Goal: Task Accomplishment & Management: Complete application form

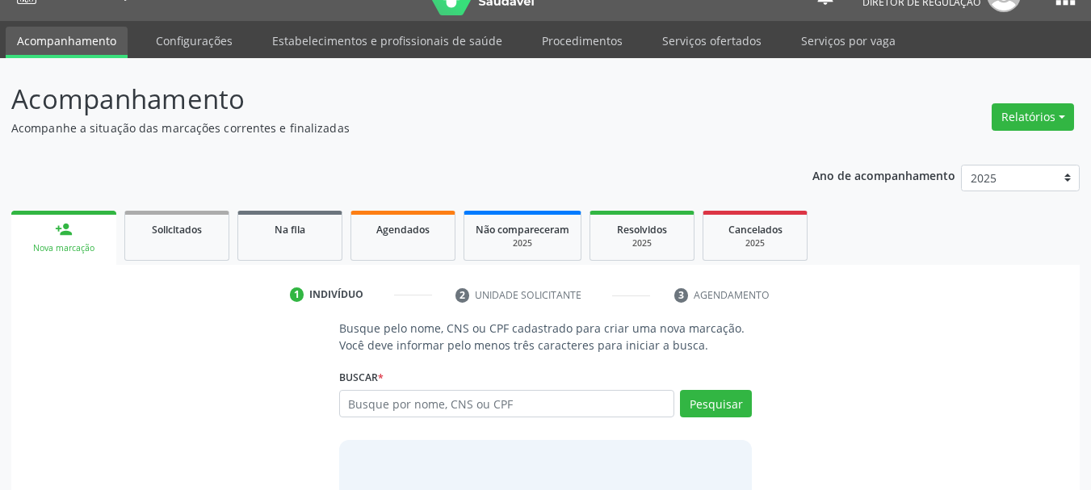
scroll to position [81, 0]
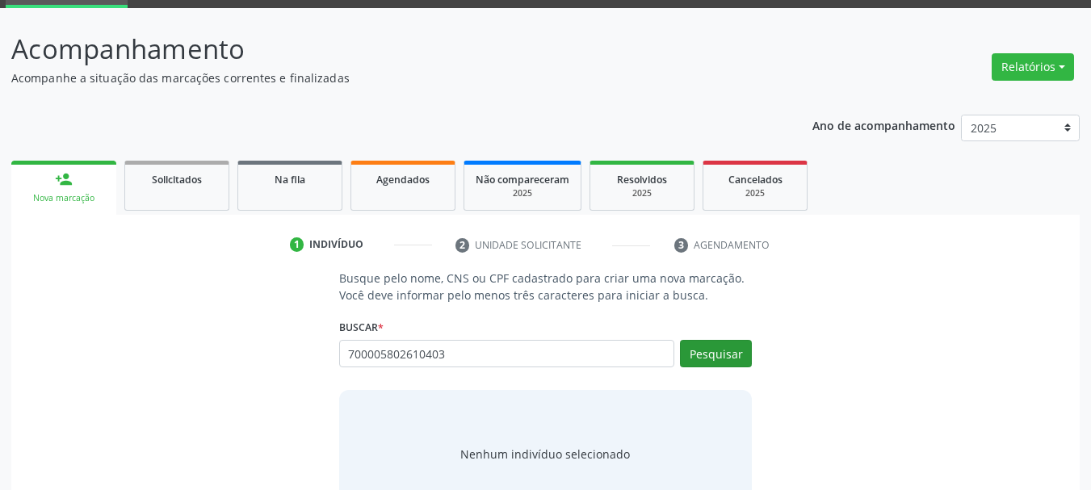
type input "700005802610403"
click at [727, 352] on button "Pesquisar" at bounding box center [716, 353] width 72 height 27
type input "700005802610403"
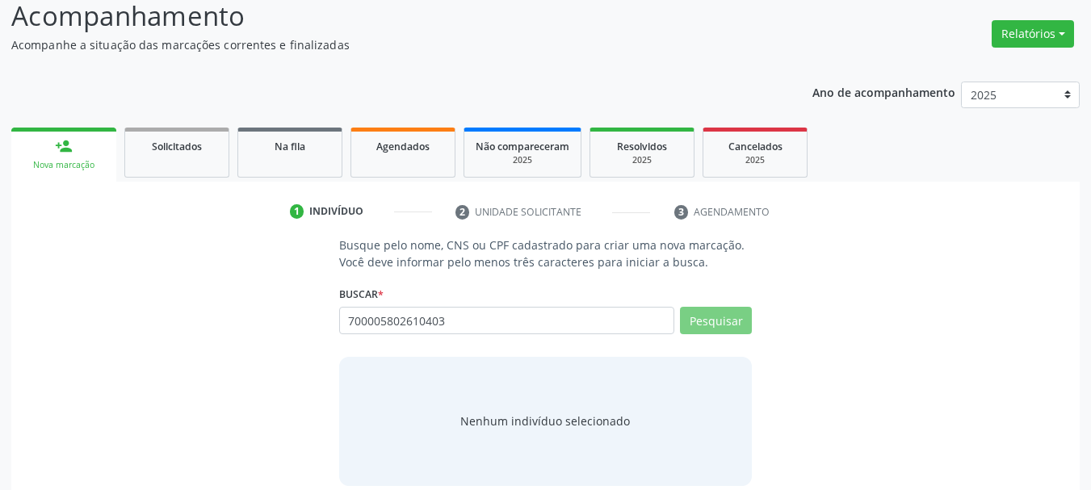
scroll to position [132, 0]
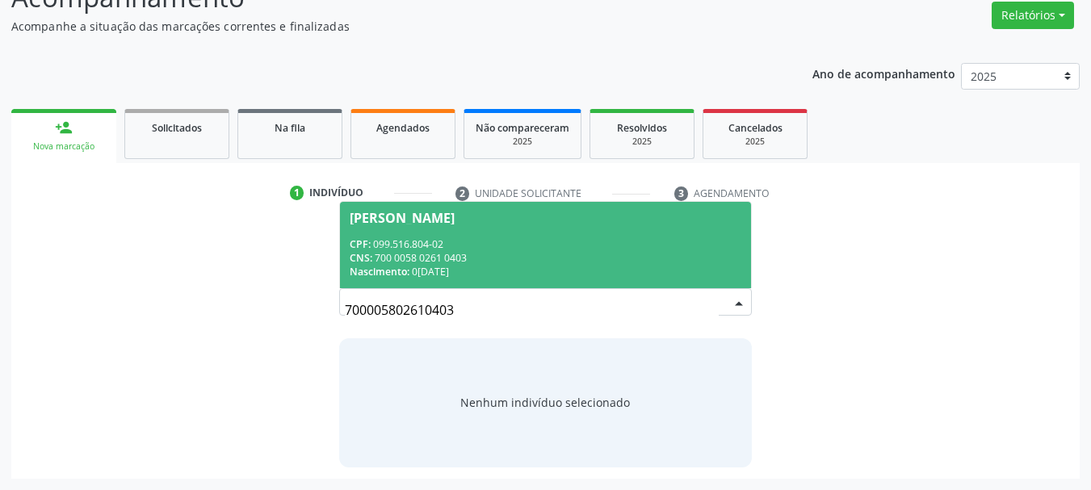
click at [495, 230] on span "[PERSON_NAME] CPF: 099.516.804-02 CNS: 700 0058 0261 0403 Nascimento: [DATE]" at bounding box center [546, 245] width 412 height 86
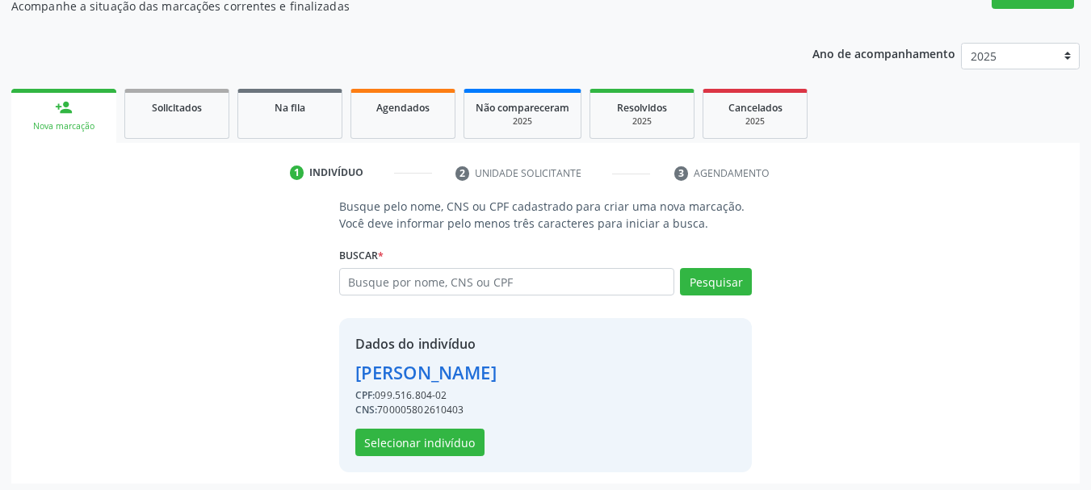
scroll to position [157, 0]
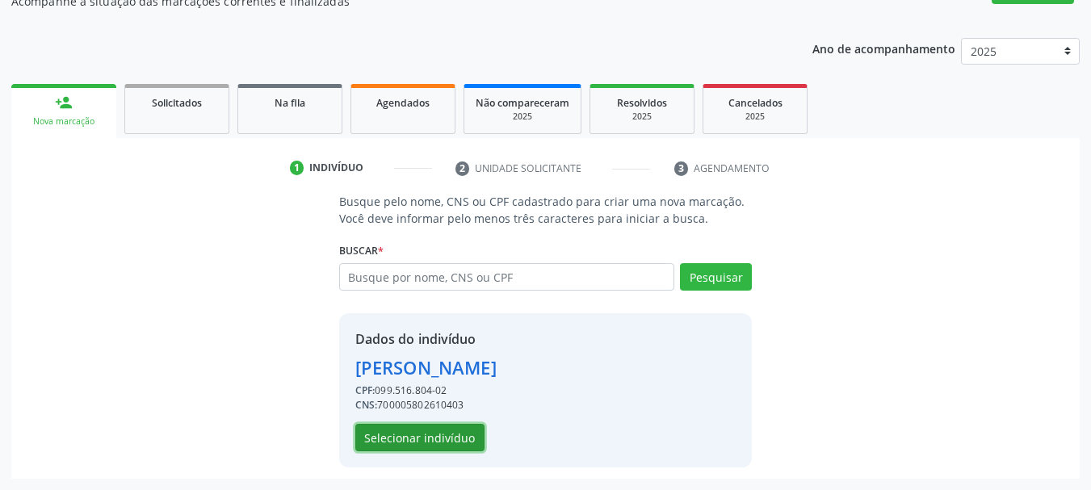
click at [413, 437] on button "Selecionar indivíduo" at bounding box center [419, 437] width 129 height 27
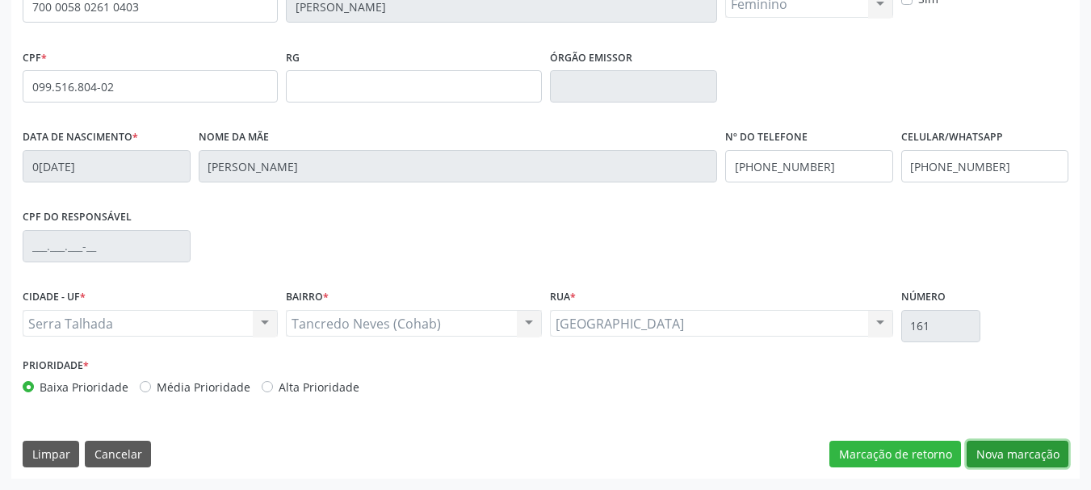
drag, startPoint x: 1018, startPoint y: 459, endPoint x: 847, endPoint y: 410, distance: 177.2
click at [1009, 455] on button "Nova marcação" at bounding box center [1018, 454] width 102 height 27
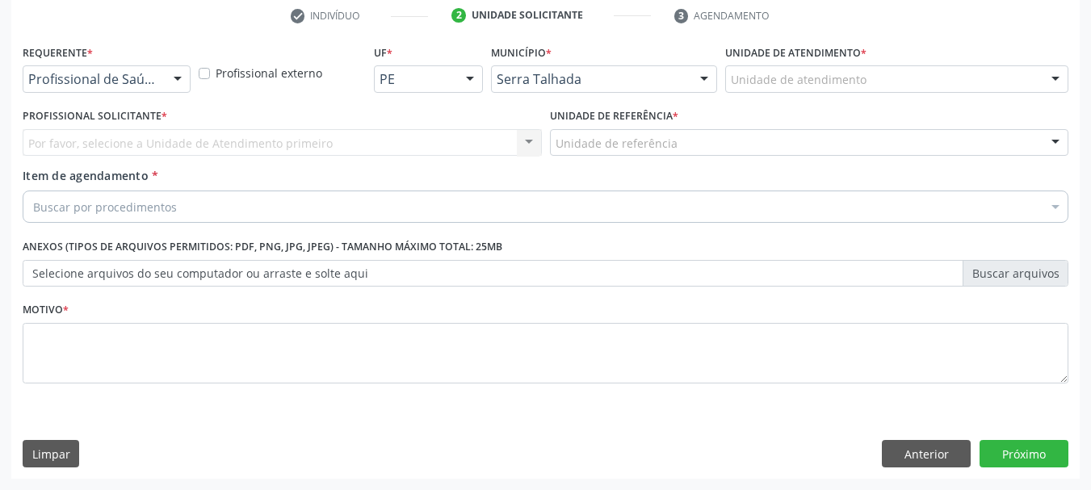
scroll to position [310, 0]
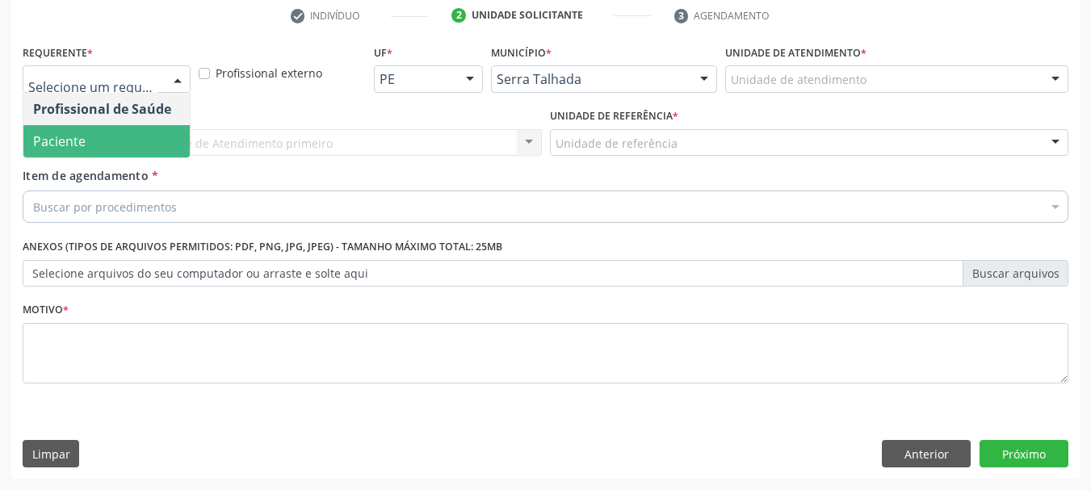
drag, startPoint x: 90, startPoint y: 160, endPoint x: 89, endPoint y: 146, distance: 13.8
click at [90, 161] on div "Profissional Solicitante * Por favor, selecione a Unidade de Atendimento primei…" at bounding box center [282, 135] width 527 height 63
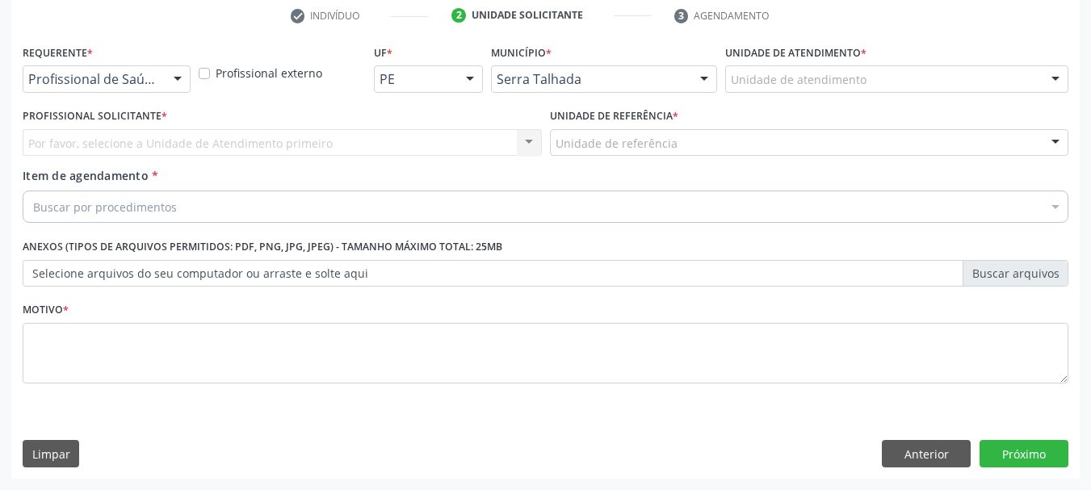
click at [90, 143] on div "Por favor, selecione a Unidade de Atendimento primeiro Nenhum resultado encontr…" at bounding box center [282, 142] width 519 height 27
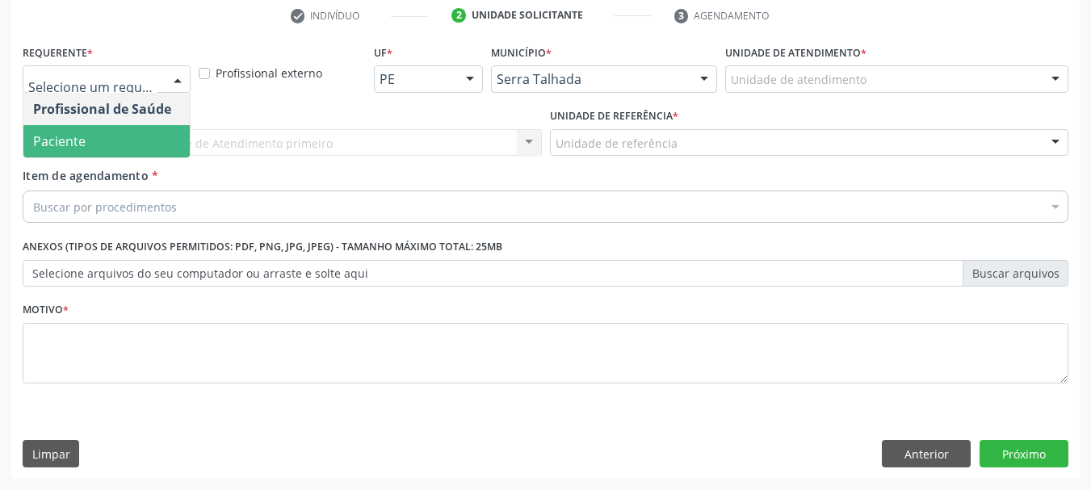
click at [92, 148] on span "Paciente" at bounding box center [106, 141] width 166 height 32
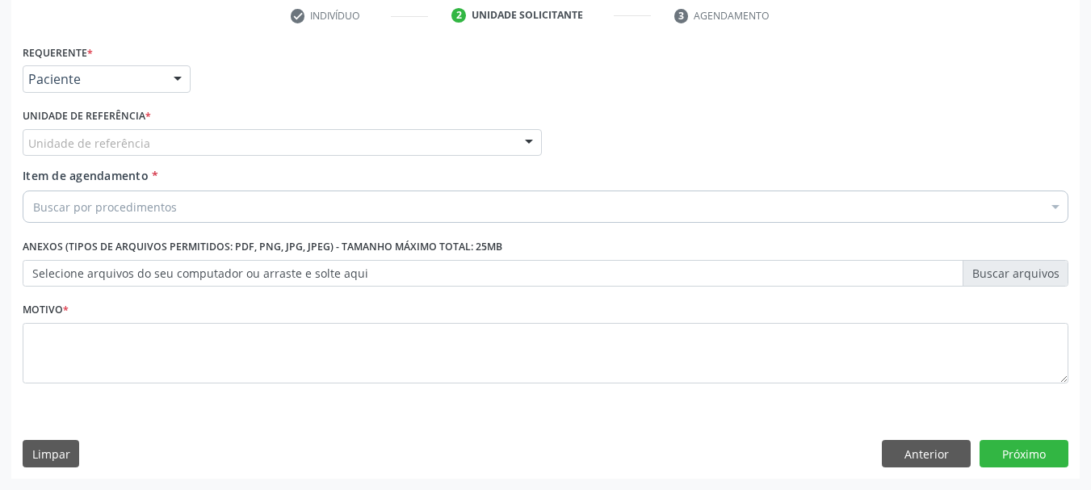
click at [90, 129] on div "Unidade de referência" at bounding box center [282, 142] width 519 height 27
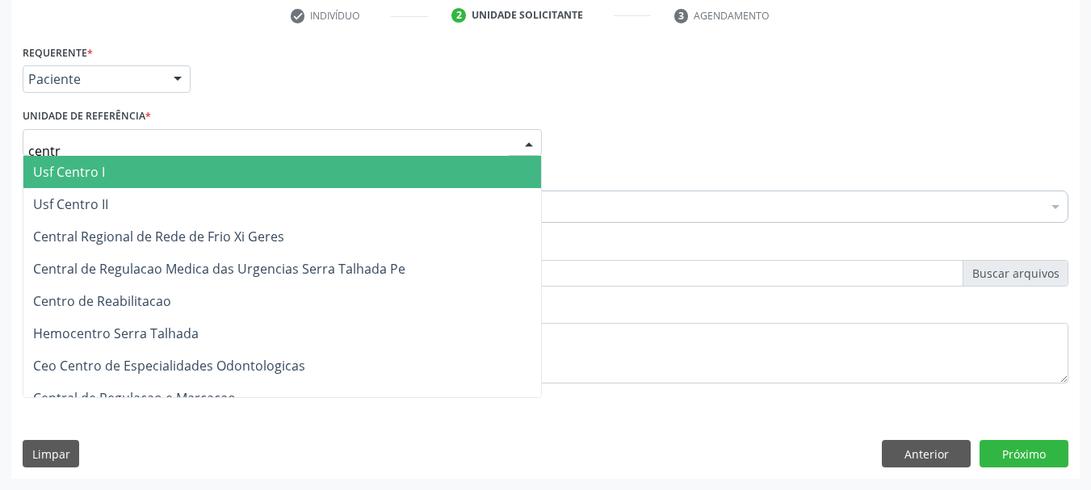
type input "centro"
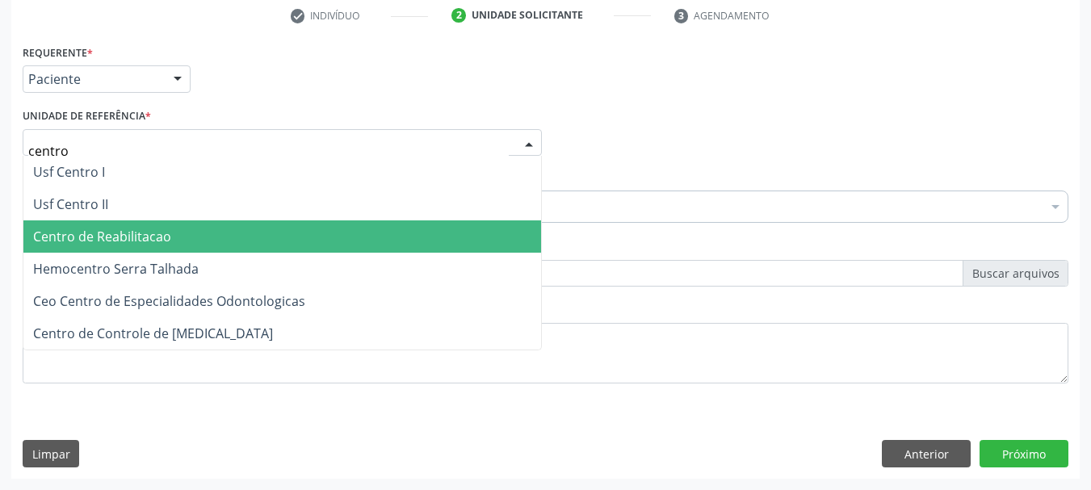
click at [78, 231] on span "Centro de Reabilitacao" at bounding box center [102, 237] width 138 height 18
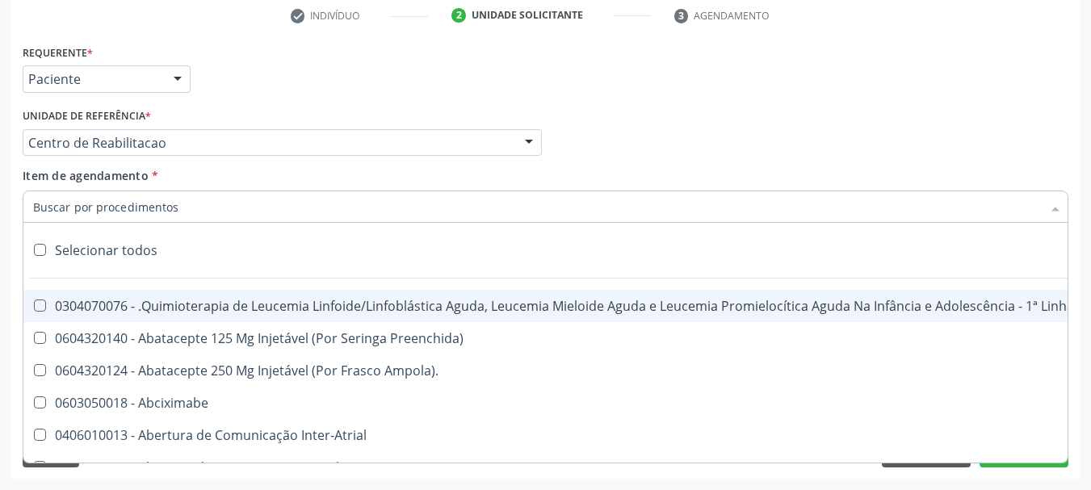
type input "a"
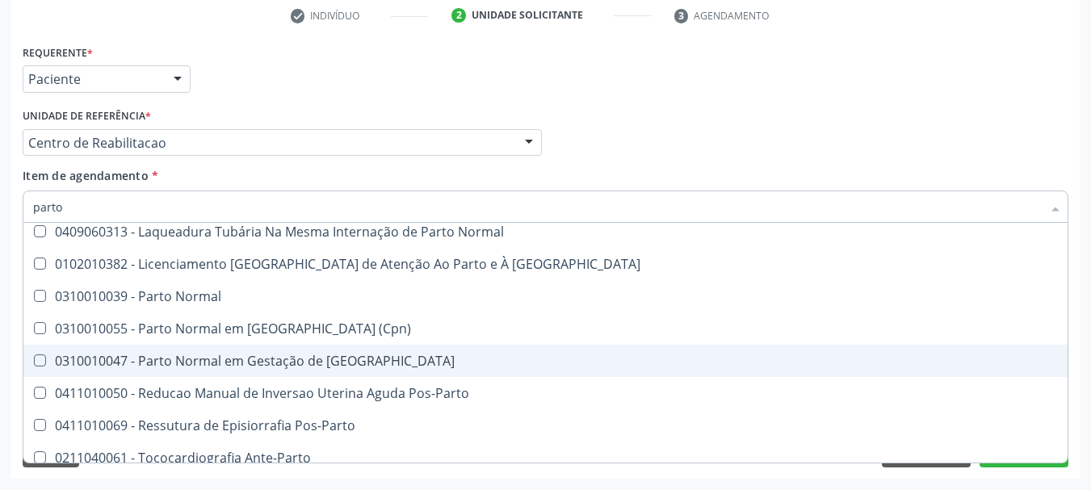
scroll to position [196, 0]
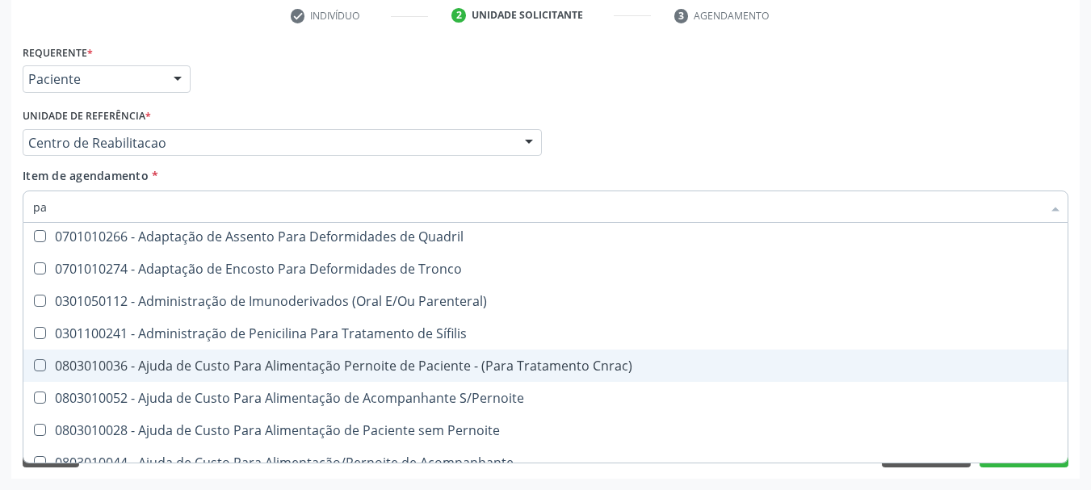
type input "p"
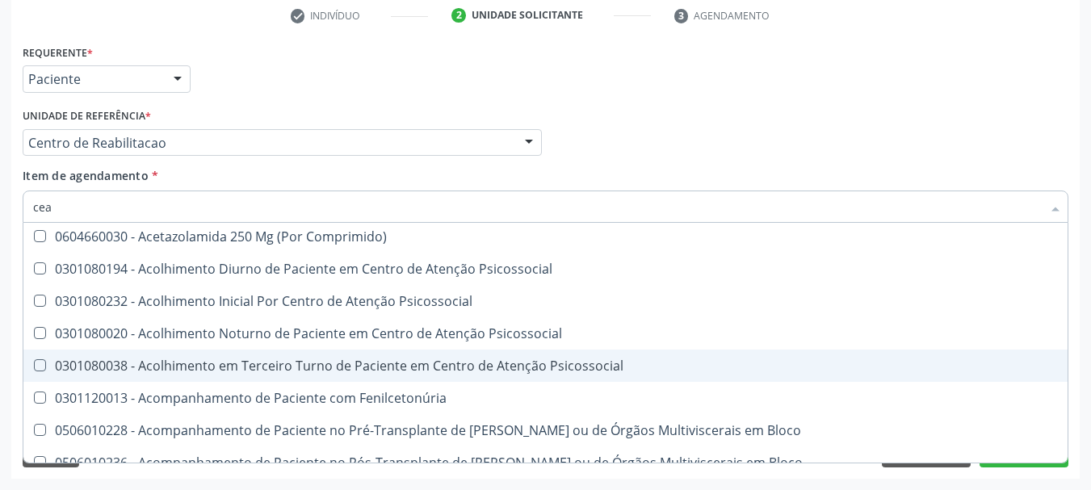
scroll to position [0, 0]
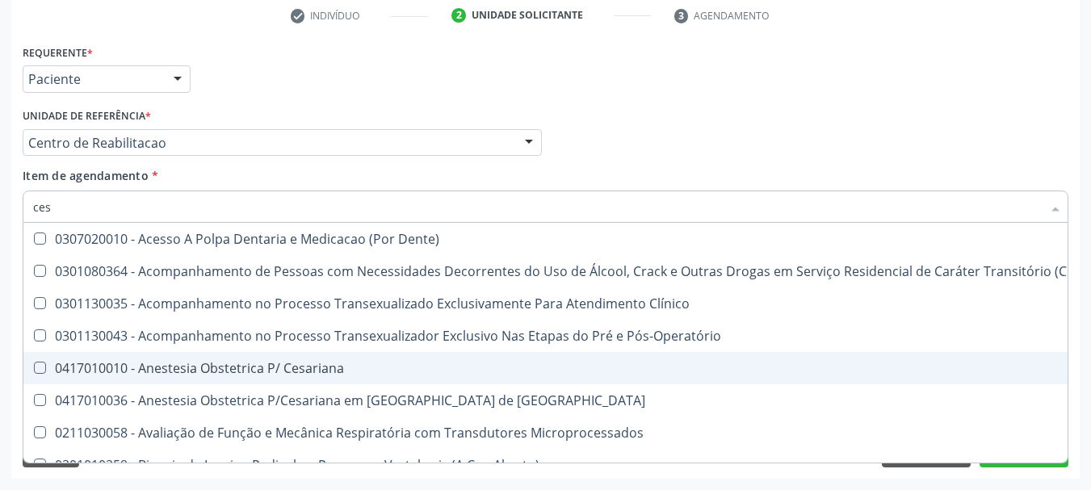
type input "cesa"
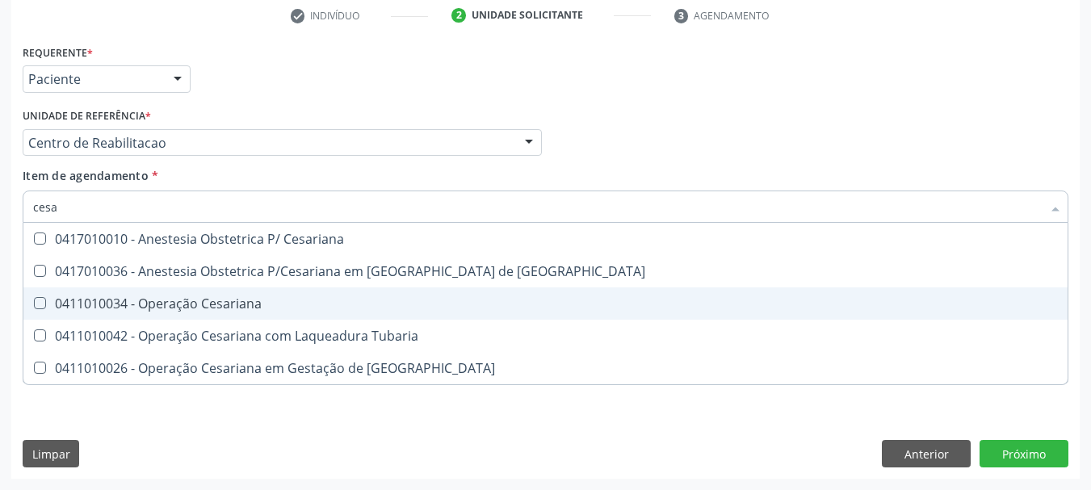
click at [235, 308] on div "0411010034 - Operação Cesariana" at bounding box center [545, 303] width 1025 height 13
checkbox Cesariana "true"
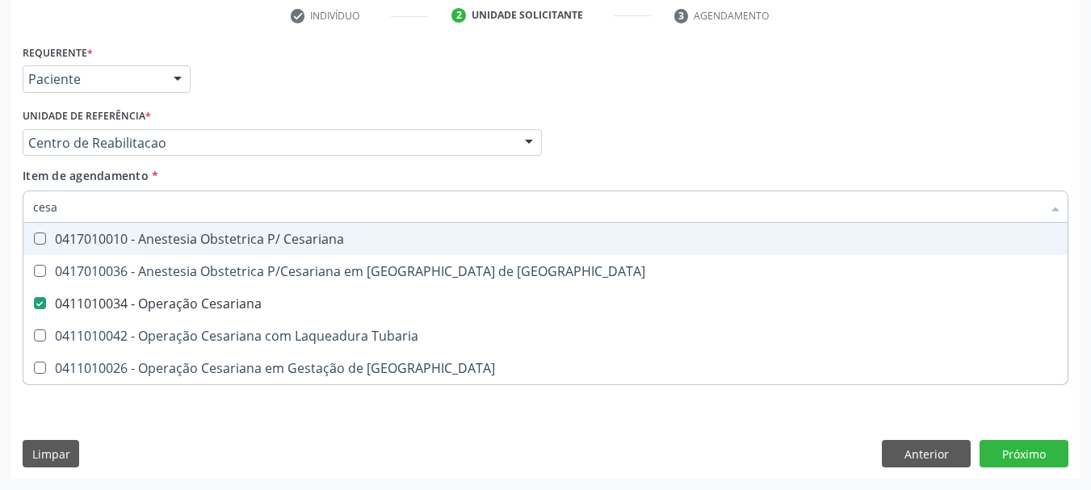
click at [661, 82] on div "Requerente * Paciente Profissional de Saúde Paciente Nenhum resultado encontrad…" at bounding box center [546, 71] width 1054 height 63
checkbox Risco "true"
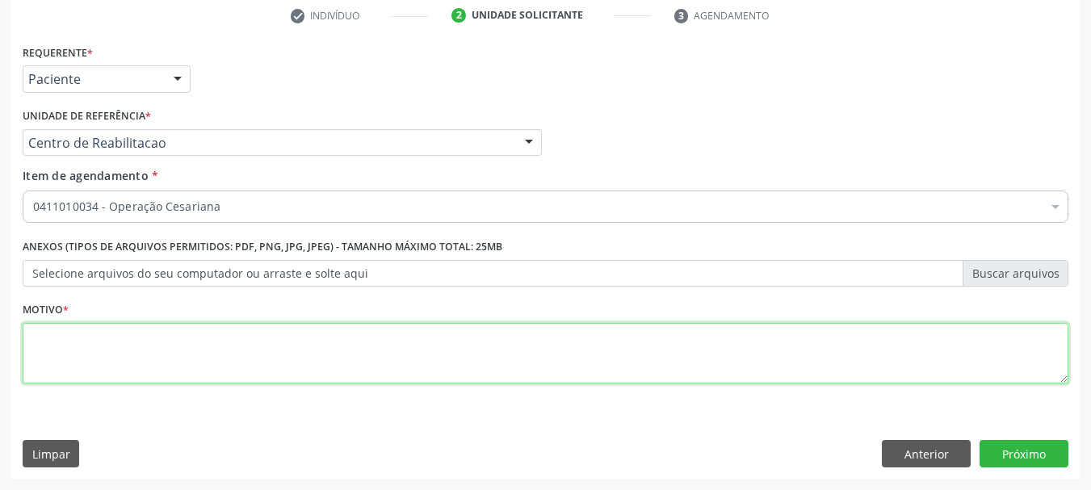
click at [252, 363] on textarea at bounding box center [546, 353] width 1046 height 61
type textarea "...."
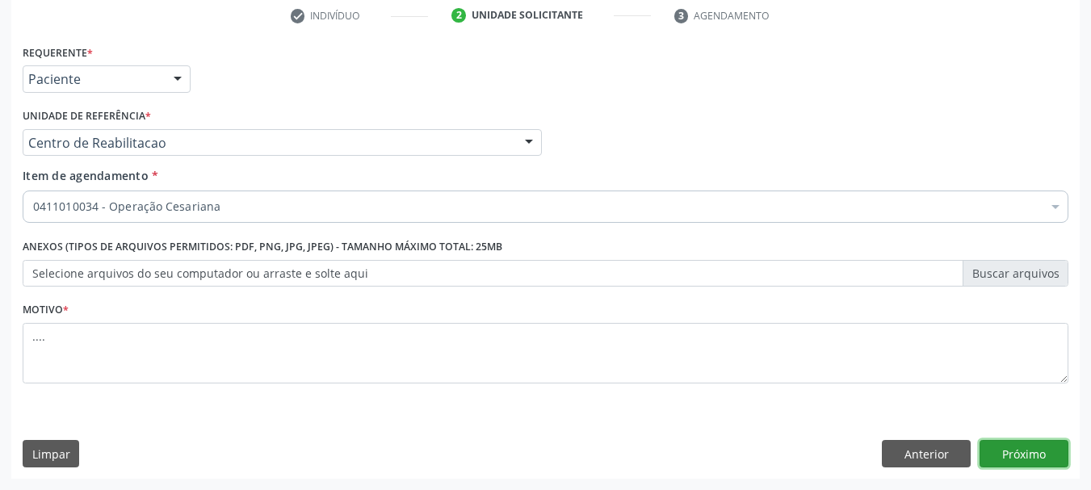
click at [992, 441] on button "Próximo" at bounding box center [1024, 453] width 89 height 27
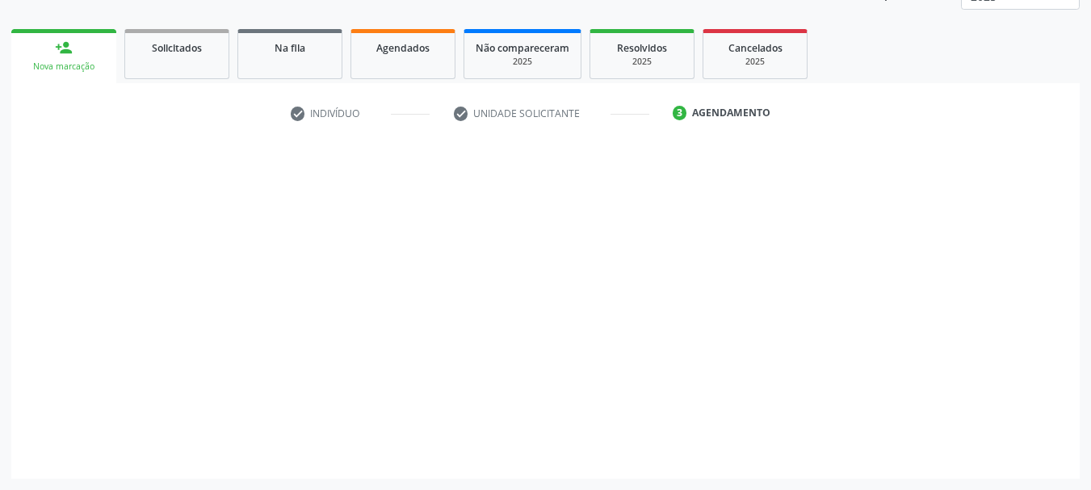
scroll to position [212, 0]
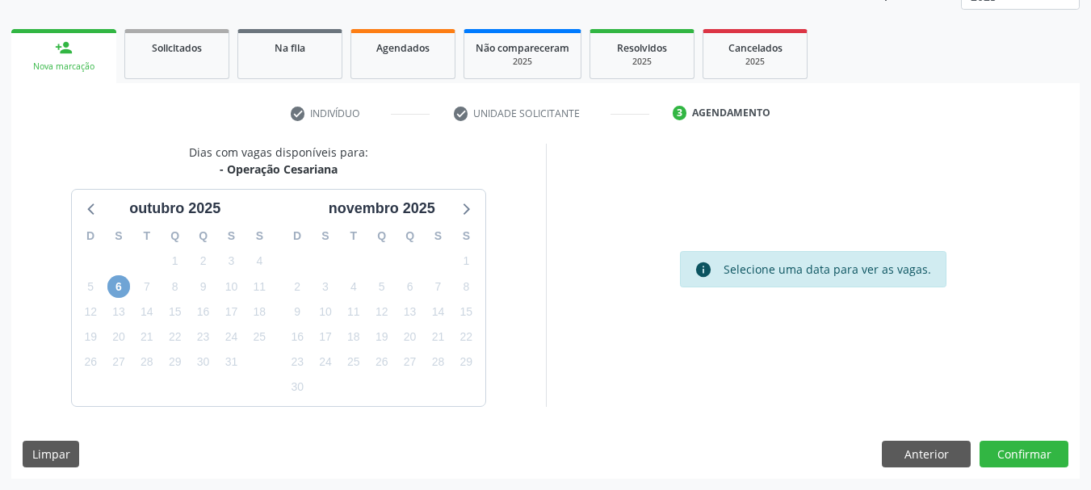
click at [124, 283] on span "6" at bounding box center [118, 286] width 23 height 23
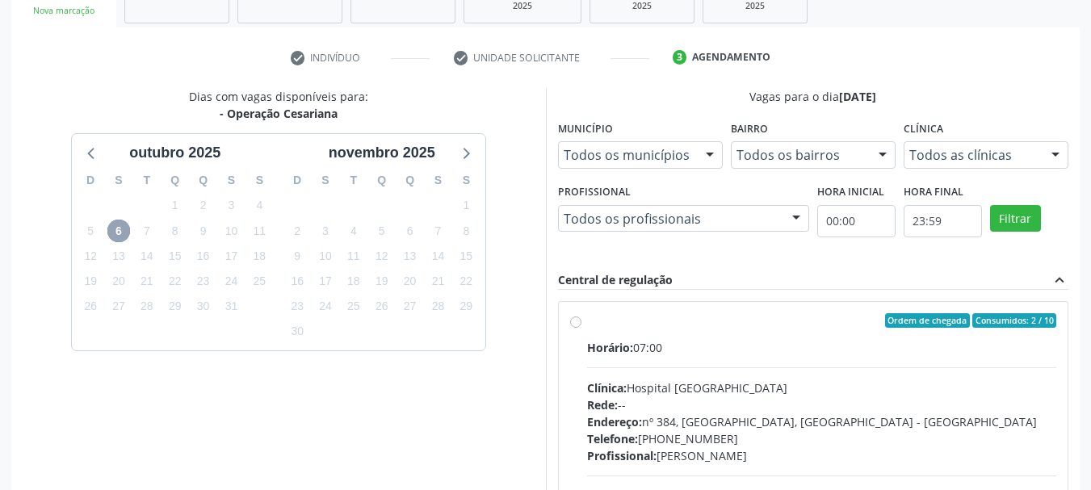
scroll to position [293, 0]
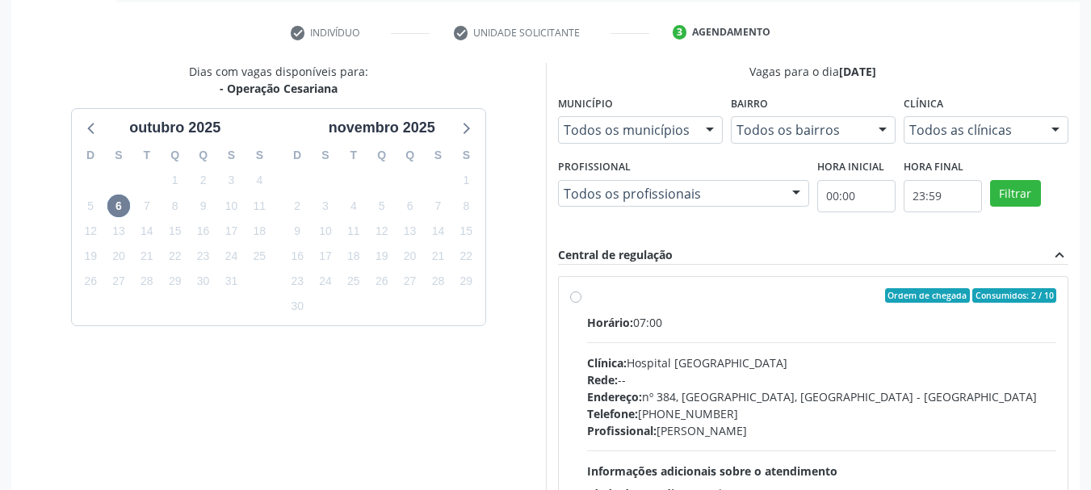
click at [587, 291] on label "Ordem de chegada Consumidos: 2 / 10 Horário: 07:00 Clínica: Hospital Sao Franci…" at bounding box center [822, 412] width 470 height 248
click at [579, 291] on input "Ordem de chegada Consumidos: 2 / 10 Horário: 07:00 Clínica: Hospital Sao Franci…" at bounding box center [575, 295] width 11 height 15
radio input "true"
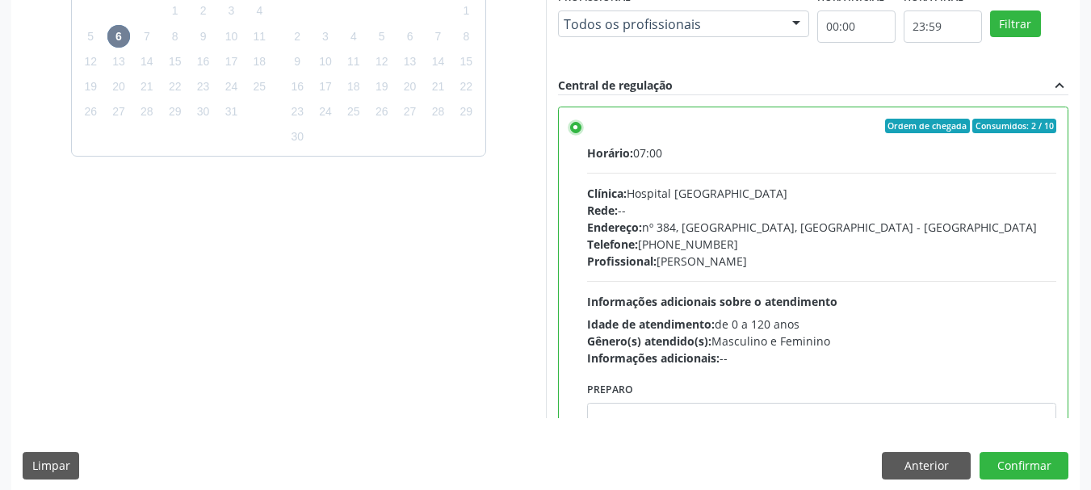
scroll to position [475, 0]
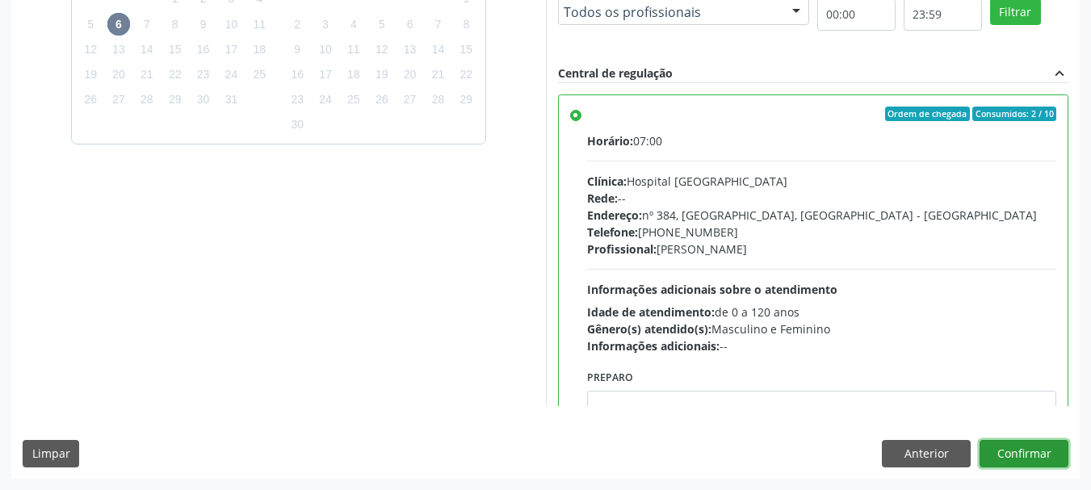
click at [983, 451] on button "Confirmar" at bounding box center [1024, 453] width 89 height 27
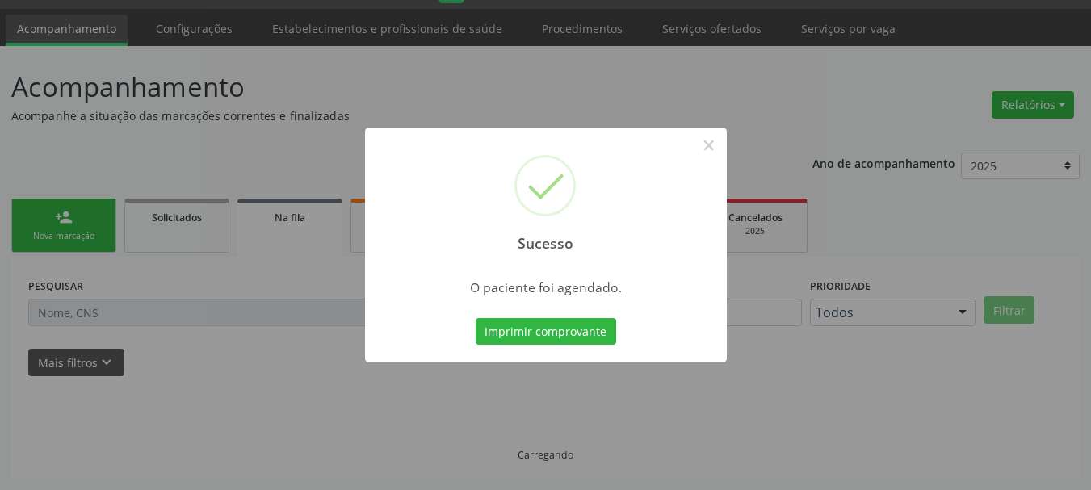
scroll to position [43, 0]
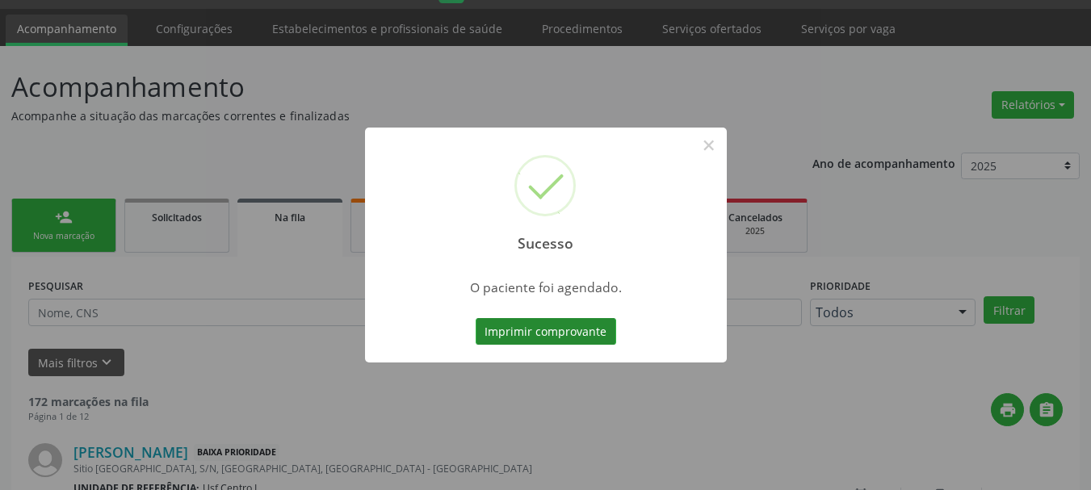
click at [557, 326] on button "Imprimir comprovante" at bounding box center [546, 331] width 141 height 27
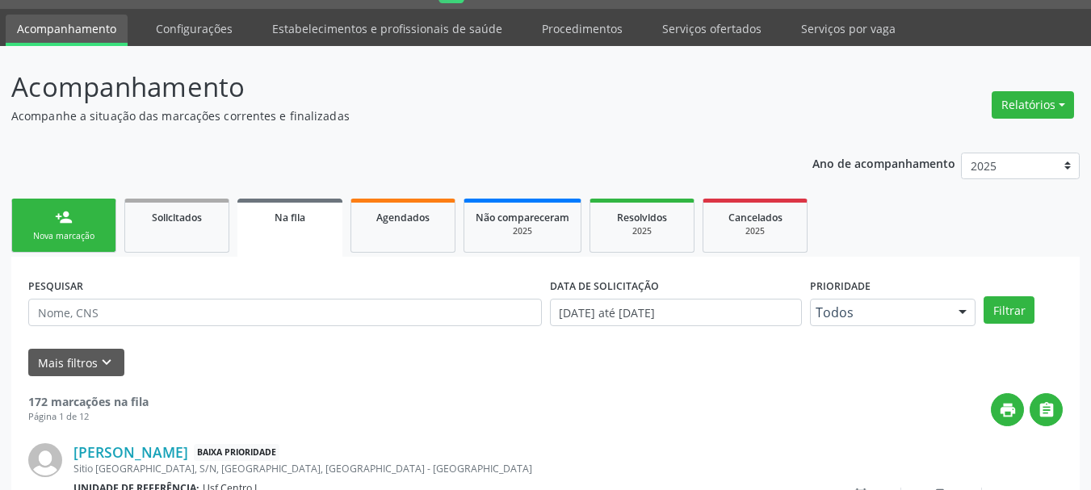
click at [1060, 37] on ul "Acompanhamento Configurações Estabelecimentos e profissionais de saúde Procedim…" at bounding box center [545, 27] width 1091 height 37
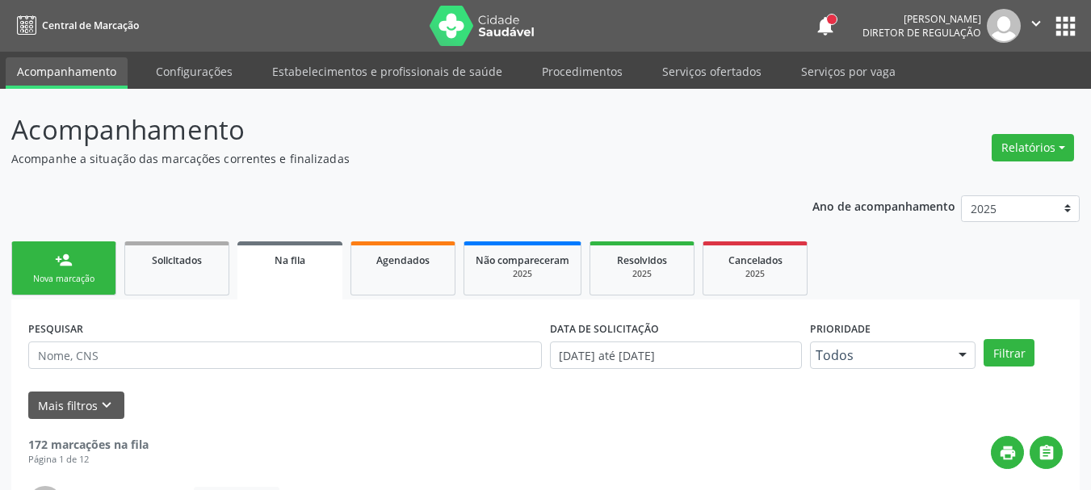
click at [1055, 23] on button "apps" at bounding box center [1065, 26] width 28 height 28
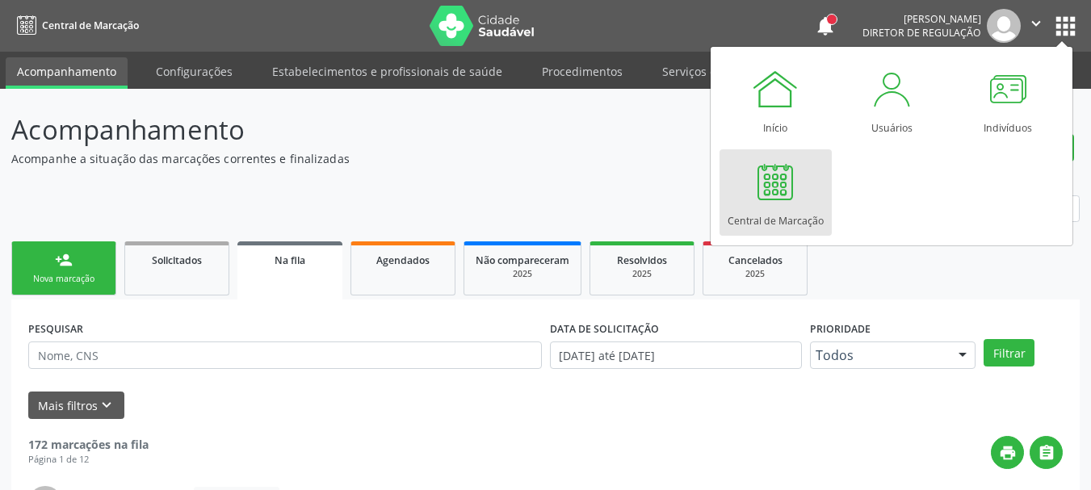
click at [790, 196] on div at bounding box center [775, 181] width 48 height 48
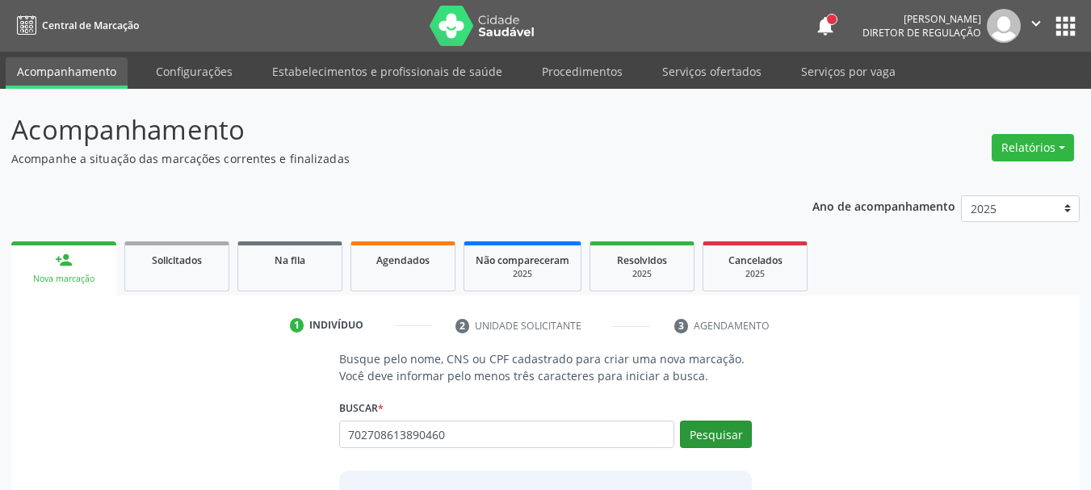
type input "702708613890460"
click at [727, 430] on button "Pesquisar" at bounding box center [716, 434] width 72 height 27
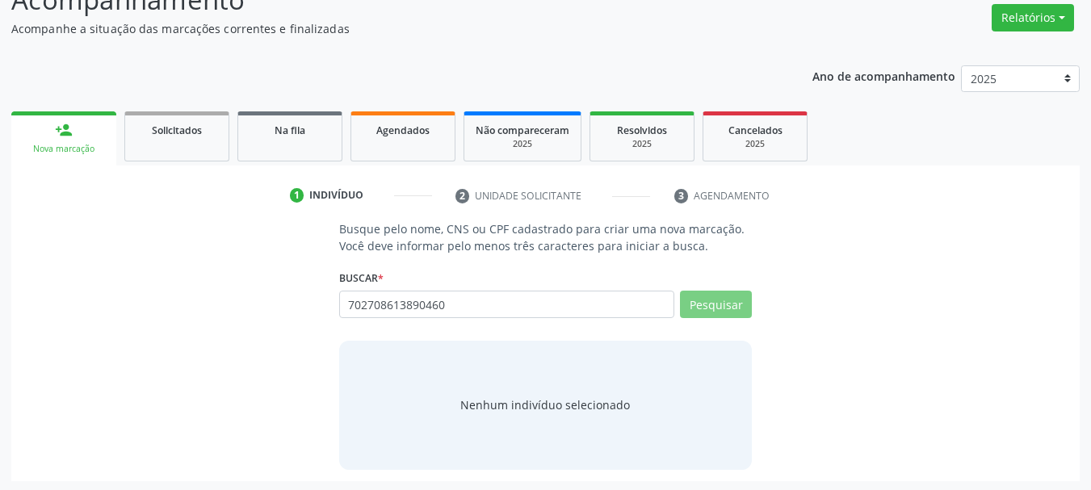
scroll to position [132, 0]
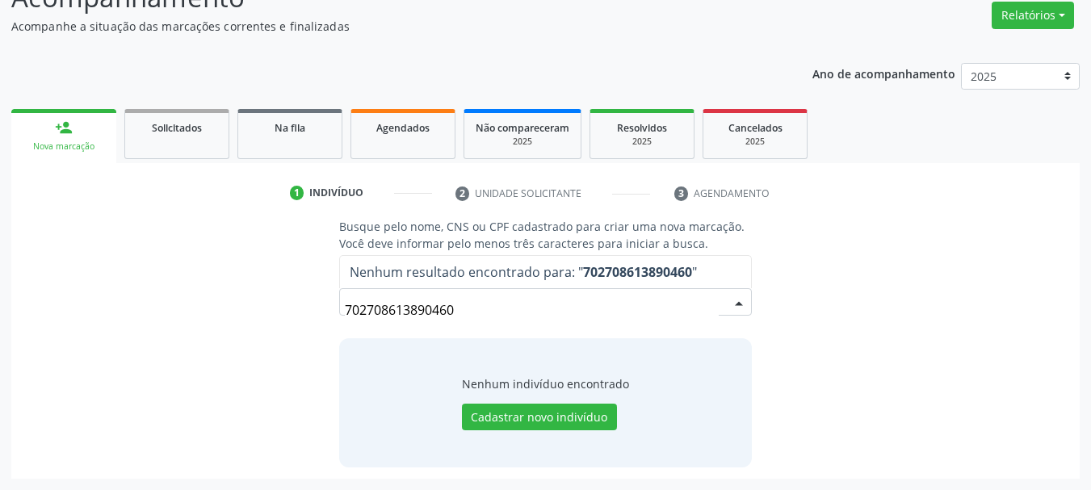
drag, startPoint x: 468, startPoint y: 308, endPoint x: 196, endPoint y: 326, distance: 272.8
click at [193, 329] on div "Busque pelo nome, CNS ou CPF cadastrado para criar uma nova marcação. Você deve…" at bounding box center [546, 342] width 1046 height 249
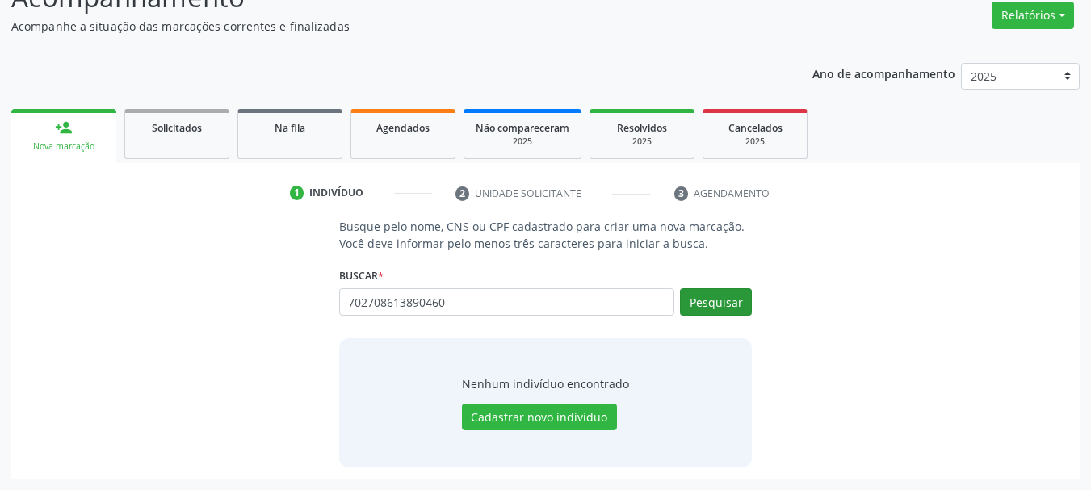
type input "702708613890460"
click at [723, 299] on button "Pesquisar" at bounding box center [716, 301] width 72 height 27
type input "702708613890460"
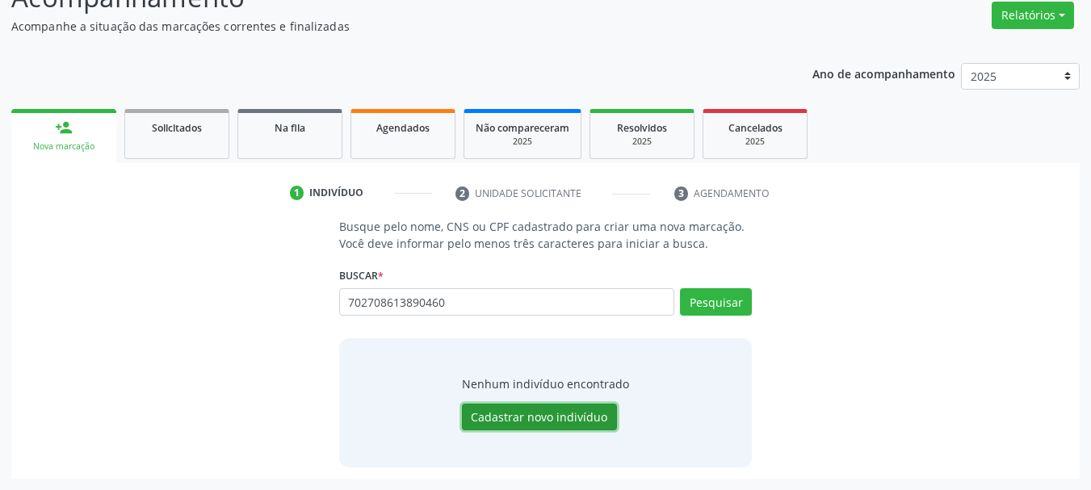
click at [580, 420] on button "Cadastrar novo indivíduo" at bounding box center [539, 417] width 155 height 27
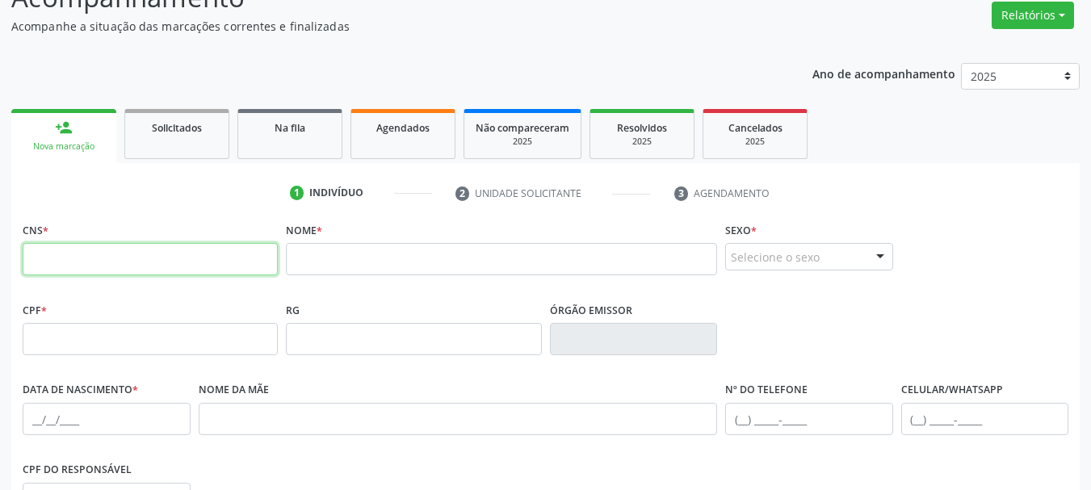
click at [111, 254] on input "text" at bounding box center [150, 259] width 255 height 32
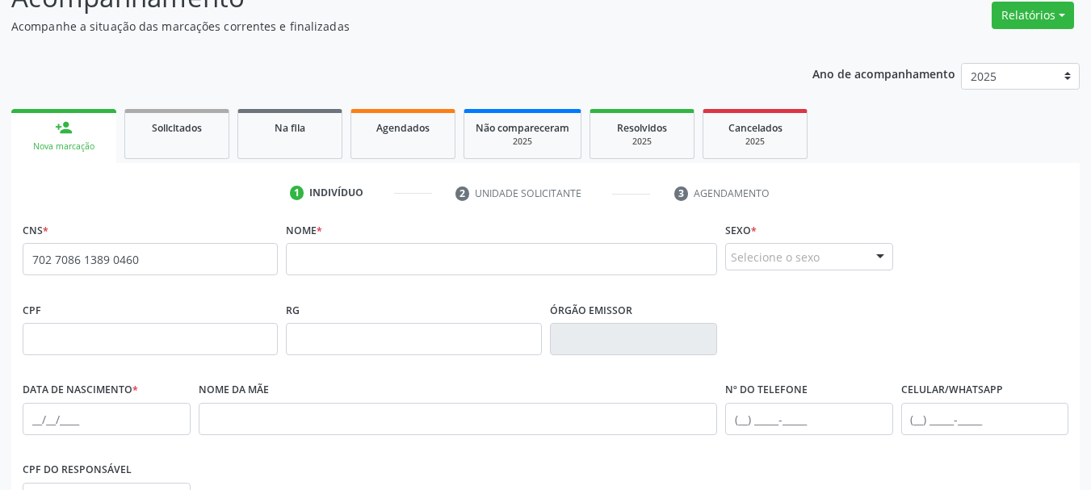
type input "702 7086 1389 0460"
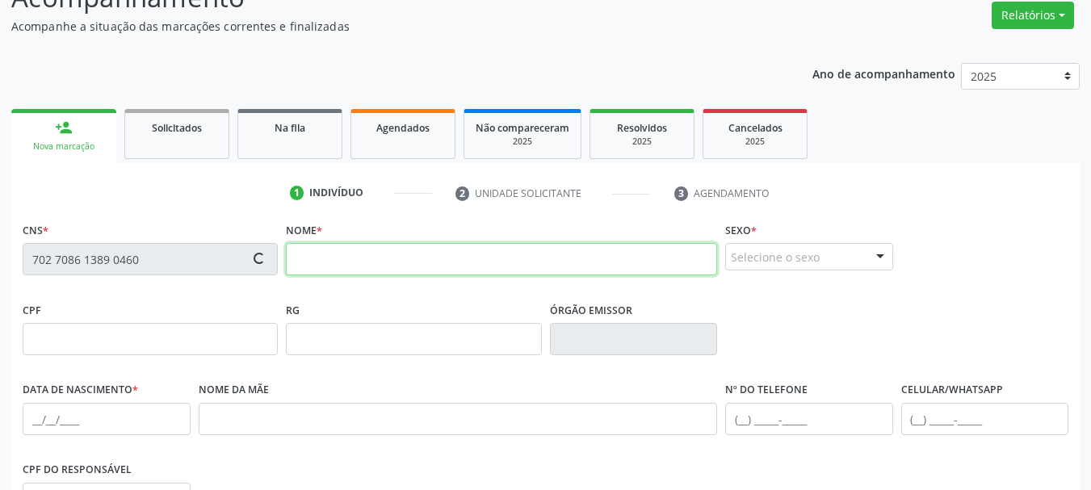
click at [417, 267] on input "text" at bounding box center [501, 259] width 431 height 32
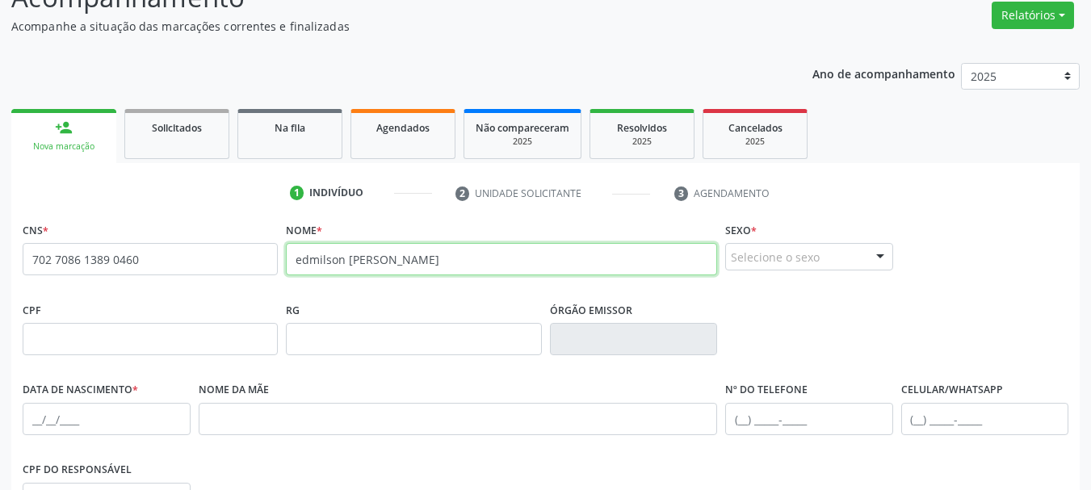
type input "edmilson carlos de lima"
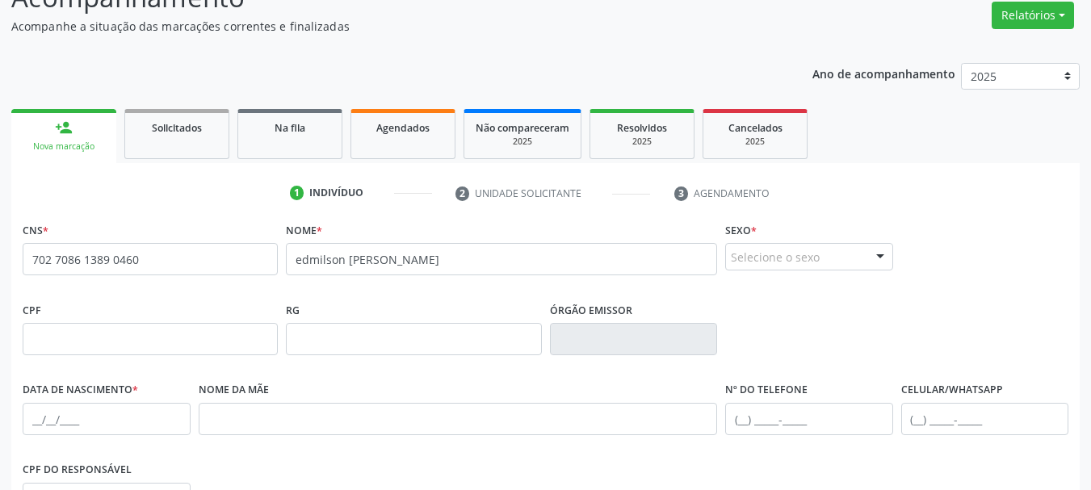
click at [829, 253] on div "Selecione o sexo" at bounding box center [809, 256] width 168 height 27
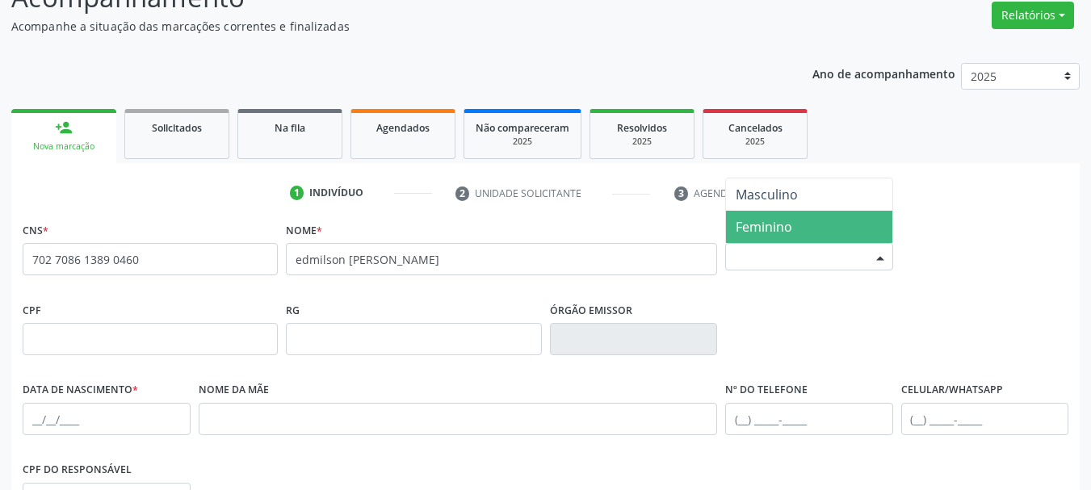
click at [791, 223] on span "Feminino" at bounding box center [764, 227] width 57 height 18
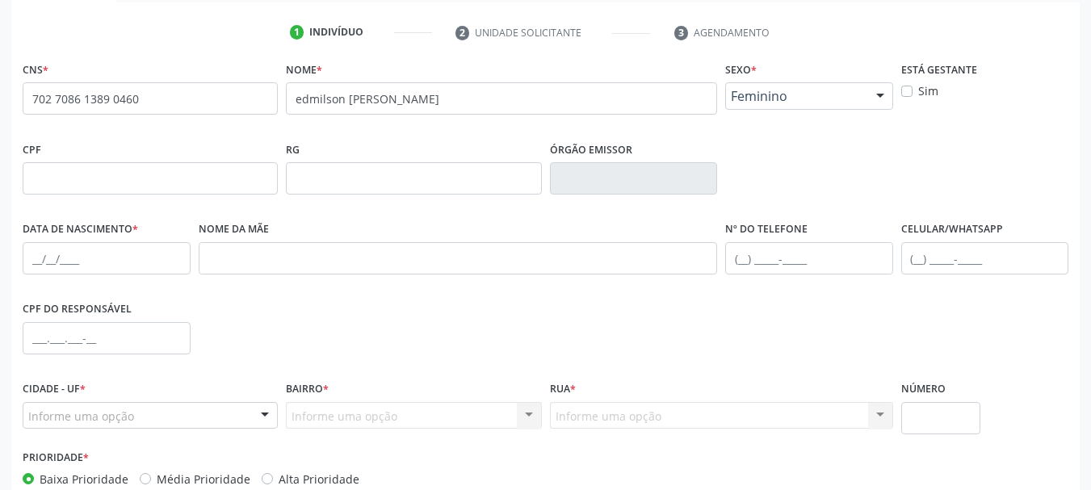
scroll to position [294, 0]
click at [34, 262] on input "text" at bounding box center [107, 257] width 168 height 32
type input "08/11/1976"
click at [295, 262] on input "text" at bounding box center [458, 257] width 519 height 32
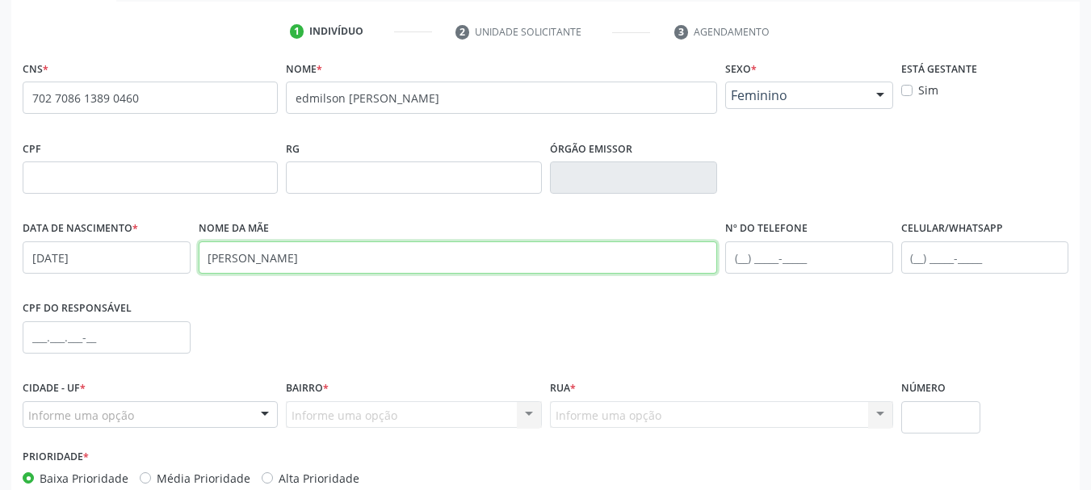
scroll to position [385, 0]
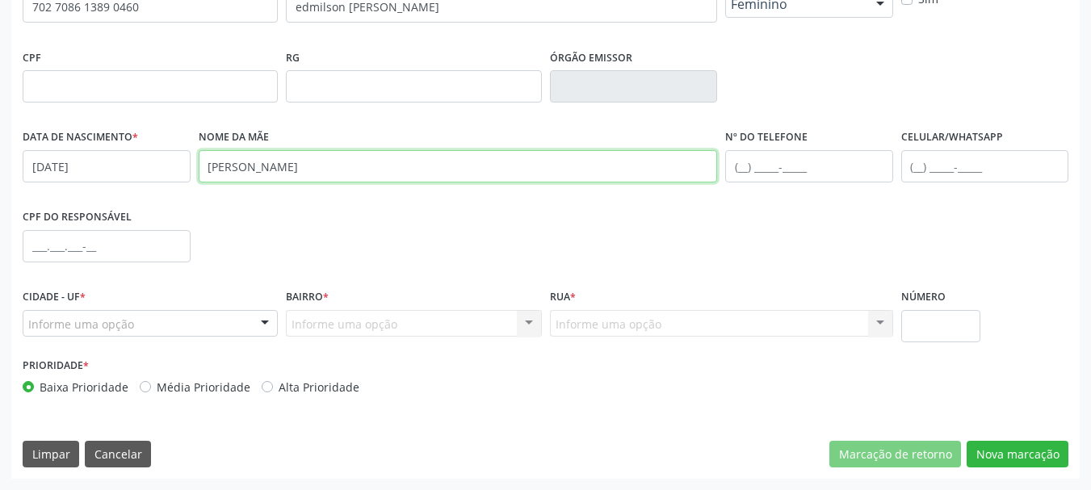
type input "maria ana franco lima"
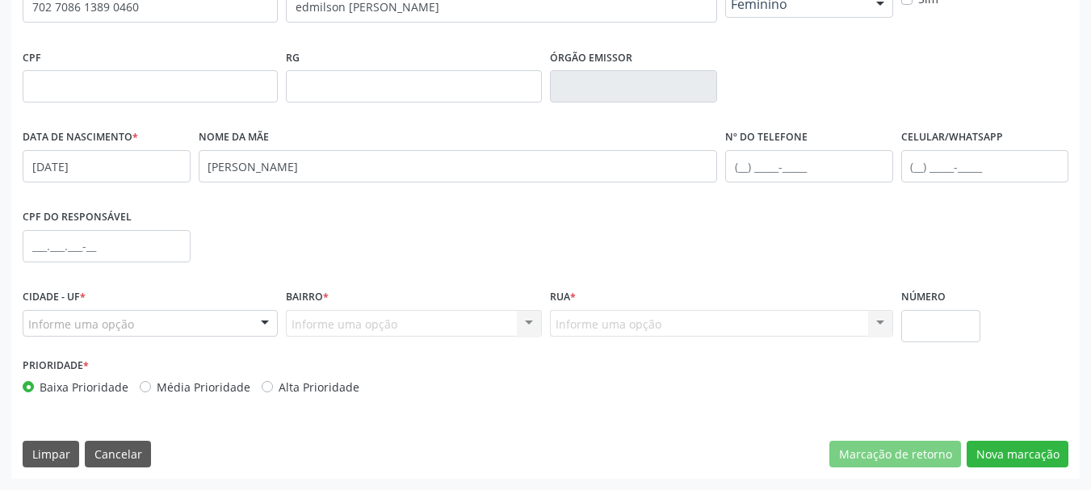
click at [187, 329] on div "Informe uma opção" at bounding box center [150, 323] width 255 height 27
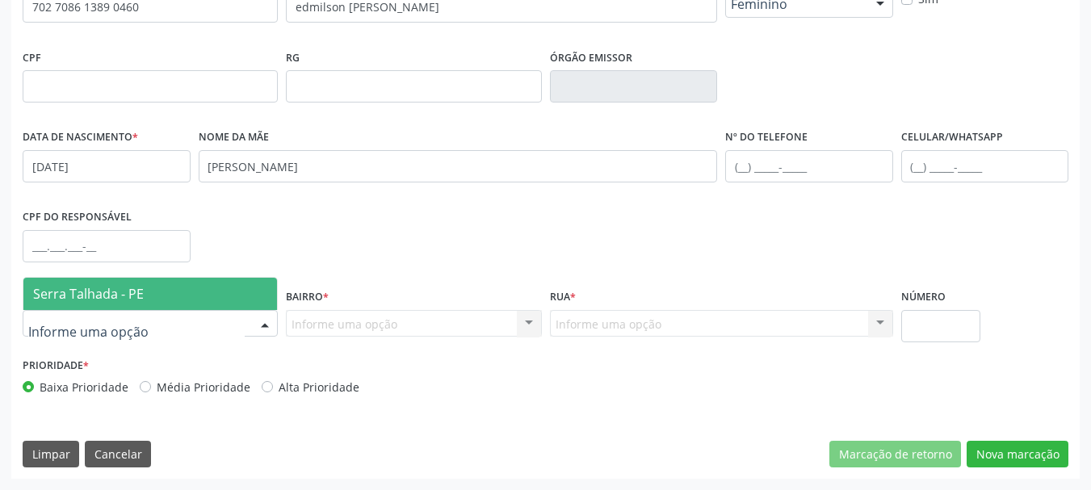
click at [185, 294] on span "Serra Talhada - PE" at bounding box center [150, 294] width 254 height 32
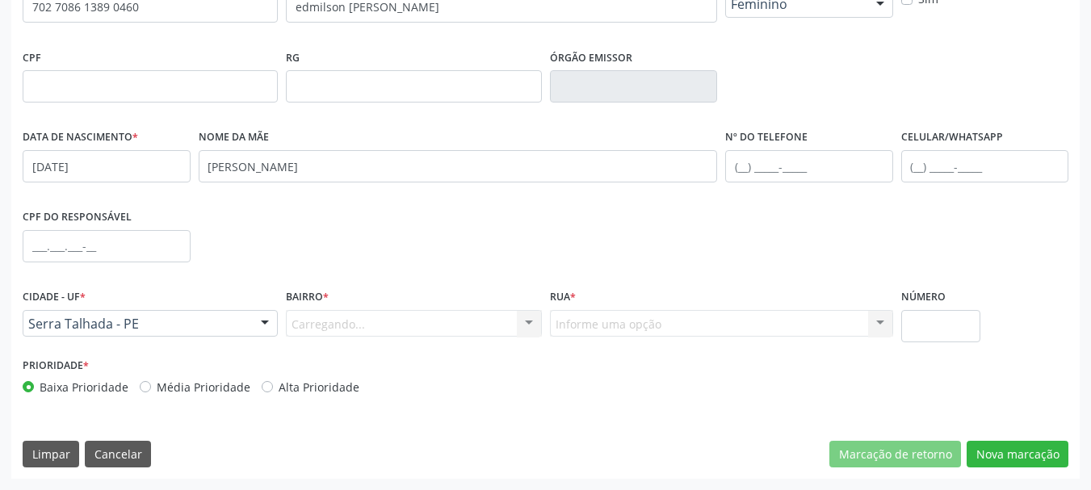
click at [350, 323] on div "Carregando... Nenhum resultado encontrado para: " " Nenhuma opção encontrada. D…" at bounding box center [413, 323] width 255 height 27
click at [381, 334] on div "Carregando... Nenhum resultado encontrado para: " " Nenhuma opção encontrada. D…" at bounding box center [413, 323] width 255 height 27
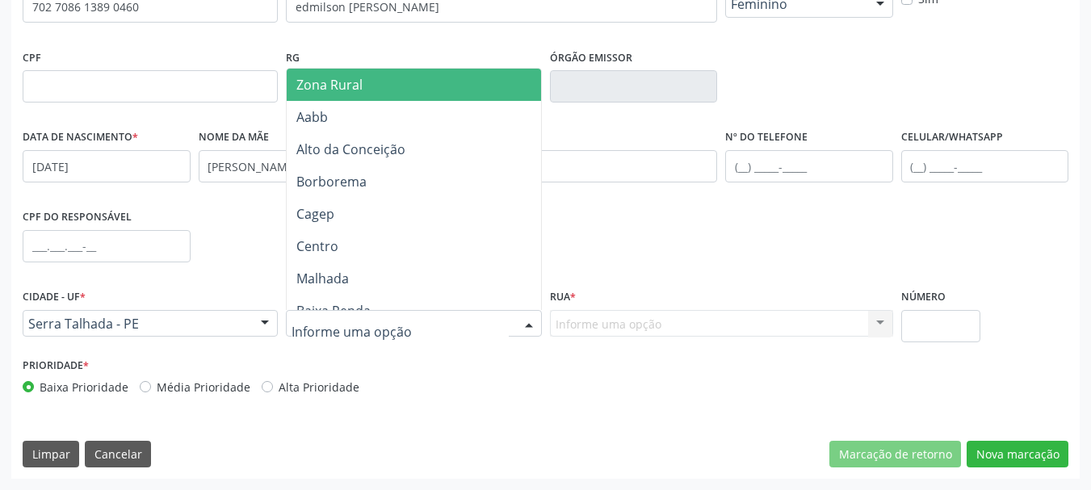
click at [460, 322] on div at bounding box center [413, 323] width 255 height 27
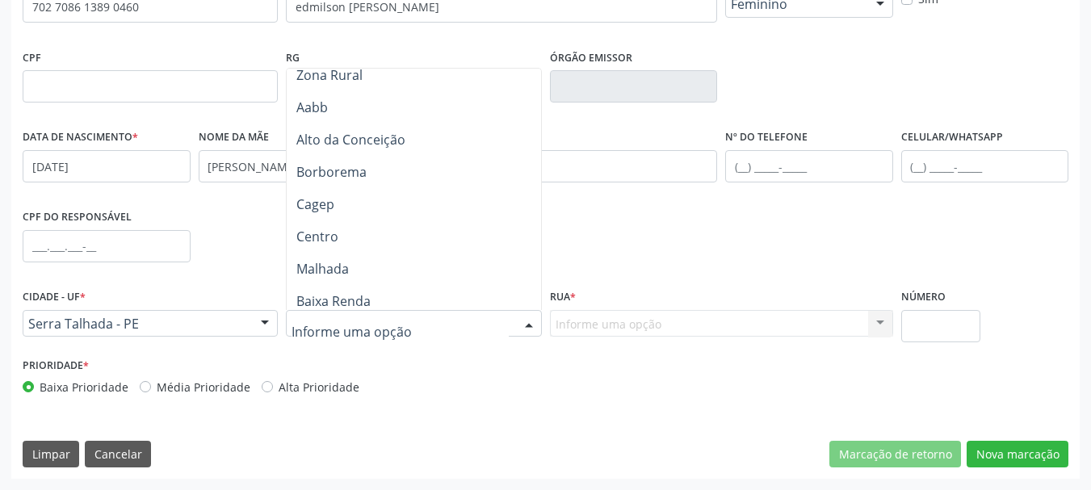
scroll to position [0, 0]
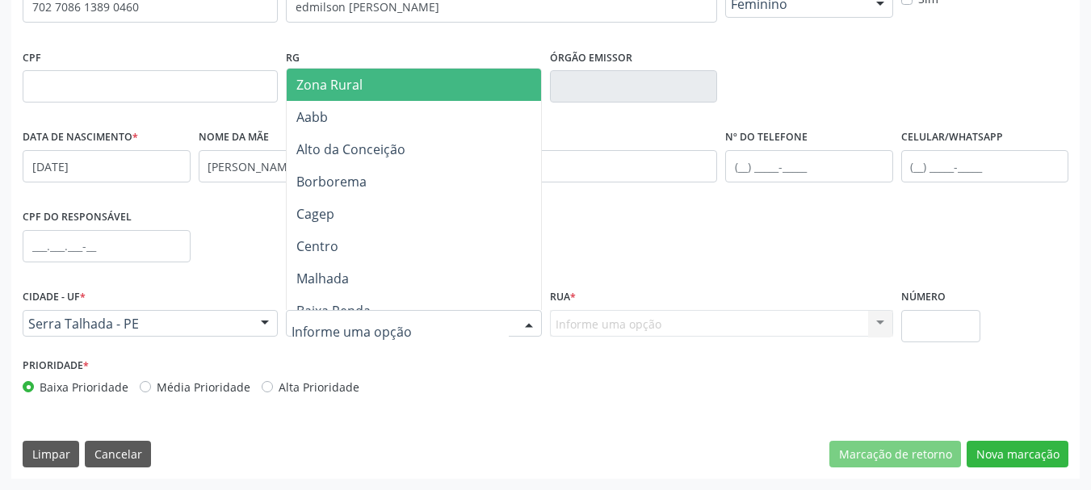
click at [400, 82] on span "Zona Rural" at bounding box center [416, 85] width 259 height 32
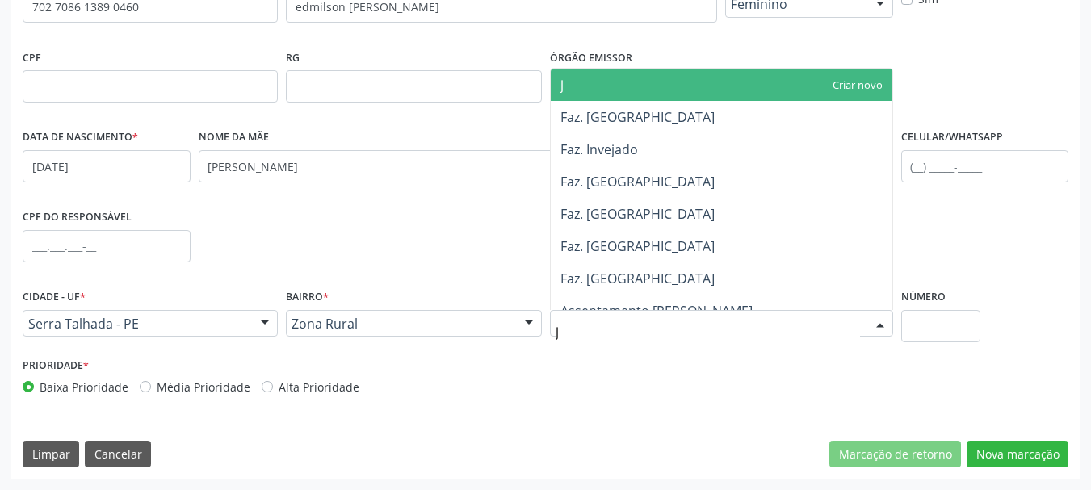
type input "ja"
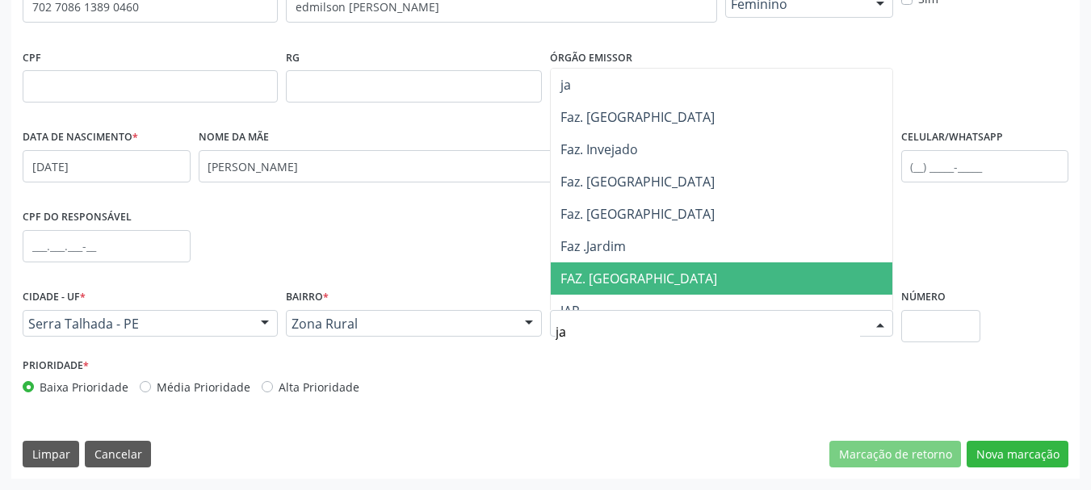
click at [619, 270] on span "FAZ. JAZIGO" at bounding box center [638, 279] width 157 height 18
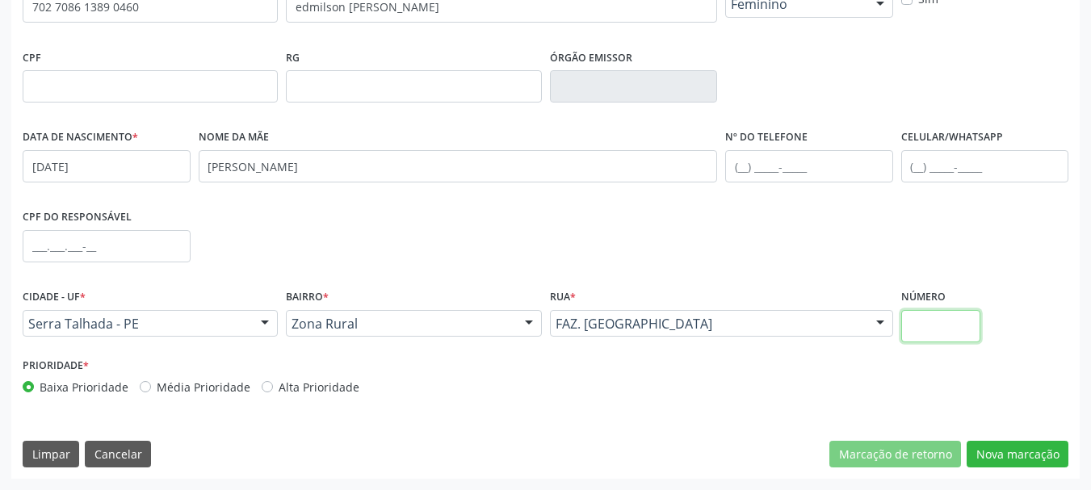
click at [932, 319] on input "text" at bounding box center [941, 326] width 80 height 32
type input "000"
click at [1021, 454] on button "Nova marcação" at bounding box center [1018, 454] width 102 height 27
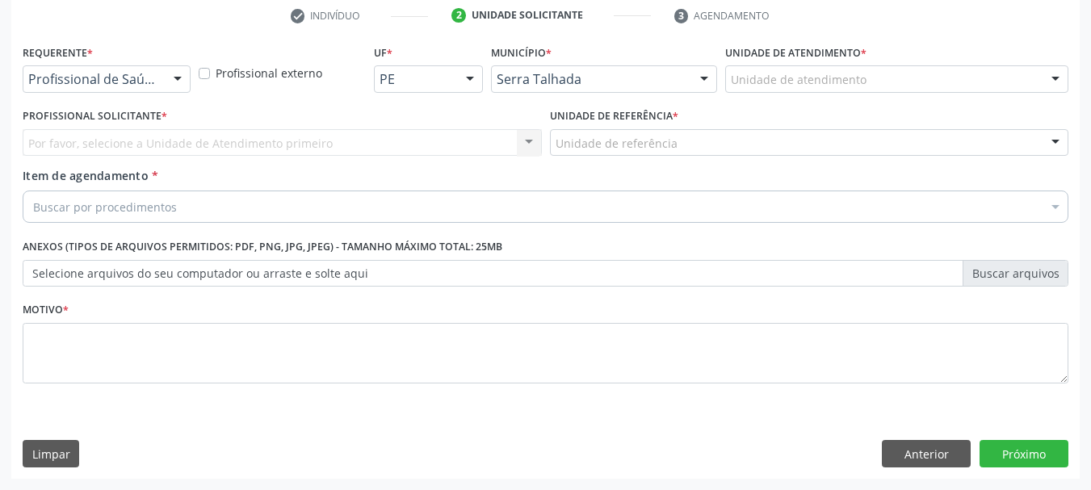
scroll to position [310, 0]
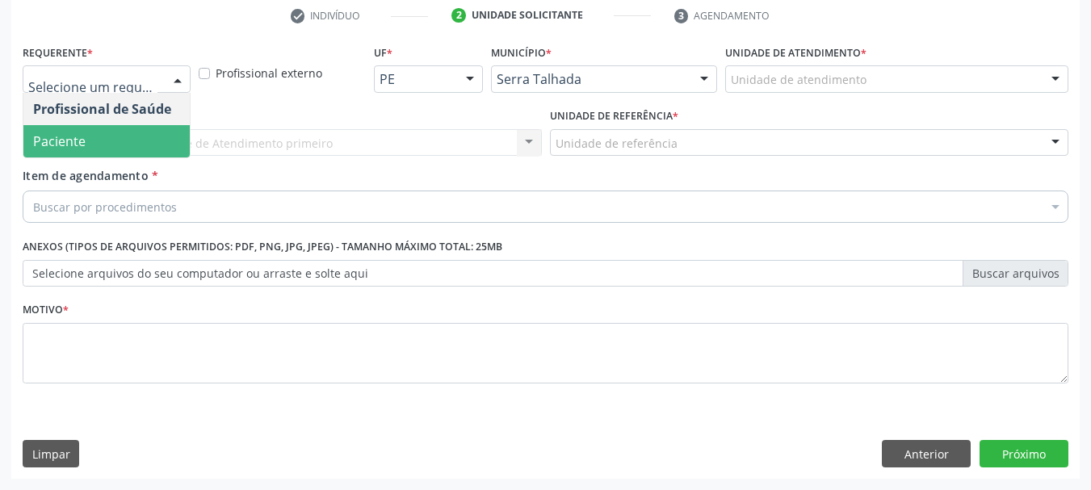
click at [98, 141] on span "Paciente" at bounding box center [106, 141] width 166 height 32
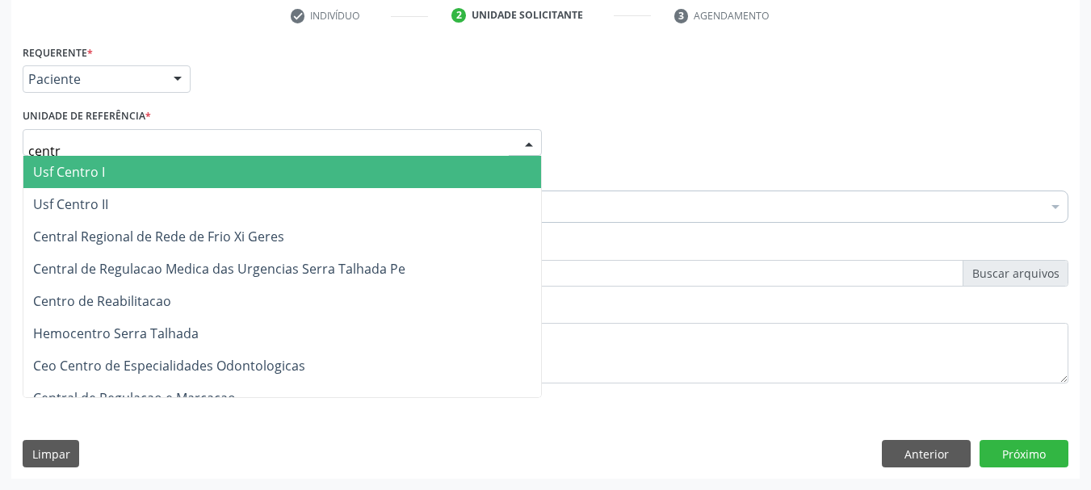
type input "centro"
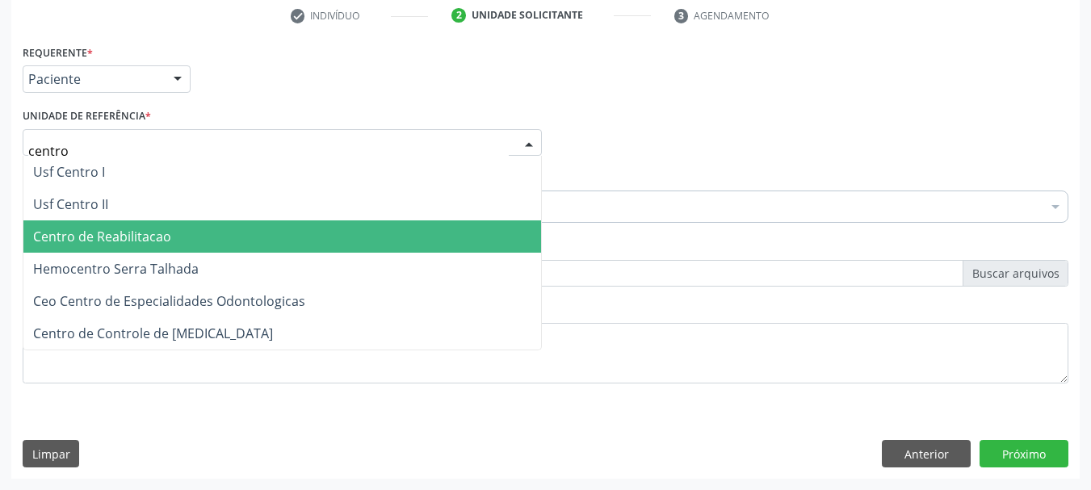
click at [110, 243] on span "Centro de Reabilitacao" at bounding box center [102, 237] width 138 height 18
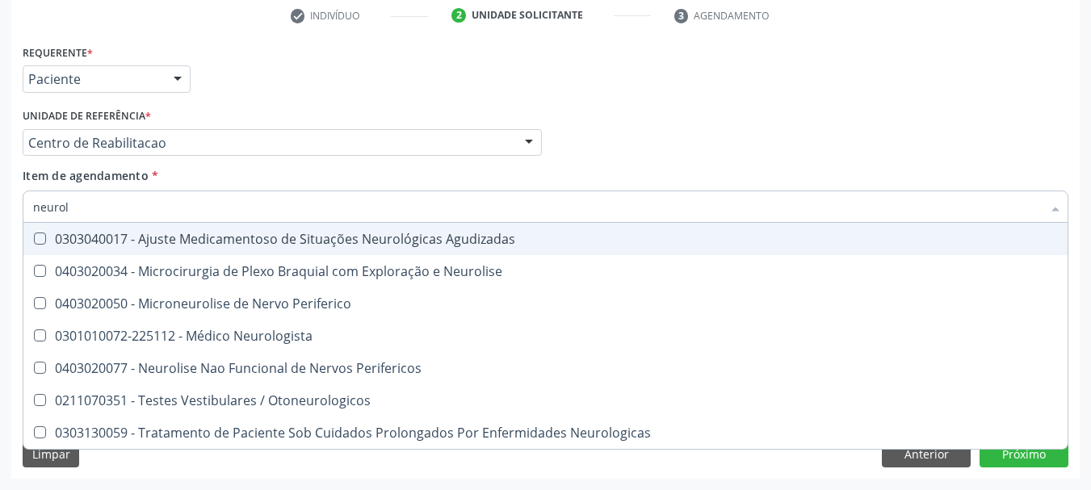
type input "neurolo"
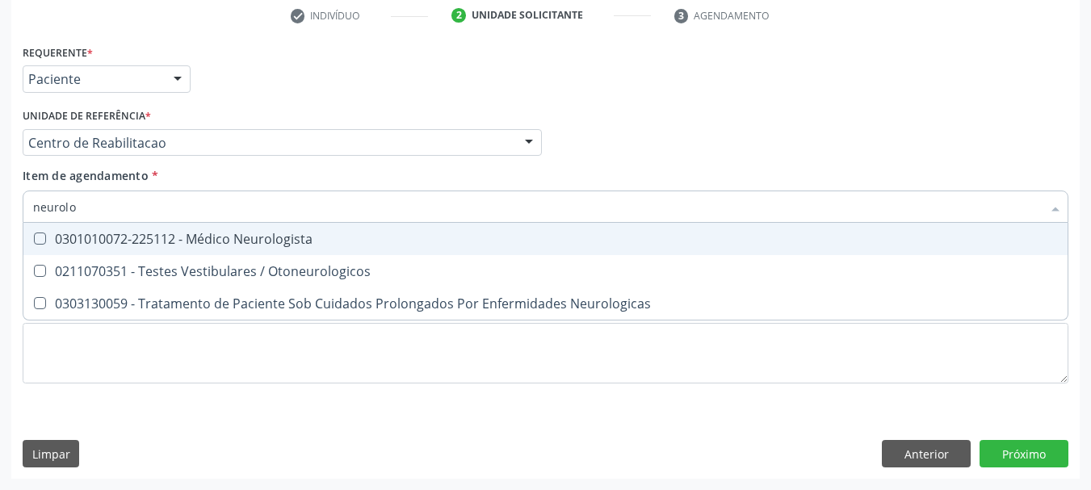
click at [111, 245] on div "0301010072-225112 - Médico Neurologista" at bounding box center [545, 239] width 1025 height 13
checkbox Neurologista "true"
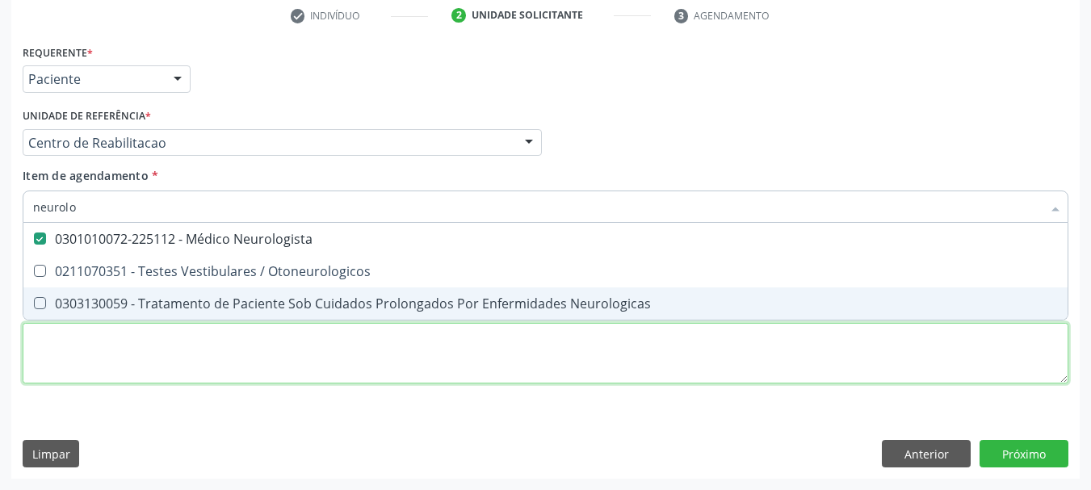
click at [107, 363] on div "Requerente * Paciente Profissional de Saúde Paciente Nenhum resultado encontrad…" at bounding box center [546, 223] width 1046 height 366
checkbox Otoneurologicos "true"
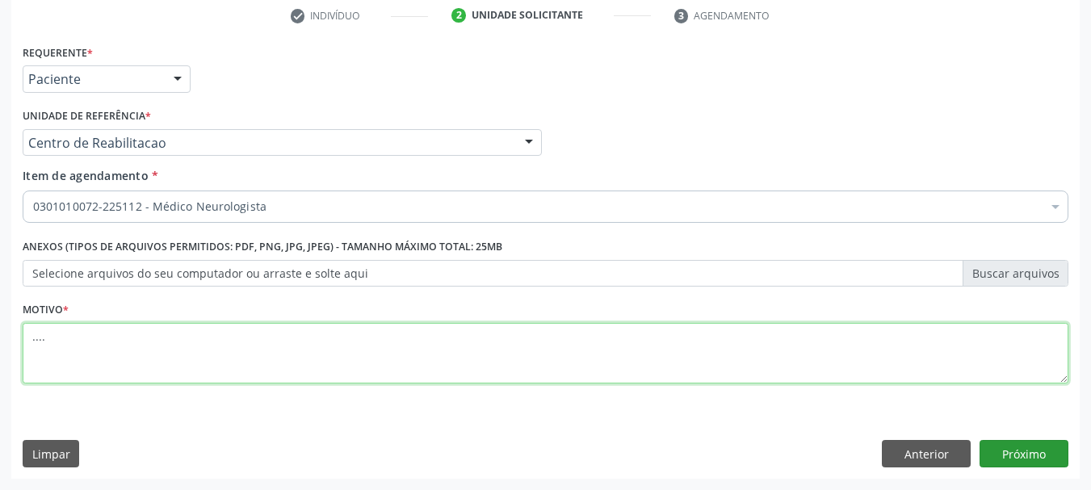
type textarea "...."
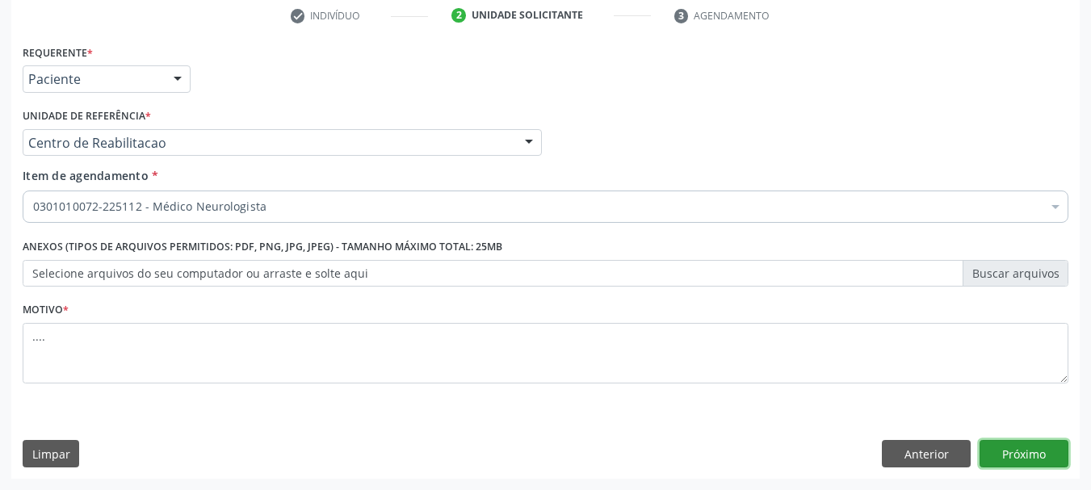
click at [1048, 458] on button "Próximo" at bounding box center [1024, 453] width 89 height 27
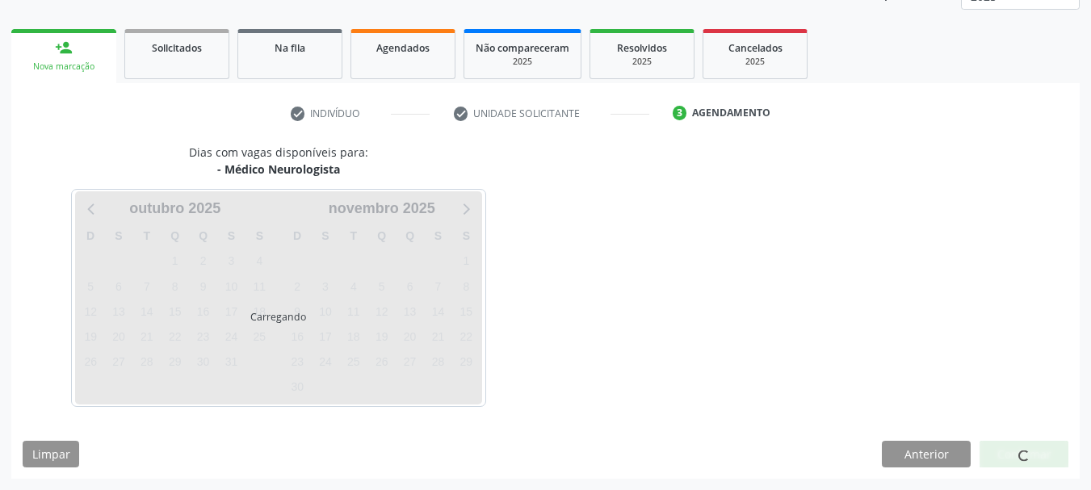
scroll to position [212, 0]
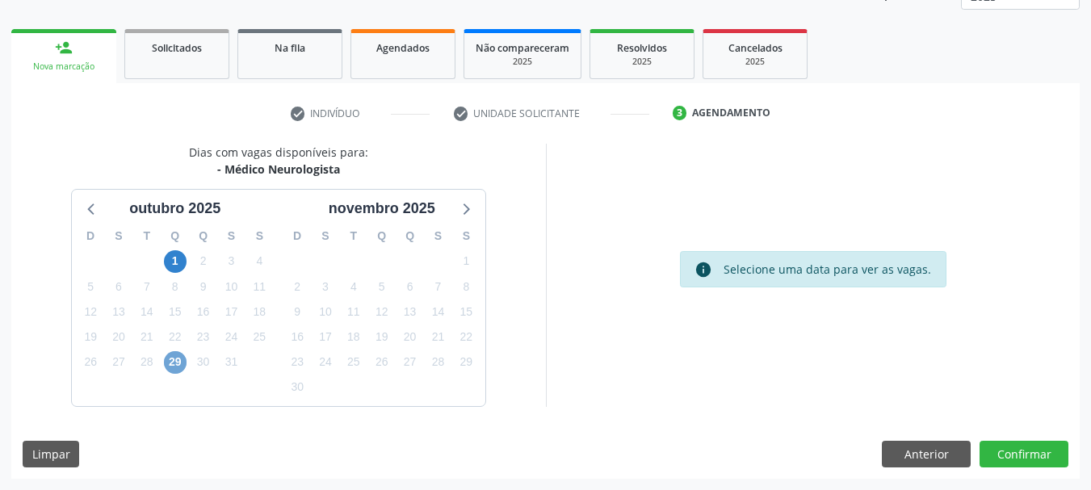
click at [174, 366] on span "29" at bounding box center [175, 362] width 23 height 23
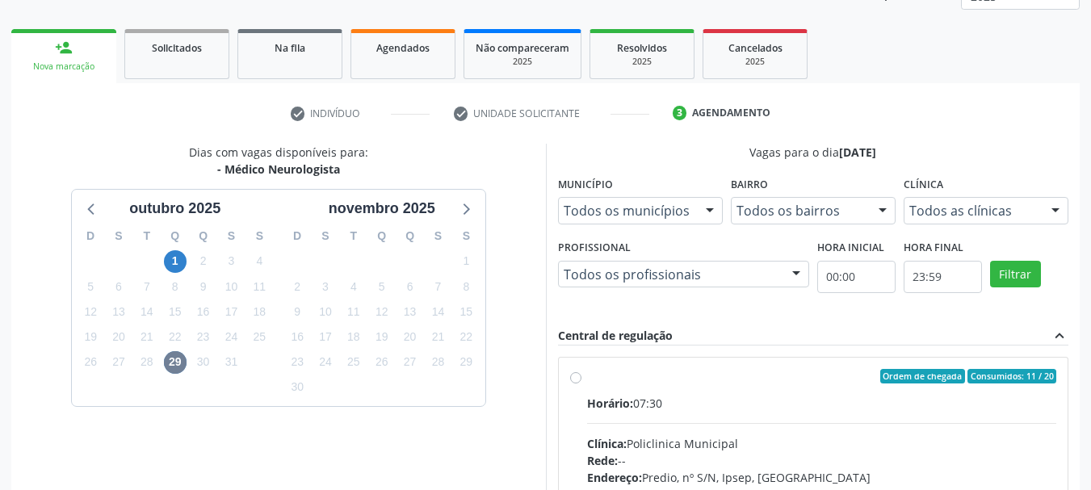
click at [581, 376] on div "Ordem de chegada Consumidos: 11 / 20 Horário: 07:30 Clínica: Policlinica Munici…" at bounding box center [813, 493] width 487 height 248
radio input "true"
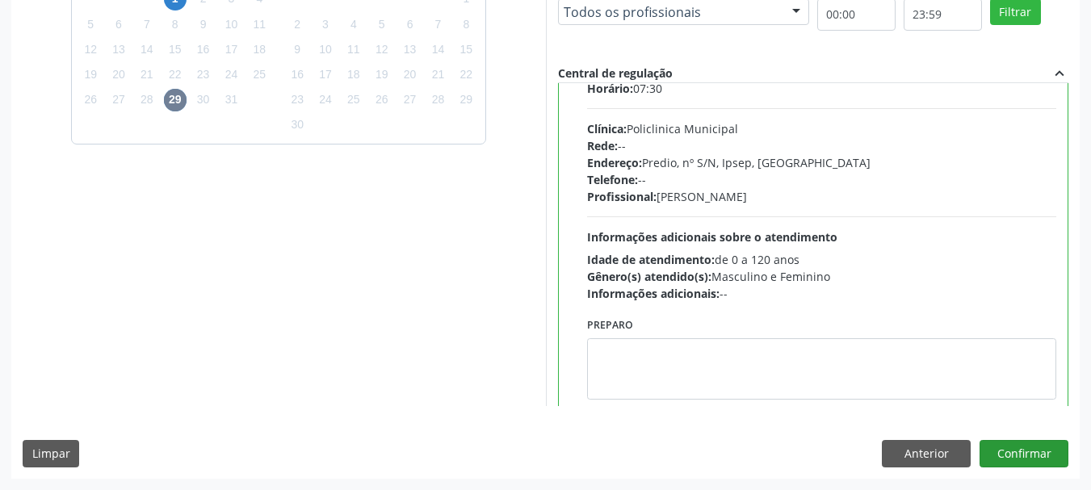
scroll to position [80, 0]
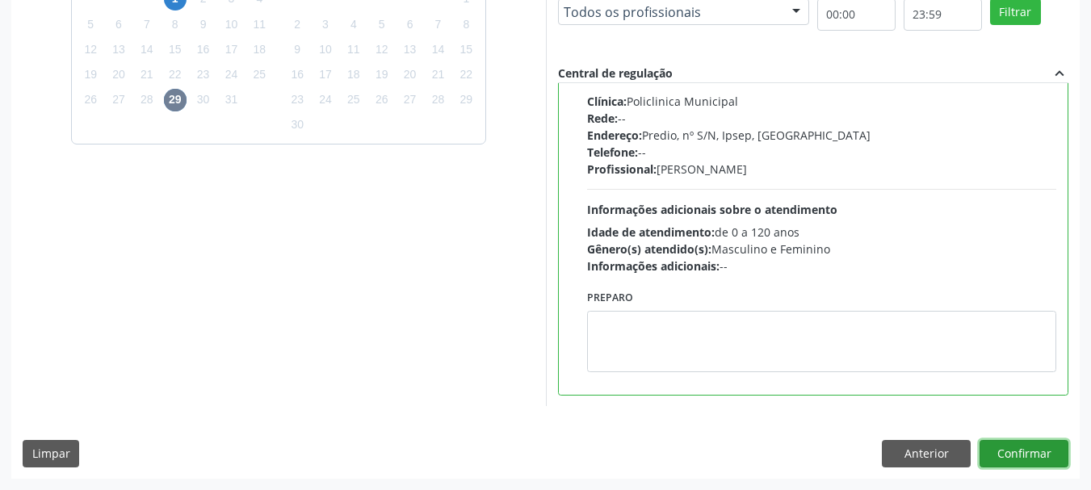
click at [1041, 449] on button "Confirmar" at bounding box center [1024, 453] width 89 height 27
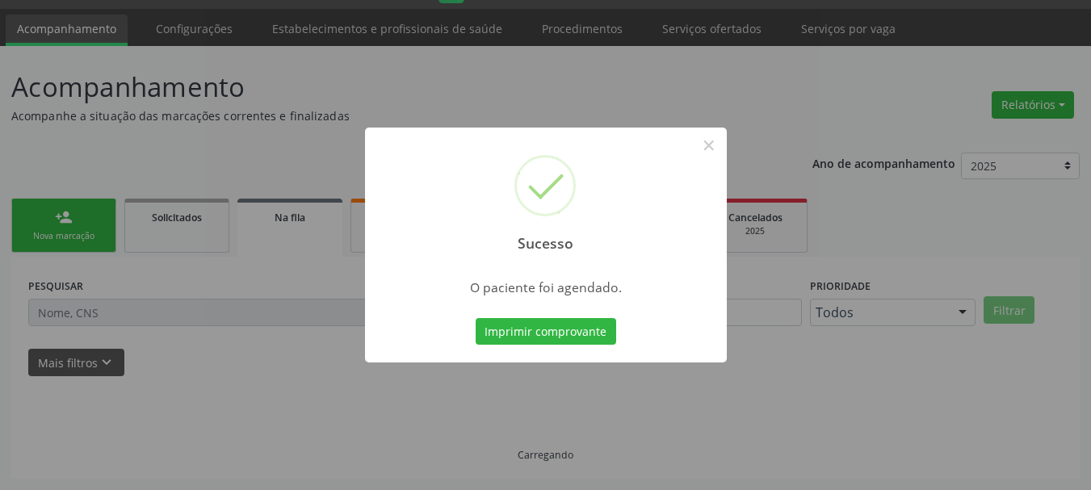
scroll to position [43, 0]
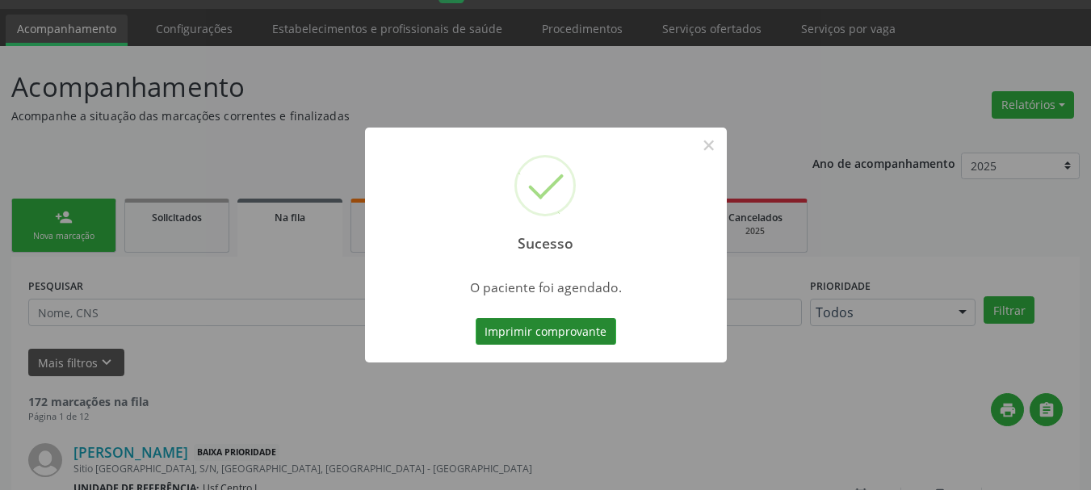
click at [525, 338] on button "Imprimir comprovante" at bounding box center [546, 331] width 141 height 27
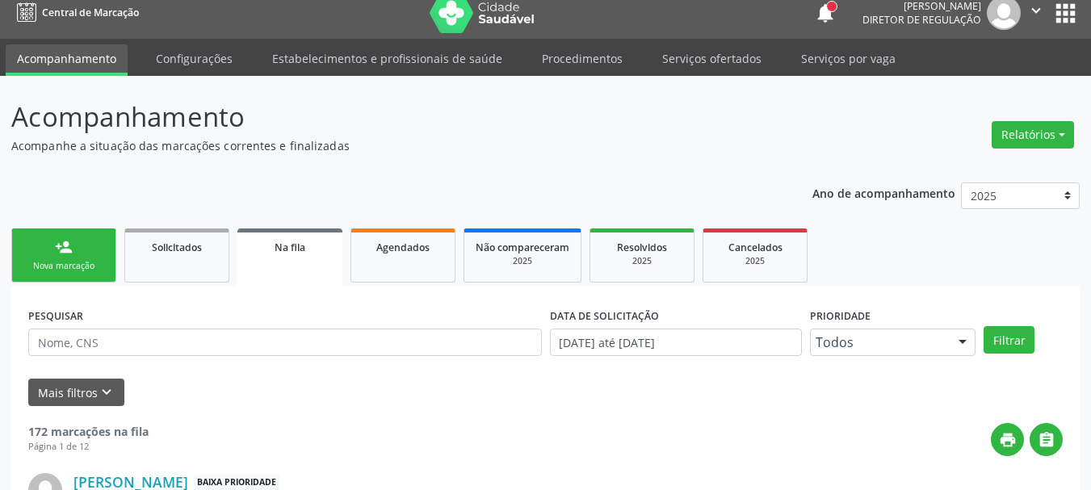
scroll to position [0, 0]
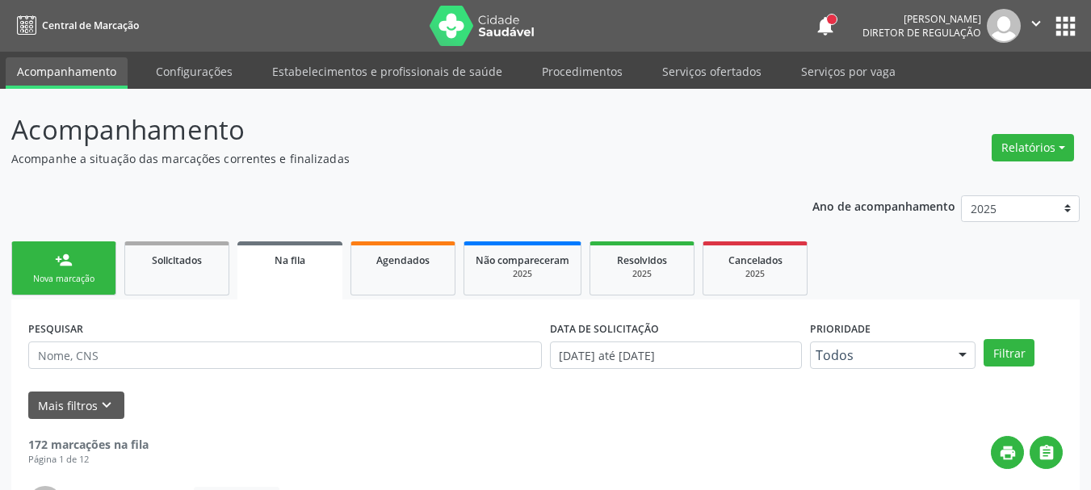
click at [1065, 32] on button "apps" at bounding box center [1065, 26] width 28 height 28
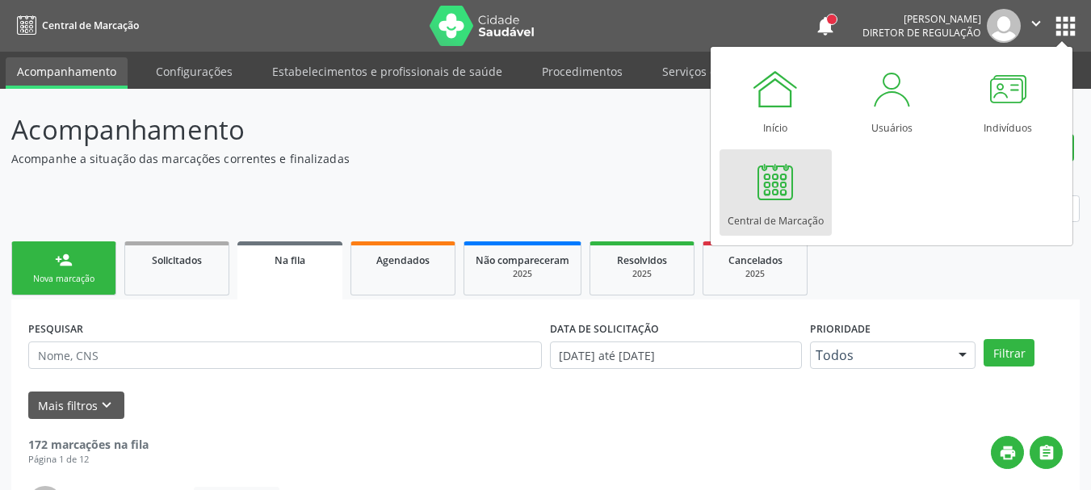
click at [807, 200] on link "Central de Marcação" at bounding box center [776, 192] width 112 height 86
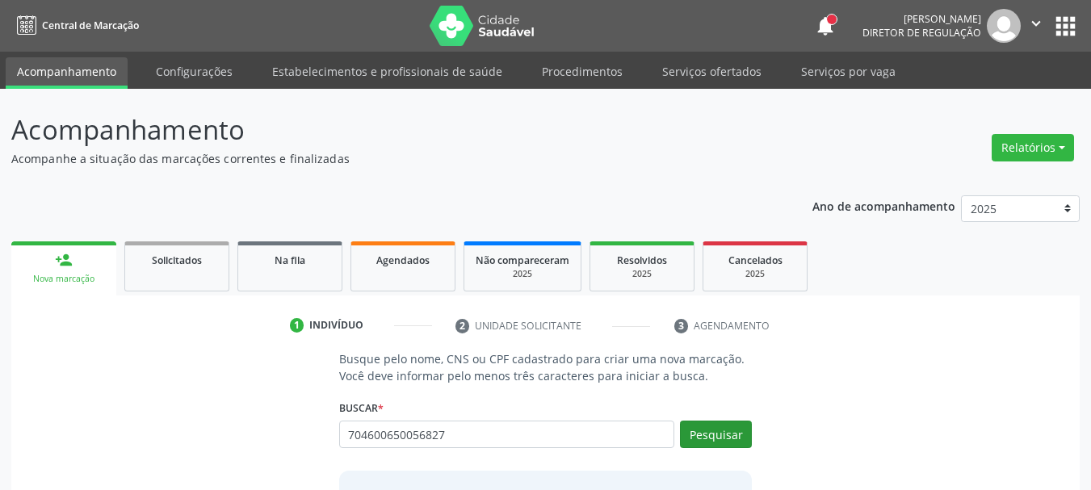
type input "704600650056827"
click at [741, 439] on button "Pesquisar" at bounding box center [716, 434] width 72 height 27
type input "704600650056827"
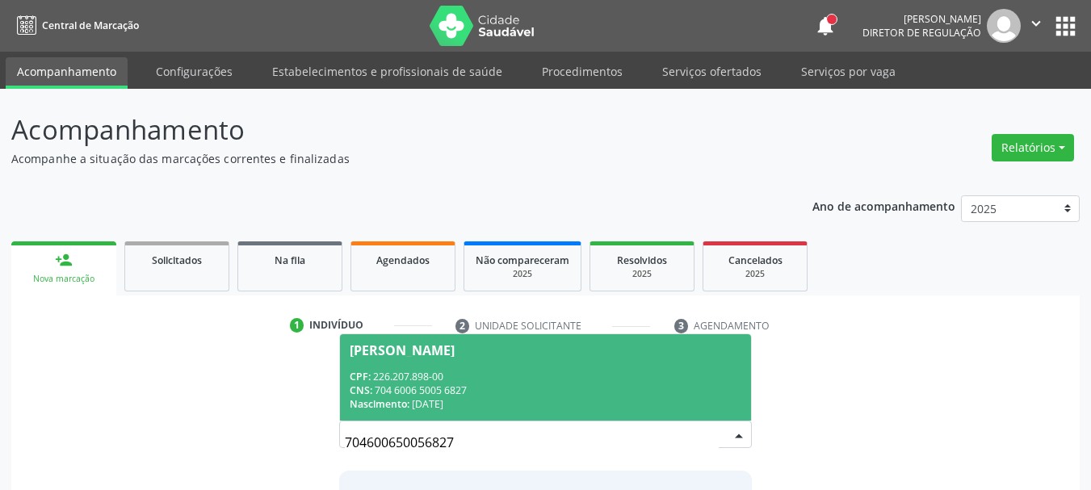
click at [684, 387] on div "CNS: 704 6006 5005 6827" at bounding box center [546, 391] width 392 height 14
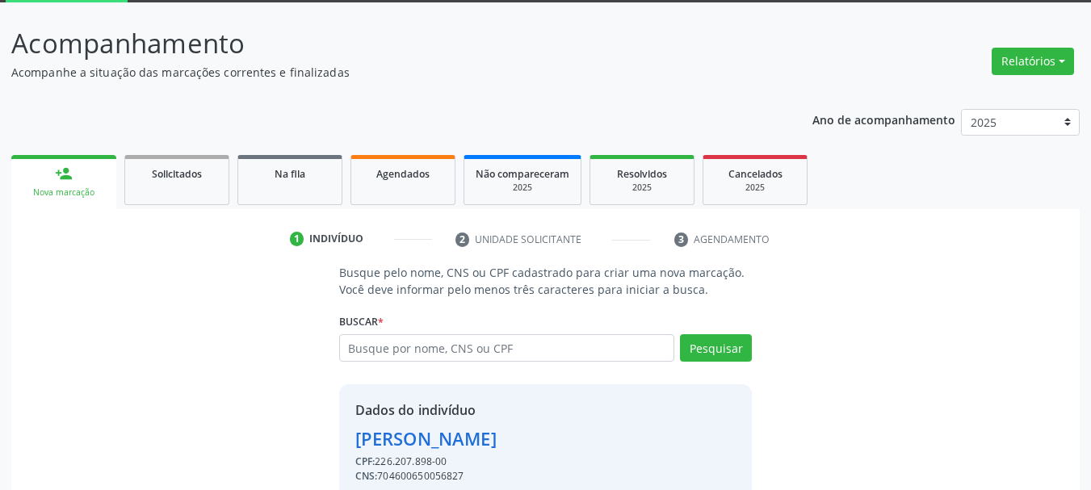
scroll to position [157, 0]
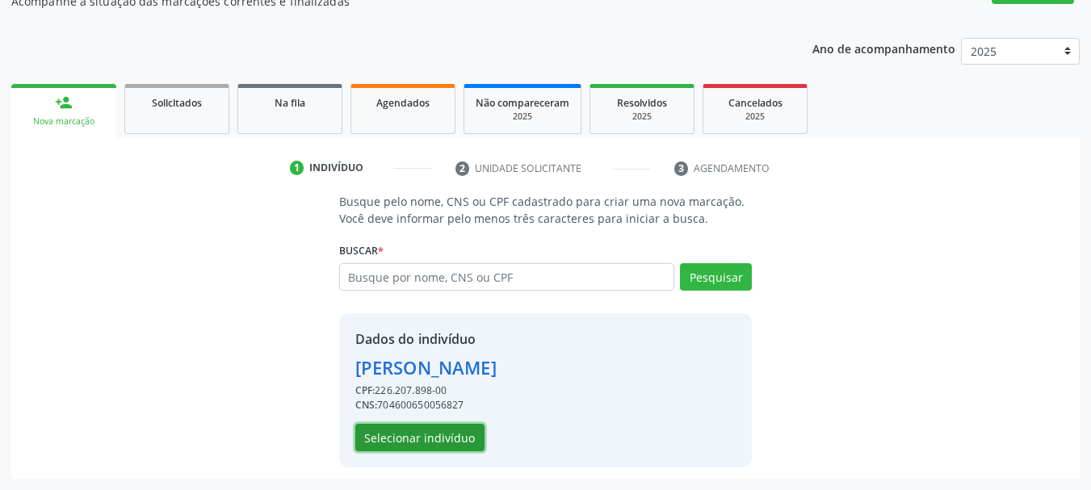
click at [427, 430] on button "Selecionar indivíduo" at bounding box center [419, 437] width 129 height 27
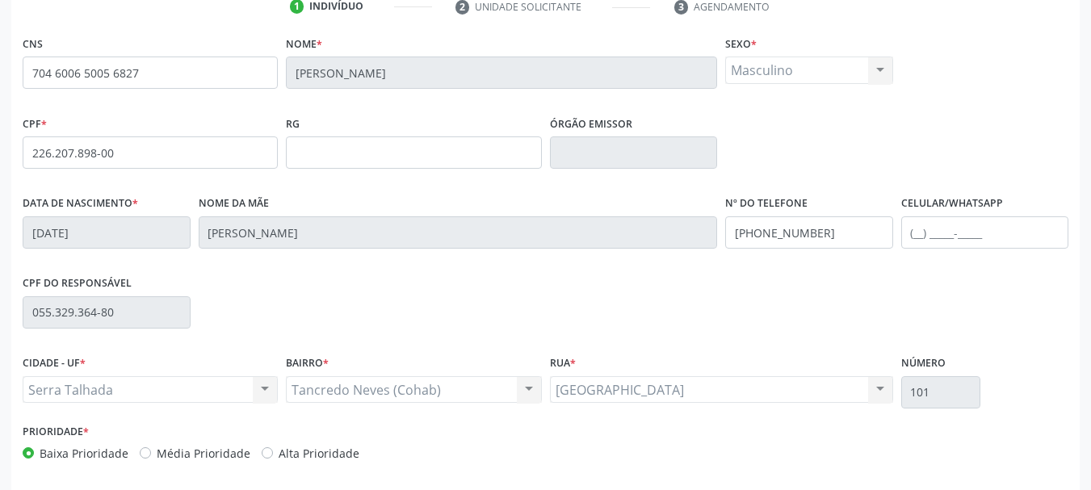
scroll to position [385, 0]
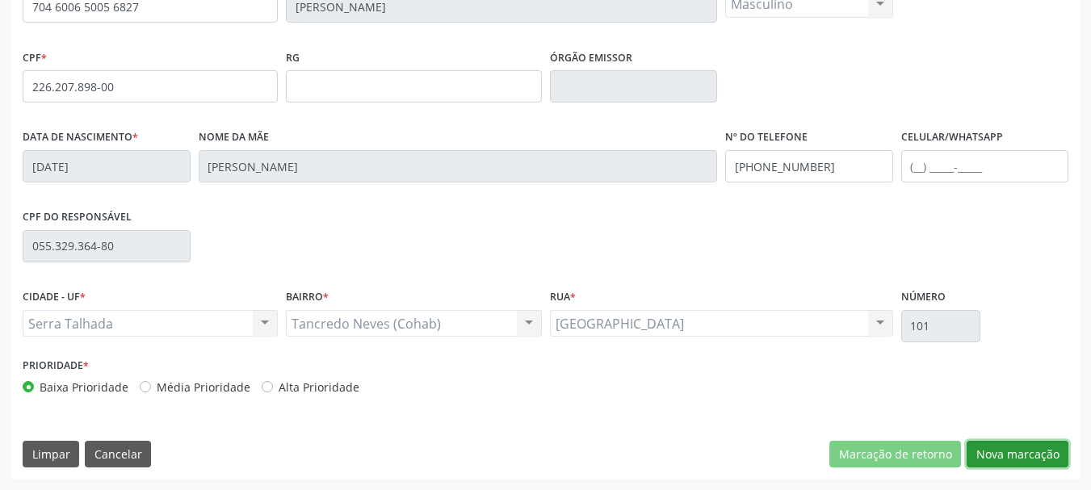
click at [1043, 441] on button "Nova marcação" at bounding box center [1018, 454] width 102 height 27
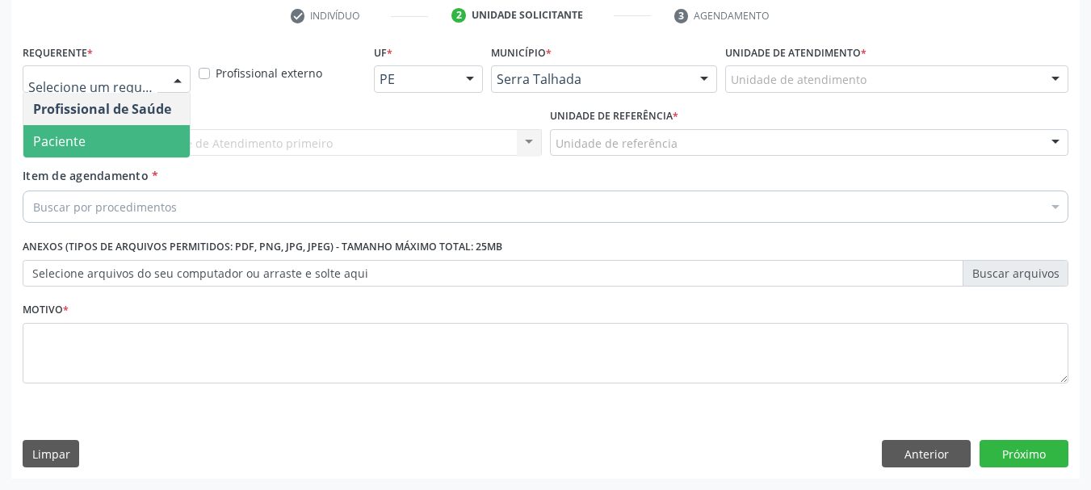
click at [135, 142] on span "Paciente" at bounding box center [106, 141] width 166 height 32
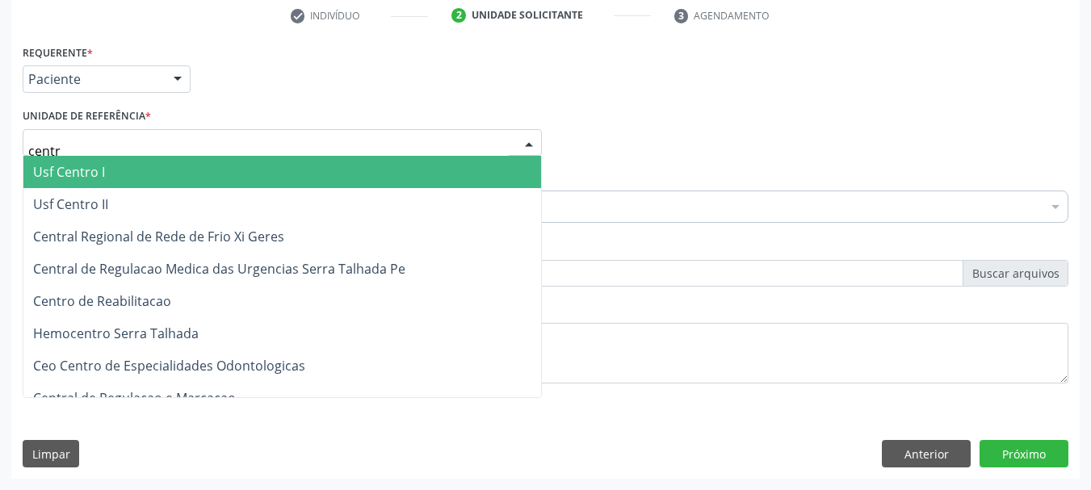
type input "centro"
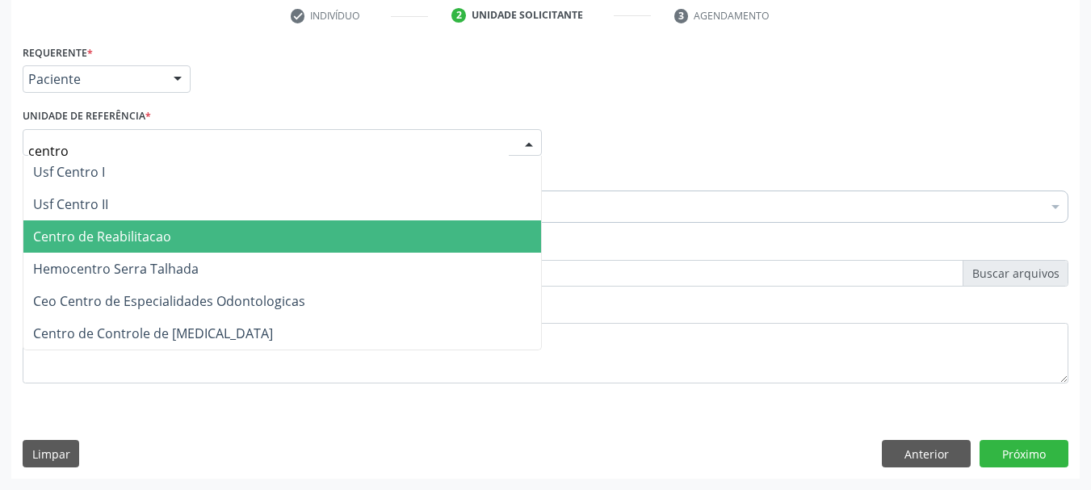
click at [115, 233] on span "Centro de Reabilitacao" at bounding box center [102, 237] width 138 height 18
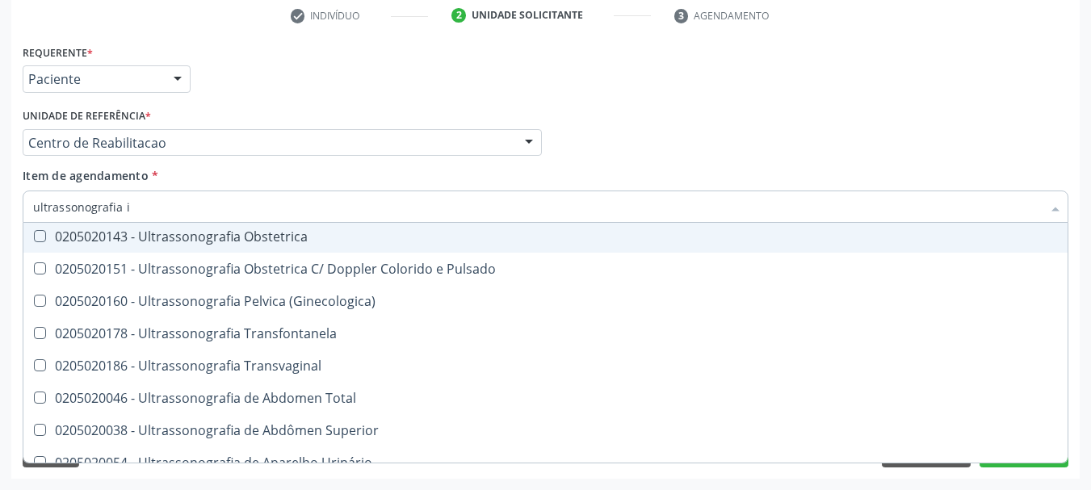
scroll to position [0, 0]
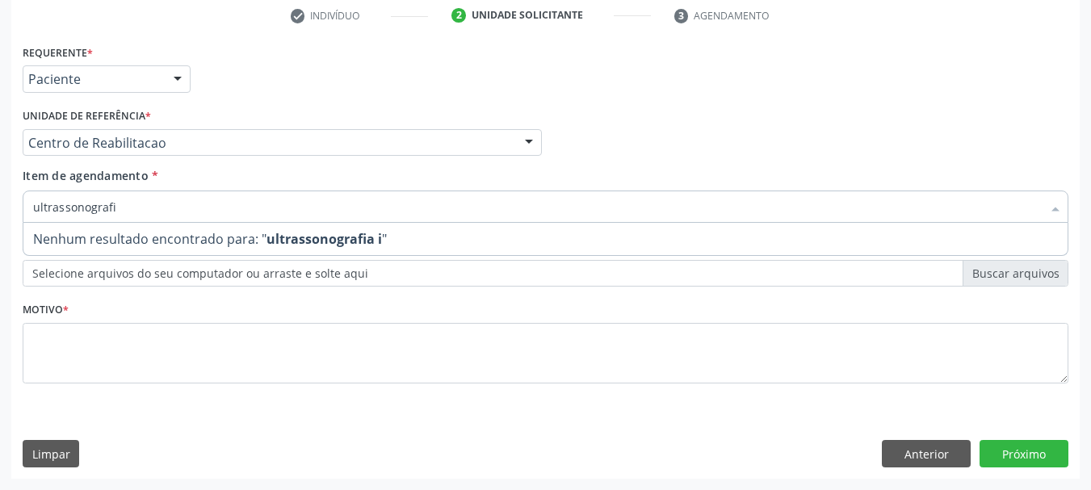
type input "ultrassonograf"
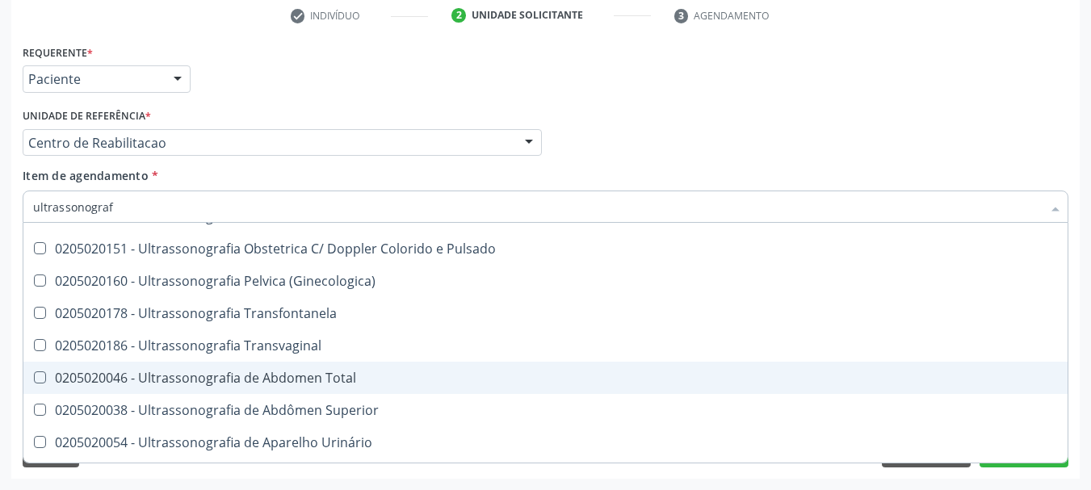
scroll to position [242, 0]
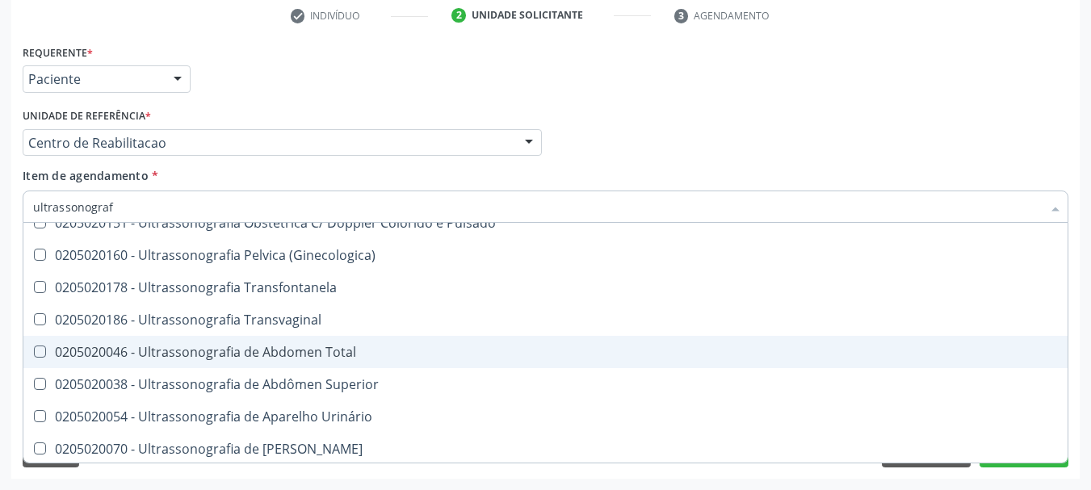
click at [355, 352] on div "0205020046 - Ultrassonografia de Abdomen Total" at bounding box center [545, 352] width 1025 height 13
checkbox Total "true"
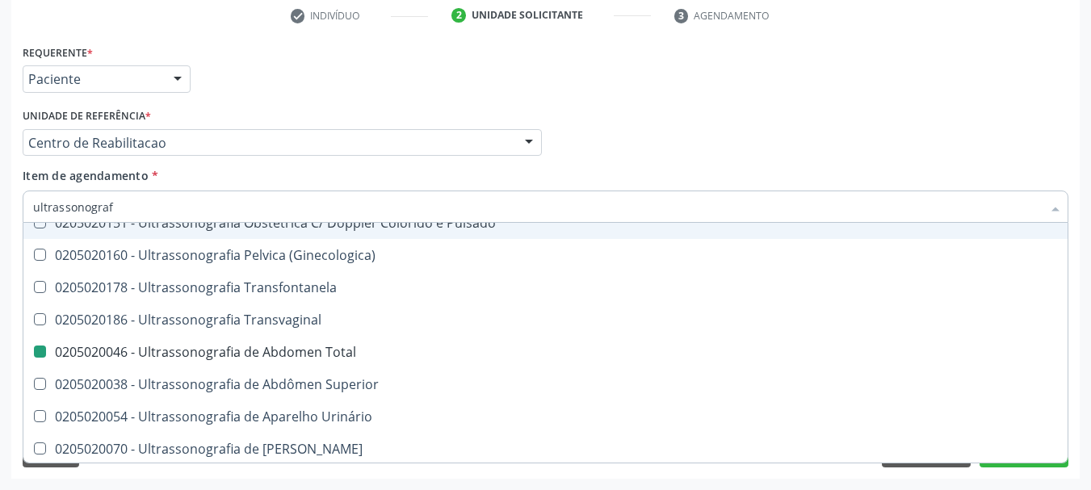
click at [685, 144] on div "Profissional Solicitante Por favor, selecione a Unidade de Atendimento primeiro…" at bounding box center [546, 135] width 1054 height 63
checkbox Ultrassonografia "true"
checkbox Total "false"
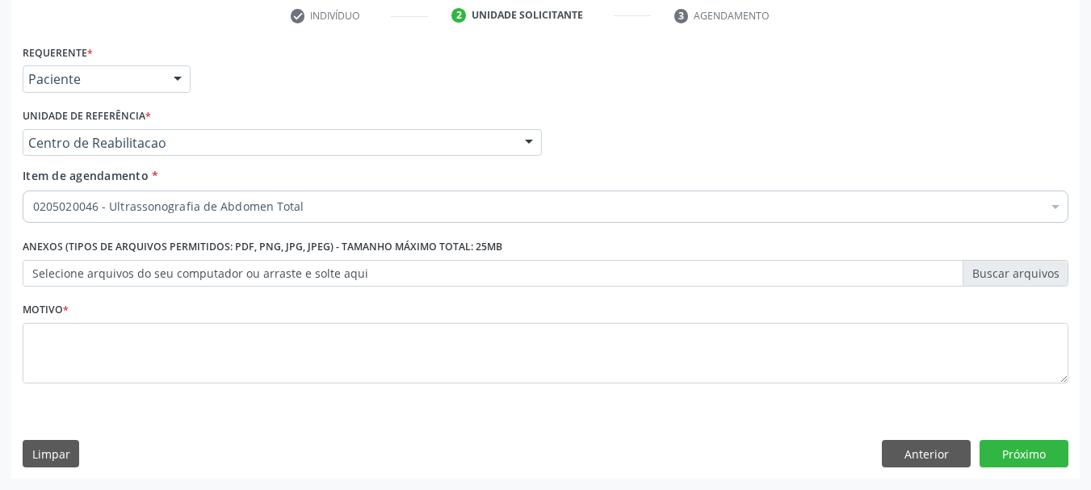
scroll to position [0, 0]
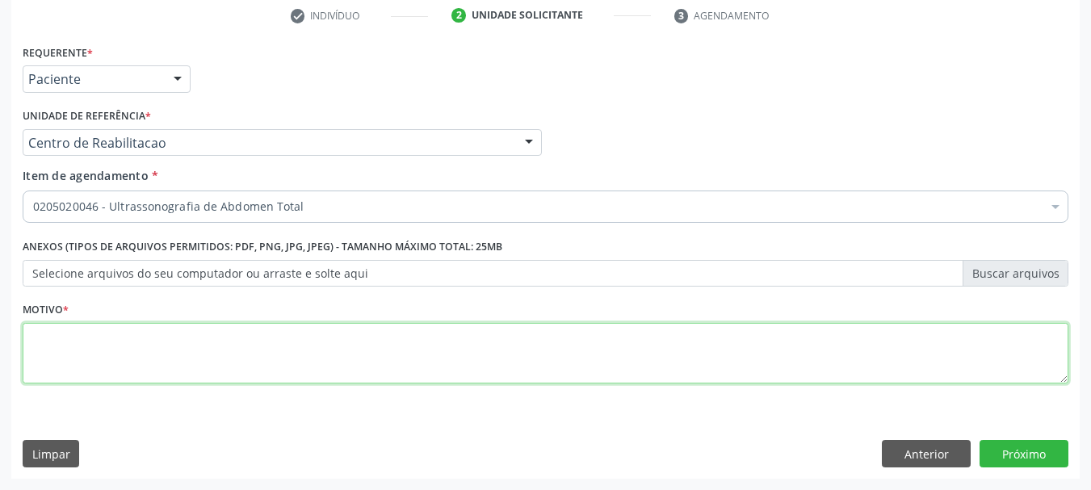
click at [99, 354] on textarea at bounding box center [546, 353] width 1046 height 61
type textarea "...."
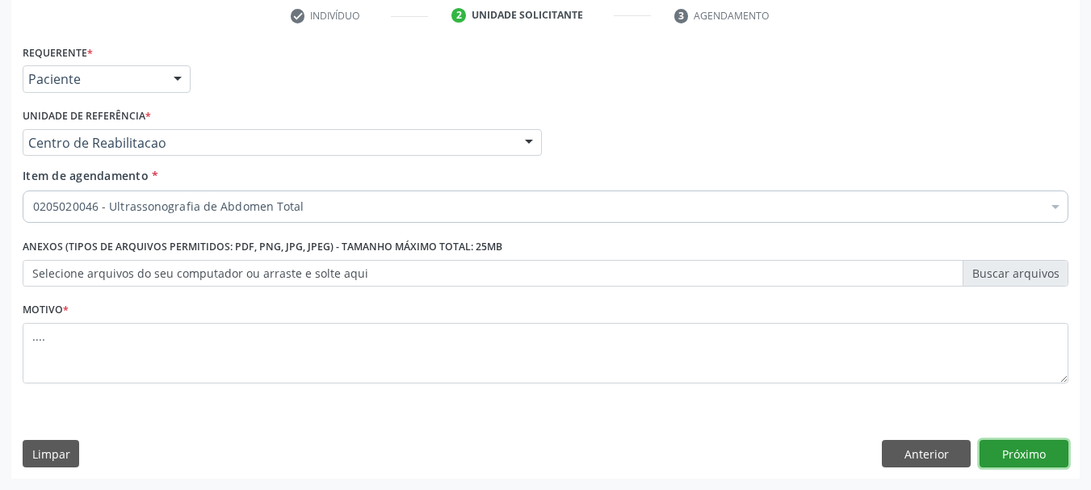
click at [990, 447] on button "Próximo" at bounding box center [1024, 453] width 89 height 27
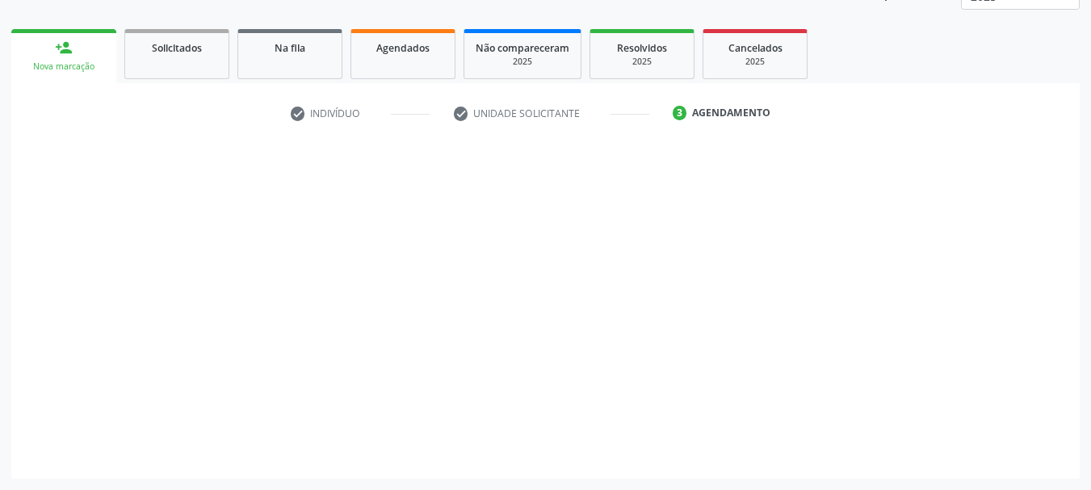
scroll to position [212, 0]
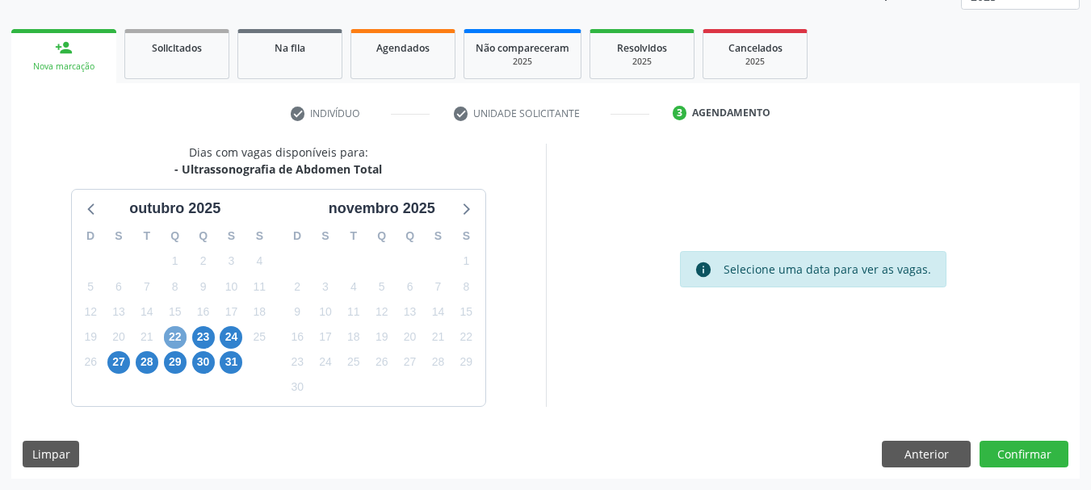
click at [174, 334] on span "22" at bounding box center [175, 337] width 23 height 23
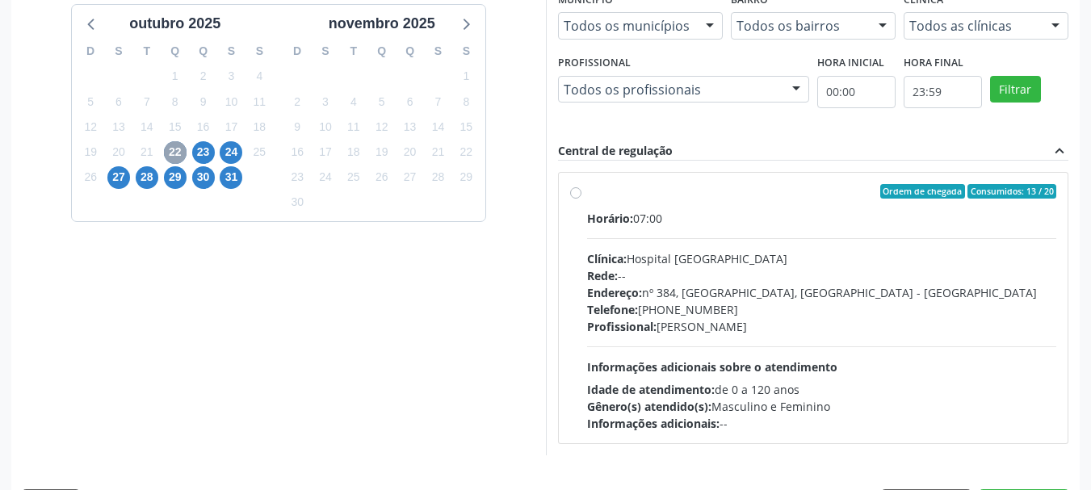
scroll to position [446, 0]
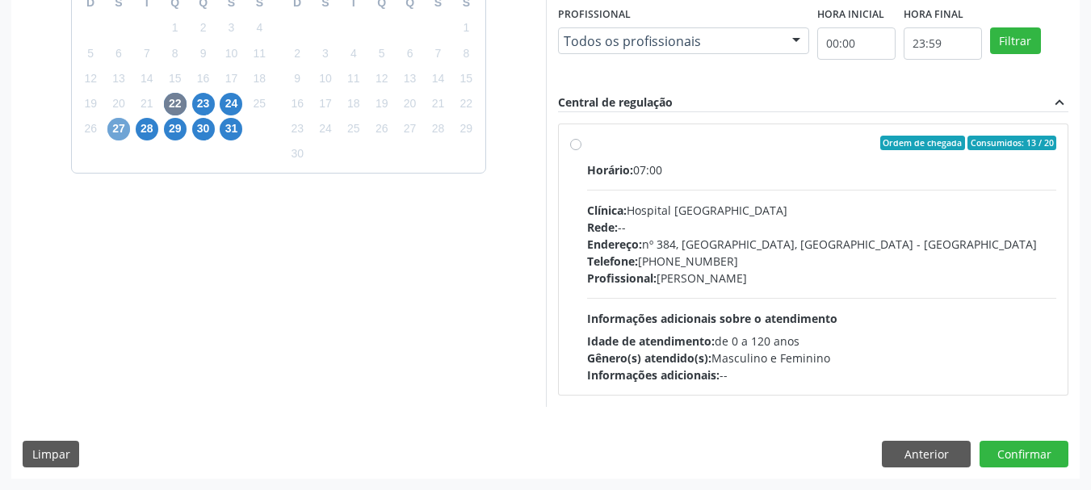
click at [126, 124] on span "27" at bounding box center [118, 129] width 23 height 23
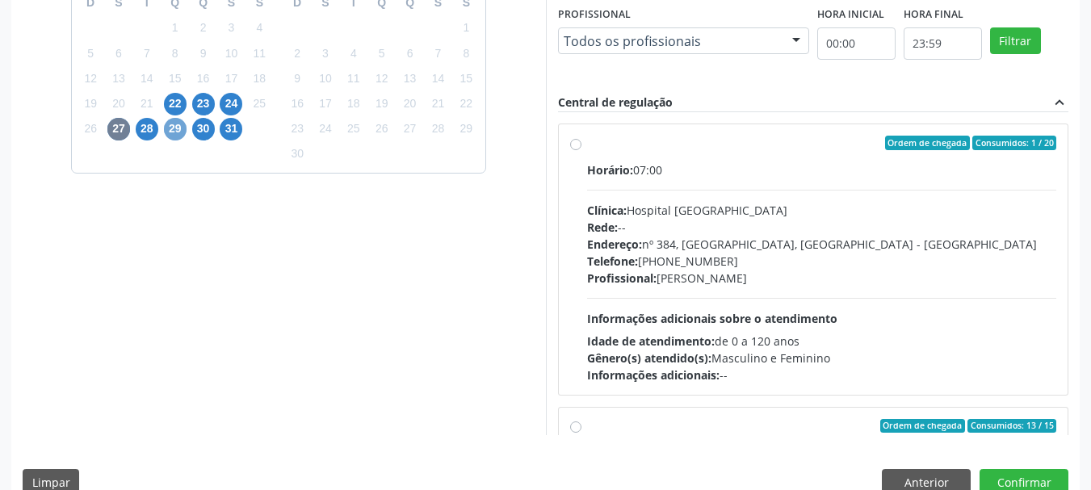
click at [172, 126] on span "29" at bounding box center [175, 129] width 23 height 23
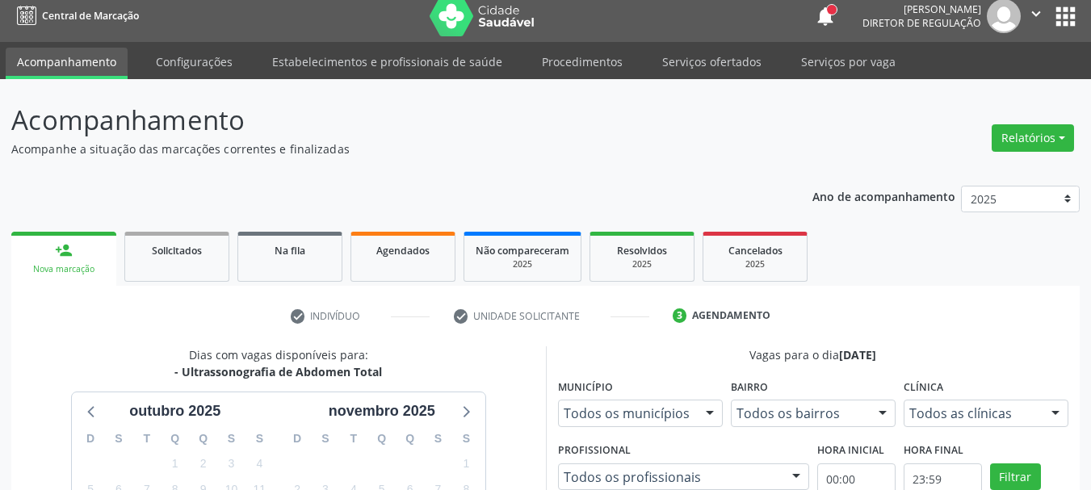
scroll to position [0, 0]
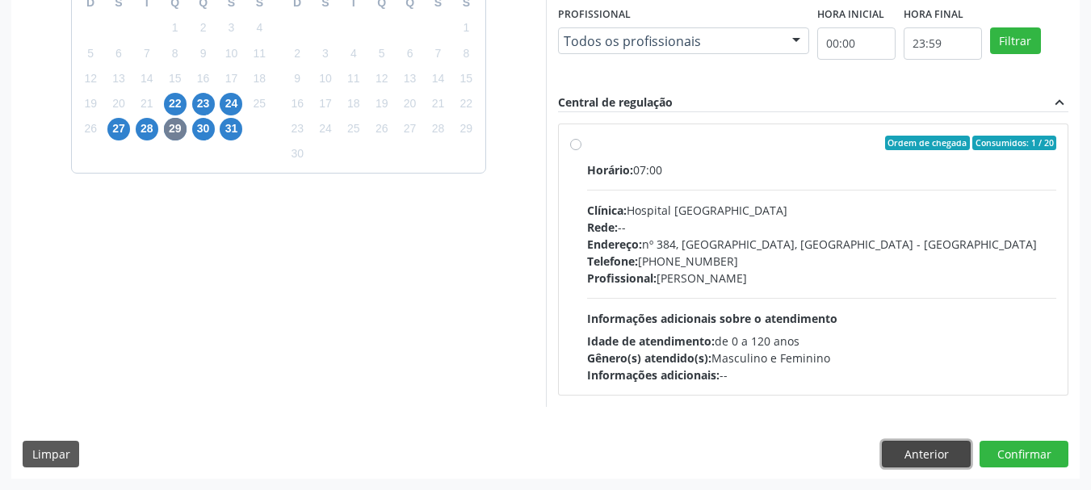
click at [928, 454] on button "Anterior" at bounding box center [926, 454] width 89 height 27
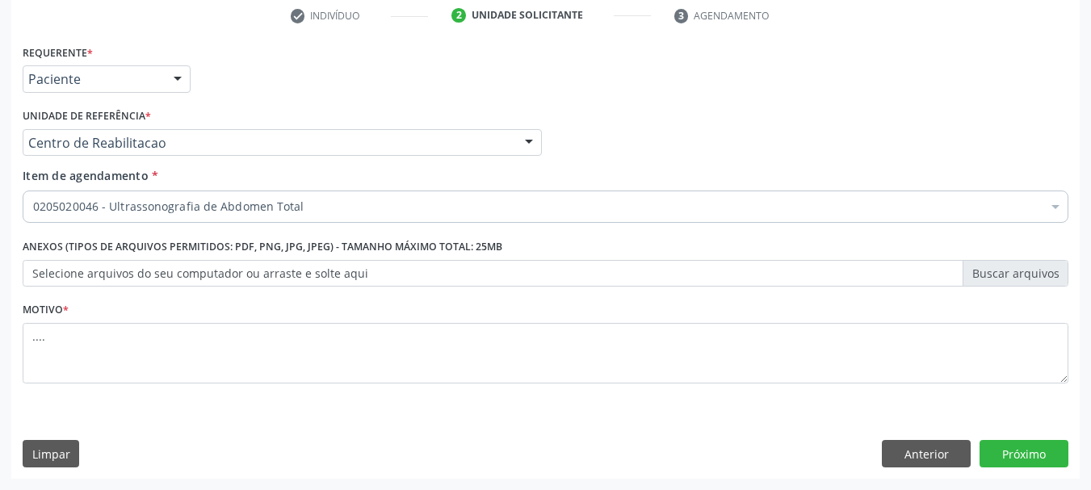
scroll to position [310, 0]
click at [934, 450] on button "Anterior" at bounding box center [926, 453] width 89 height 27
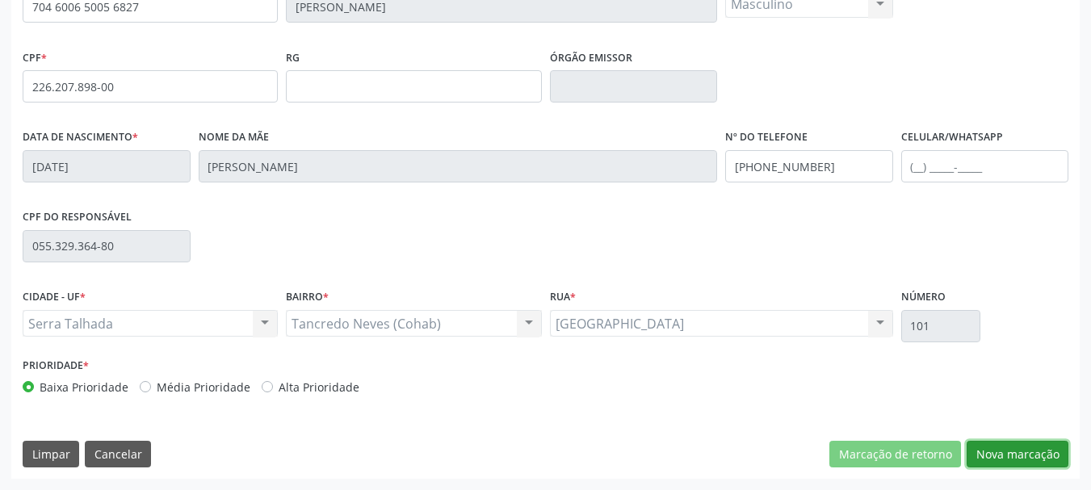
click at [1047, 461] on button "Nova marcação" at bounding box center [1018, 454] width 102 height 27
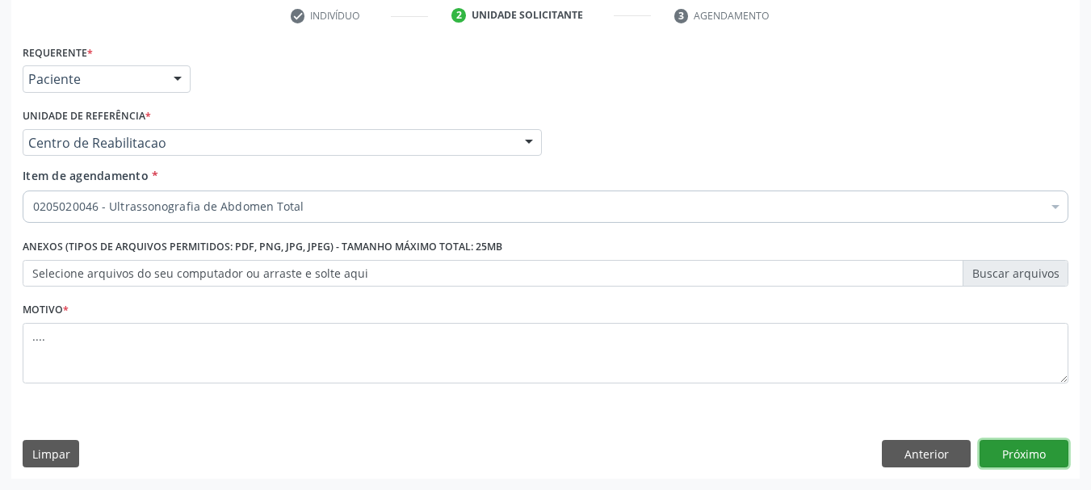
click at [1039, 453] on button "Próximo" at bounding box center [1024, 453] width 89 height 27
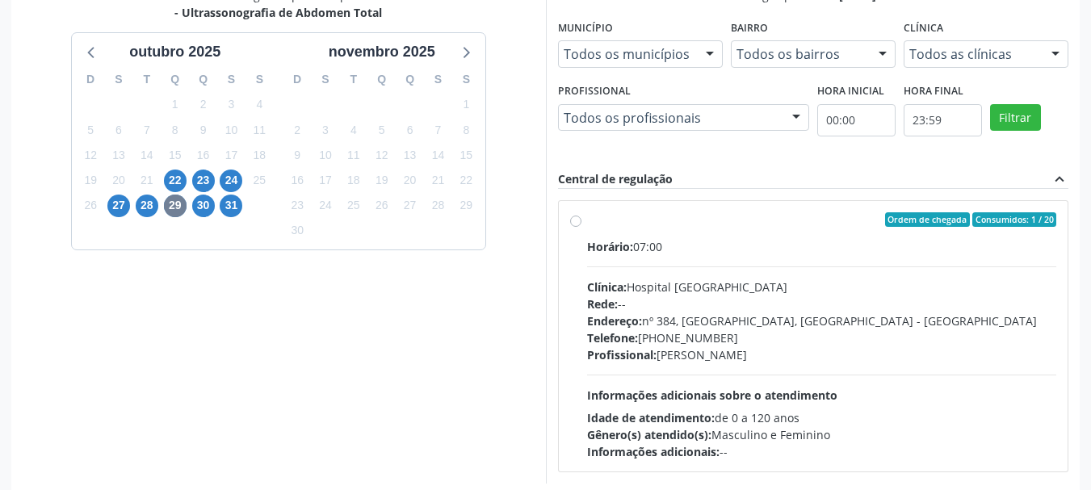
scroll to position [446, 0]
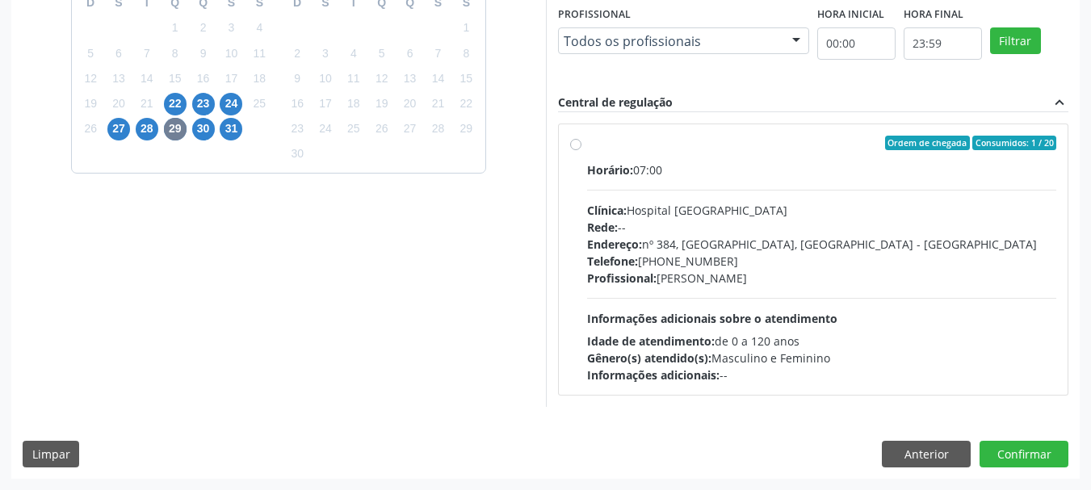
click at [587, 140] on label "Ordem de chegada Consumidos: 1 / 20 Horário: 07:00 Clínica: Hospital Sao Franci…" at bounding box center [822, 260] width 470 height 248
click at [577, 140] on input "Ordem de chegada Consumidos: 1 / 20 Horário: 07:00 Clínica: Hospital Sao Franci…" at bounding box center [575, 143] width 11 height 15
radio input "true"
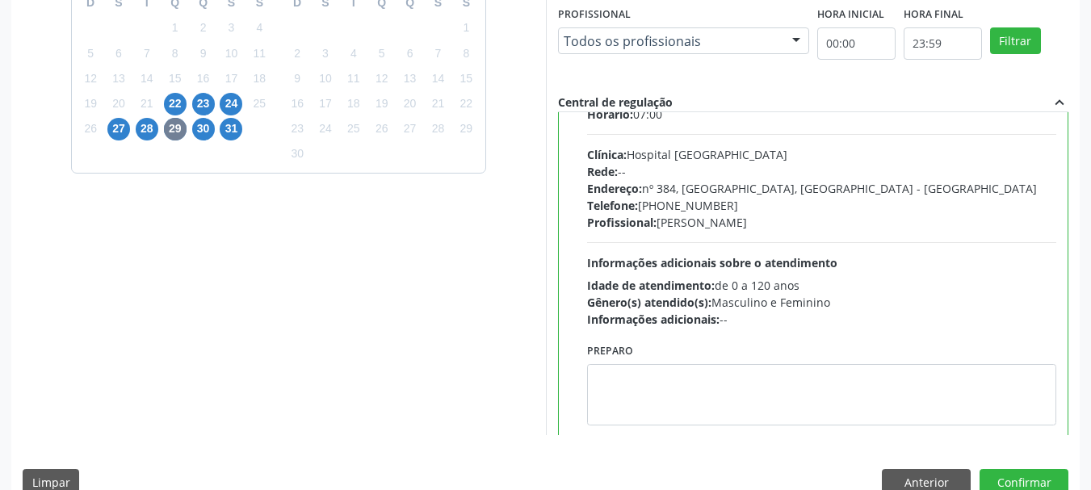
scroll to position [80, 0]
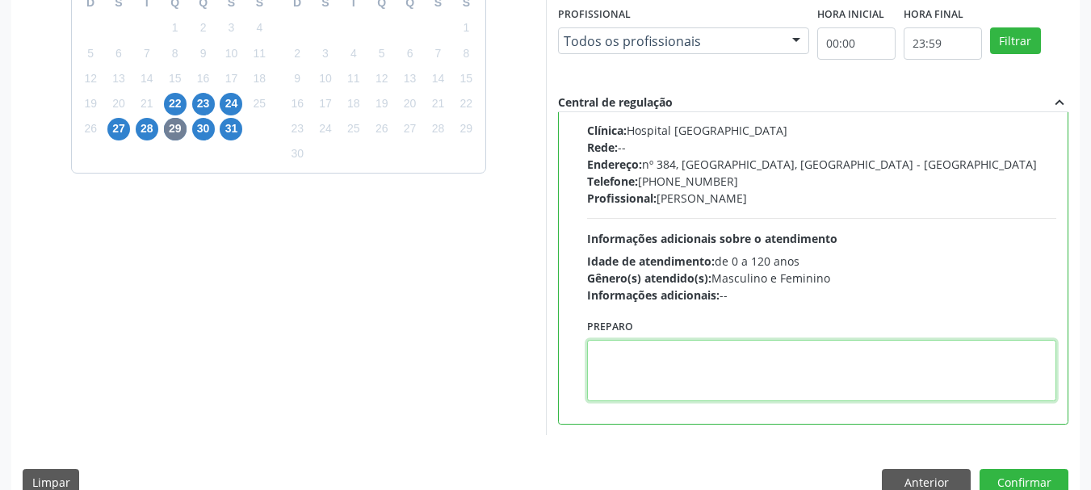
click at [717, 372] on textarea at bounding box center [822, 370] width 470 height 61
type textarea "região inguinal"
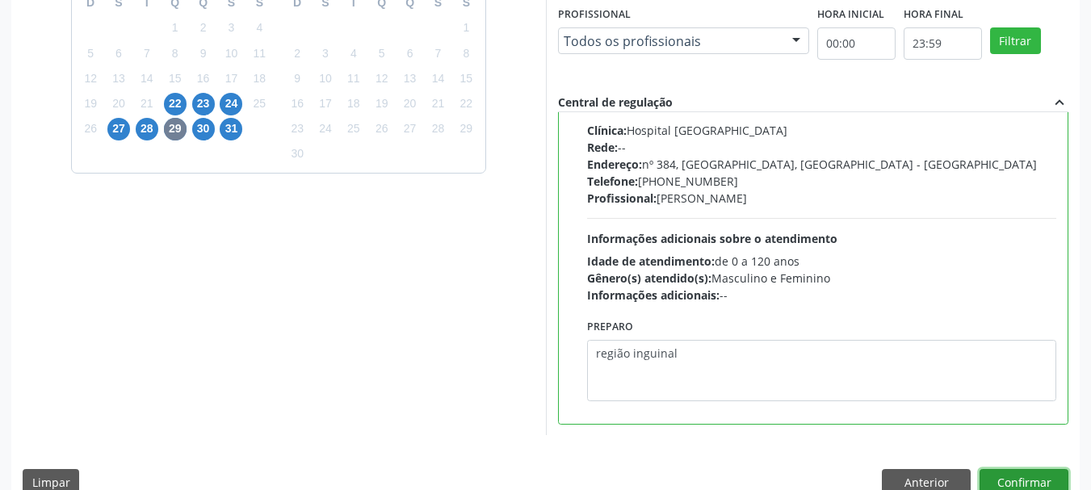
click at [1037, 478] on button "Confirmar" at bounding box center [1024, 482] width 89 height 27
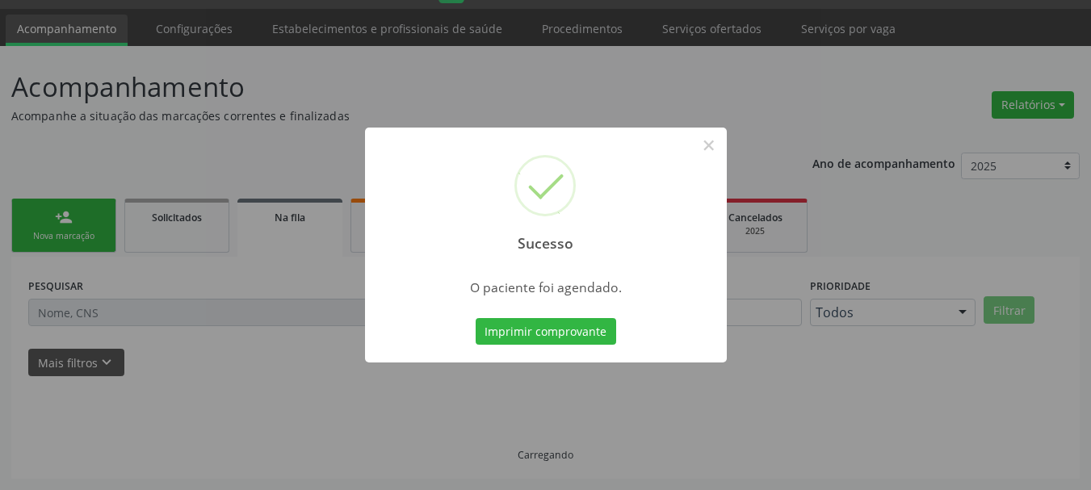
scroll to position [43, 0]
click at [603, 338] on button "Imprimir comprovante" at bounding box center [546, 331] width 141 height 27
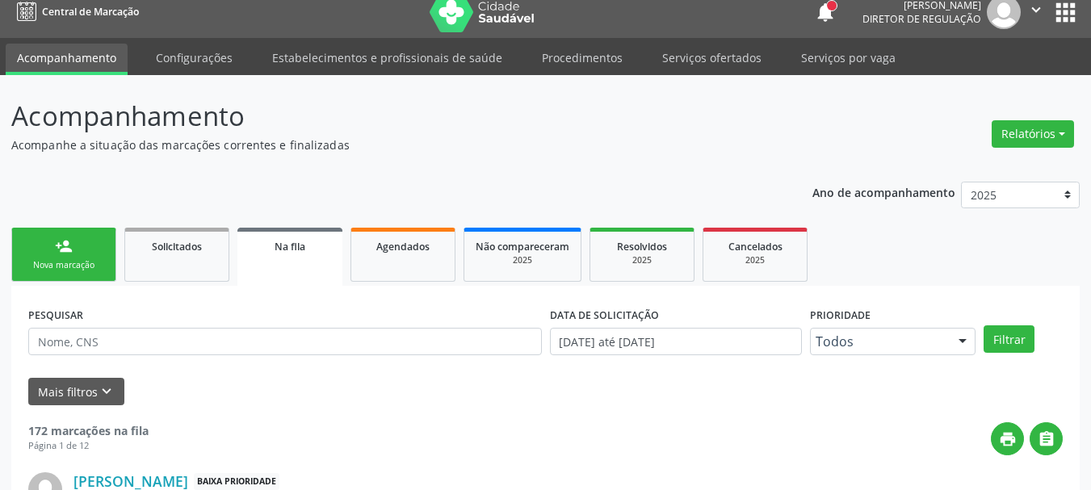
scroll to position [0, 0]
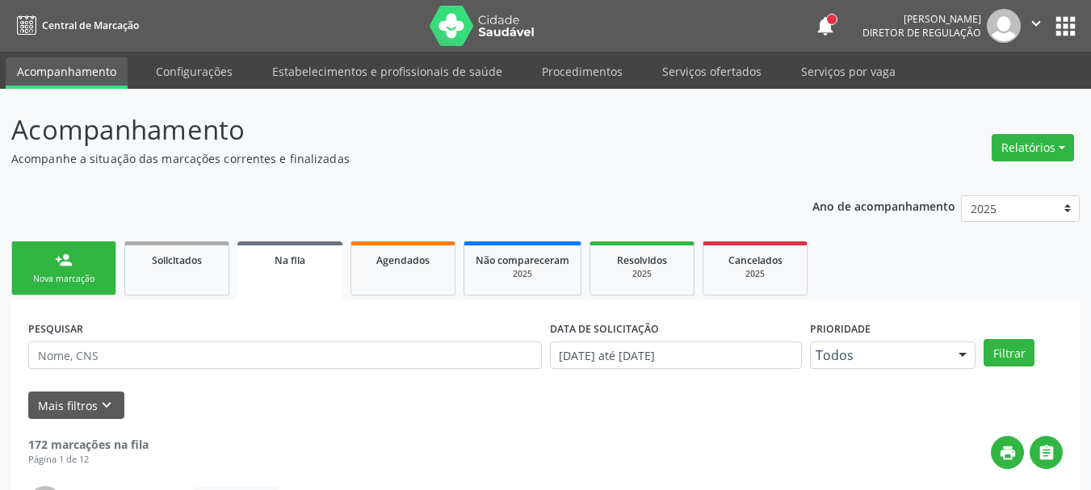
click at [1063, 20] on button "apps" at bounding box center [1065, 26] width 28 height 28
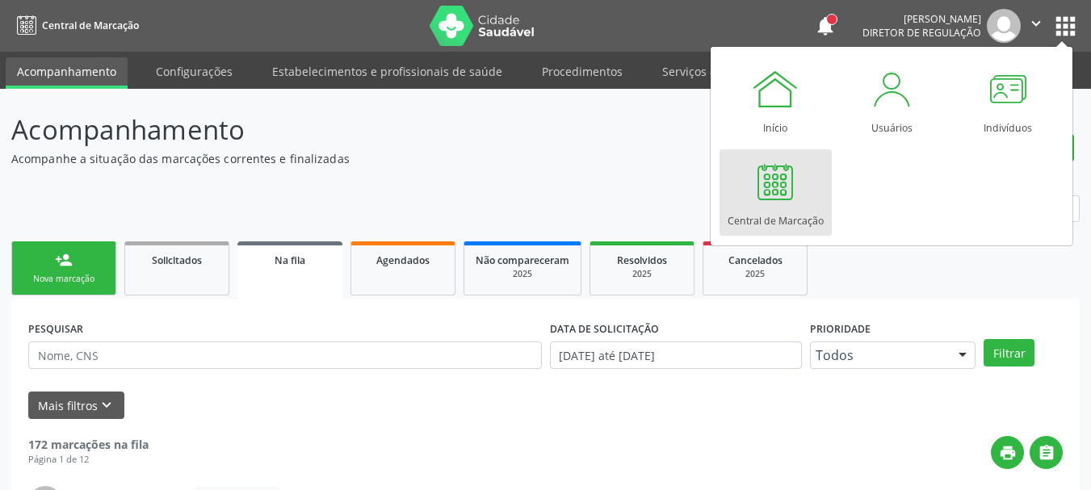
click at [765, 212] on div "Central de Marcação" at bounding box center [776, 217] width 96 height 22
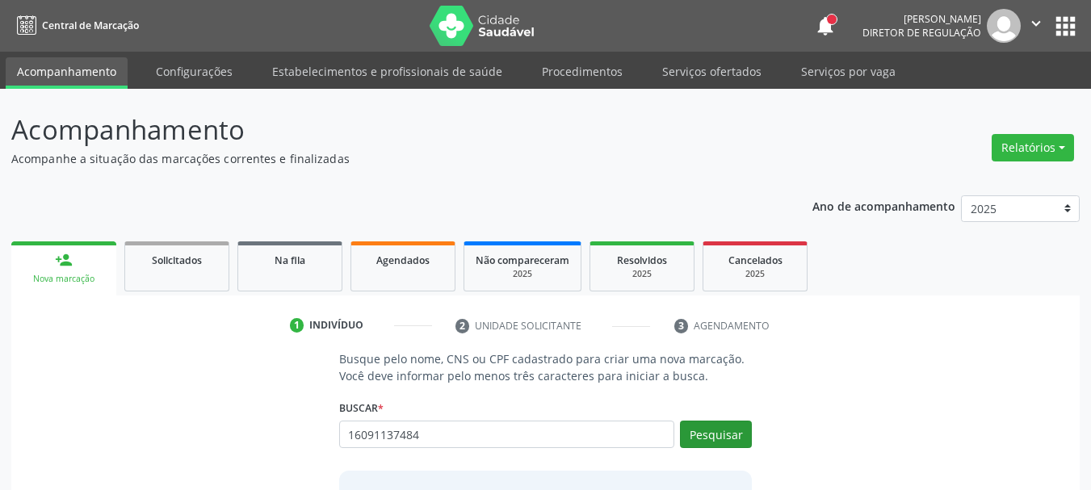
type input "16091137484"
click at [690, 445] on button "Pesquisar" at bounding box center [716, 434] width 72 height 27
type input "16091137484"
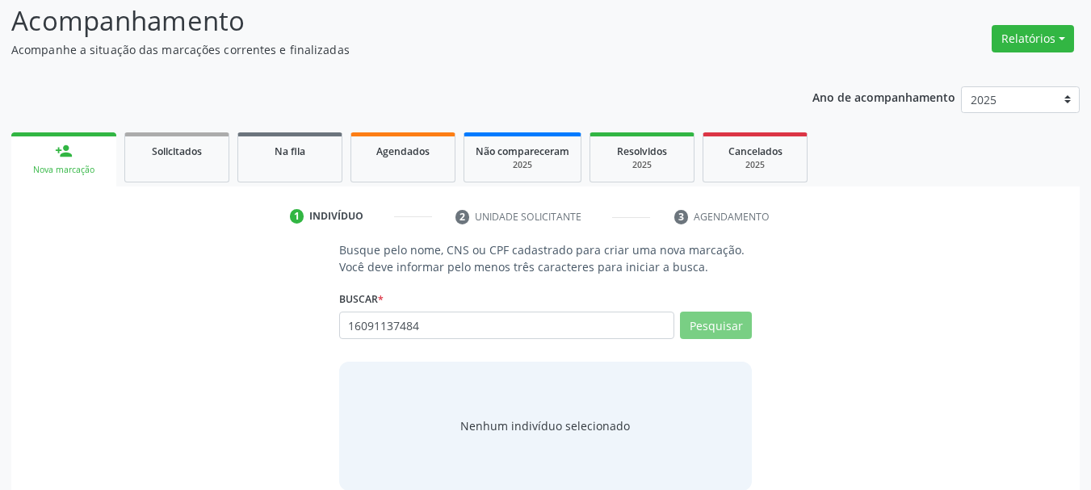
scroll to position [132, 0]
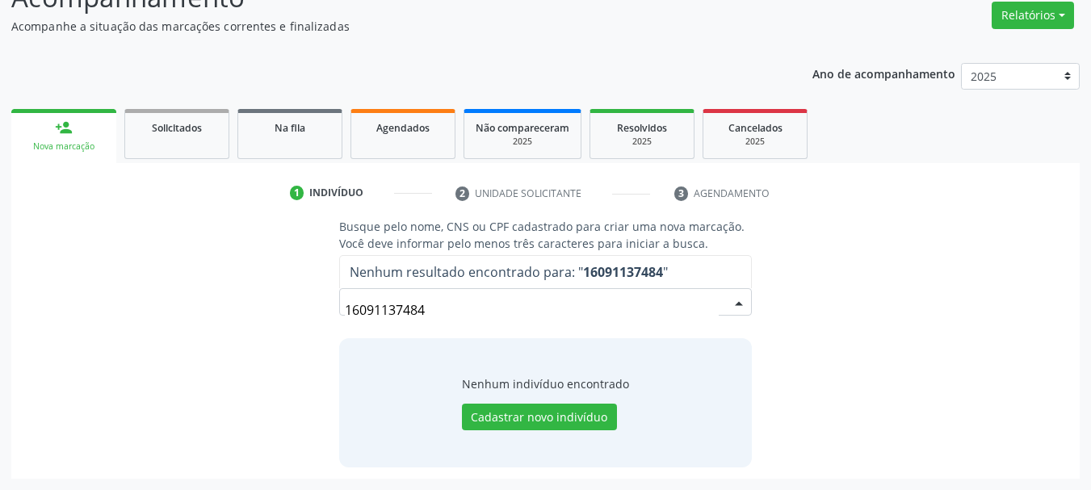
drag, startPoint x: 461, startPoint y: 323, endPoint x: 350, endPoint y: 351, distance: 115.0
click at [331, 351] on div "Busque pelo nome, CNS ou CPF cadastrado para criar uma nova marcação. Você deve…" at bounding box center [546, 342] width 436 height 249
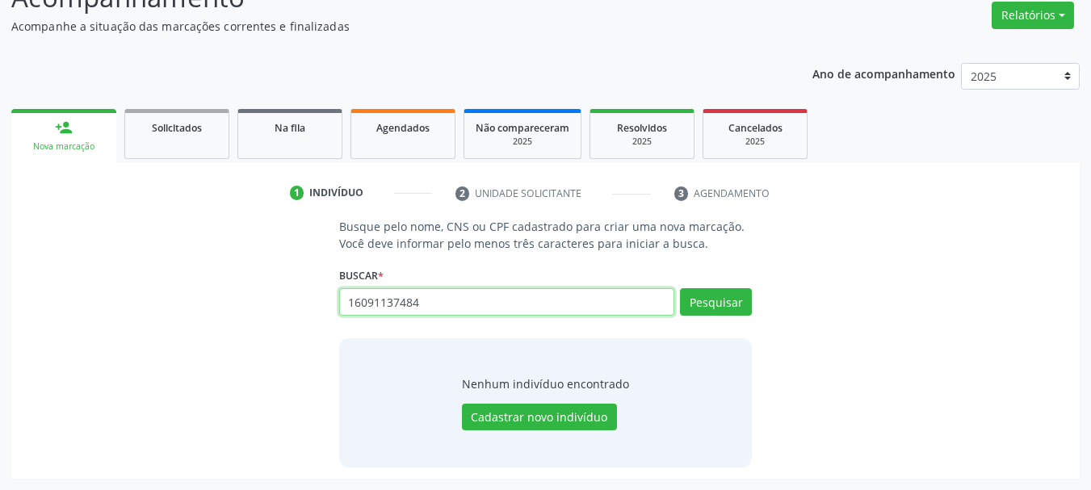
drag, startPoint x: 425, startPoint y: 297, endPoint x: 288, endPoint y: 308, distance: 136.9
click at [232, 320] on div "Busque pelo nome, CNS ou CPF cadastrado para criar uma nova marcação. Você deve…" at bounding box center [546, 342] width 1046 height 249
paste input "898003430191825"
type input "898003430191825"
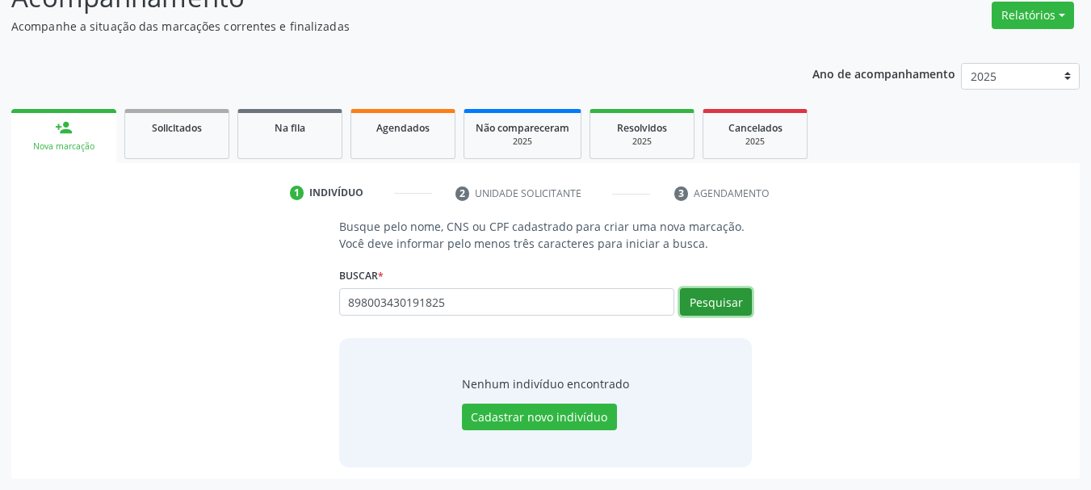
click at [724, 299] on button "Pesquisar" at bounding box center [716, 301] width 72 height 27
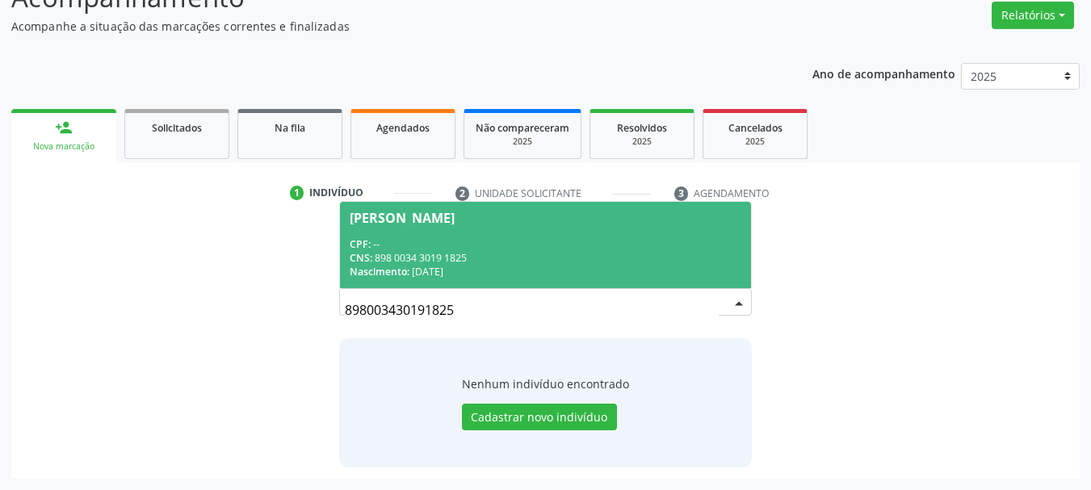
click at [481, 237] on div "CPF: --" at bounding box center [546, 244] width 392 height 14
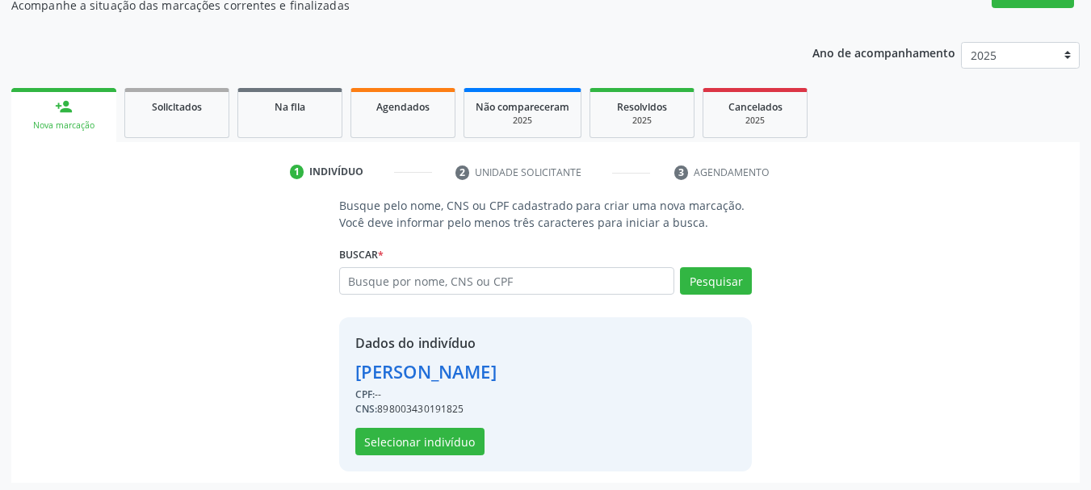
scroll to position [157, 0]
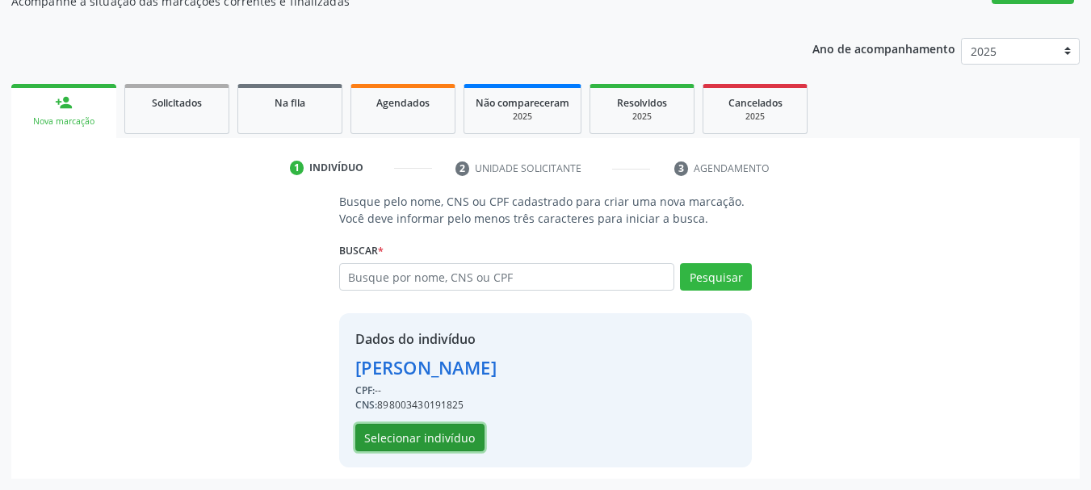
click at [416, 434] on button "Selecionar indivíduo" at bounding box center [419, 437] width 129 height 27
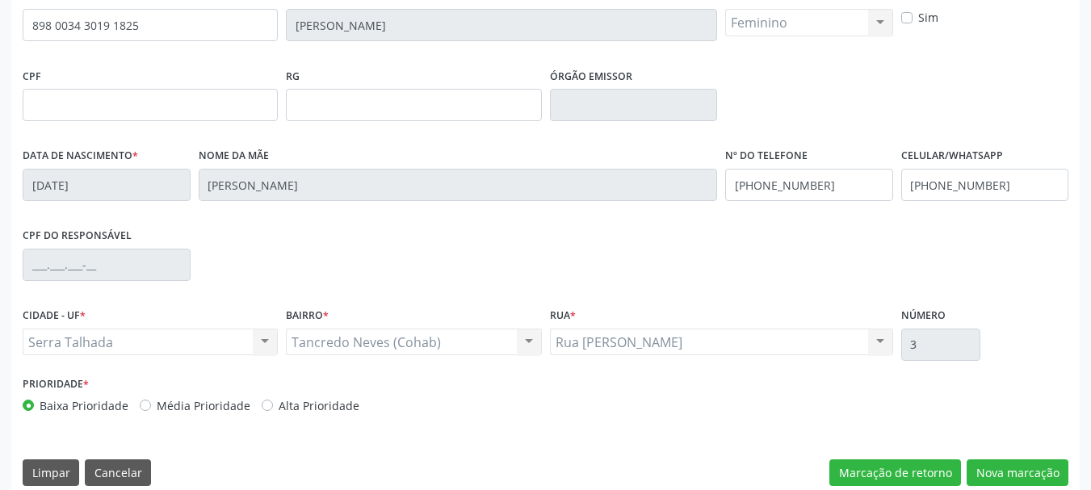
scroll to position [385, 0]
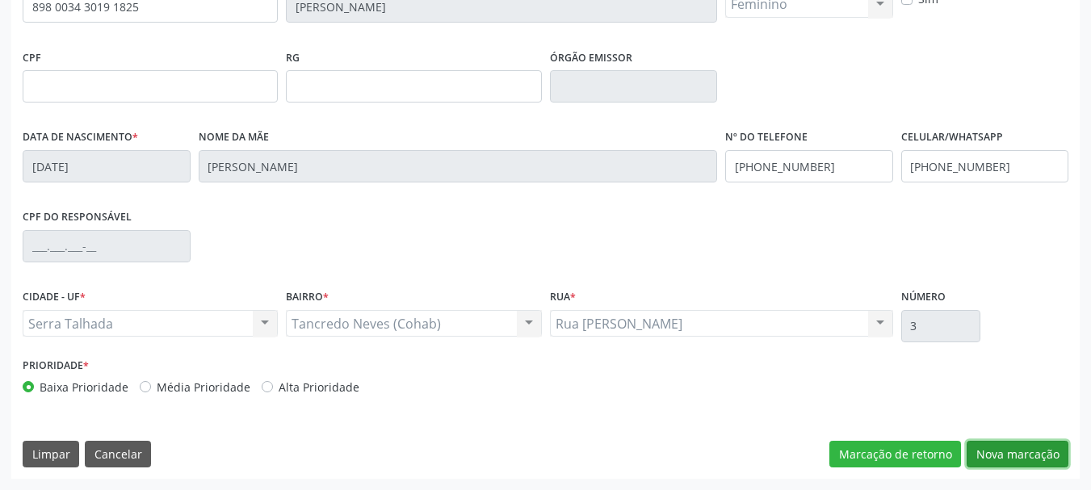
click at [1052, 460] on button "Nova marcação" at bounding box center [1018, 454] width 102 height 27
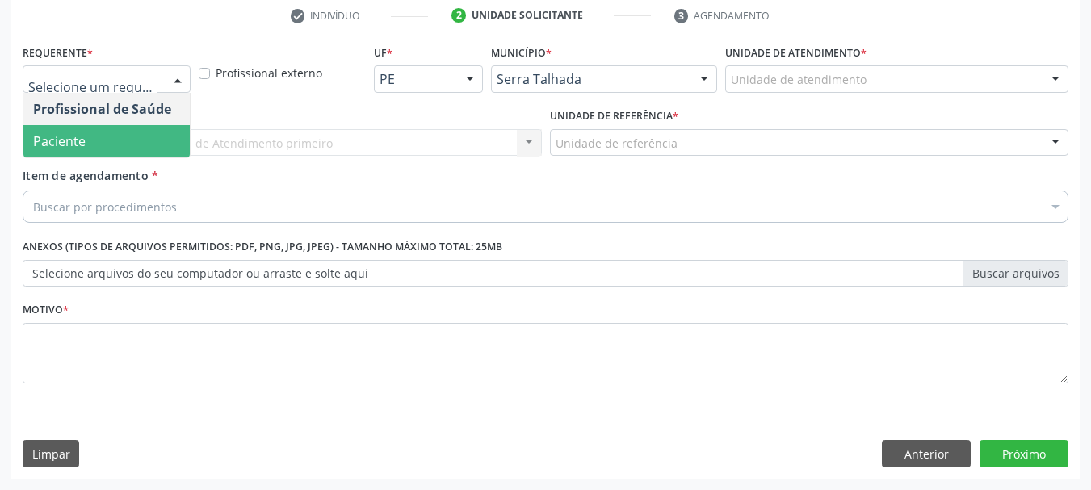
click at [76, 131] on span "Paciente" at bounding box center [106, 141] width 166 height 32
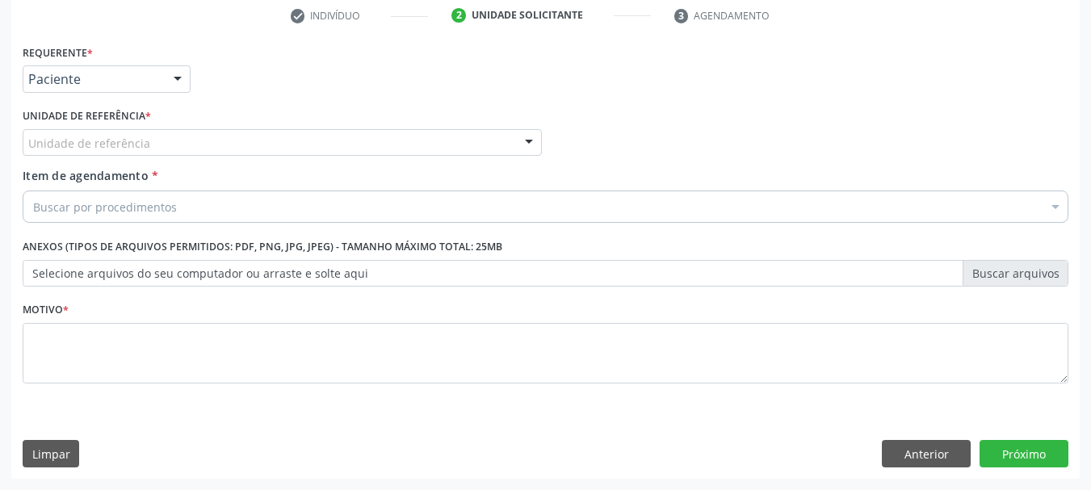
click at [76, 130] on div "Unidade de referência" at bounding box center [282, 142] width 519 height 27
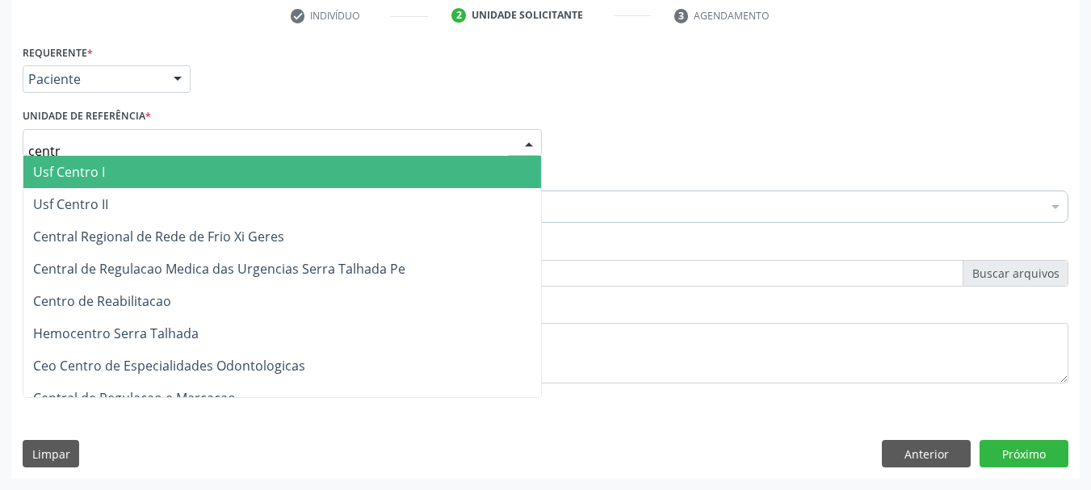
type input "centro"
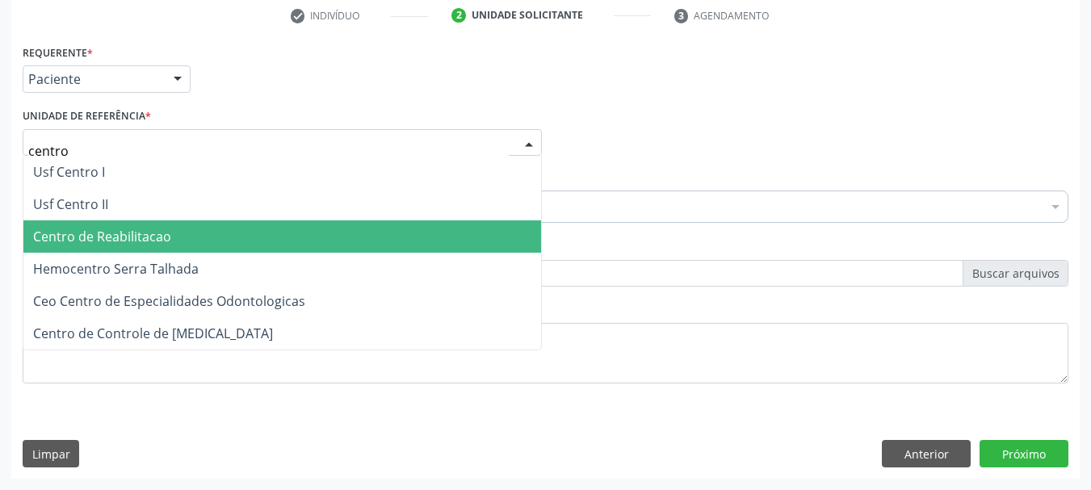
click at [95, 245] on span "Centro de Reabilitacao" at bounding box center [102, 237] width 138 height 18
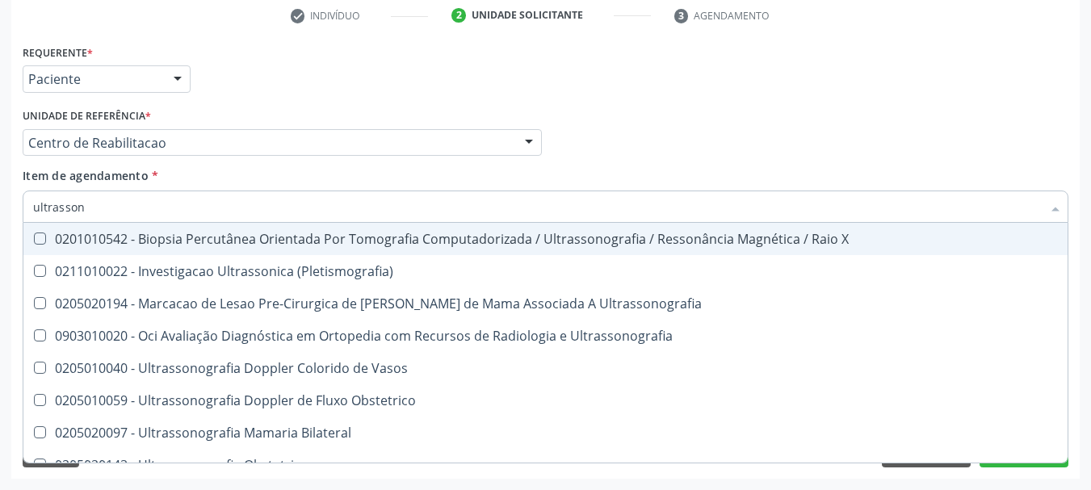
type input "ultrassono"
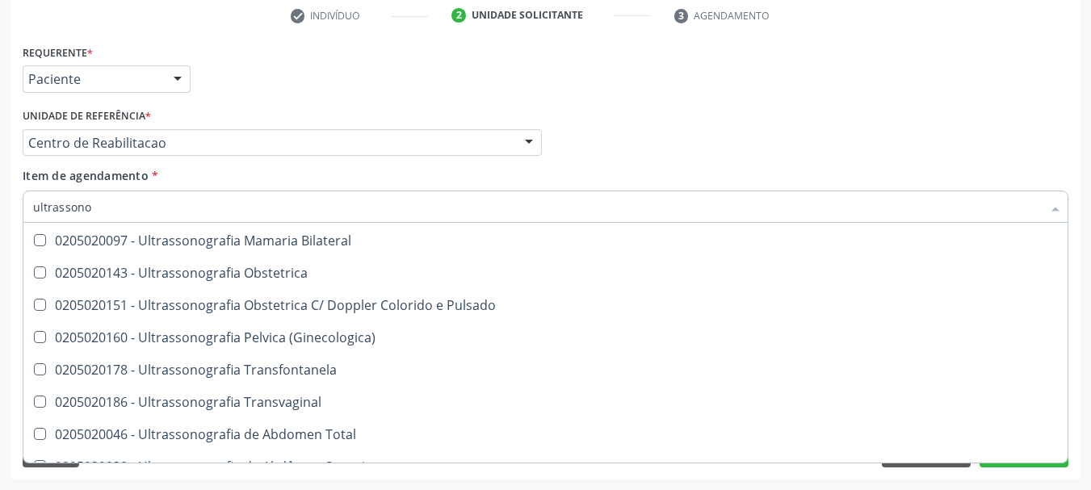
scroll to position [162, 0]
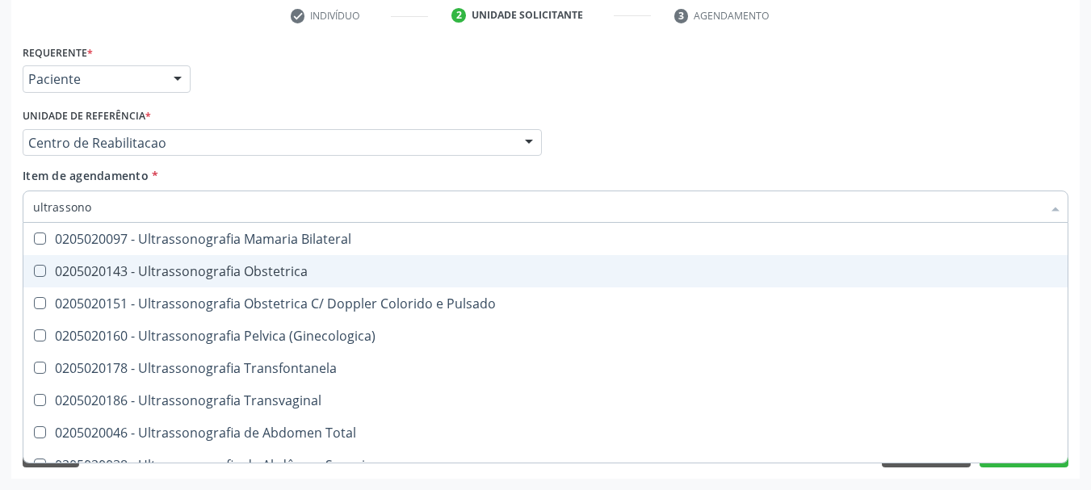
click at [193, 272] on div "0205020143 - Ultrassonografia Obstetrica" at bounding box center [545, 271] width 1025 height 13
checkbox Obstetrica "true"
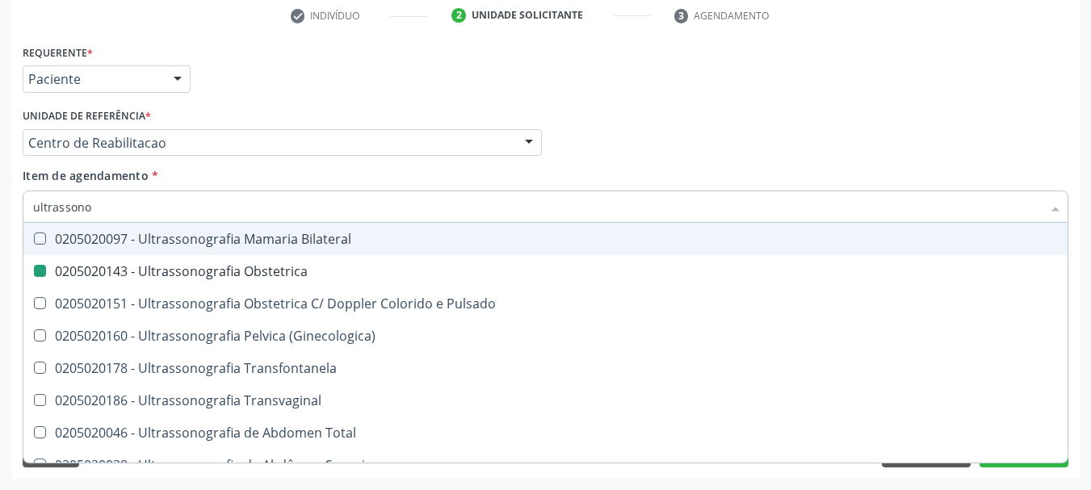
click at [800, 103] on div "Requerente * Paciente Profissional de Saúde Paciente Nenhum resultado encontrad…" at bounding box center [546, 223] width 1046 height 366
checkbox Ultrassonografia "true"
checkbox Obstetrica "false"
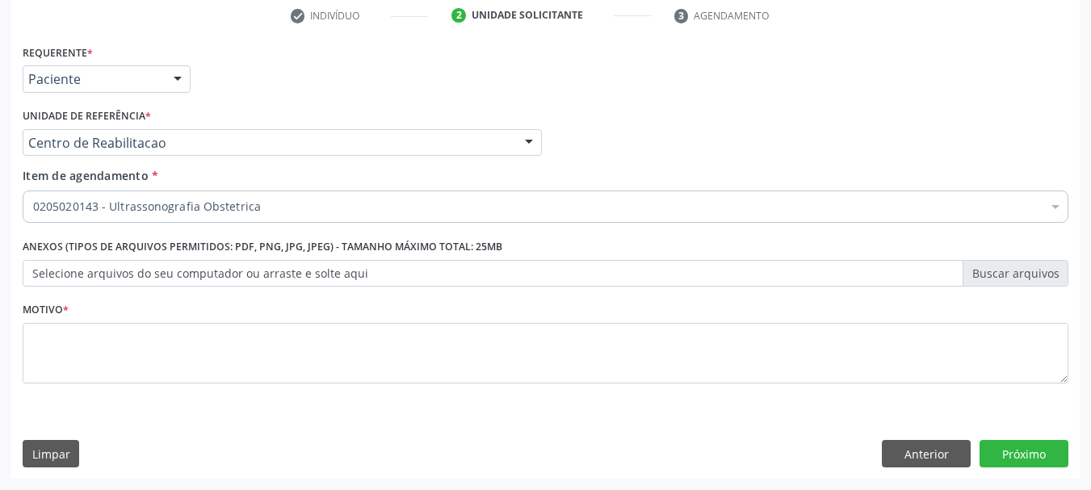
scroll to position [0, 0]
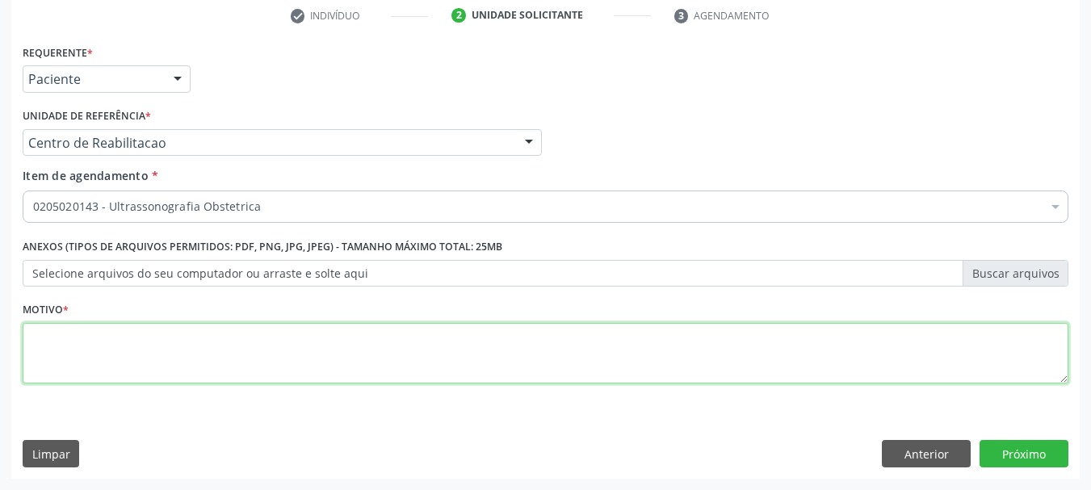
click at [271, 334] on textarea at bounding box center [546, 353] width 1046 height 61
type textarea "..."
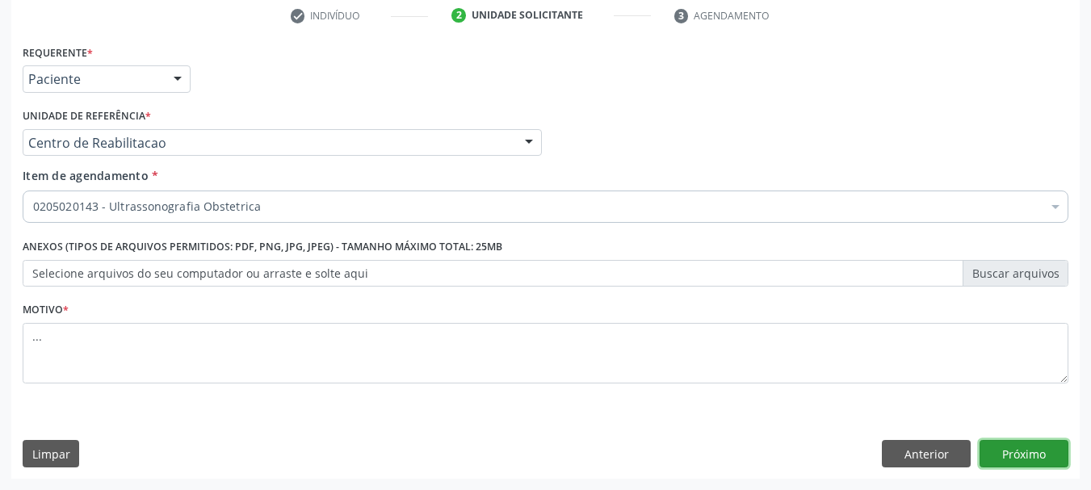
click at [1021, 451] on button "Próximo" at bounding box center [1024, 453] width 89 height 27
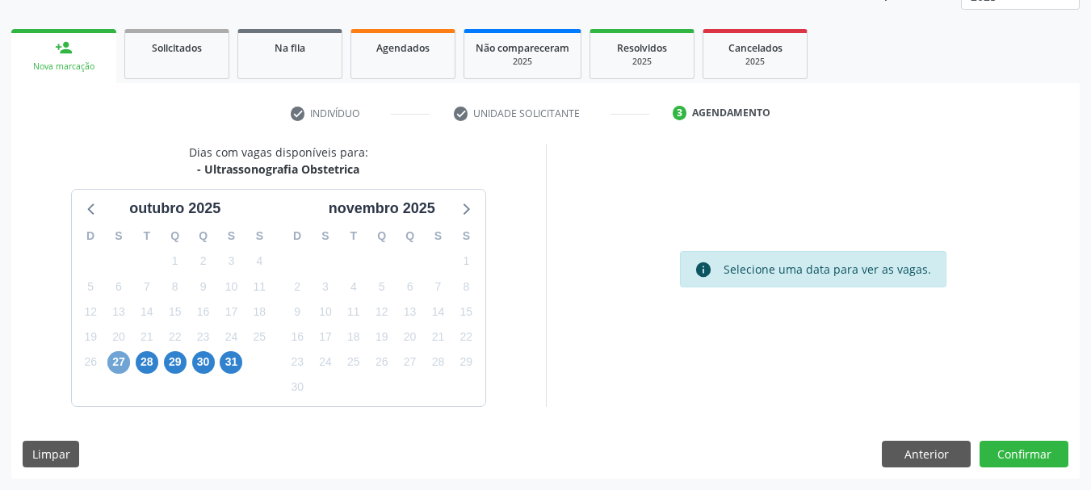
click at [118, 365] on span "27" at bounding box center [118, 362] width 23 height 23
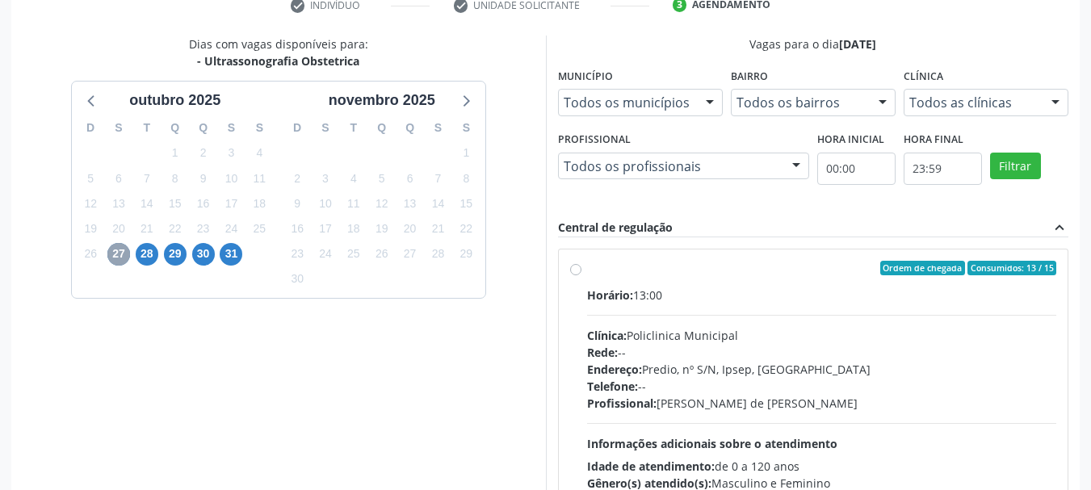
scroll to position [374, 0]
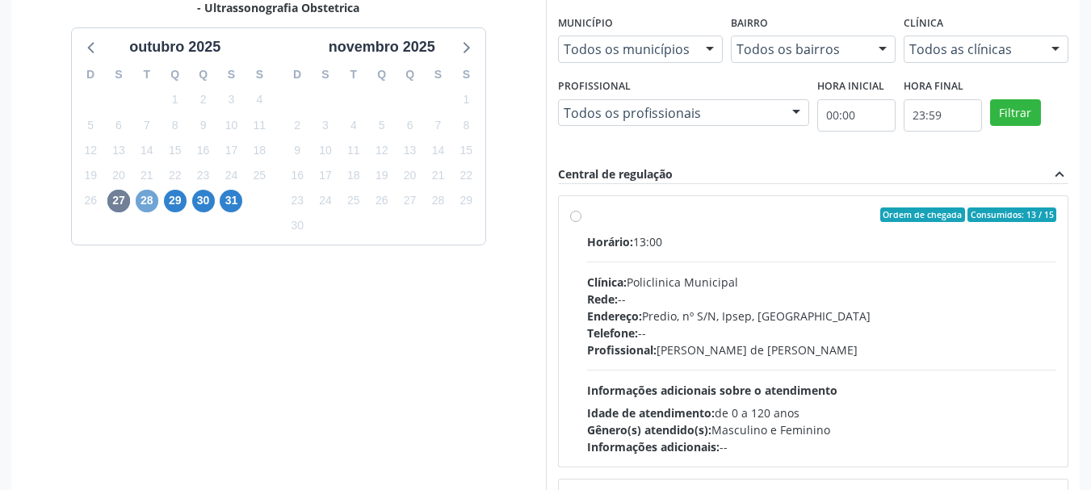
click at [139, 198] on span "28" at bounding box center [147, 201] width 23 height 23
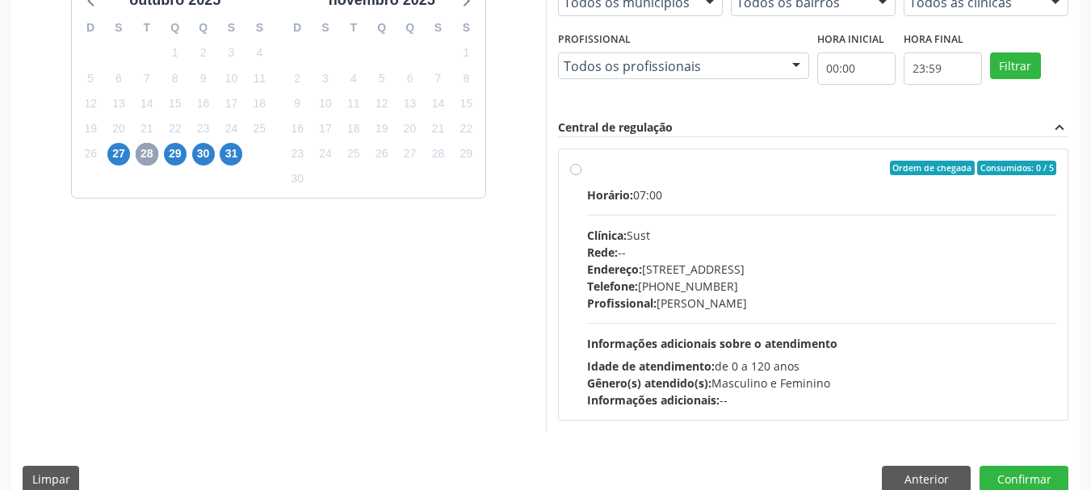
scroll to position [446, 0]
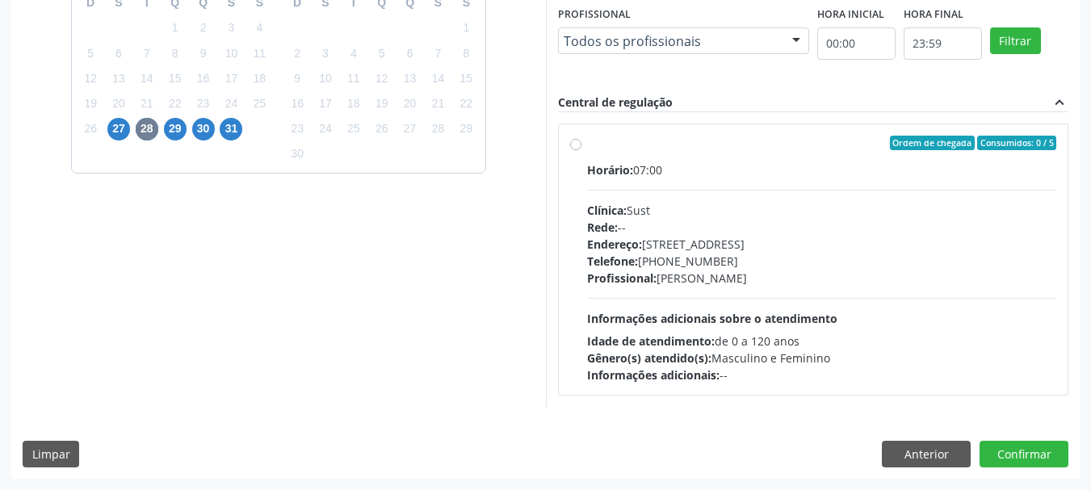
click at [571, 163] on div "Ordem de chegada Consumidos: 0 / 5 Horário: 07:00 Clínica: Sust Rede: -- Endere…" at bounding box center [813, 260] width 487 height 248
radio input "true"
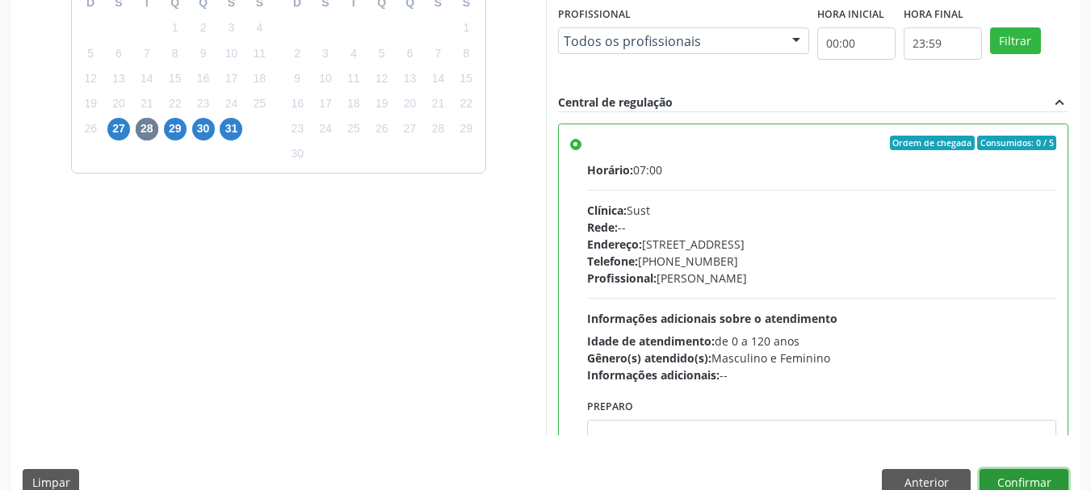
drag, startPoint x: 1011, startPoint y: 477, endPoint x: 921, endPoint y: 449, distance: 94.0
click at [1010, 478] on button "Confirmar" at bounding box center [1024, 482] width 89 height 27
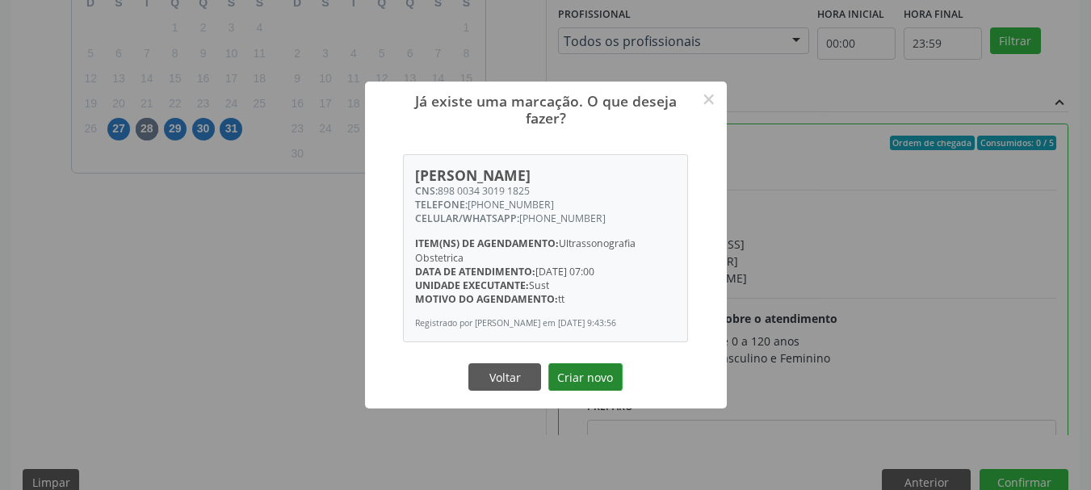
click at [606, 378] on button "Criar novo" at bounding box center [585, 376] width 74 height 27
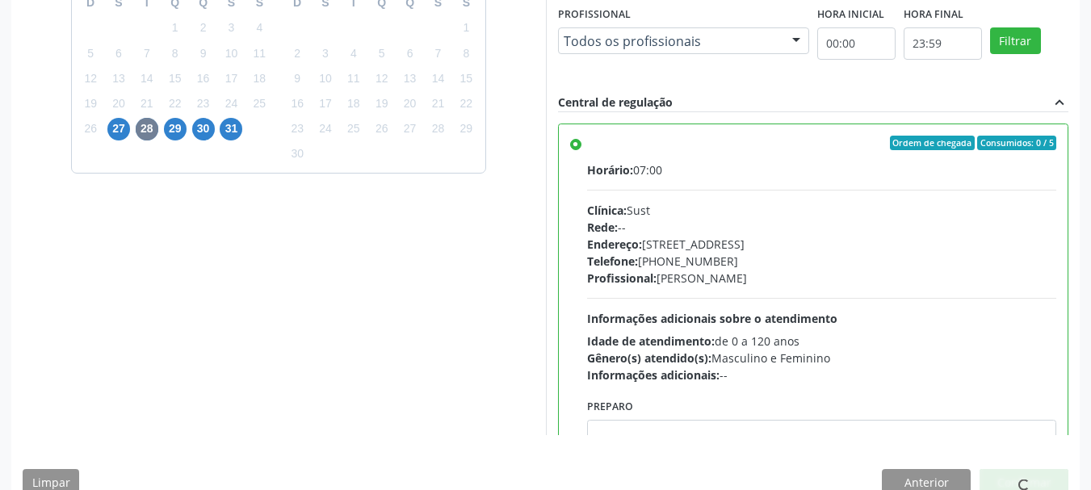
scroll to position [43, 0]
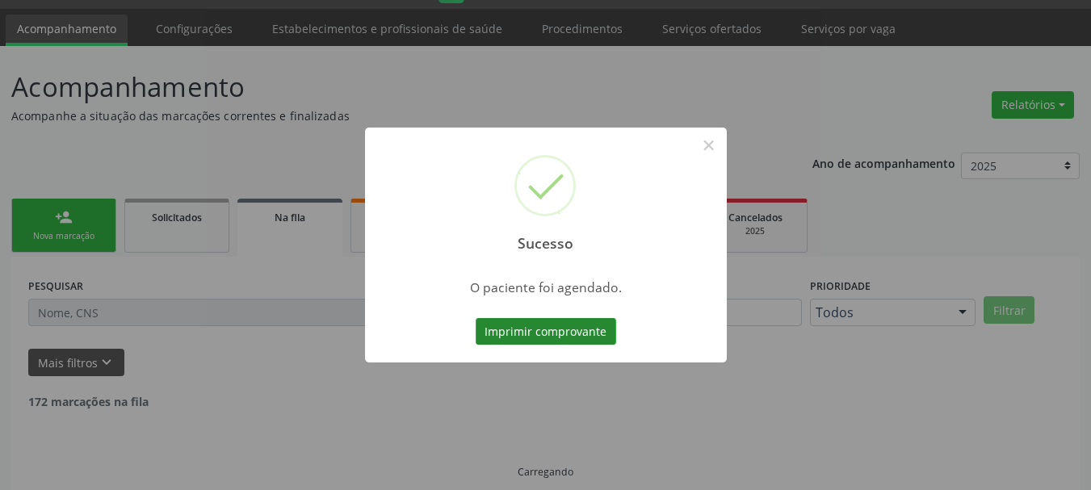
click at [586, 340] on button "Imprimir comprovante" at bounding box center [546, 331] width 141 height 27
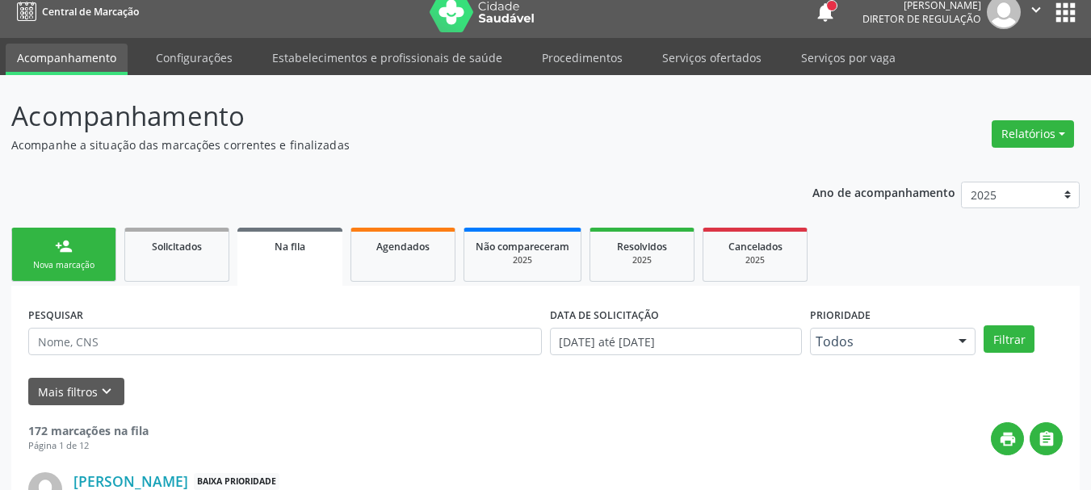
scroll to position [0, 0]
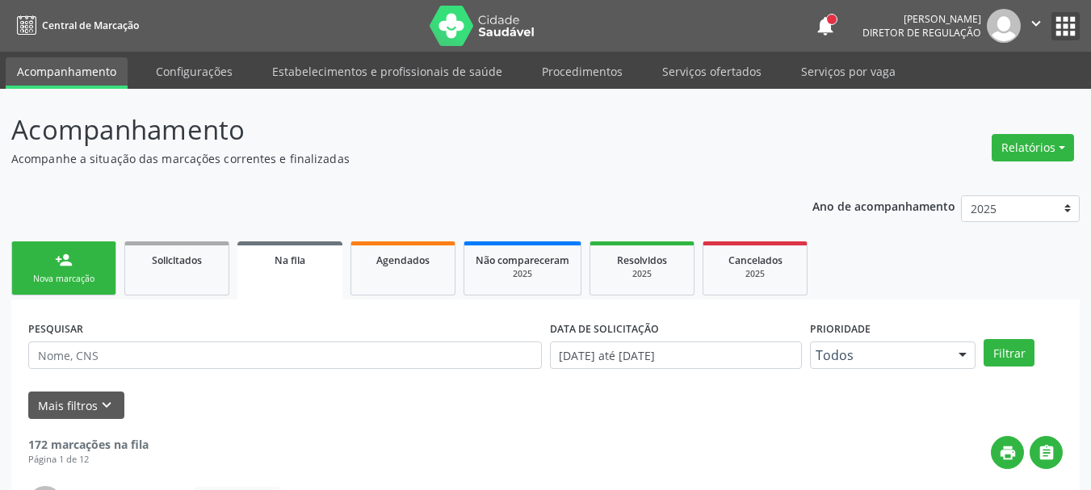
drag, startPoint x: 1064, startPoint y: 23, endPoint x: 1050, endPoint y: 39, distance: 21.2
click at [1063, 23] on button "apps" at bounding box center [1065, 26] width 28 height 28
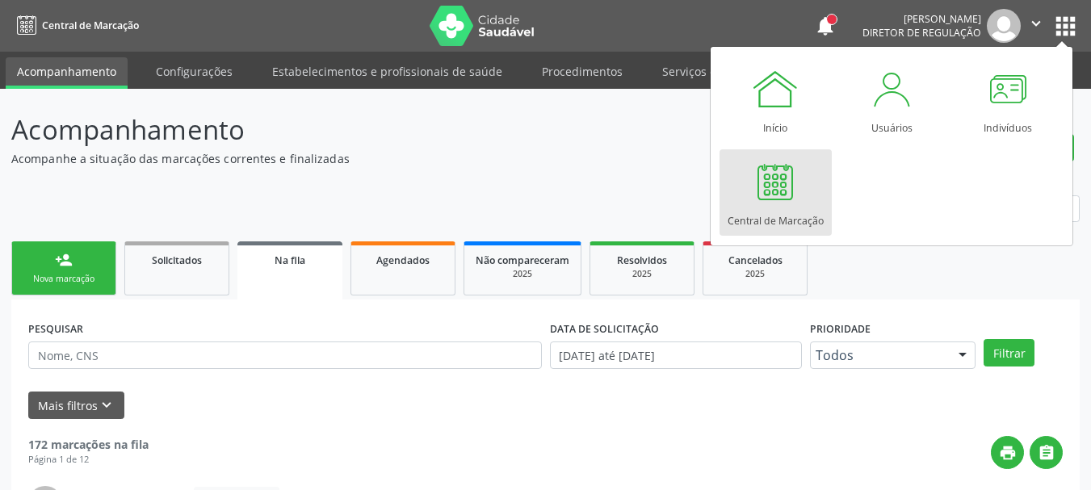
click at [779, 217] on div "Central de Marcação" at bounding box center [776, 217] width 96 height 22
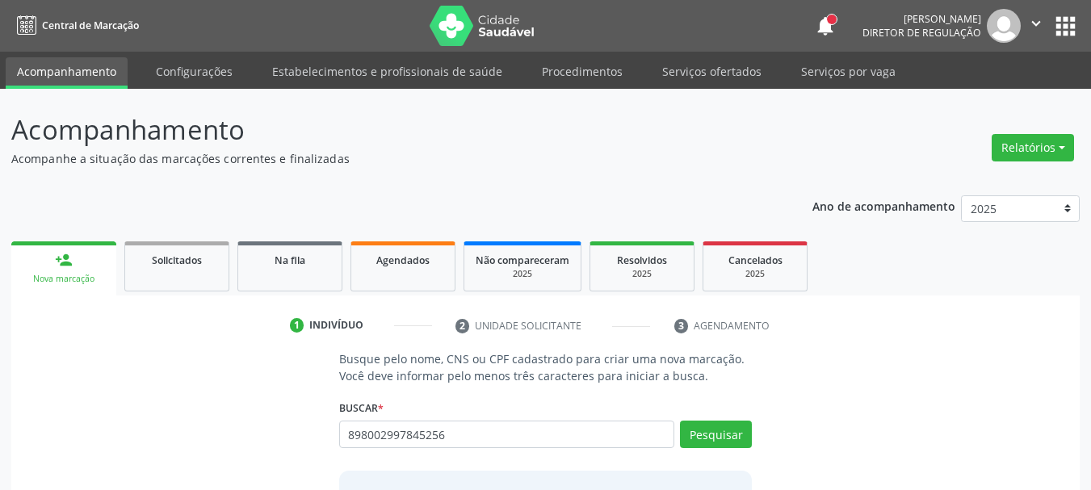
type input "898002997845256"
click at [732, 452] on div "Pesquisar" at bounding box center [713, 440] width 78 height 39
click at [727, 438] on button "Pesquisar" at bounding box center [716, 434] width 72 height 27
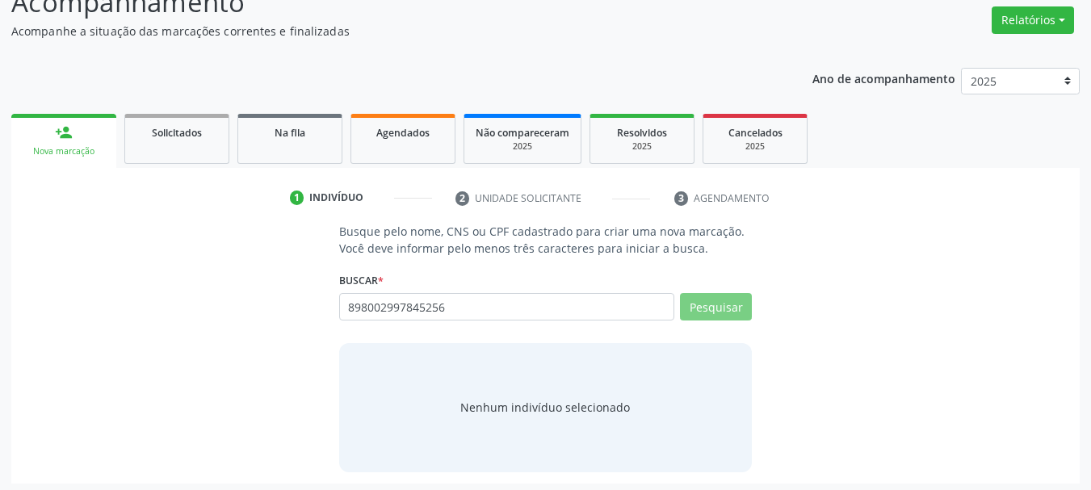
scroll to position [132, 0]
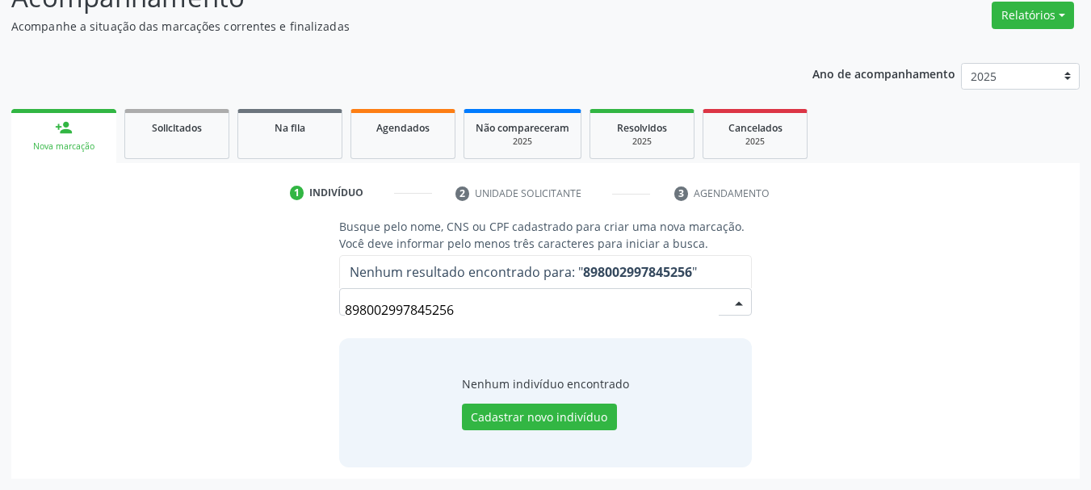
drag, startPoint x: 497, startPoint y: 311, endPoint x: 332, endPoint y: 321, distance: 165.1
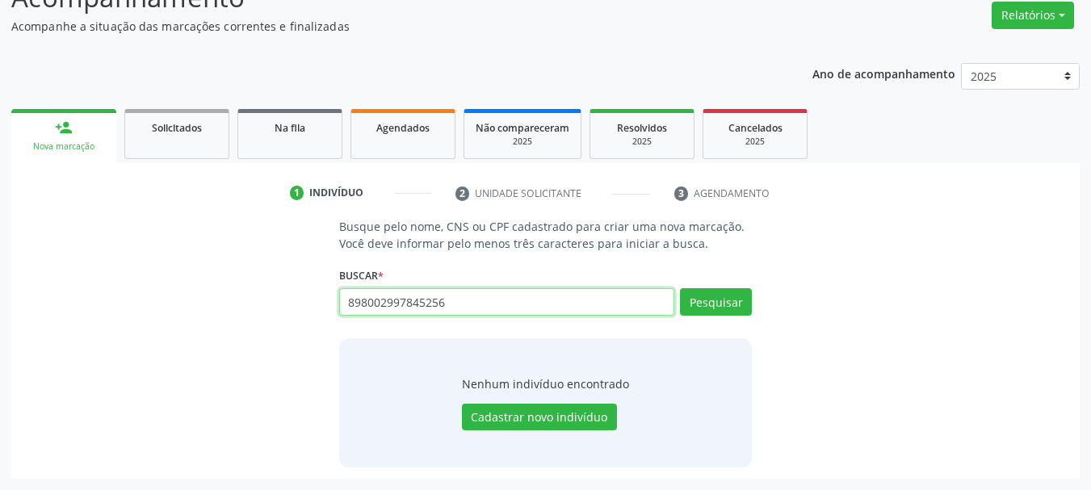
drag, startPoint x: 479, startPoint y: 303, endPoint x: 192, endPoint y: 312, distance: 286.8
click at [192, 312] on div "Busque pelo nome, CNS ou CPF cadastrado para criar uma nova marcação. Você deve…" at bounding box center [546, 342] width 1046 height 249
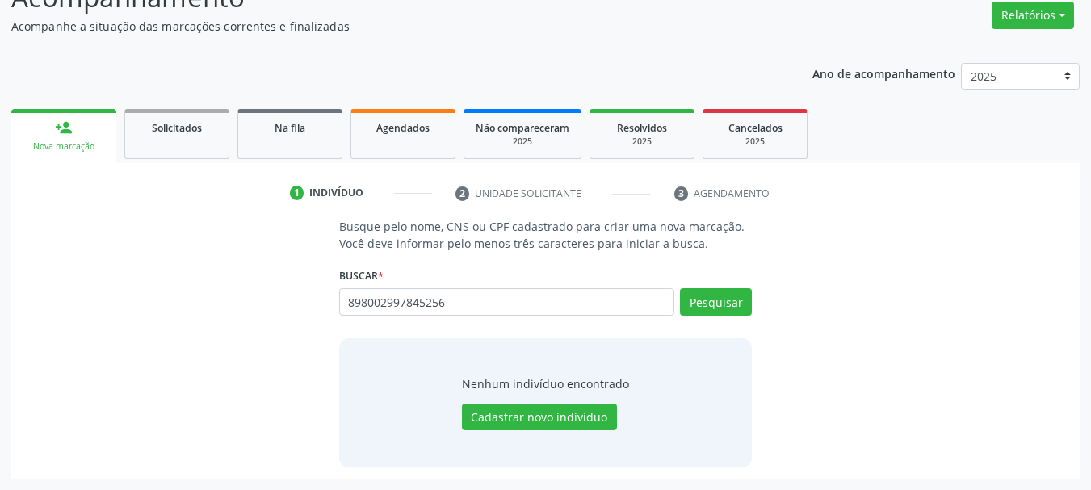
drag, startPoint x: 192, startPoint y: 312, endPoint x: 224, endPoint y: 287, distance: 40.2
click at [193, 310] on div "Busque pelo nome, CNS ou CPF cadastrado para criar uma nova marcação. Você deve…" at bounding box center [546, 342] width 1046 height 249
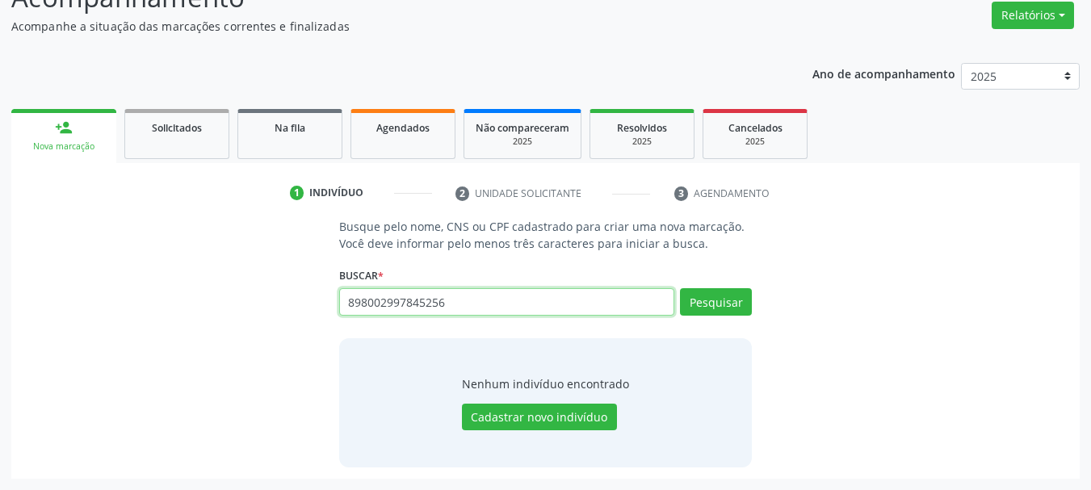
drag, startPoint x: 487, startPoint y: 300, endPoint x: 117, endPoint y: 359, distance: 374.5
click at [117, 359] on div "Busque pelo nome, CNS ou CPF cadastrado para criar uma nova marcação. Você deve…" at bounding box center [546, 342] width 1046 height 249
paste input "898002997845256"
type input "898002997845256"
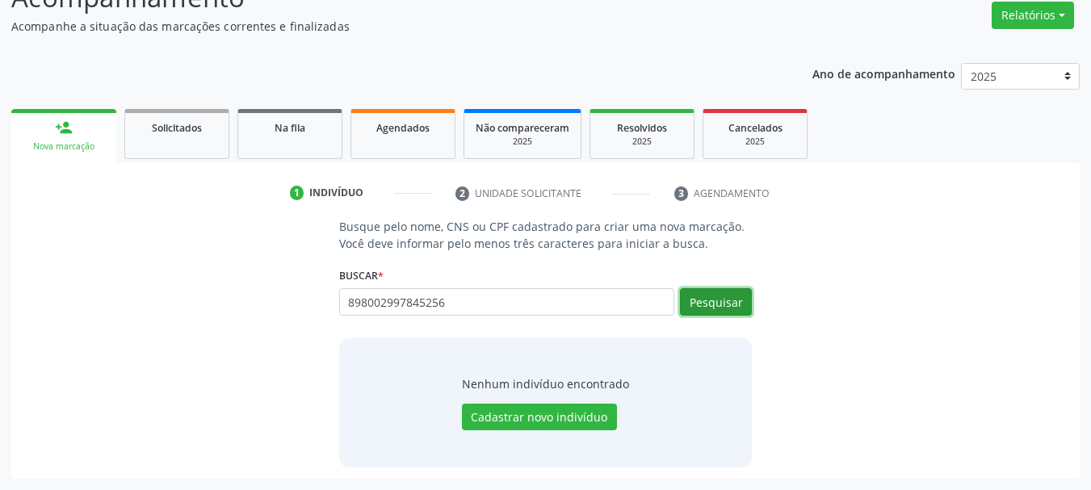
click at [702, 304] on button "Pesquisar" at bounding box center [716, 301] width 72 height 27
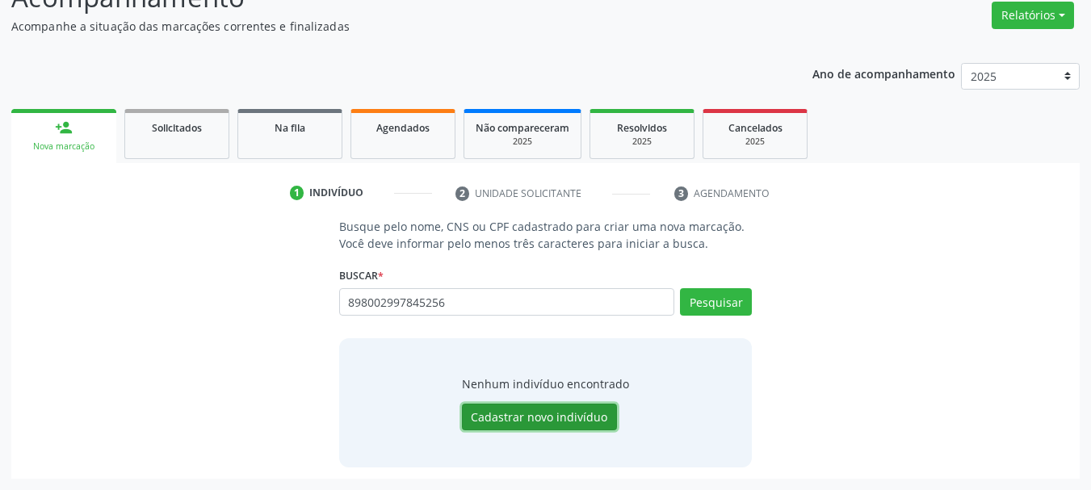
drag, startPoint x: 511, startPoint y: 422, endPoint x: 139, endPoint y: 162, distance: 454.1
click at [510, 422] on button "Cadastrar novo indivíduo" at bounding box center [539, 417] width 155 height 27
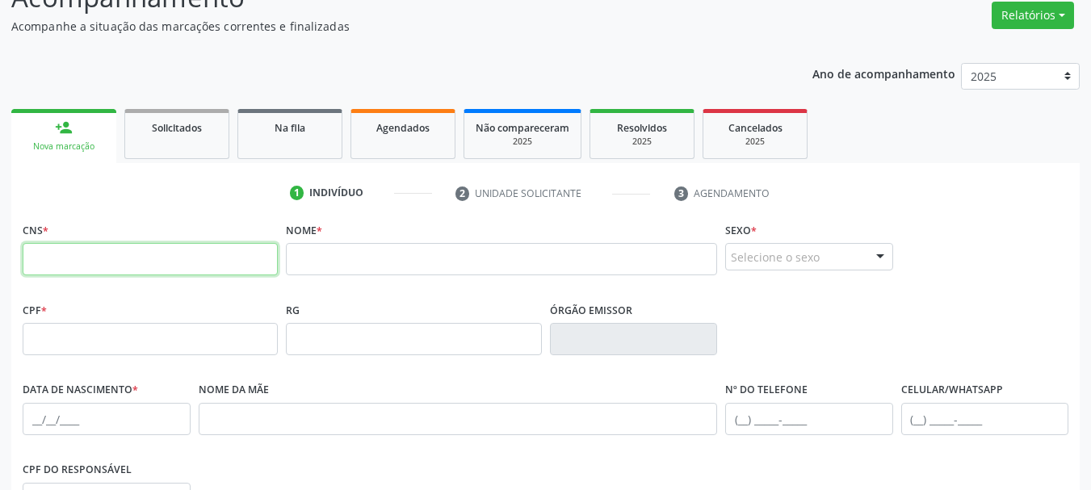
paste input "898 0029 9784 5256"
type input "898 0029 9784 5256"
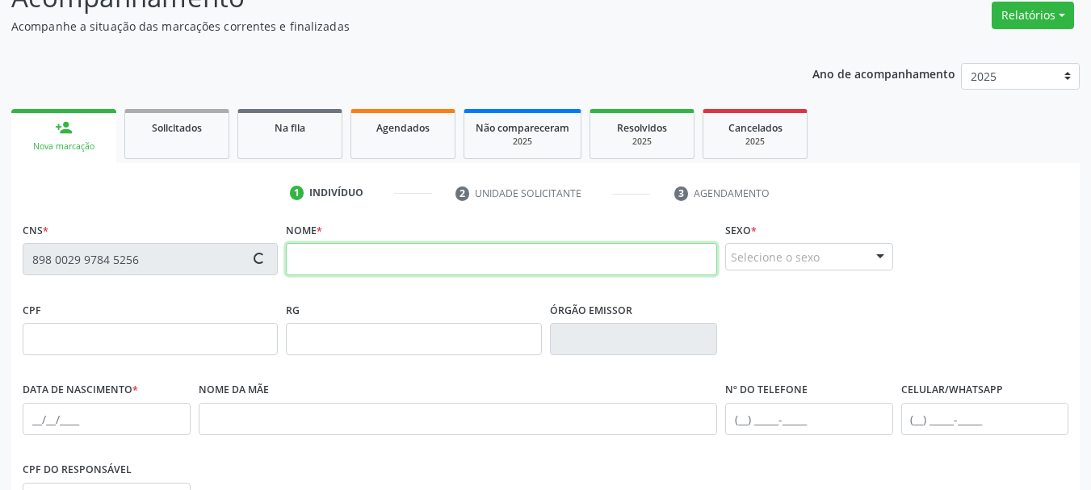
click at [439, 259] on input "text" at bounding box center [501, 259] width 431 height 32
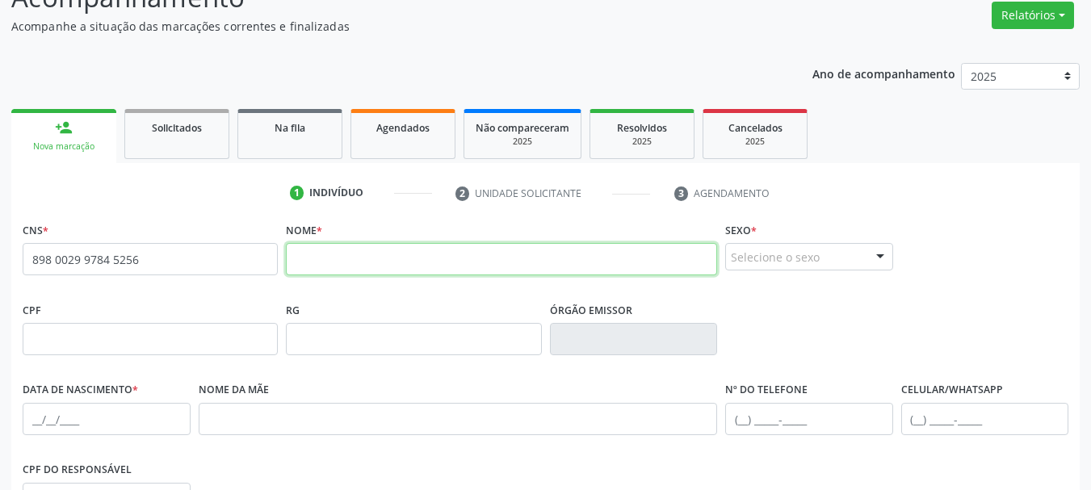
paste input "Thiago Nogueira Viegas"
type input "Thiago Nogueira Viegas"
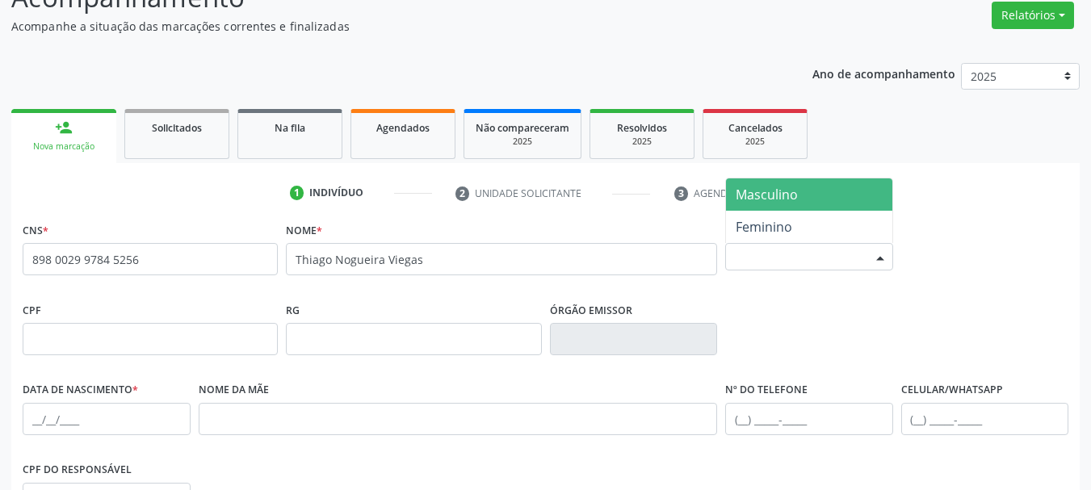
click at [747, 244] on div "Selecione o sexo" at bounding box center [809, 256] width 168 height 27
click at [764, 200] on span "Masculino" at bounding box center [767, 195] width 62 height 18
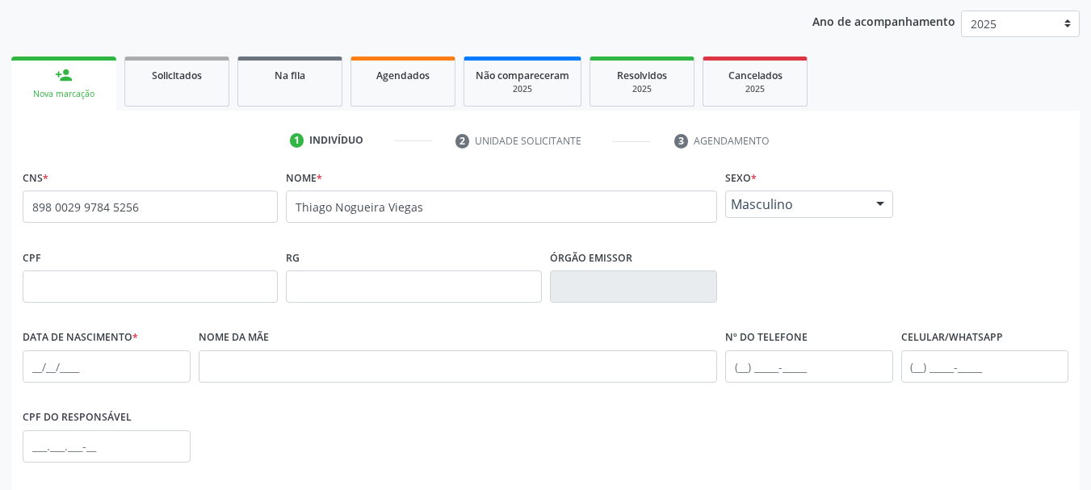
scroll to position [213, 0]
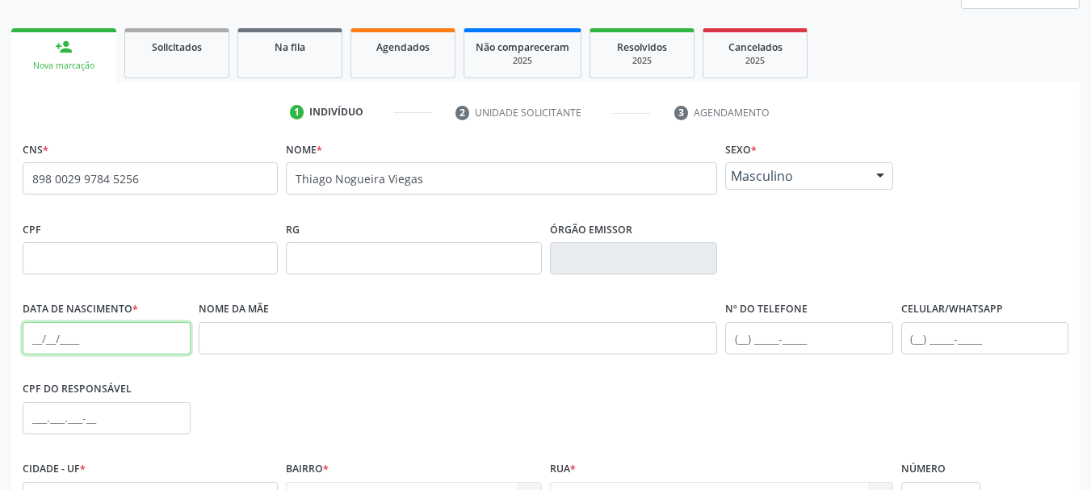
click at [36, 339] on input "text" at bounding box center [107, 338] width 168 height 32
type input "21/07/1992"
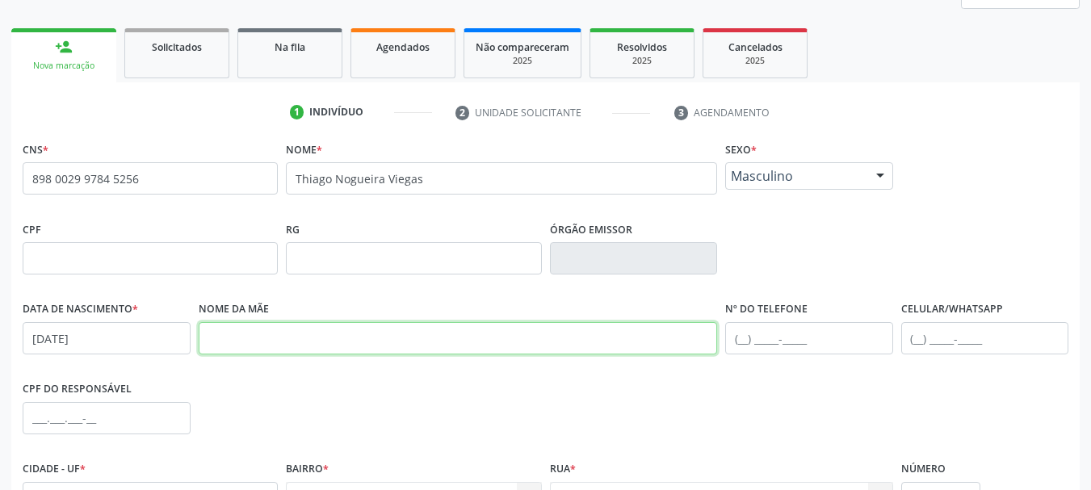
click at [370, 332] on input "text" at bounding box center [458, 338] width 519 height 32
paste input "Ana Lucia Barboza Nogueira Viegas"
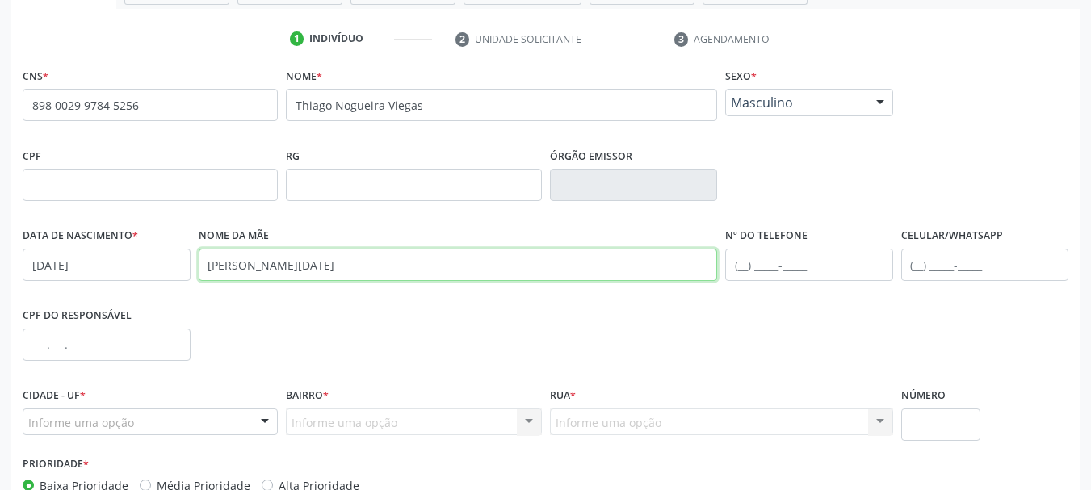
scroll to position [375, 0]
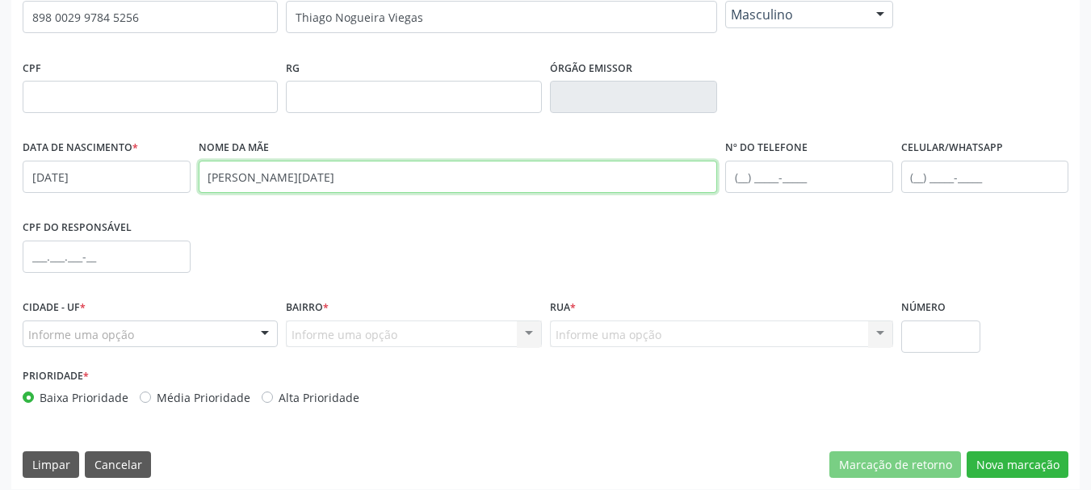
type input "Ana Lucia Barboza Nogueira Viegas"
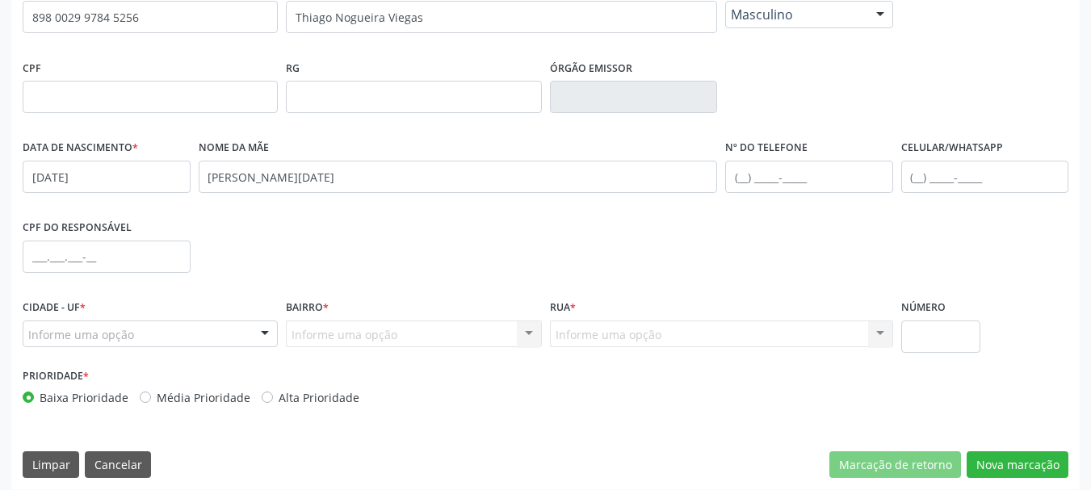
click at [164, 325] on div "Informe uma opção" at bounding box center [150, 334] width 255 height 27
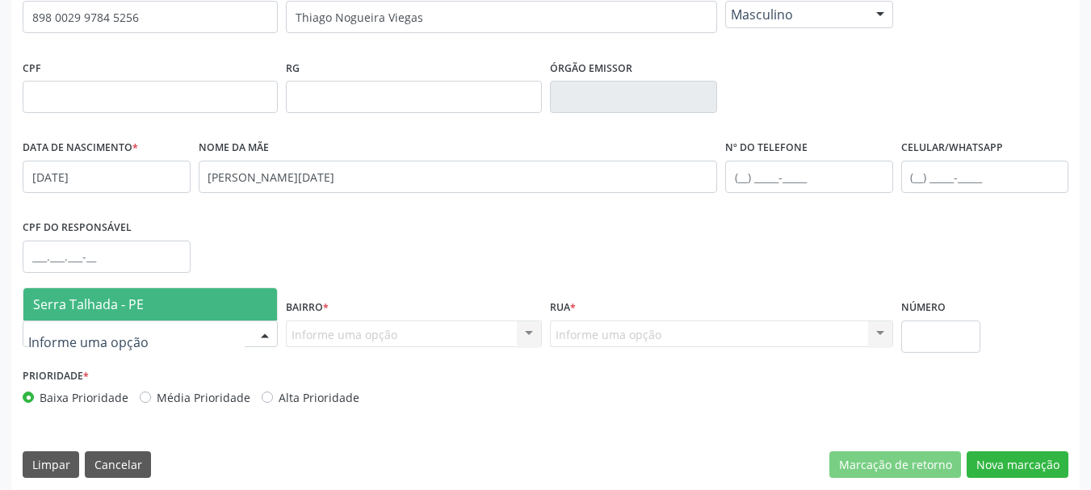
click at [164, 297] on span "Serra Talhada - PE" at bounding box center [150, 304] width 254 height 32
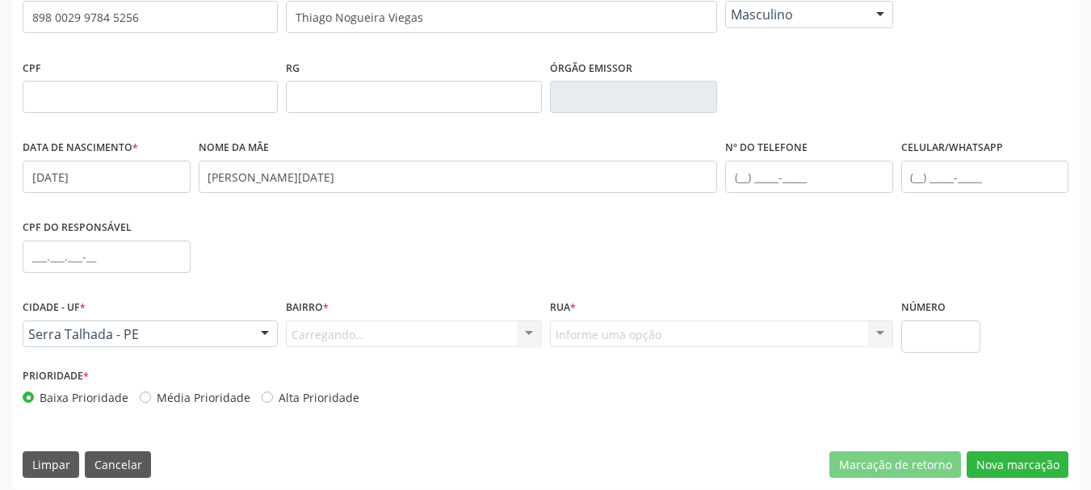
click at [380, 343] on div "Carregando... Nenhum resultado encontrado para: " " Nenhuma opção encontrada. D…" at bounding box center [413, 334] width 255 height 27
click at [391, 333] on div "Carregando... Nenhum resultado encontrado para: " " Nenhuma opção encontrada. D…" at bounding box center [413, 334] width 255 height 27
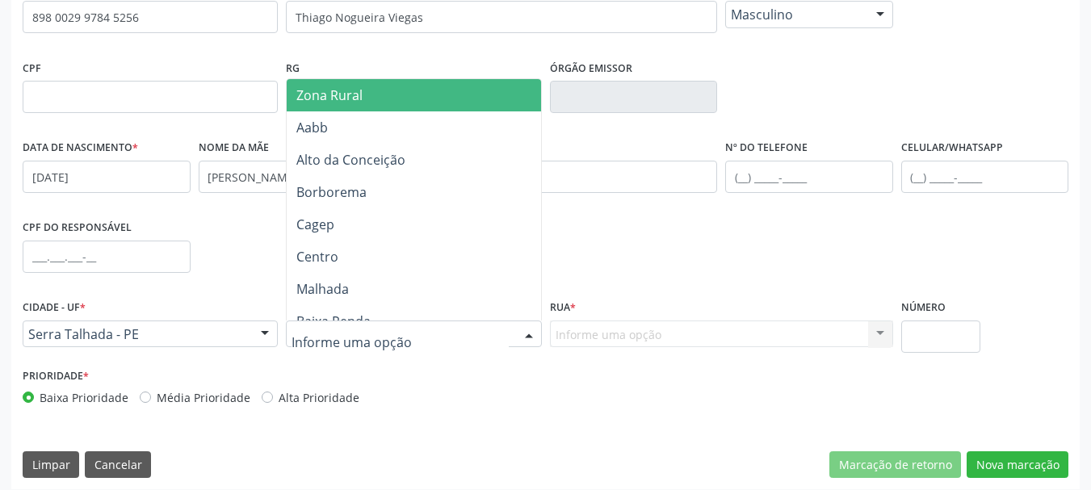
click at [433, 331] on div at bounding box center [413, 334] width 255 height 27
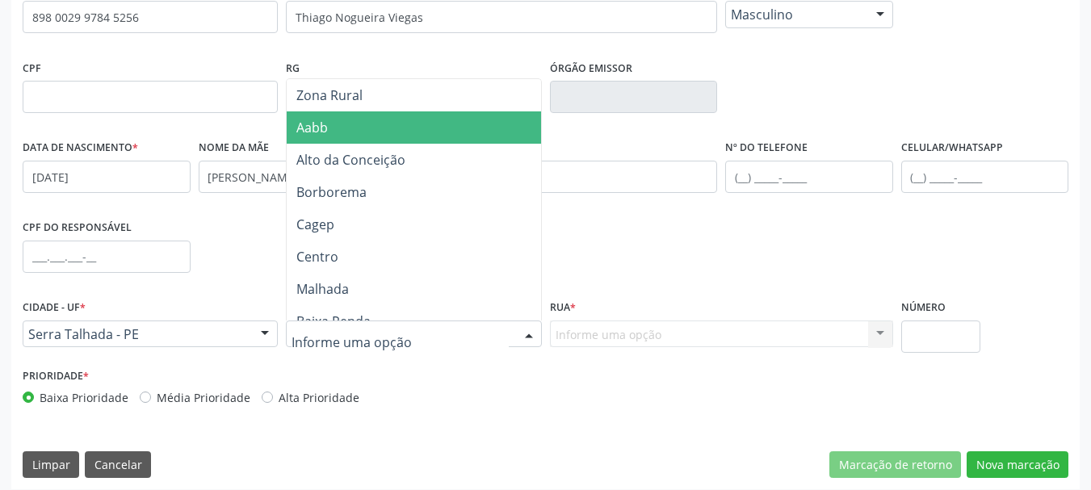
click at [342, 131] on span "Aabb" at bounding box center [416, 127] width 259 height 32
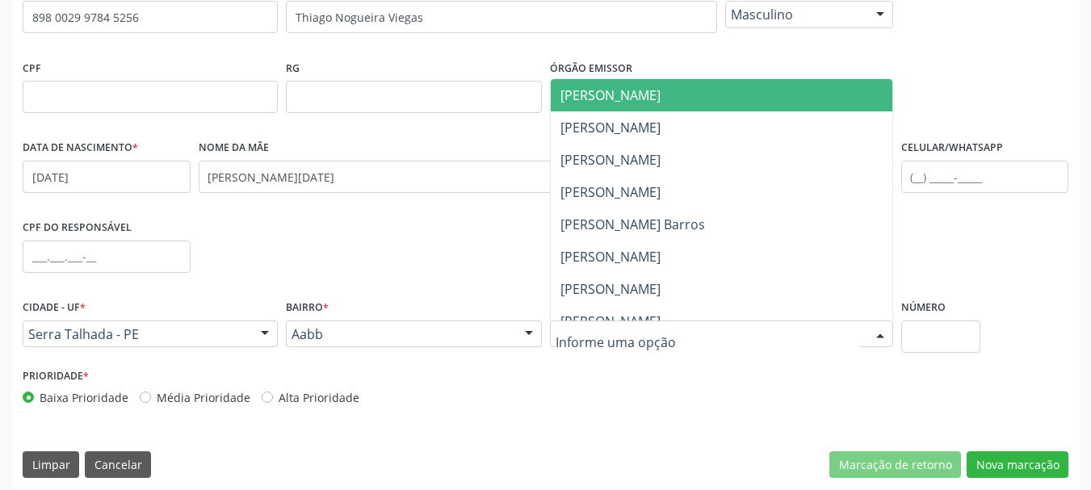
drag, startPoint x: 591, startPoint y: 338, endPoint x: 592, endPoint y: 329, distance: 8.1
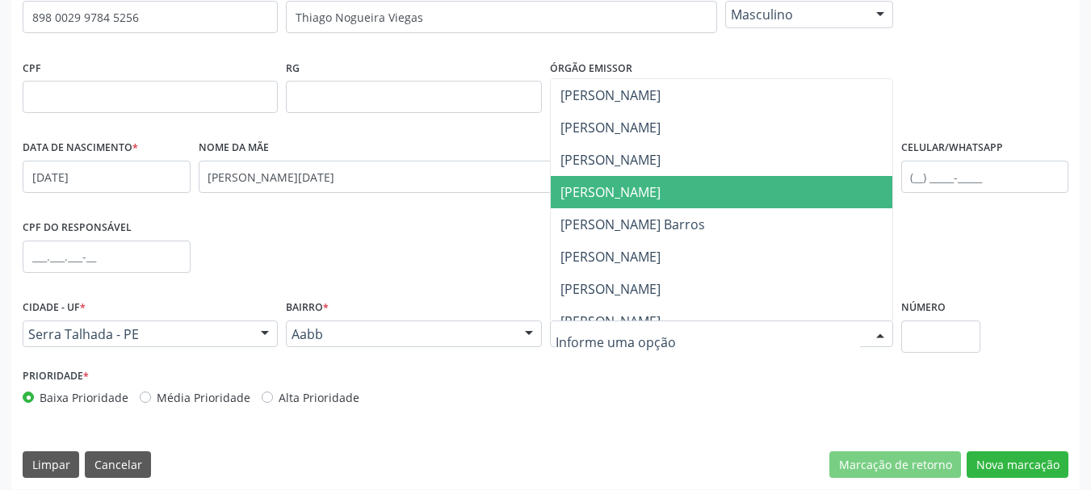
click at [605, 199] on span "José Miguel de Souza" at bounding box center [610, 192] width 100 height 18
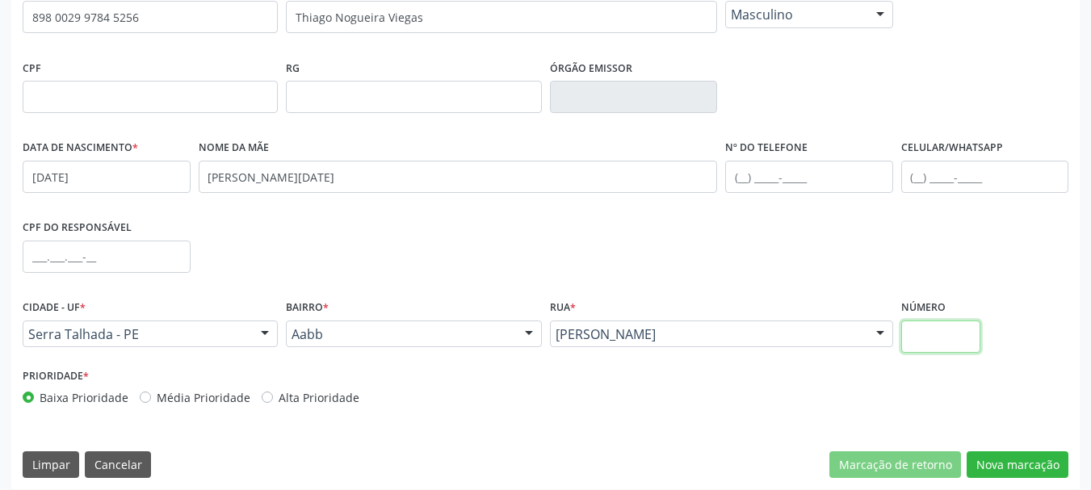
click at [927, 330] on input "text" at bounding box center [941, 337] width 80 height 32
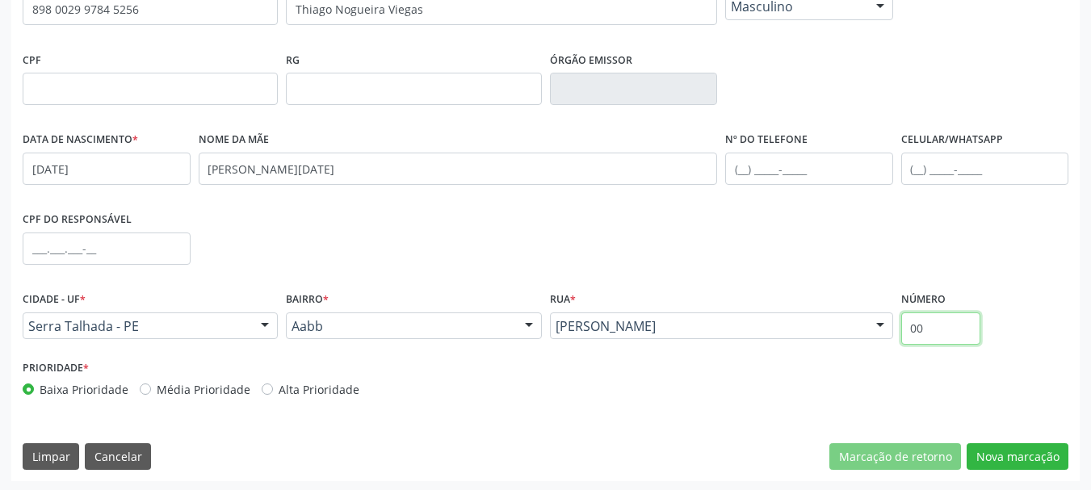
scroll to position [385, 0]
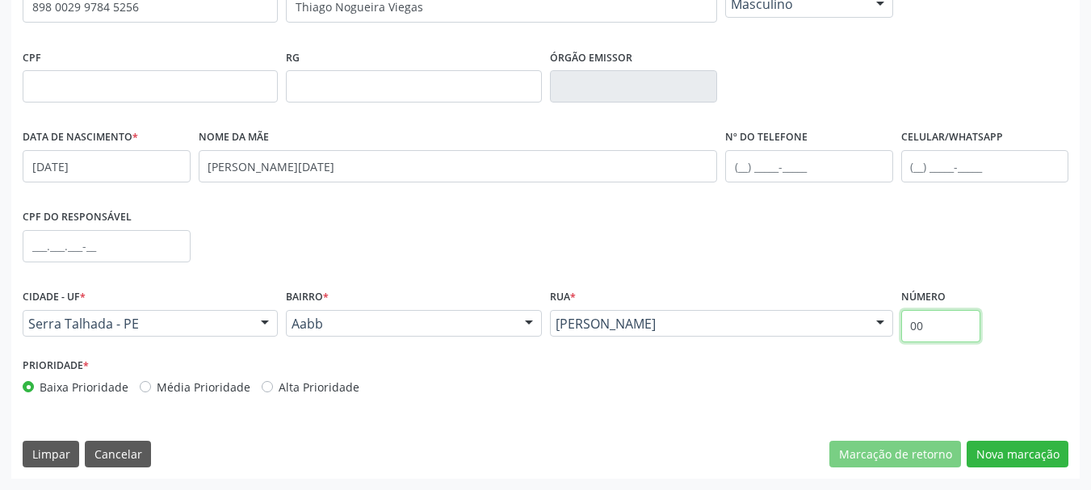
type input "00"
click at [1007, 451] on button "Nova marcação" at bounding box center [1018, 454] width 102 height 27
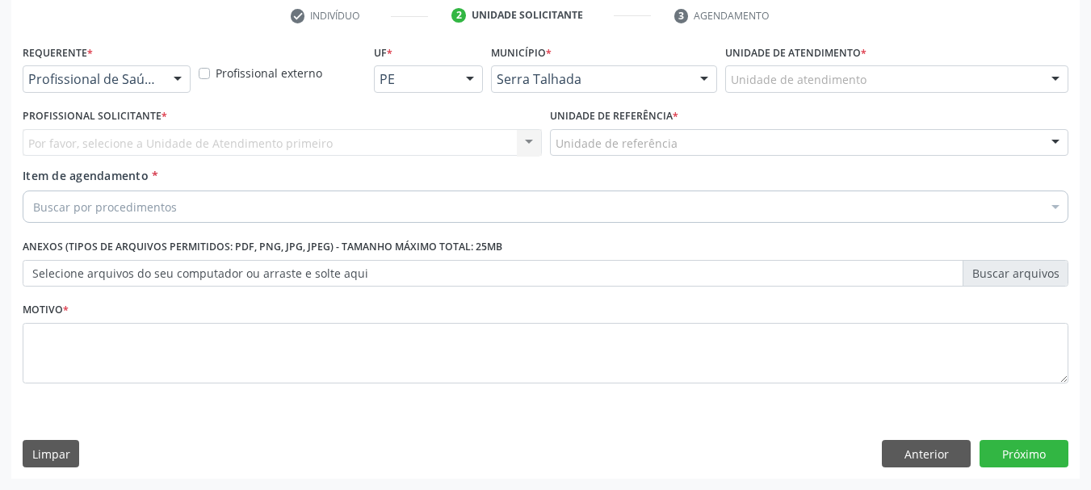
click at [183, 83] on div at bounding box center [178, 79] width 24 height 27
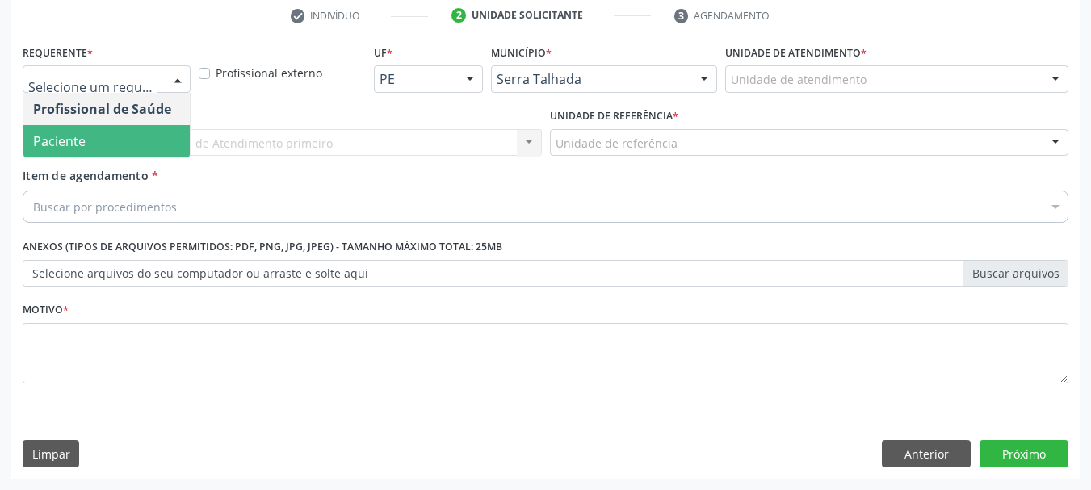
click at [148, 137] on span "Paciente" at bounding box center [106, 141] width 166 height 32
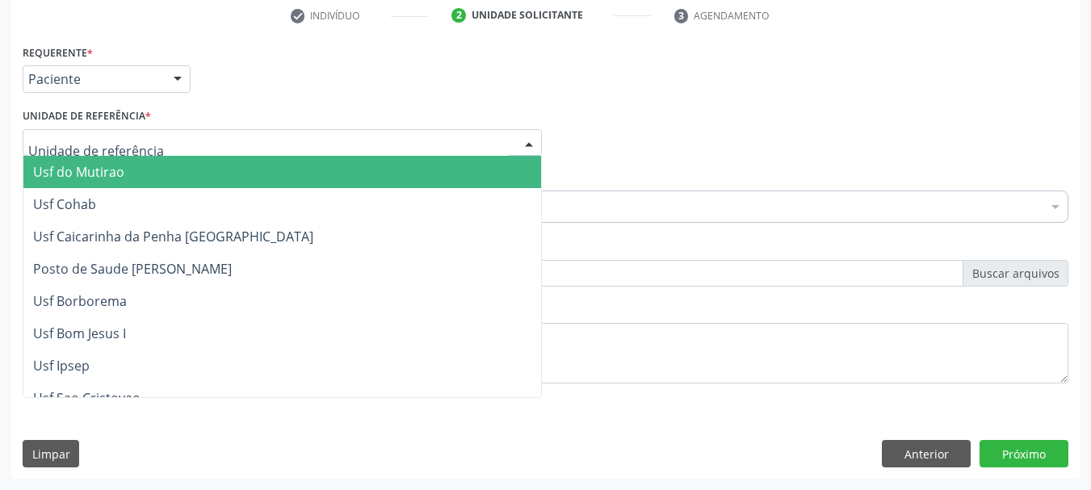
click at [147, 138] on div at bounding box center [282, 142] width 519 height 27
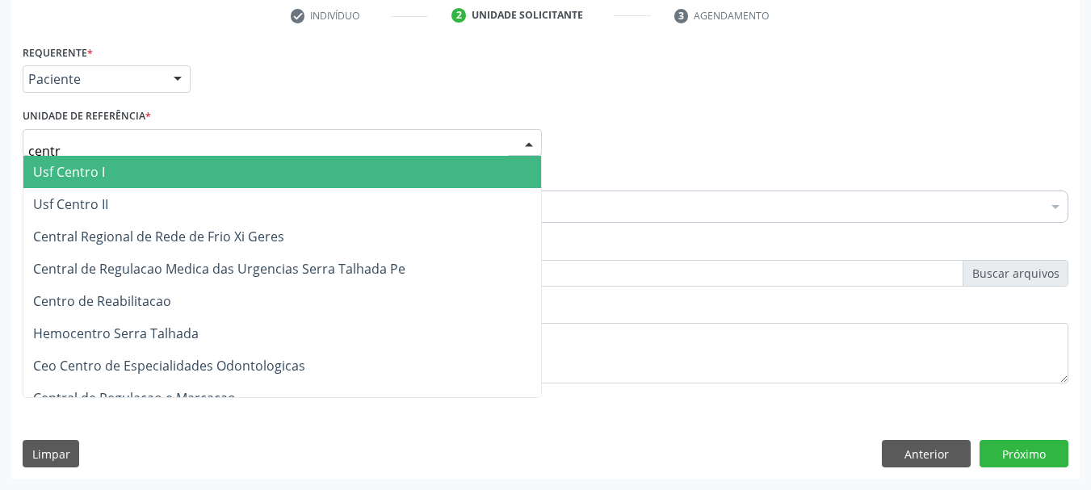
type input "centro"
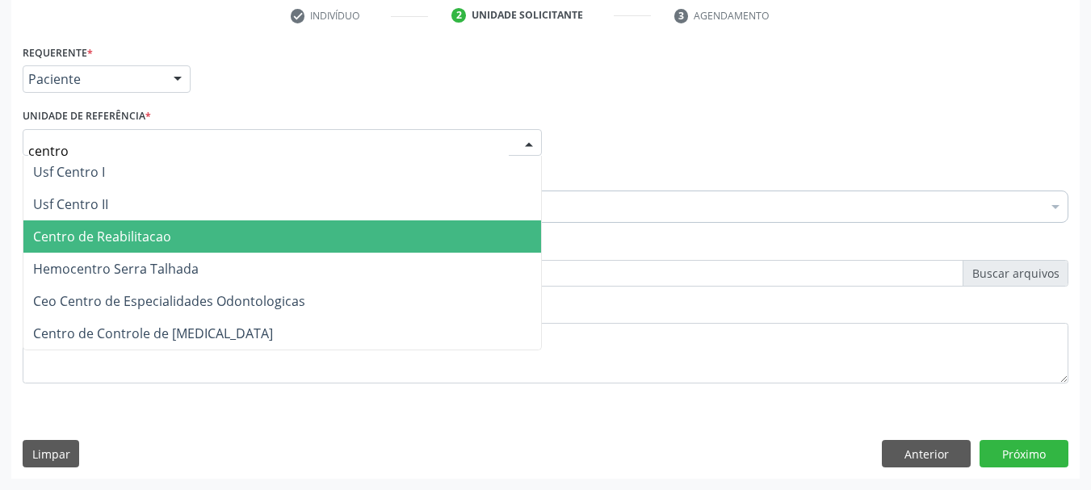
click at [143, 243] on span "Centro de Reabilitacao" at bounding box center [102, 237] width 138 height 18
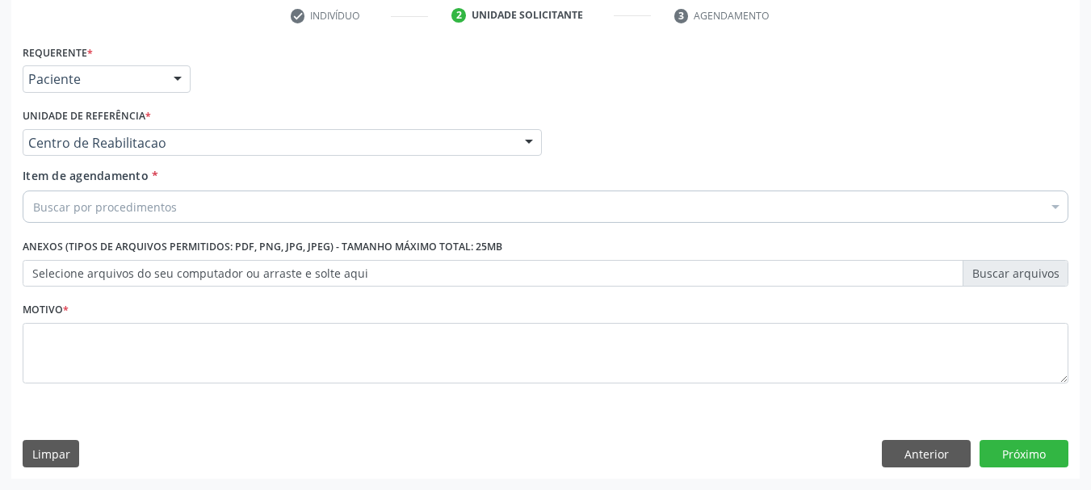
click at [126, 220] on div "Buscar por procedimentos" at bounding box center [546, 207] width 1046 height 32
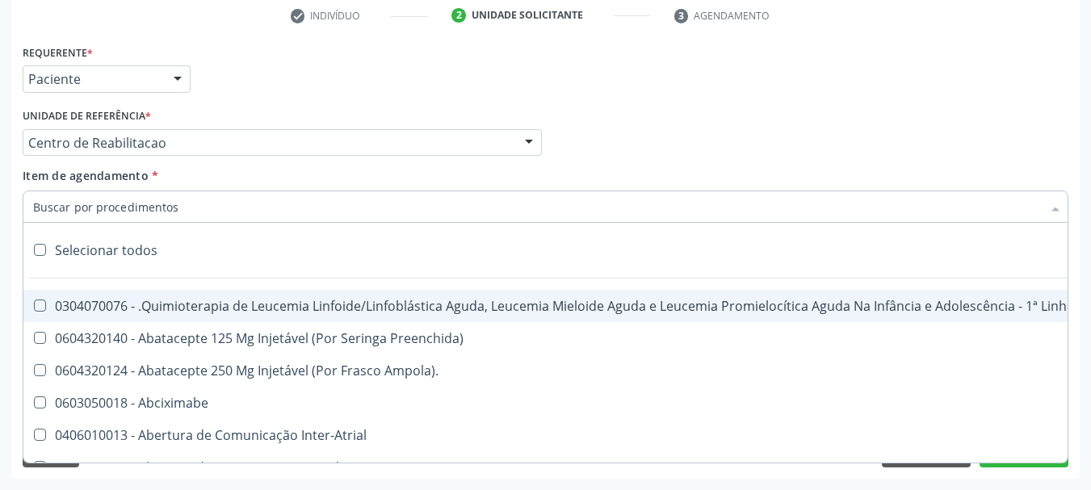
click at [124, 212] on input "Item de agendamento *" at bounding box center [537, 207] width 1009 height 32
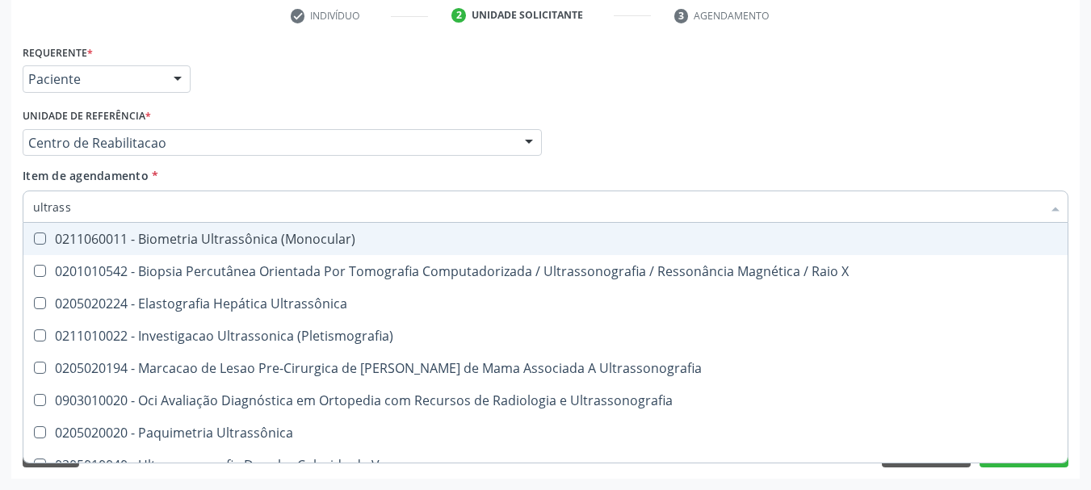
type input "ultrasso"
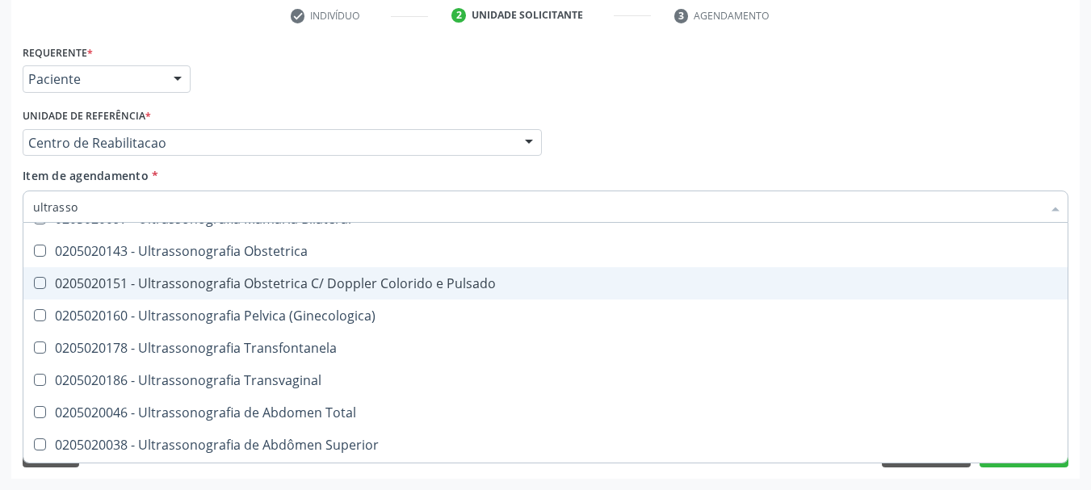
scroll to position [242, 0]
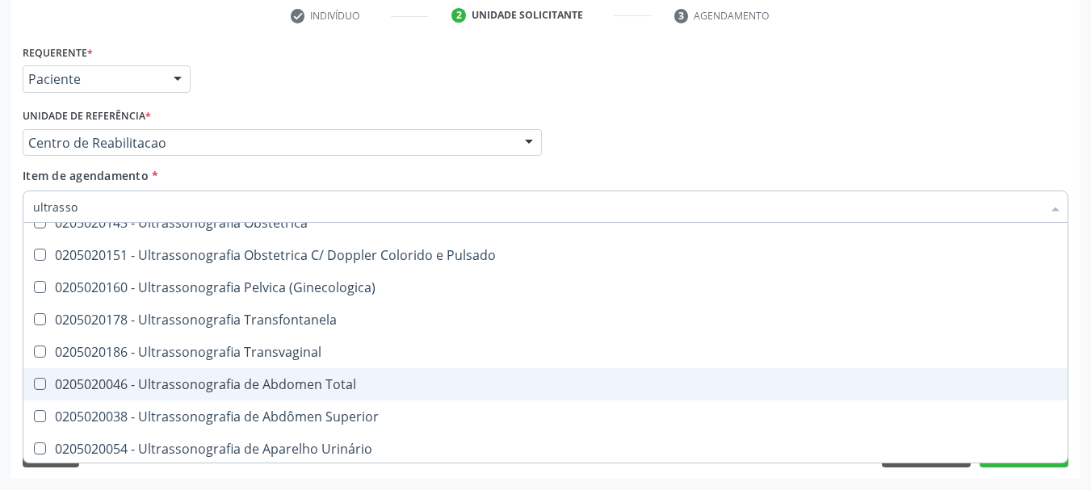
click at [313, 375] on span "0205020046 - Ultrassonografia de Abdomen Total" at bounding box center [545, 384] width 1044 height 32
checkbox Total "true"
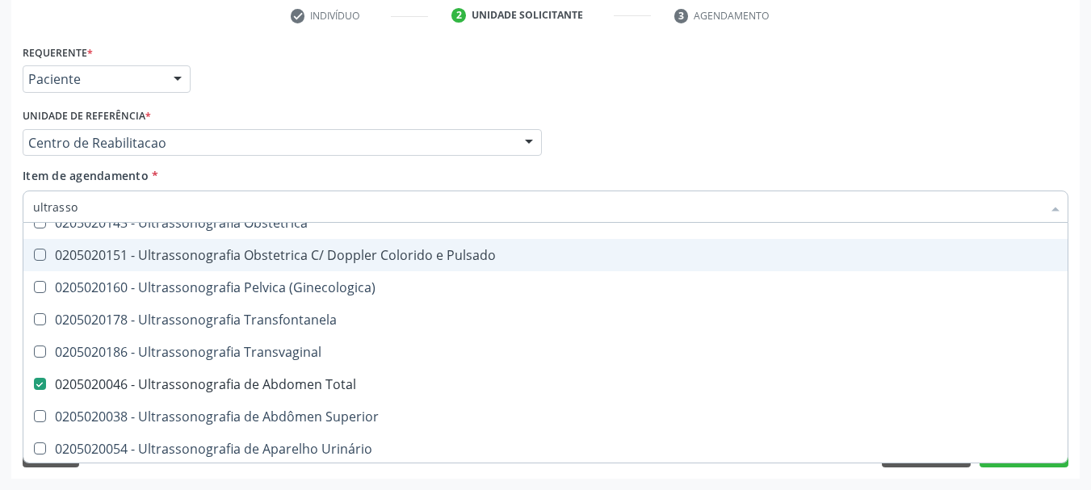
click at [695, 108] on div "Profissional Solicitante Por favor, selecione a Unidade de Atendimento primeiro…" at bounding box center [546, 135] width 1054 height 63
checkbox \(Pletismografia\) "true"
checkbox Total "false"
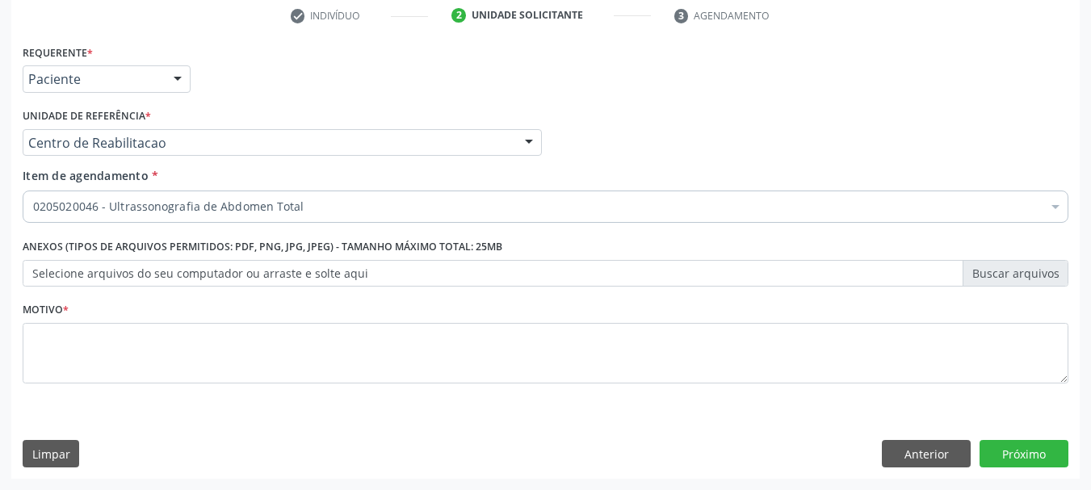
scroll to position [0, 0]
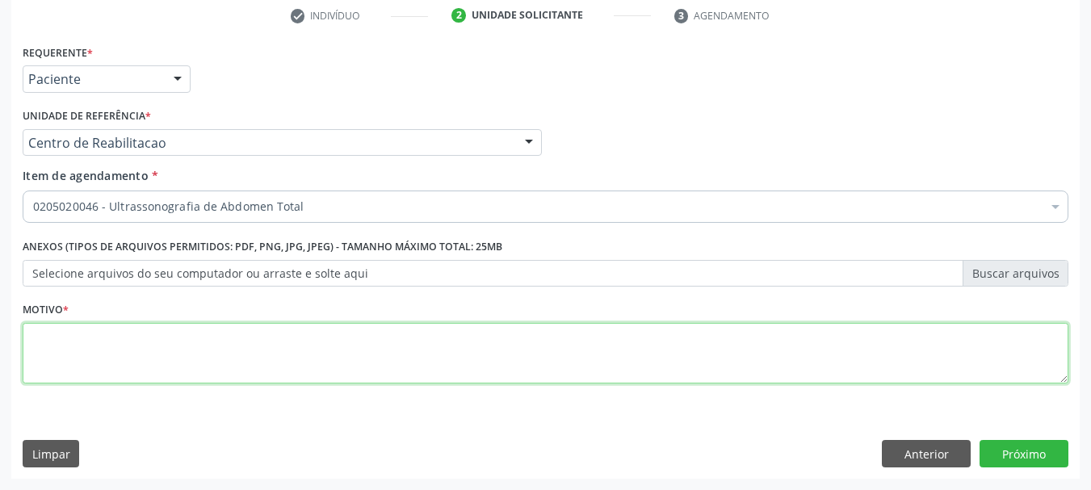
click at [142, 343] on textarea at bounding box center [546, 353] width 1046 height 61
type textarea "..."
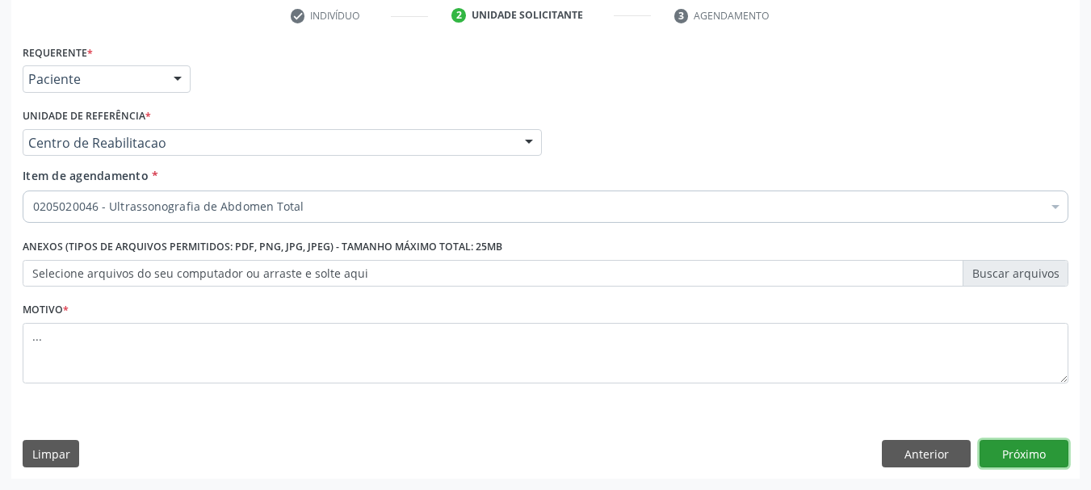
click at [1026, 451] on button "Próximo" at bounding box center [1024, 453] width 89 height 27
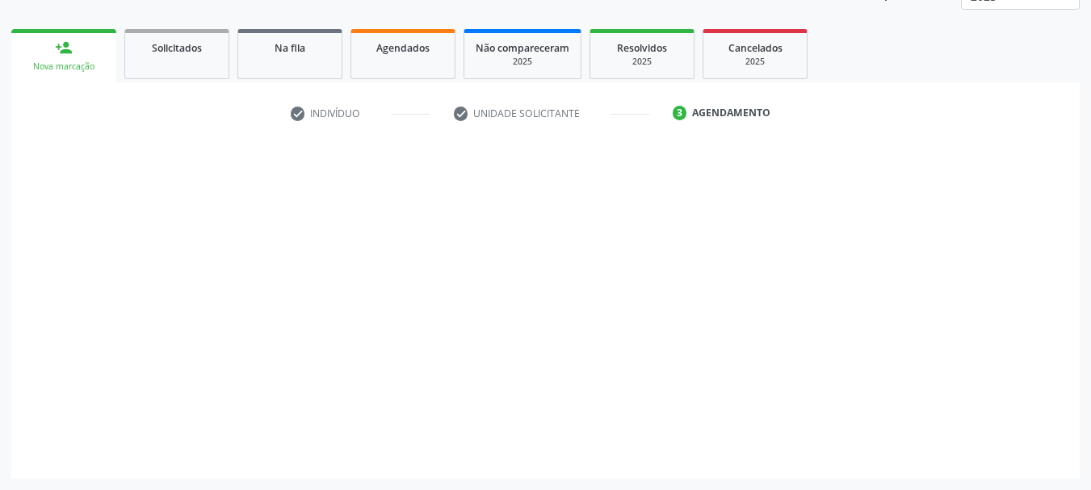
scroll to position [212, 0]
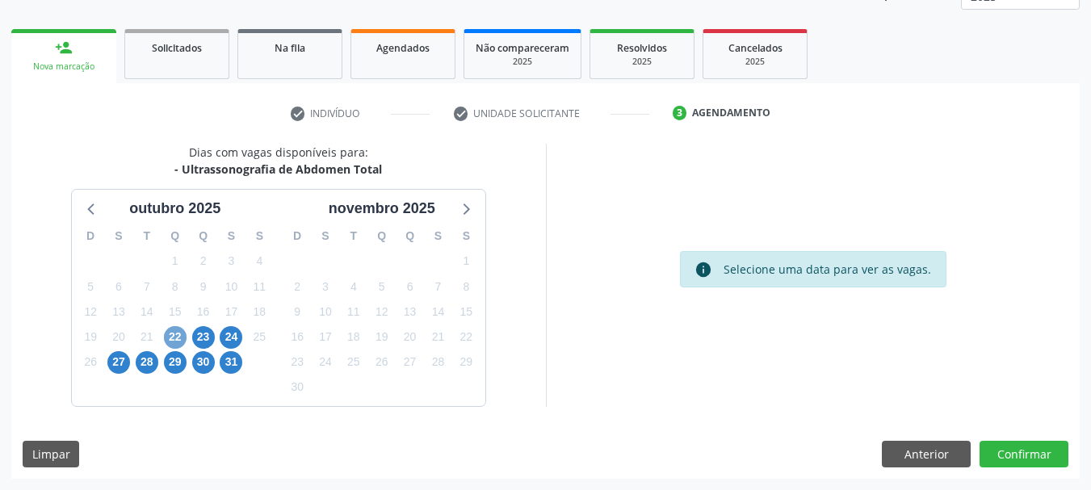
click at [174, 333] on span "22" at bounding box center [175, 337] width 23 height 23
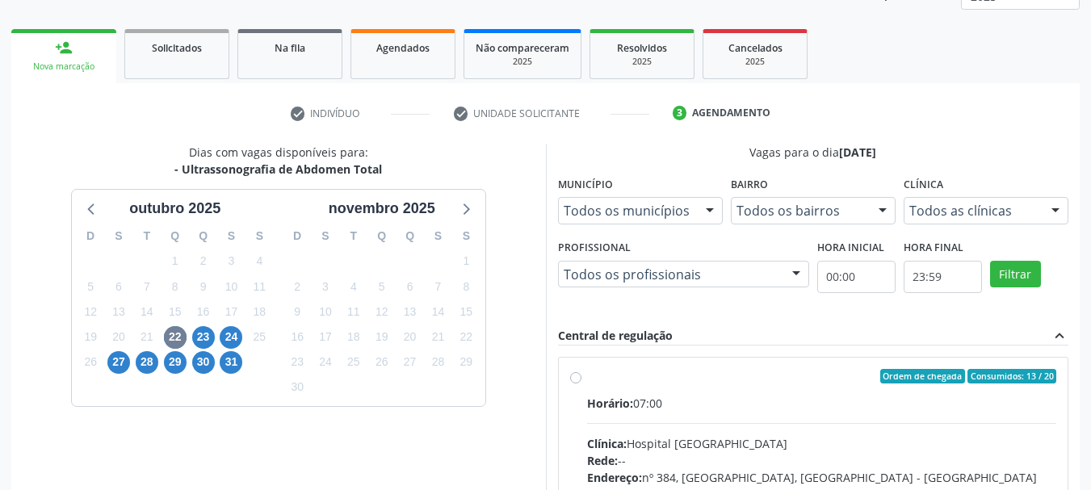
click at [587, 378] on label "Ordem de chegada Consumidos: 13 / 20 Horário: 07:00 Clínica: Hospital Sao Franc…" at bounding box center [822, 493] width 470 height 248
click at [577, 378] on input "Ordem de chegada Consumidos: 13 / 20 Horário: 07:00 Clínica: Hospital Sao Franc…" at bounding box center [575, 376] width 11 height 15
radio input "true"
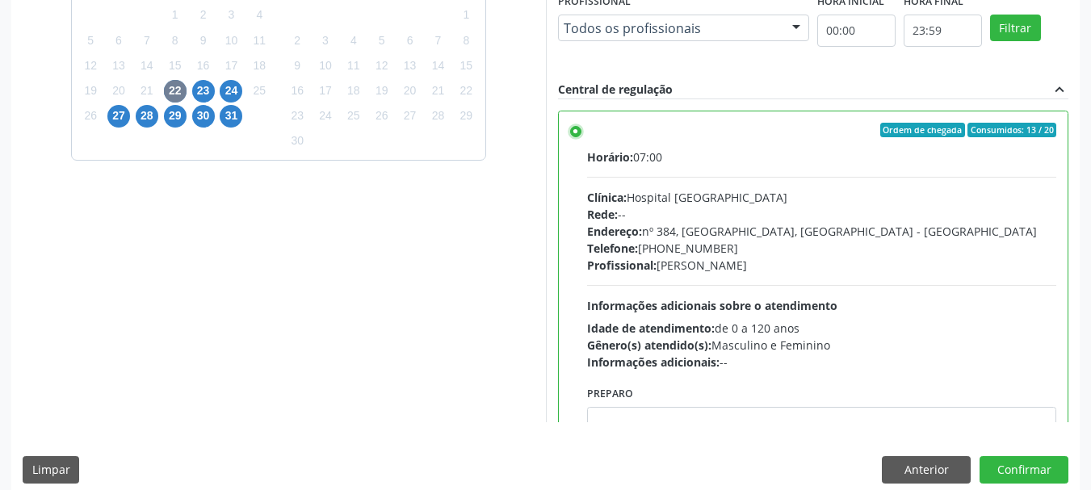
scroll to position [475, 0]
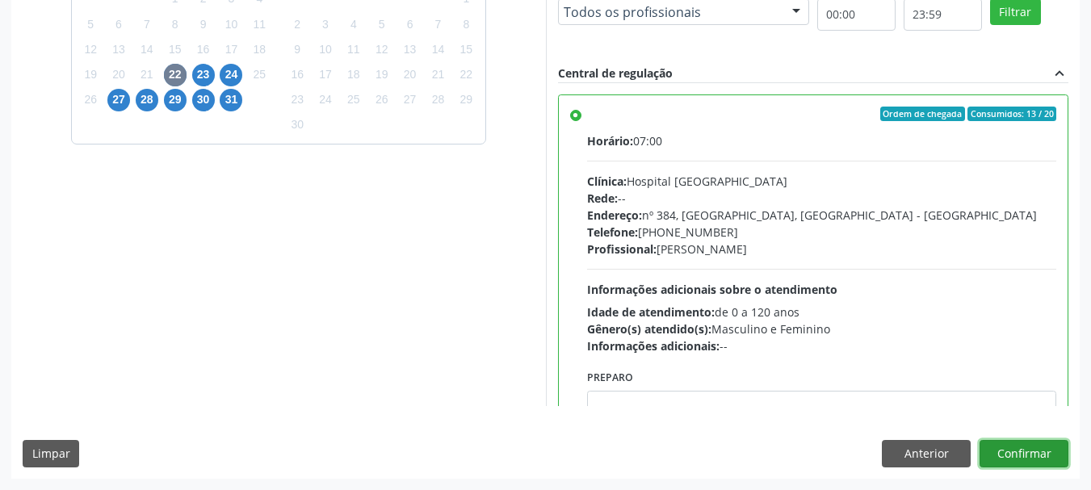
click at [997, 454] on button "Confirmar" at bounding box center [1024, 453] width 89 height 27
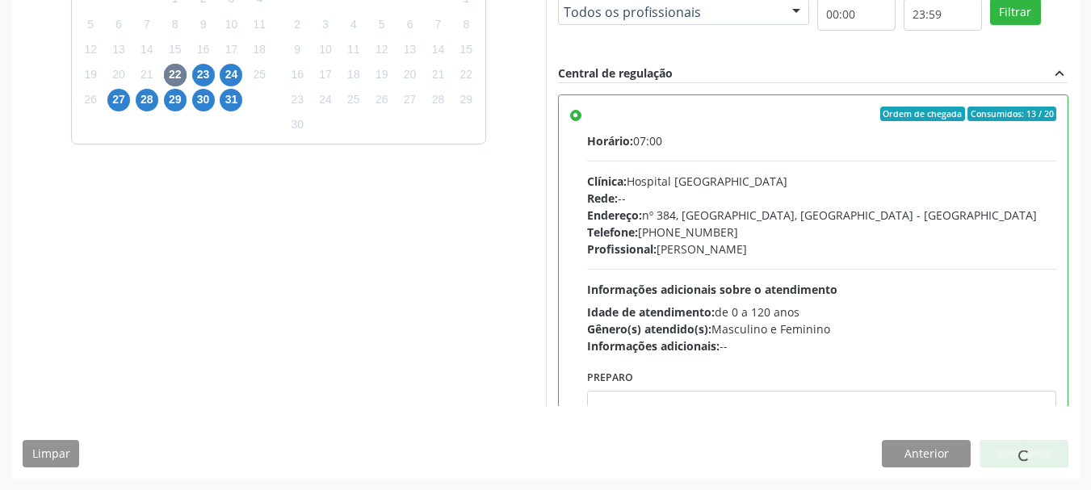
scroll to position [43, 0]
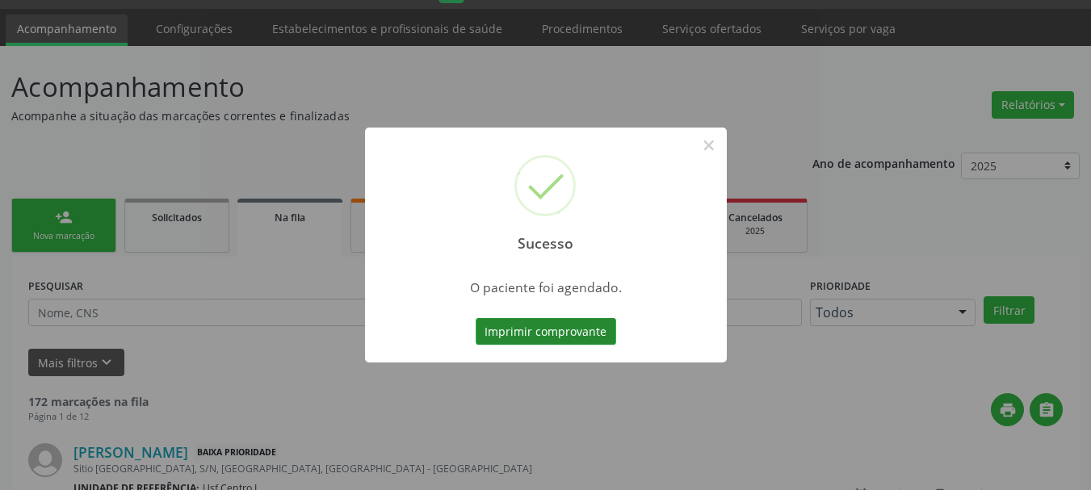
click at [578, 328] on button "Imprimir comprovante" at bounding box center [546, 331] width 141 height 27
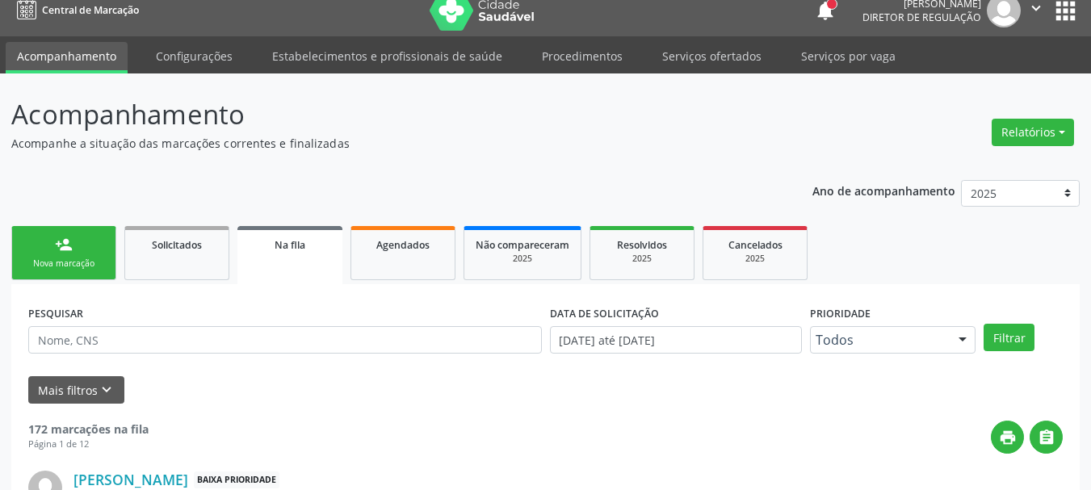
scroll to position [0, 0]
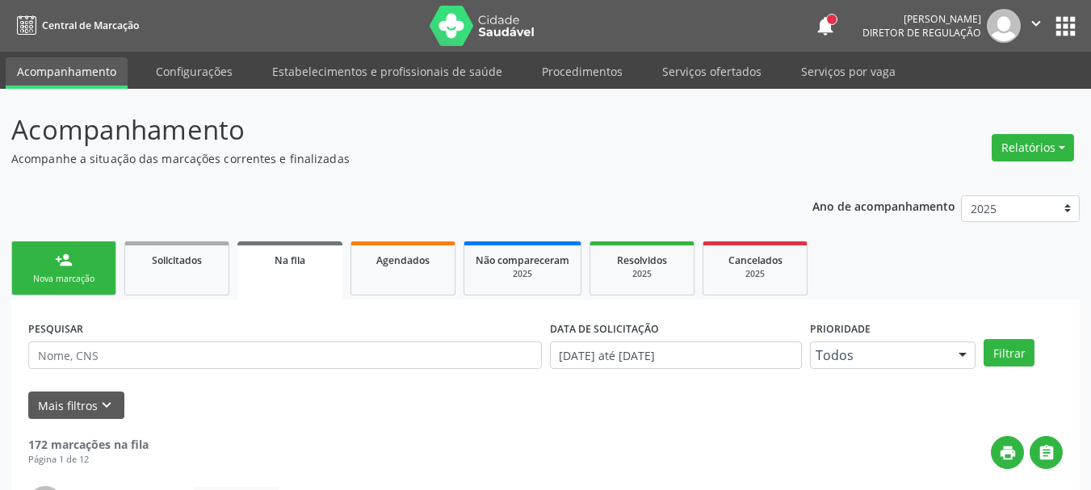
click at [1071, 20] on button "apps" at bounding box center [1065, 26] width 28 height 28
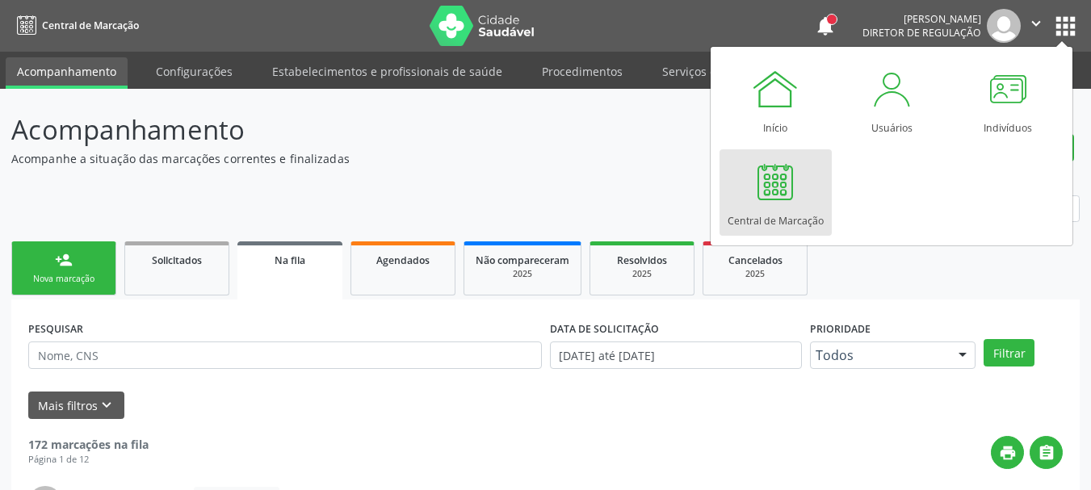
click at [772, 201] on div at bounding box center [775, 181] width 48 height 48
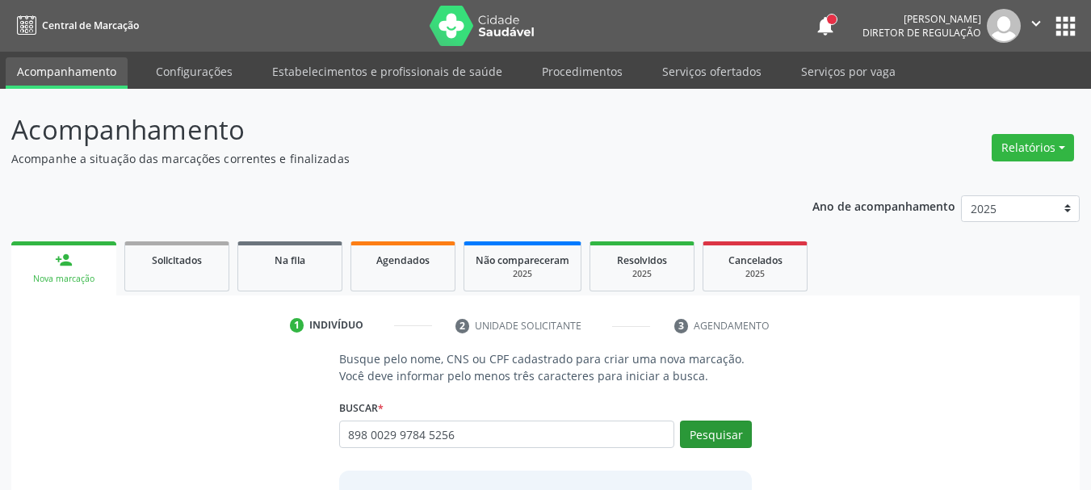
type input "898 0029 9784 5256"
click at [706, 444] on button "Pesquisar" at bounding box center [716, 434] width 72 height 27
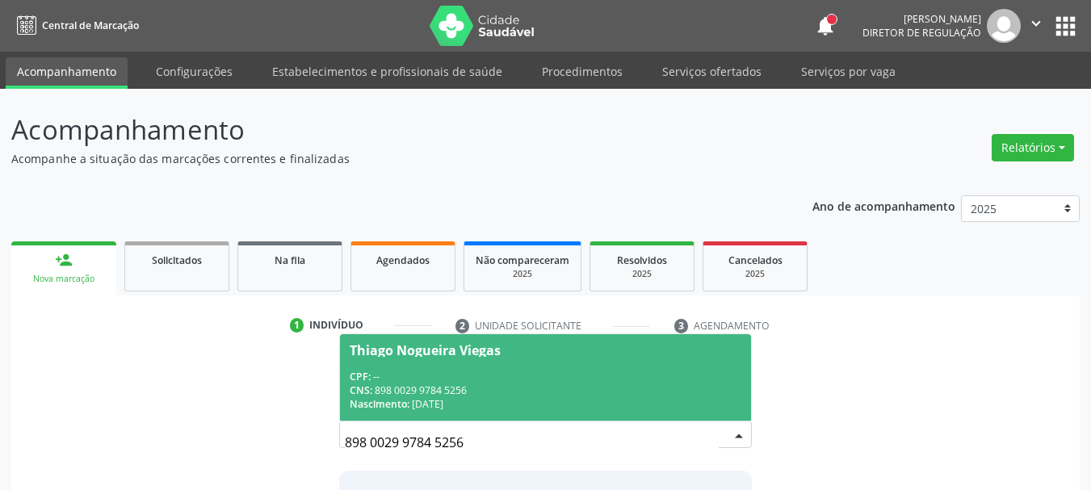
click at [366, 355] on div "Thiago Nogueira Viegas" at bounding box center [425, 350] width 151 height 13
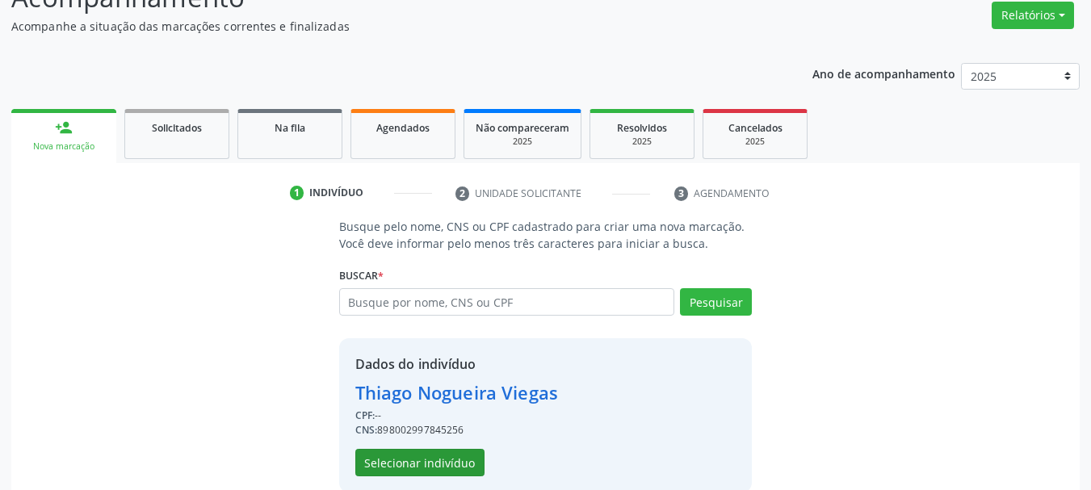
scroll to position [157, 0]
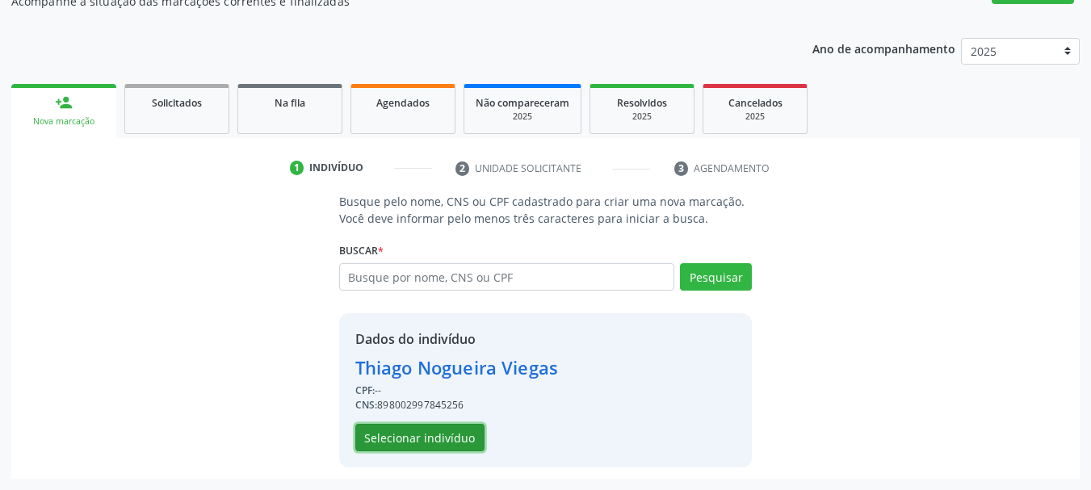
click at [412, 434] on button "Selecionar indivíduo" at bounding box center [419, 437] width 129 height 27
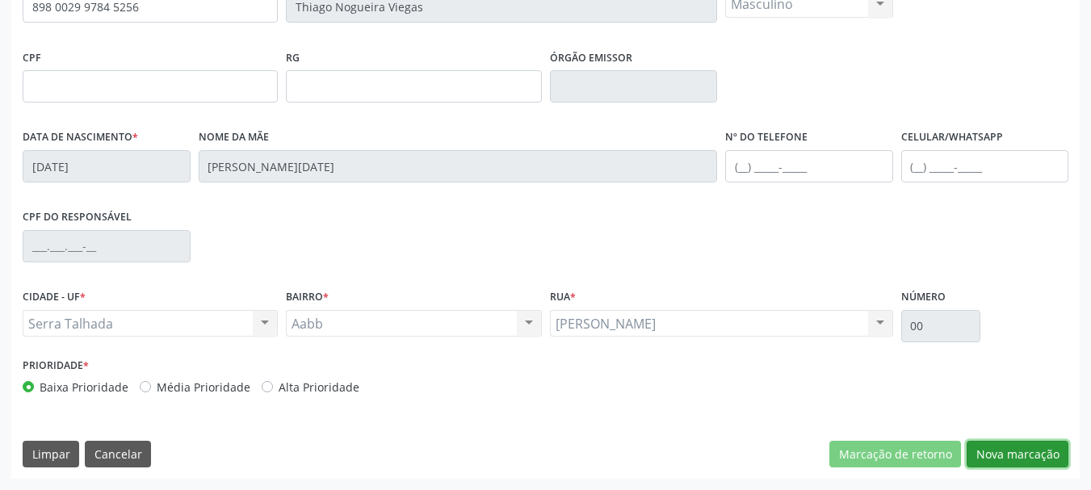
click at [1026, 458] on button "Nova marcação" at bounding box center [1018, 454] width 102 height 27
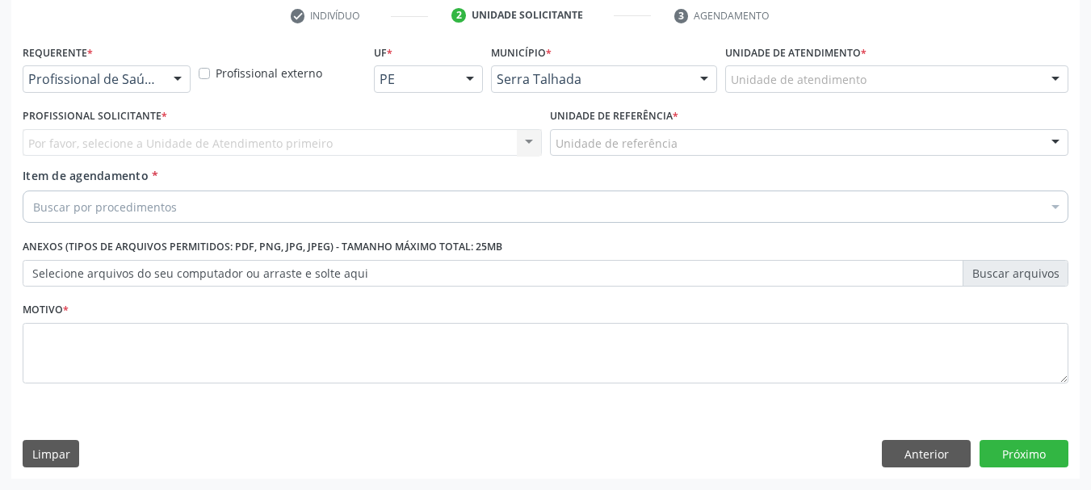
scroll to position [310, 0]
click at [176, 82] on div at bounding box center [178, 79] width 24 height 27
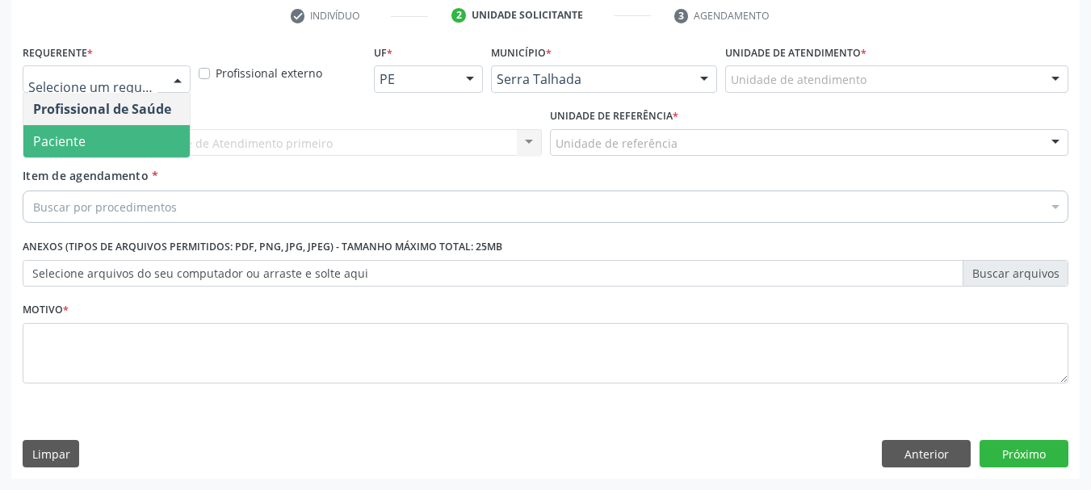
click at [145, 140] on span "Paciente" at bounding box center [106, 141] width 166 height 32
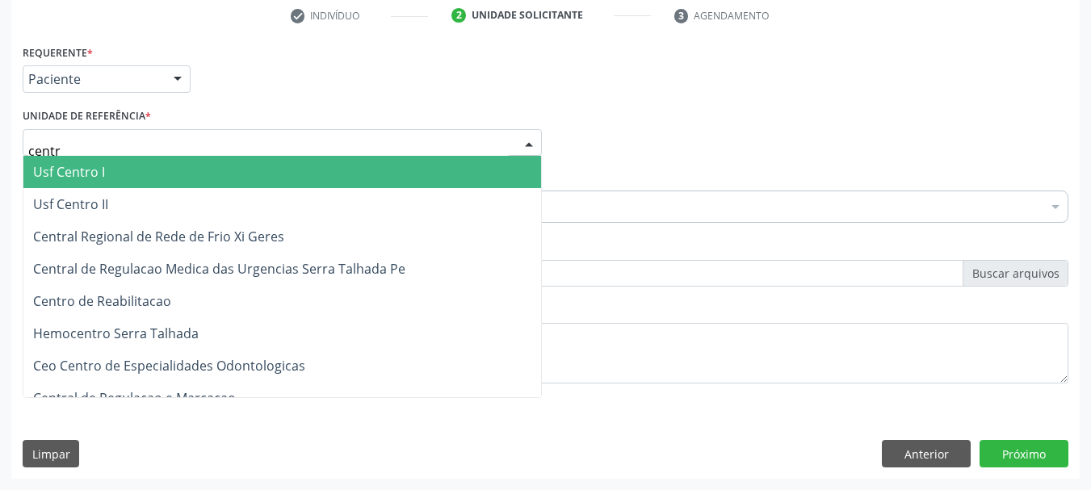
type input "centro"
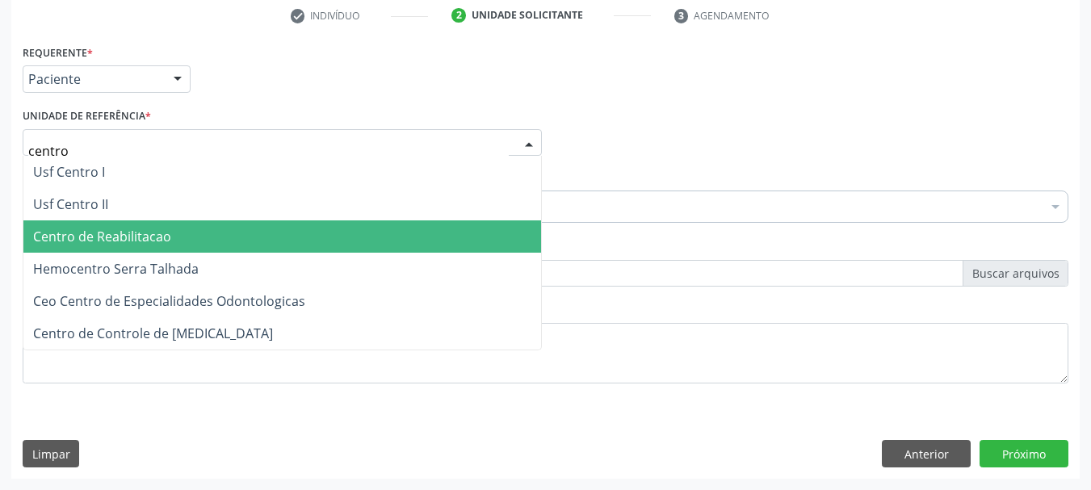
click at [82, 250] on span "Centro de Reabilitacao" at bounding box center [282, 236] width 518 height 32
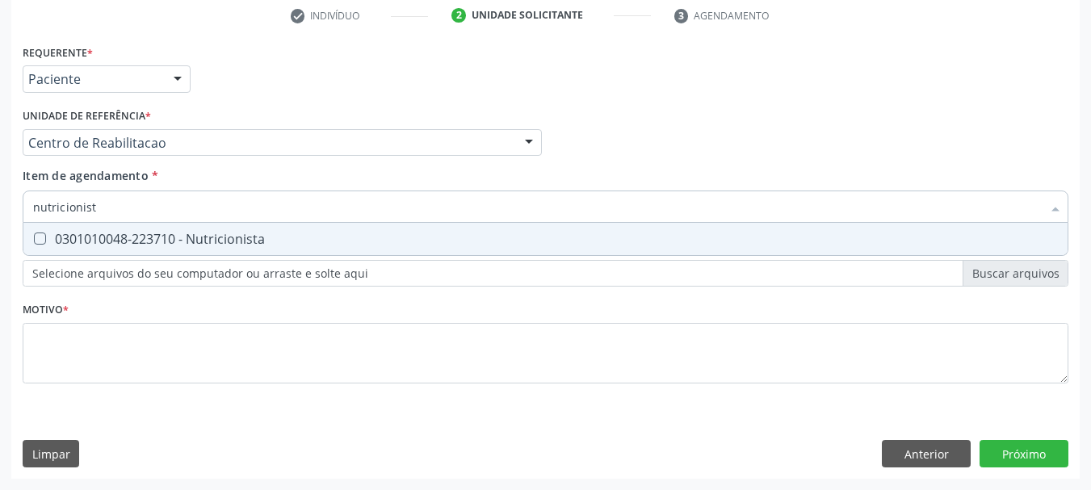
type input "nutricionista"
click at [102, 233] on div "0301010048-223710 - Nutricionista" at bounding box center [545, 239] width 1025 height 13
checkbox Nutricionista "true"
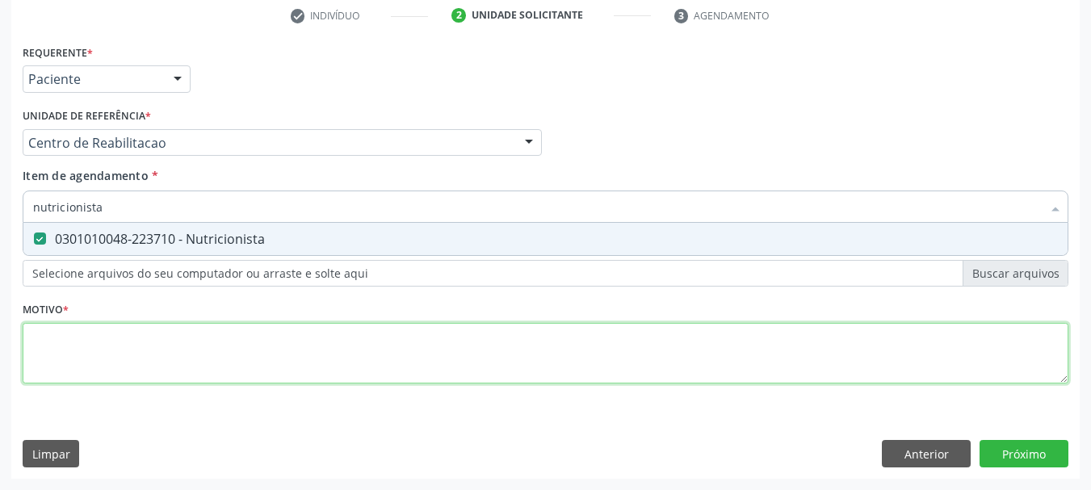
click at [102, 350] on div "Requerente * Paciente Profissional de Saúde Paciente Nenhum resultado encontrad…" at bounding box center [546, 223] width 1046 height 366
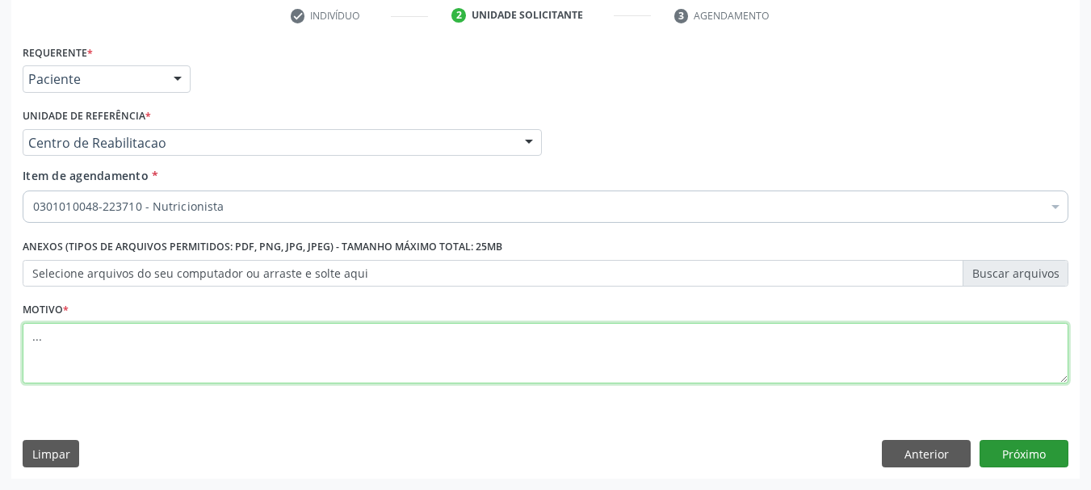
type textarea "..."
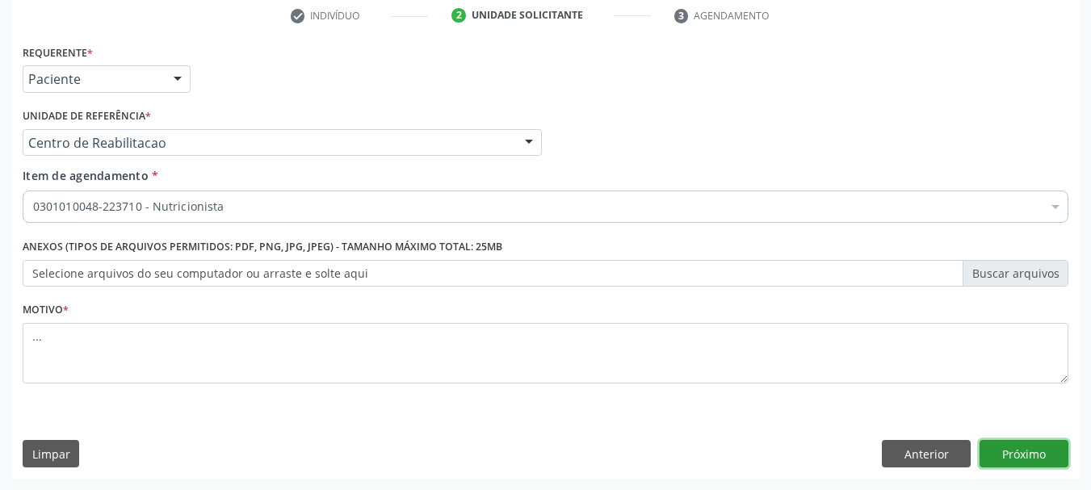
click at [1039, 456] on button "Próximo" at bounding box center [1024, 453] width 89 height 27
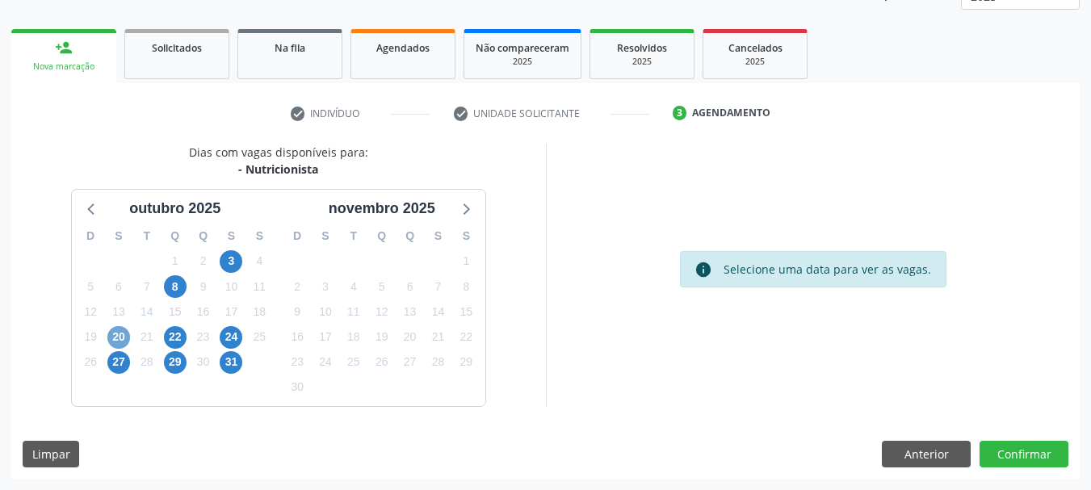
click at [123, 337] on span "20" at bounding box center [118, 337] width 23 height 23
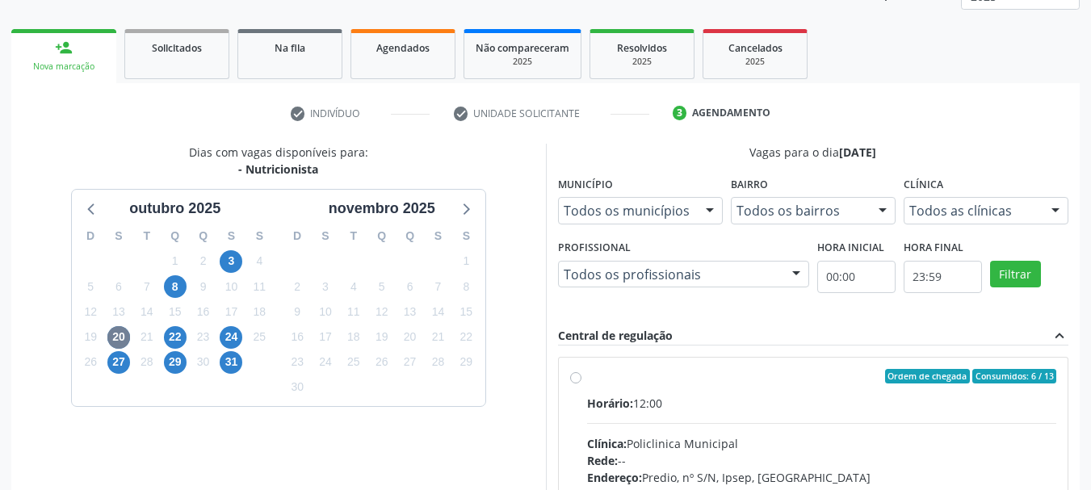
drag, startPoint x: 575, startPoint y: 379, endPoint x: 646, endPoint y: 359, distance: 73.7
click at [587, 377] on label "Ordem de chegada Consumidos: 6 / 13 Horário: 12:00 Clínica: Policlinica Municip…" at bounding box center [822, 493] width 470 height 248
click at [577, 377] on input "Ordem de chegada Consumidos: 6 / 13 Horário: 12:00 Clínica: Policlinica Municip…" at bounding box center [575, 376] width 11 height 15
radio input "true"
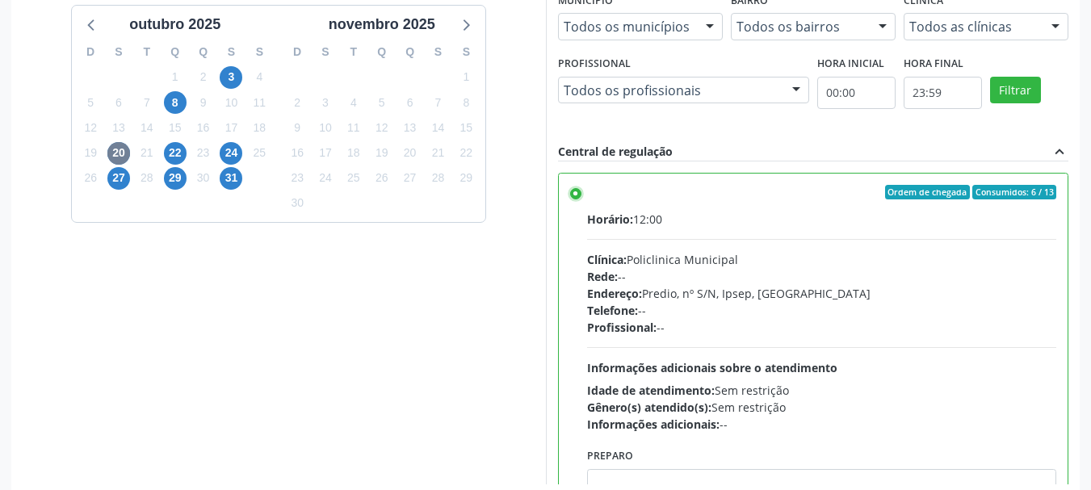
scroll to position [475, 0]
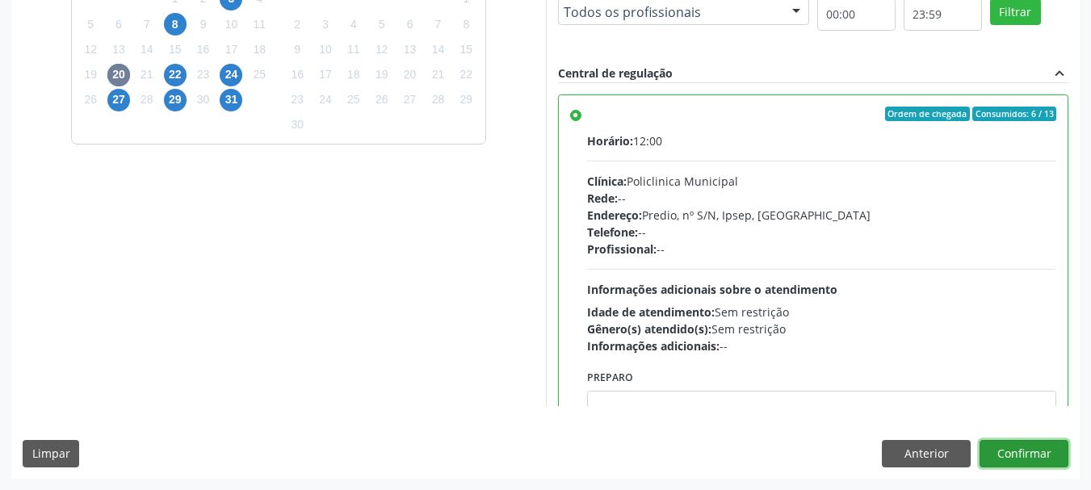
drag, startPoint x: 1023, startPoint y: 458, endPoint x: 943, endPoint y: 429, distance: 85.1
click at [1023, 457] on button "Confirmar" at bounding box center [1024, 453] width 89 height 27
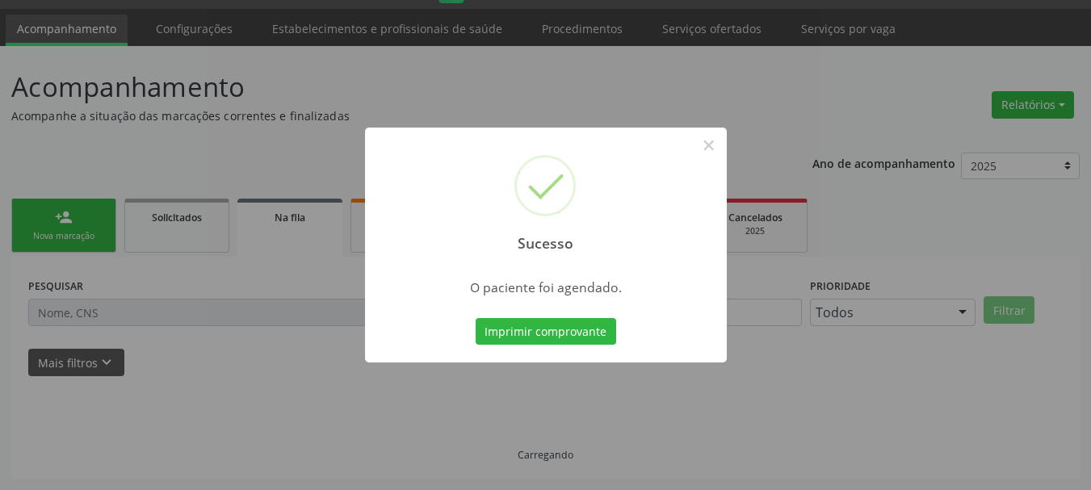
scroll to position [43, 0]
click at [543, 330] on button "Imprimir comprovante" at bounding box center [546, 331] width 141 height 27
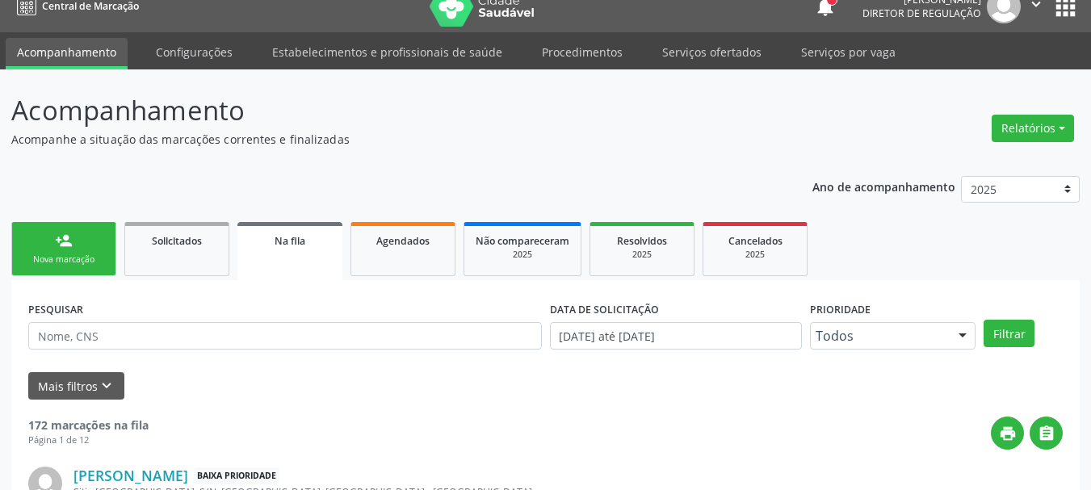
scroll to position [0, 0]
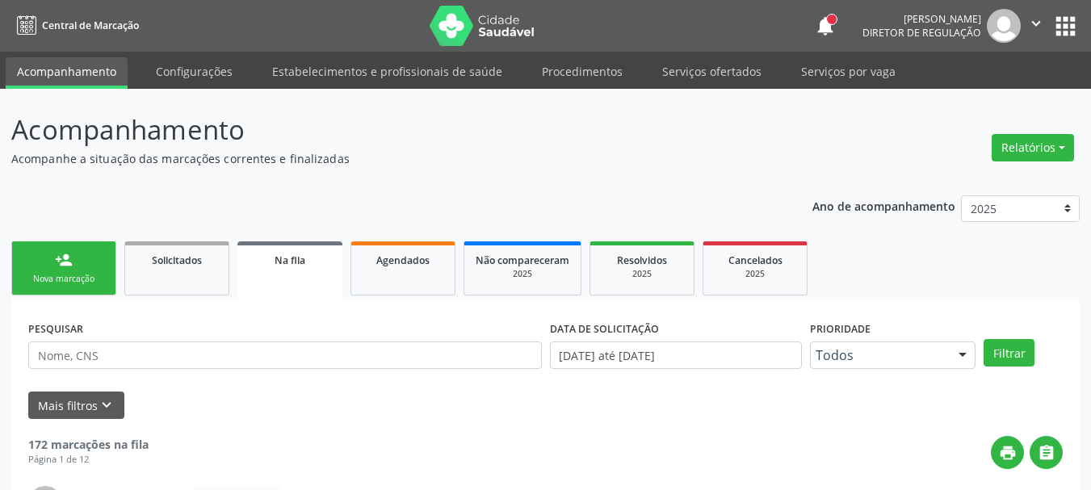
click at [1068, 36] on button "apps" at bounding box center [1065, 26] width 28 height 28
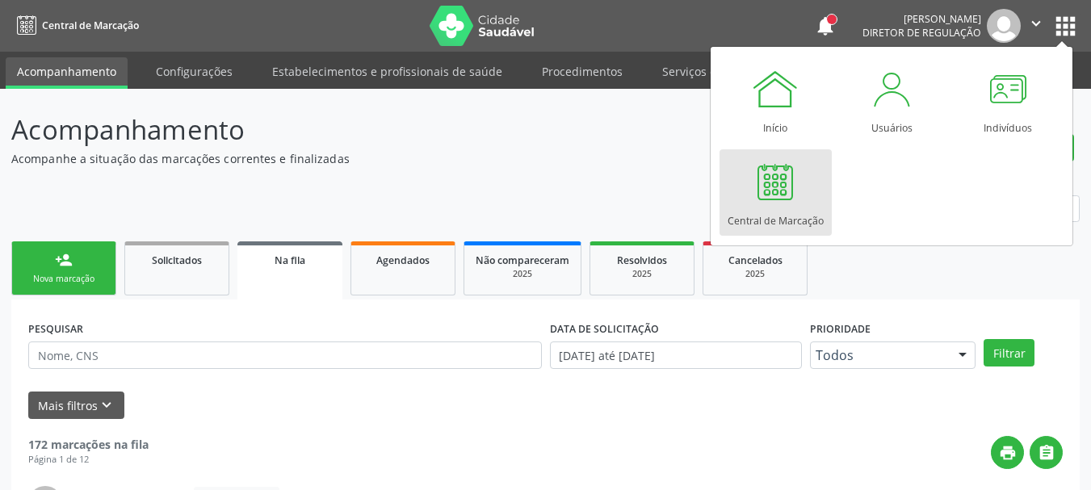
click at [799, 176] on div at bounding box center [775, 181] width 48 height 48
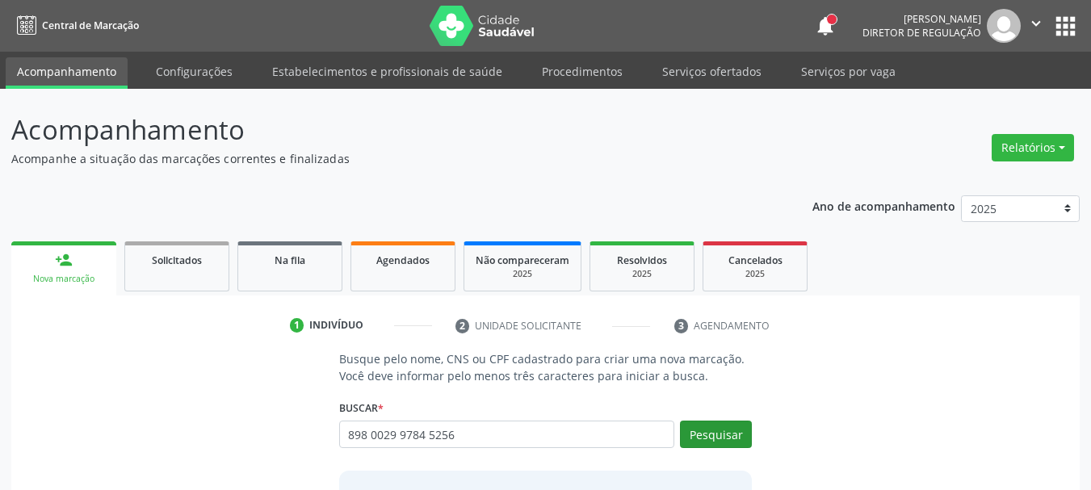
type input "898 0029 9784 5256"
click at [704, 434] on button "Pesquisar" at bounding box center [716, 434] width 72 height 27
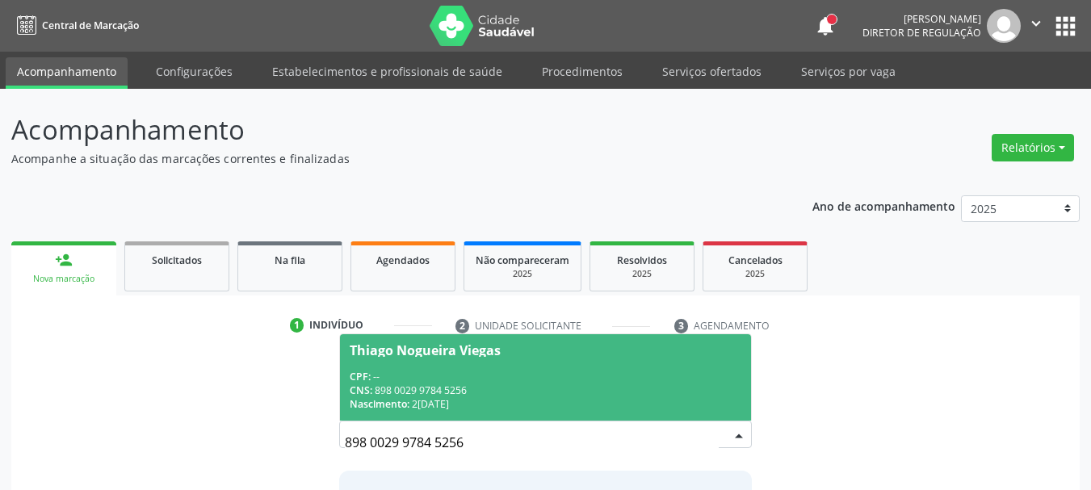
click at [454, 388] on div "CNS: 898 0029 9784 5256" at bounding box center [546, 391] width 392 height 14
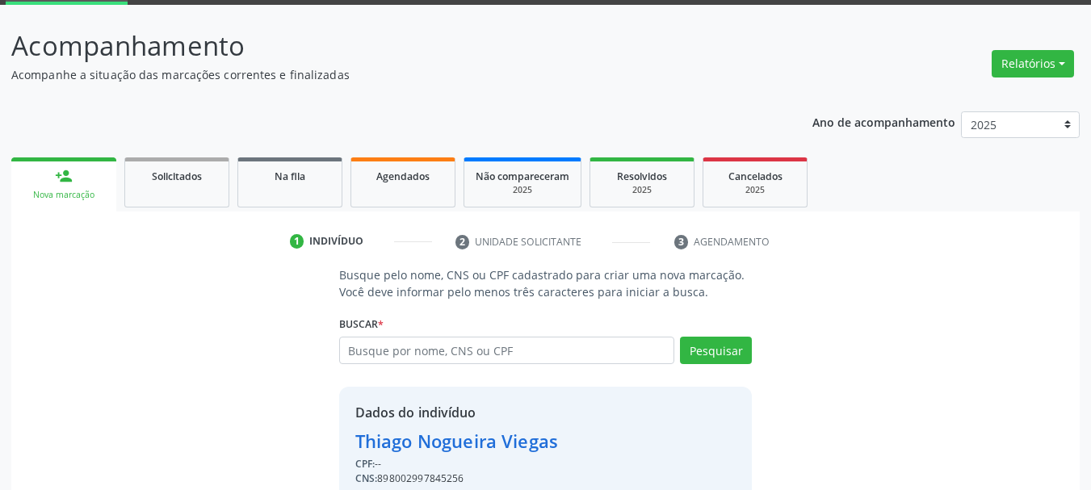
scroll to position [157, 0]
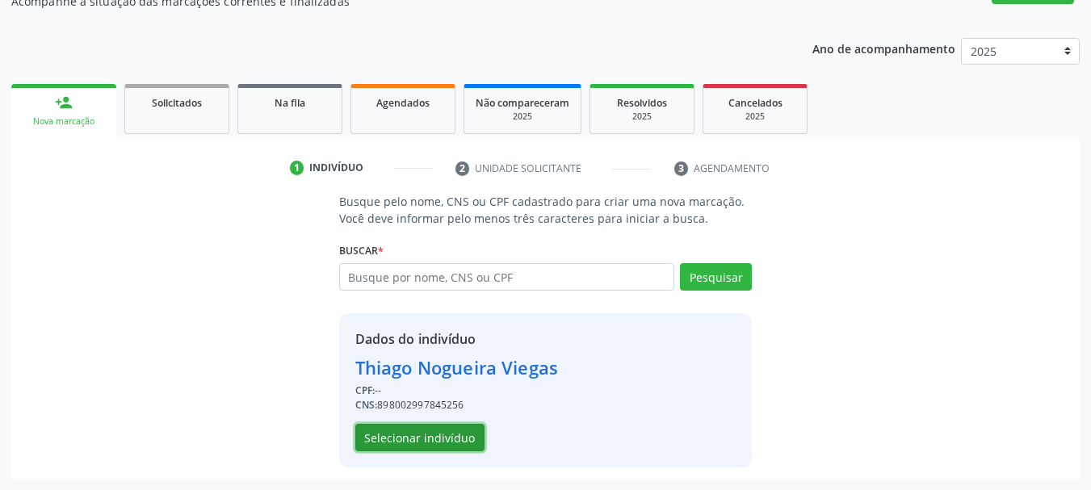
click at [459, 439] on button "Selecionar indivíduo" at bounding box center [419, 437] width 129 height 27
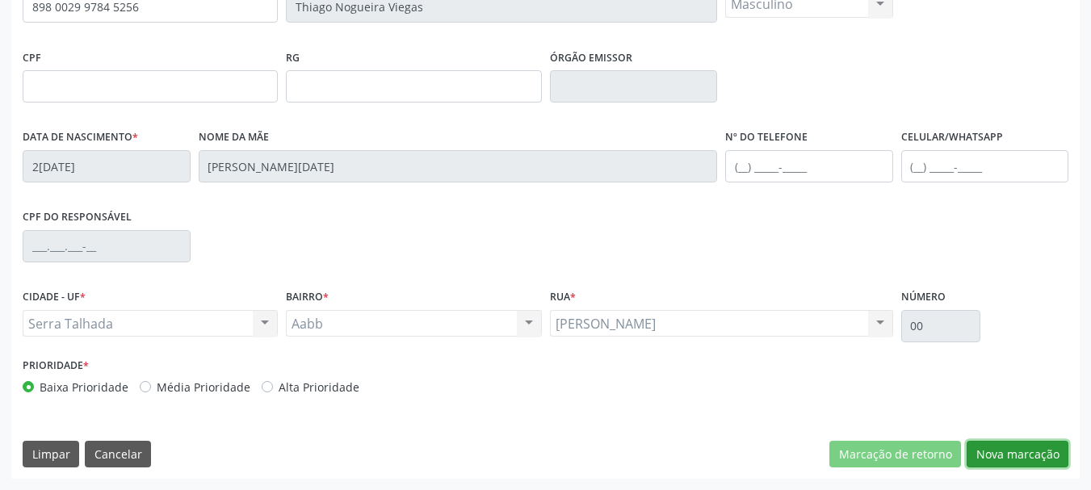
click at [1022, 464] on button "Nova marcação" at bounding box center [1018, 454] width 102 height 27
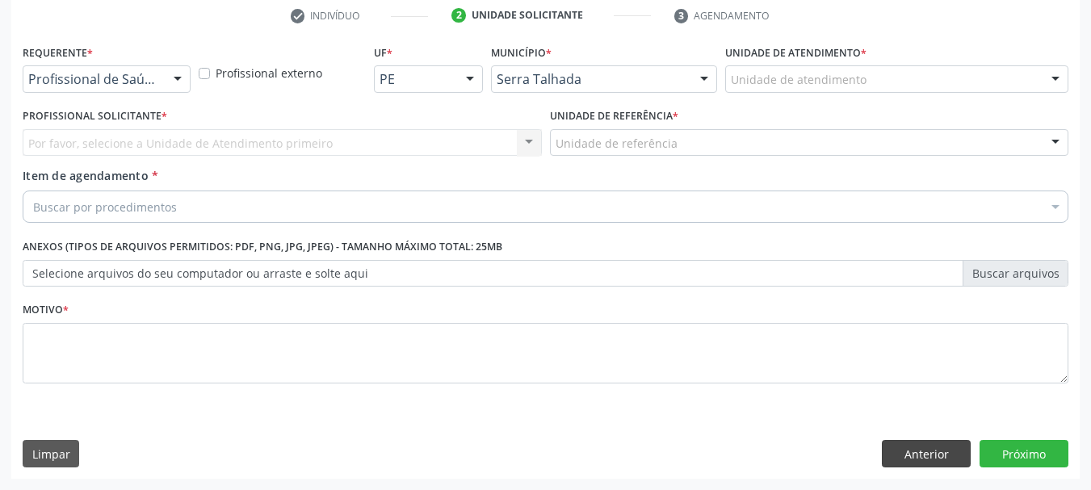
scroll to position [310, 0]
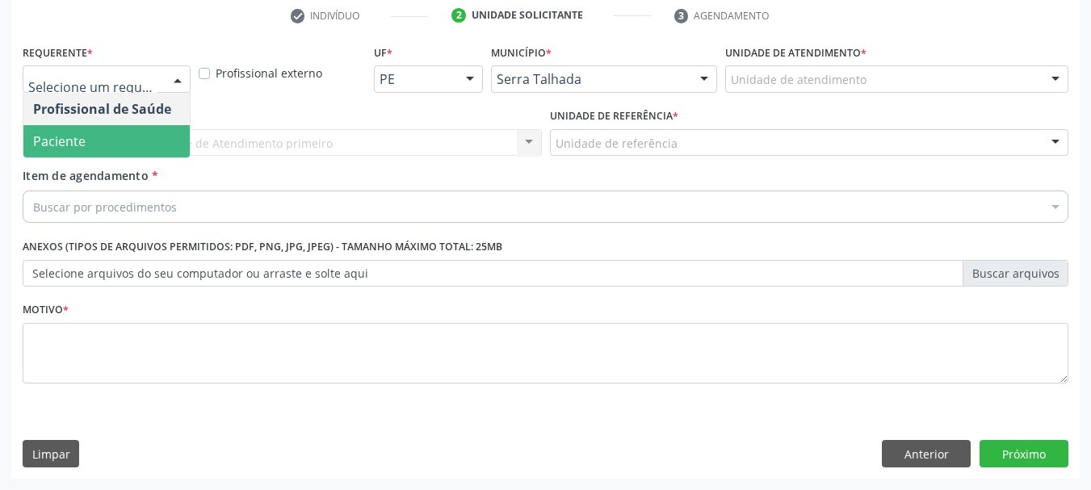
click at [104, 145] on span "Paciente" at bounding box center [106, 141] width 166 height 32
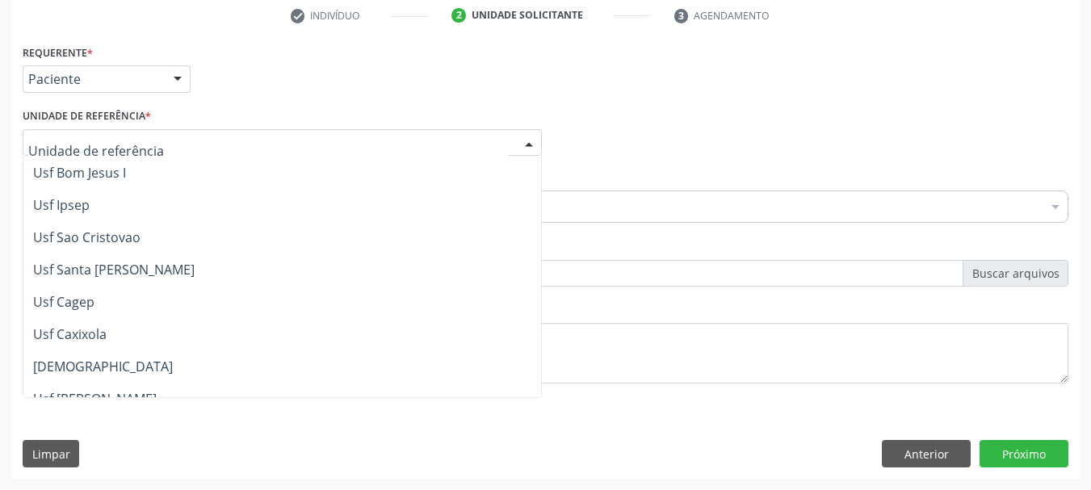
scroll to position [162, 0]
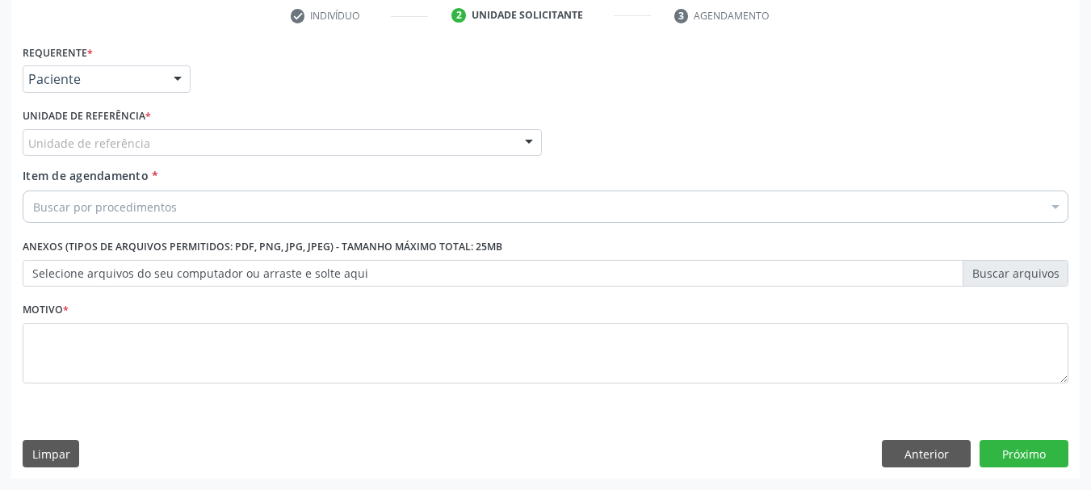
click at [196, 145] on div "Unidade de referência" at bounding box center [282, 142] width 519 height 27
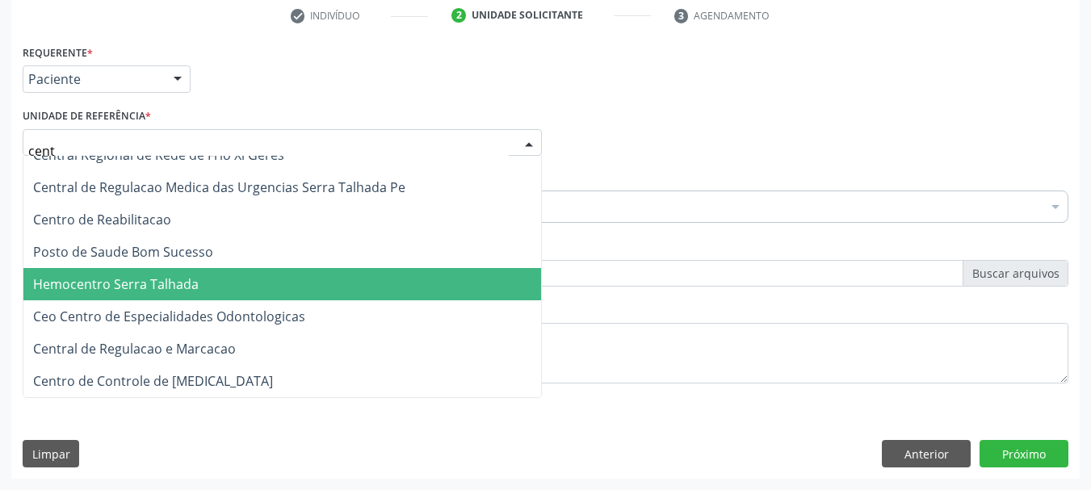
scroll to position [49, 0]
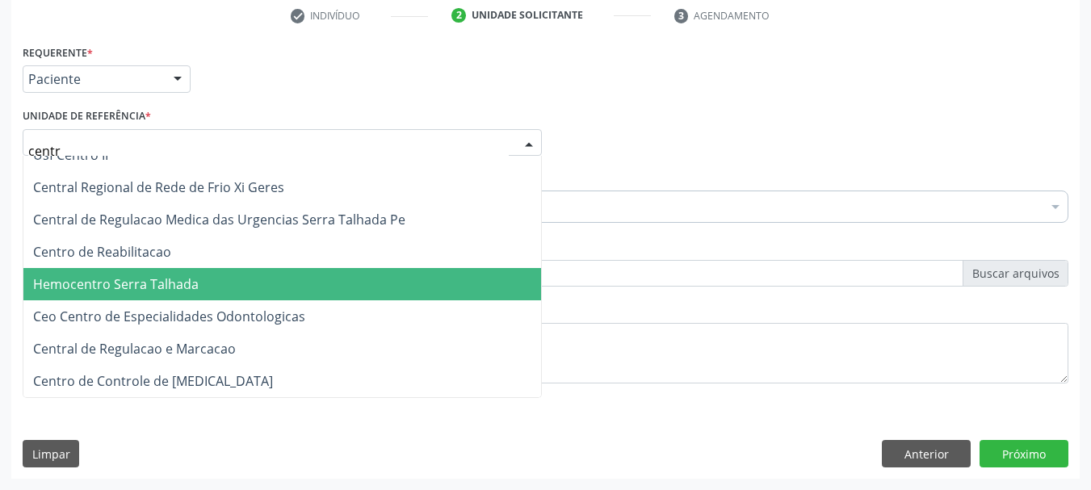
type input "centro"
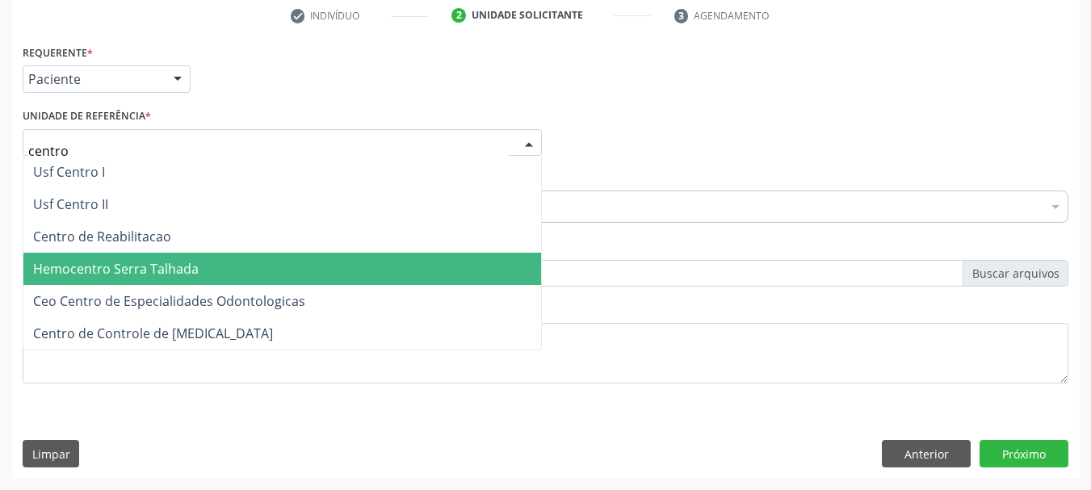
scroll to position [0, 0]
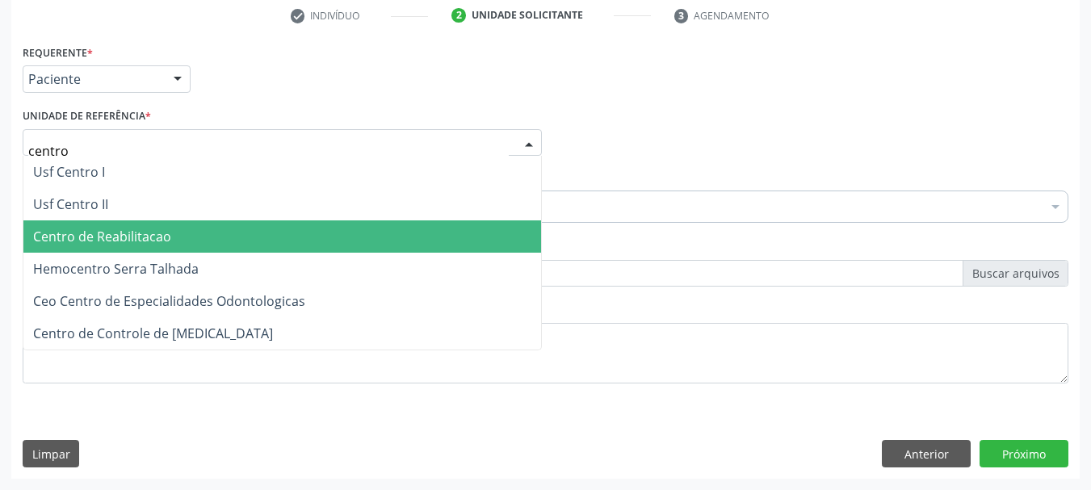
click at [122, 242] on span "Centro de Reabilitacao" at bounding box center [102, 237] width 138 height 18
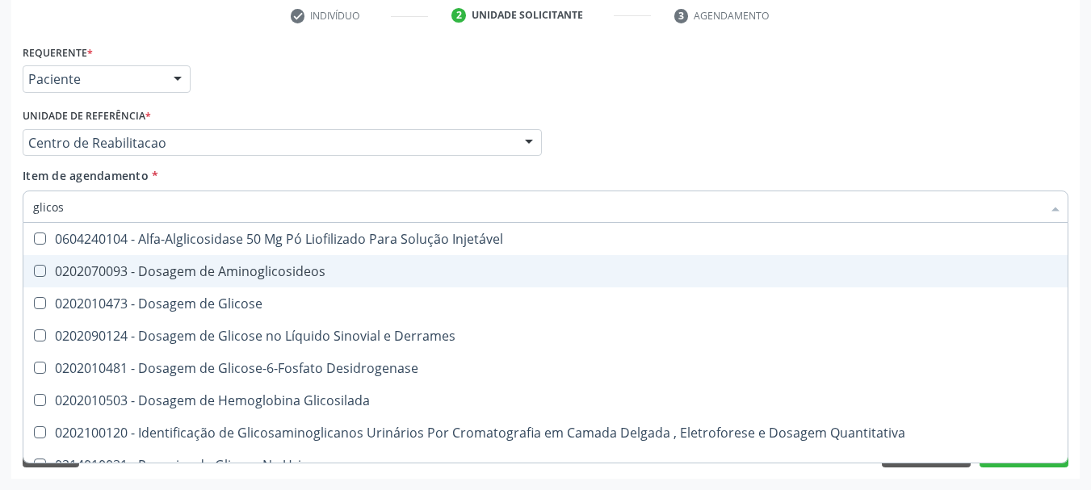
type input "glicose"
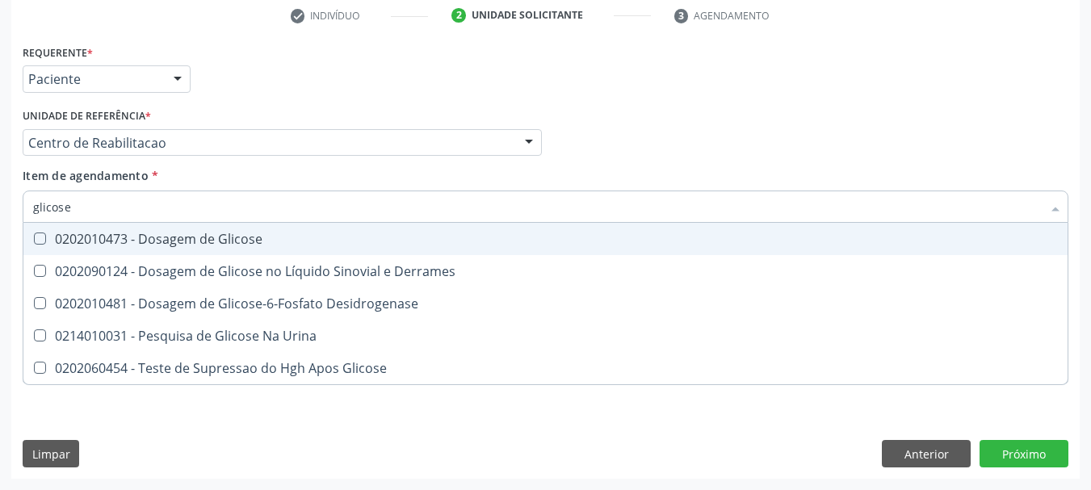
click at [116, 246] on div "0202010473 - Dosagem de Glicose" at bounding box center [545, 239] width 1025 height 13
checkbox Glicose "true"
type input "glicos"
checkbox Glicose "false"
checkbox Desidrogenase "true"
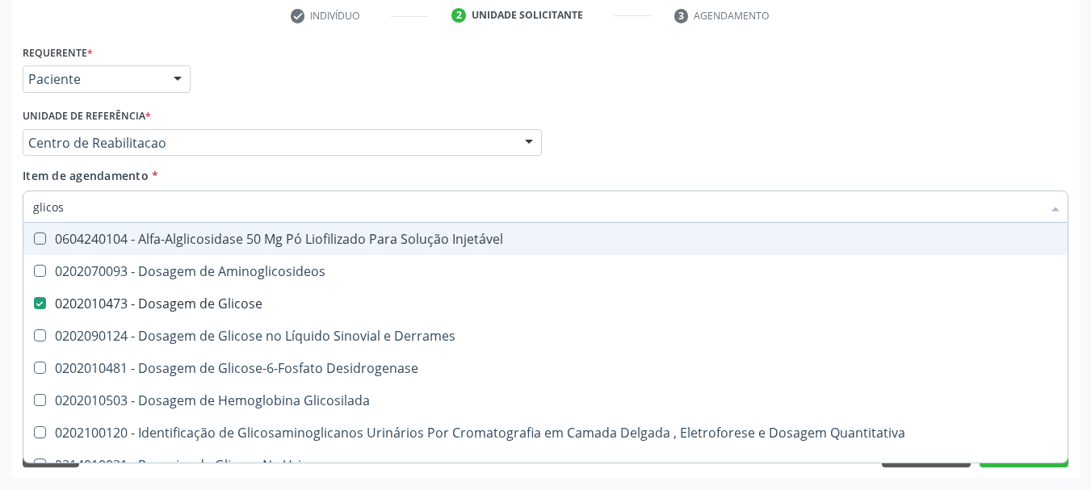
type input "glico"
checkbox Glicose "false"
checkbox Glicosilada "true"
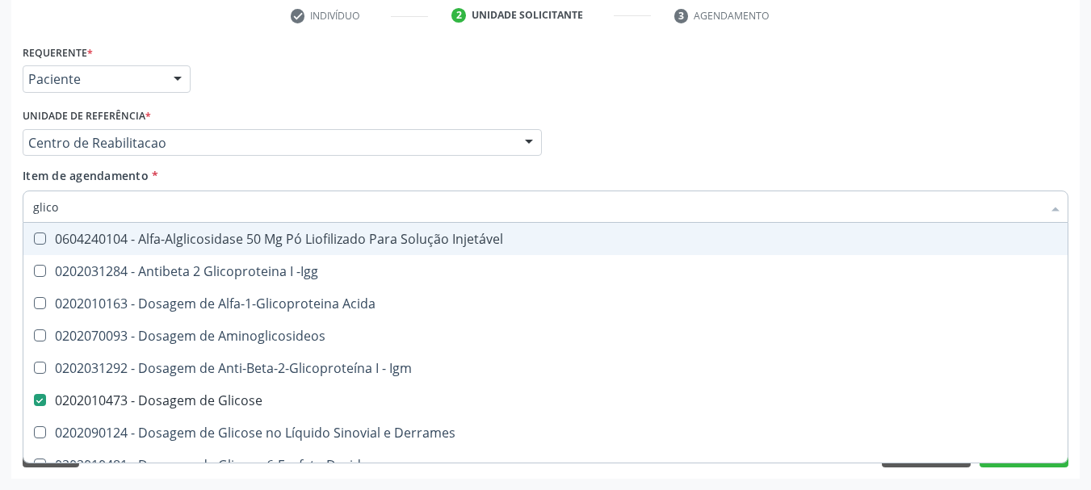
type input "glic"
checkbox Glicose "false"
checkbox Glicose "true"
type input "gli"
checkbox Glicose "false"
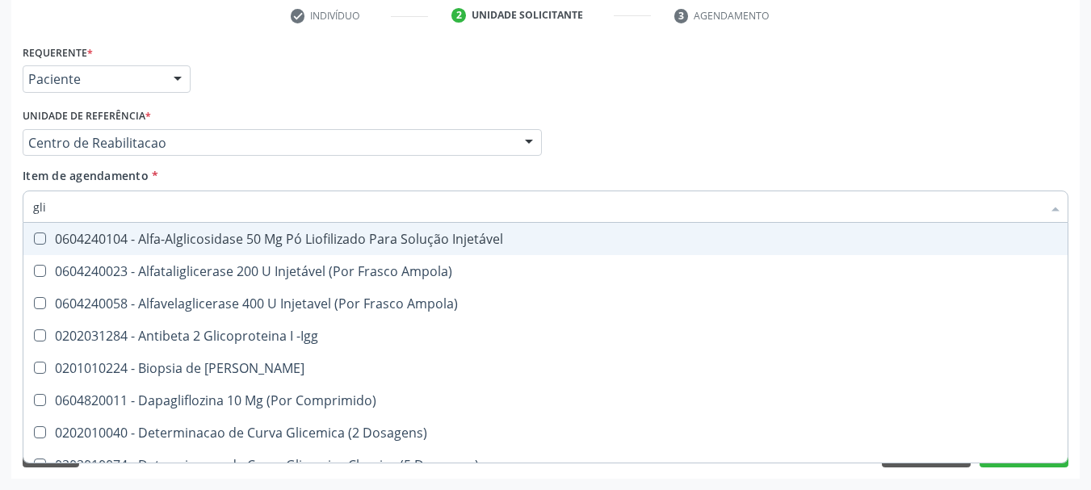
type input "gl"
checkbox Glicose "false"
type input "g"
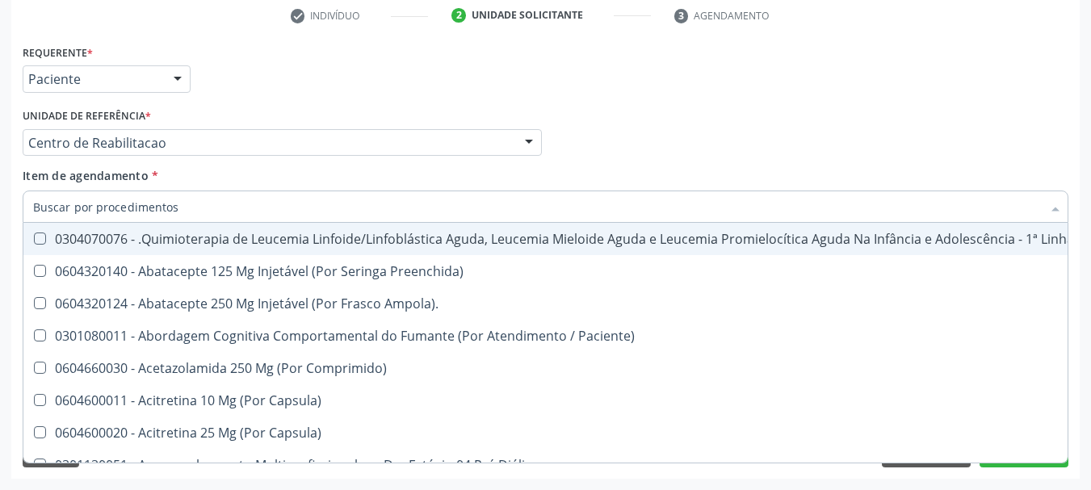
checkbox Glicose "false"
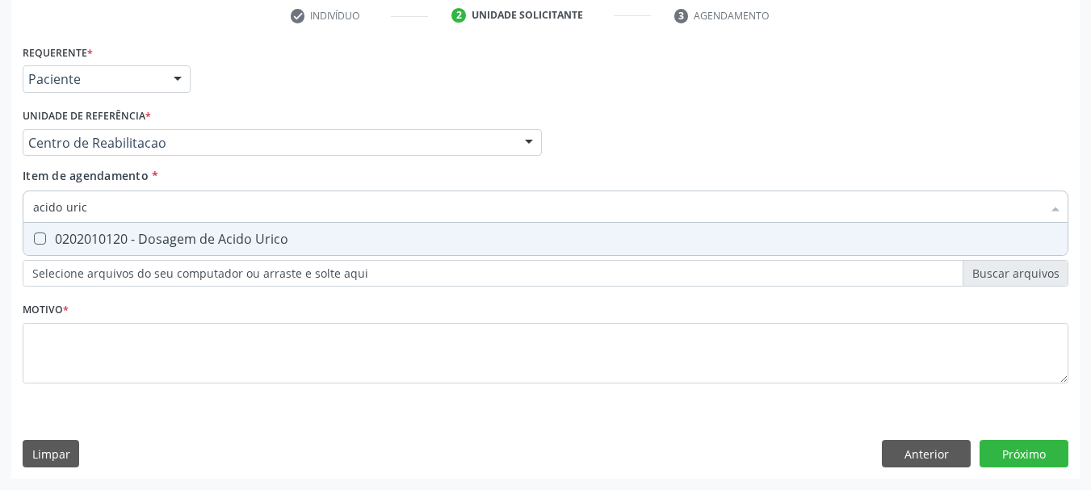
type input "acido urico"
click at [116, 246] on div "0202010120 - Dosagem de Acido Urico" at bounding box center [545, 239] width 1025 height 13
checkbox Urico "true"
type input "acido"
checkbox Urico "false"
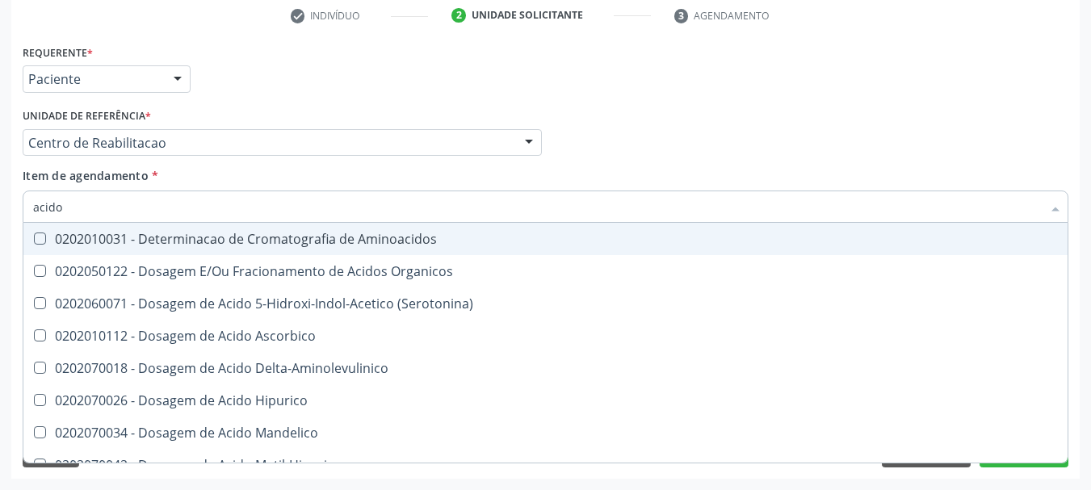
type input "acid"
checkbox Urico "false"
checkbox Cromatografia\) "true"
type input "aci"
checkbox Cromatografia\) "false"
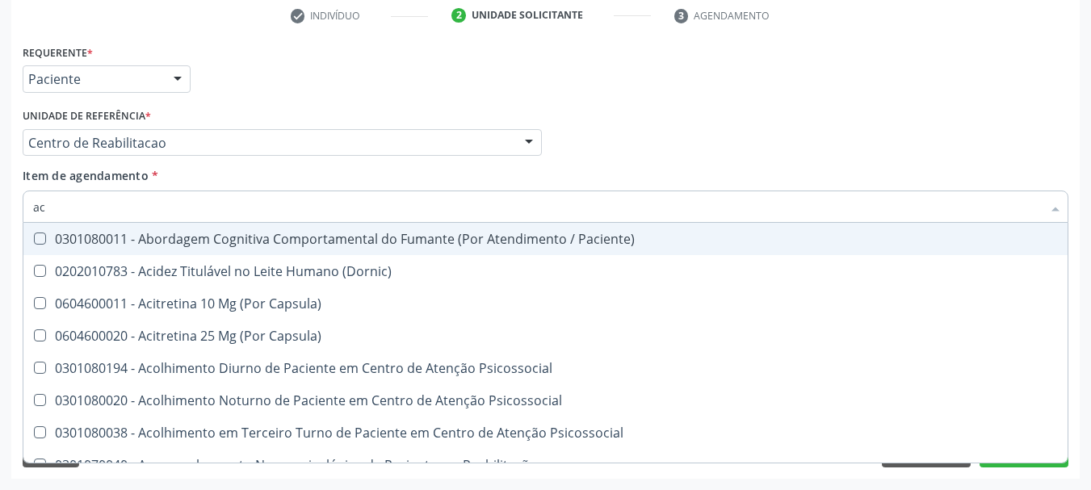
type input "a"
checkbox Urico "false"
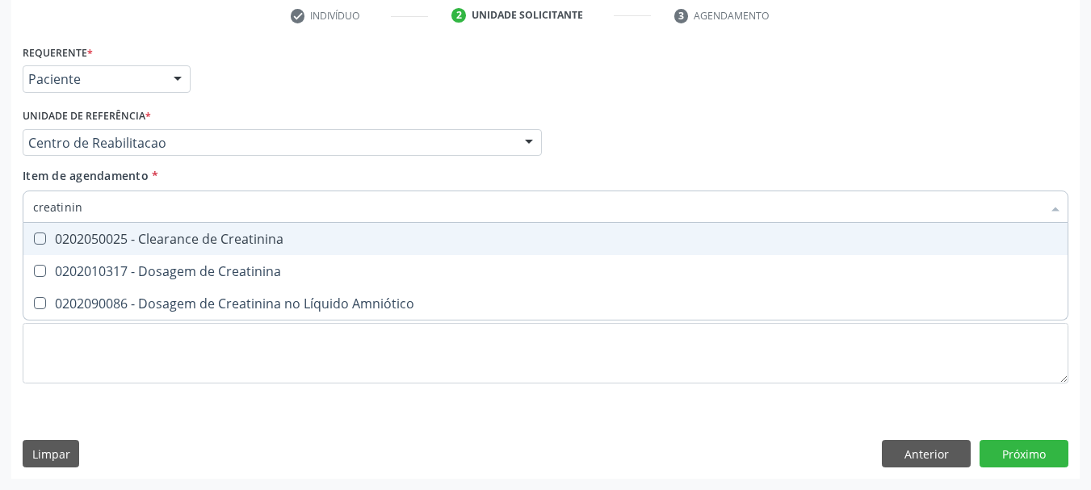
type input "creatinina"
click at [111, 267] on div "0202010317 - Dosagem de Creatinina" at bounding box center [545, 271] width 1025 height 13
checkbox Creatinina "true"
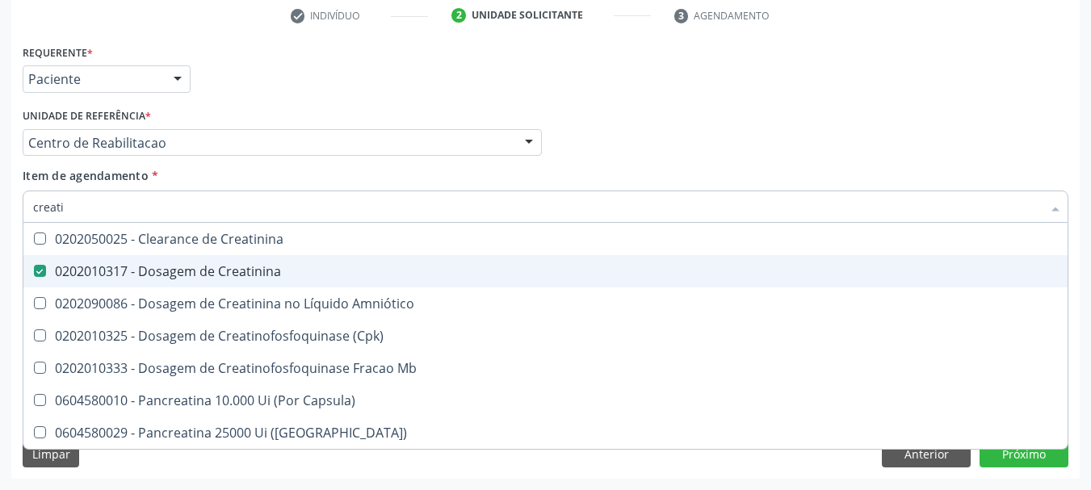
type input "creat"
checkbox Creatinina "false"
checkbox \(Cpk\) "true"
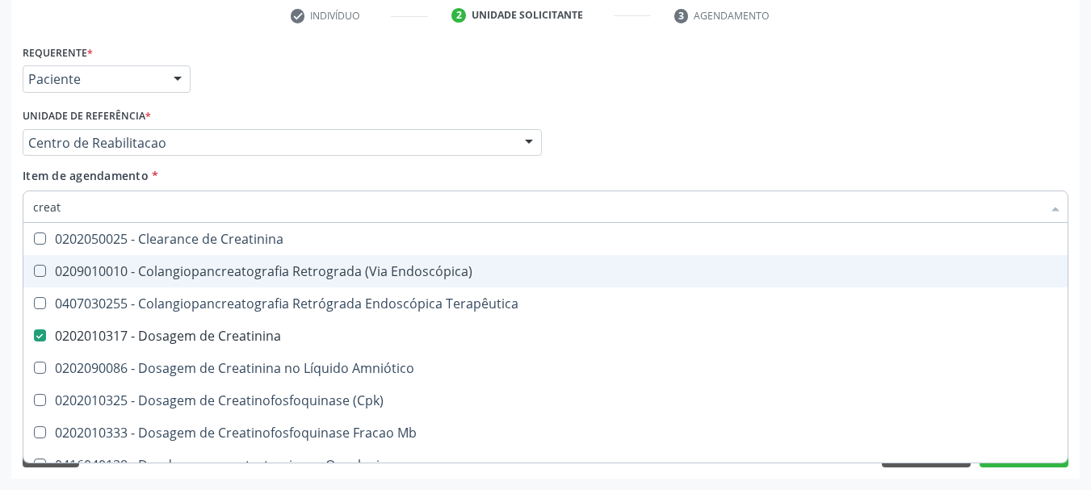
type input "crea"
checkbox Creatinina "false"
checkbox Mb "true"
type input "cre"
checkbox Mb "false"
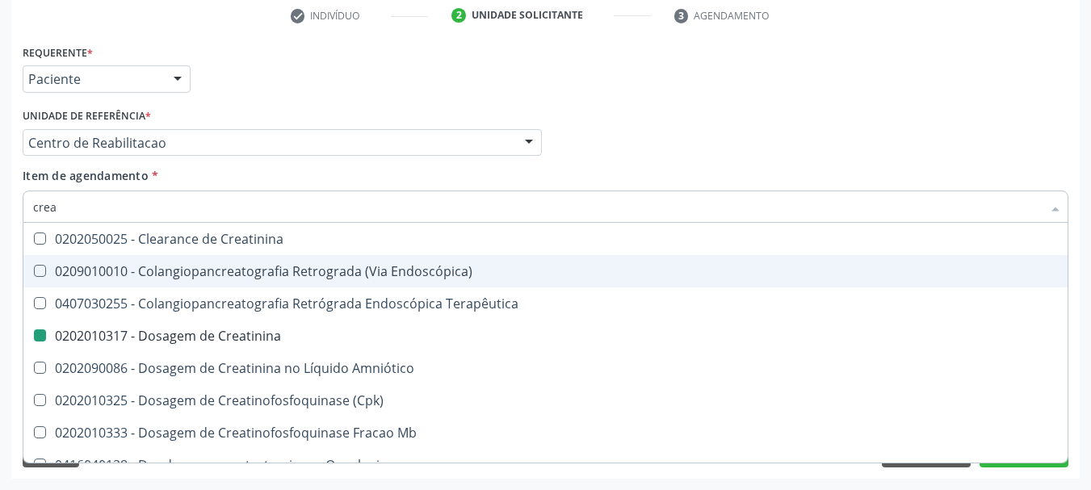
checkbox Oncologia "true"
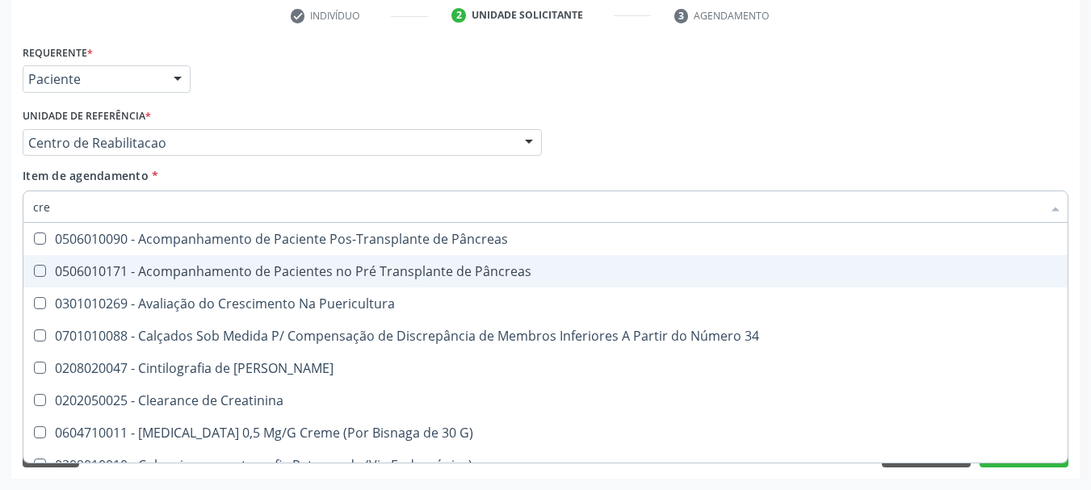
type input "cr"
checkbox Creatinina "false"
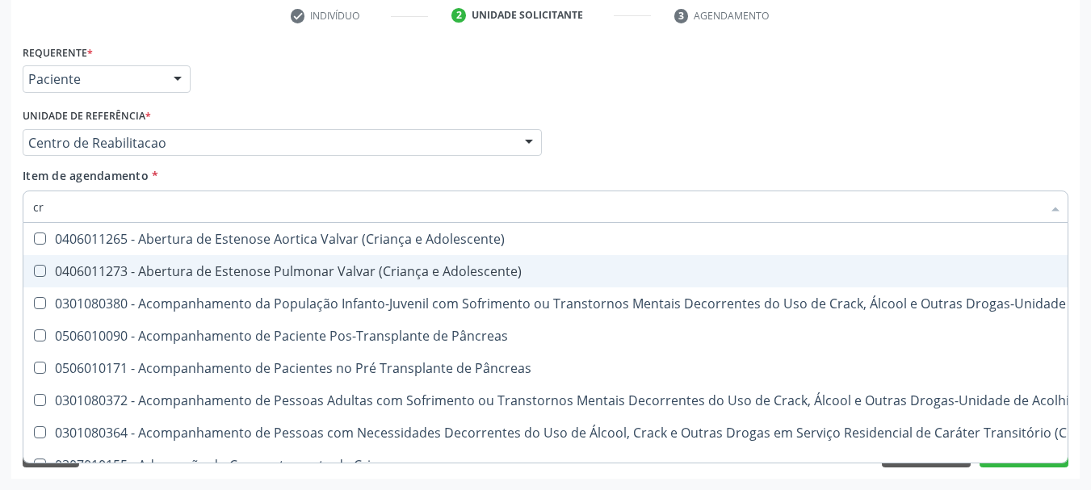
type input "c"
checkbox Creatinina "false"
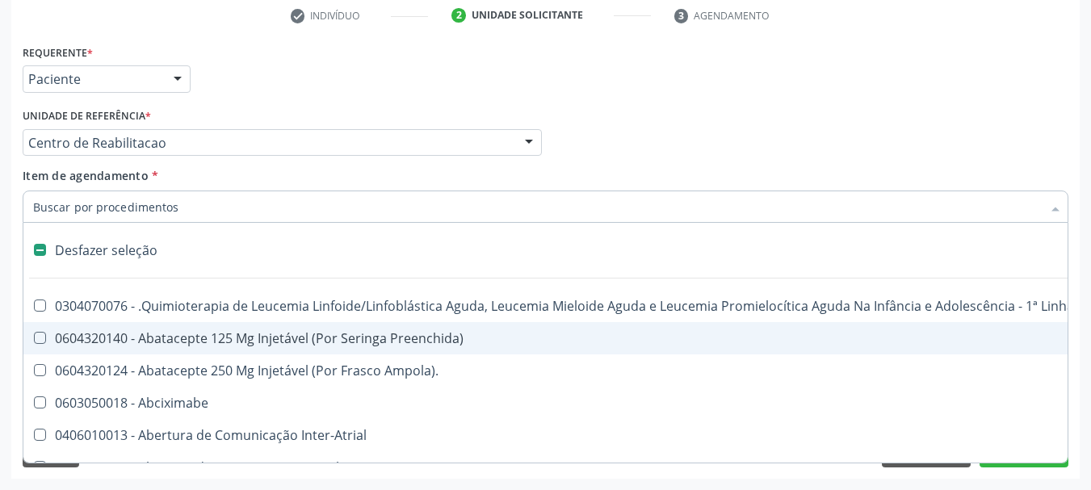
type input "u"
checkbox Cistometro "true"
type input "ur"
checkbox Pesados "true"
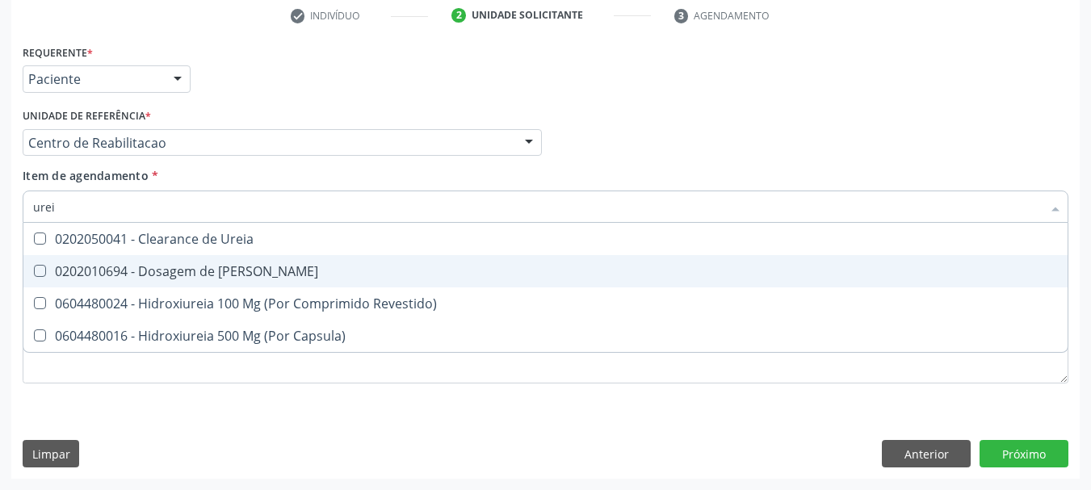
type input "ureia"
click at [111, 267] on div "0202010694 - Dosagem de Ureia" at bounding box center [545, 271] width 1025 height 13
checkbox Ureia "true"
type input "ure"
checkbox Ureia "false"
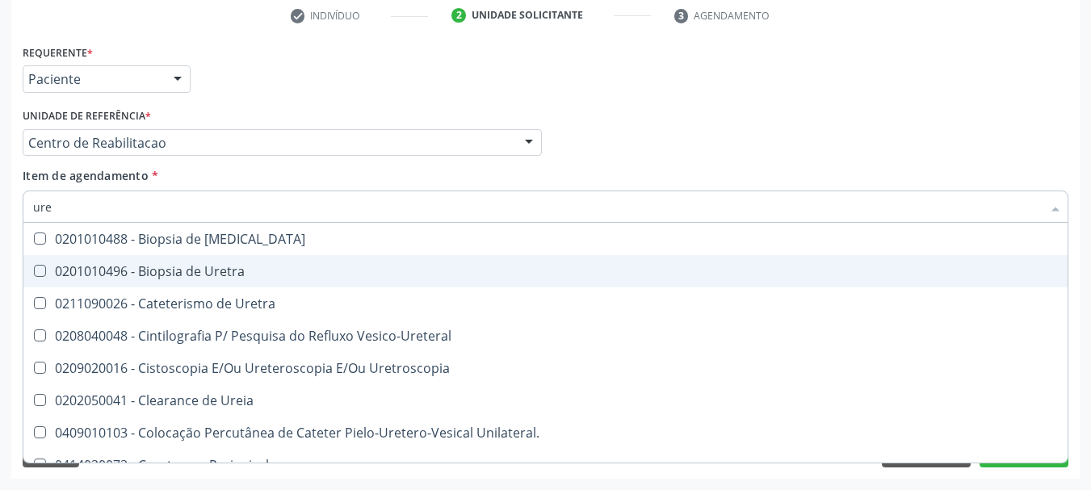
type input "ur"
checkbox Ureia "false"
type input "u"
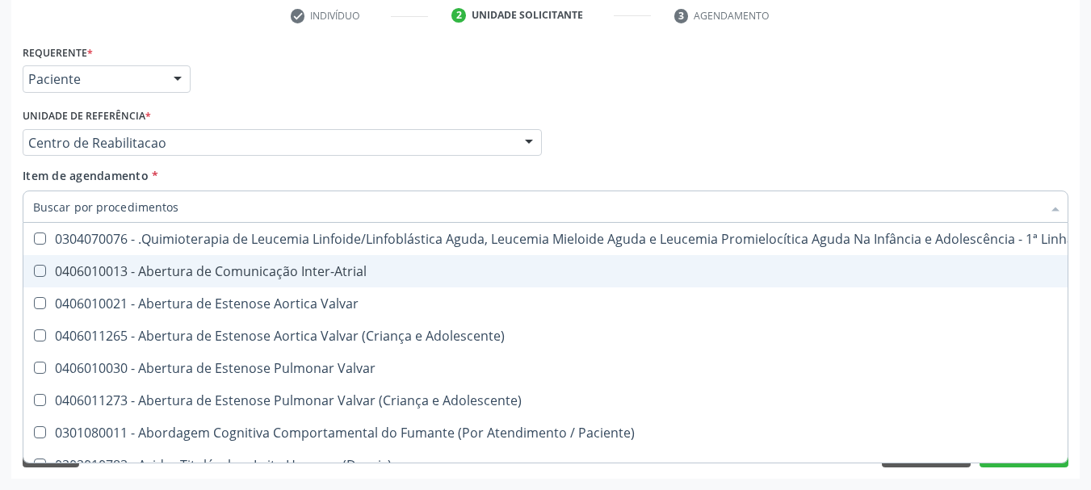
checkbox Urico "false"
checkbox Ureia "false"
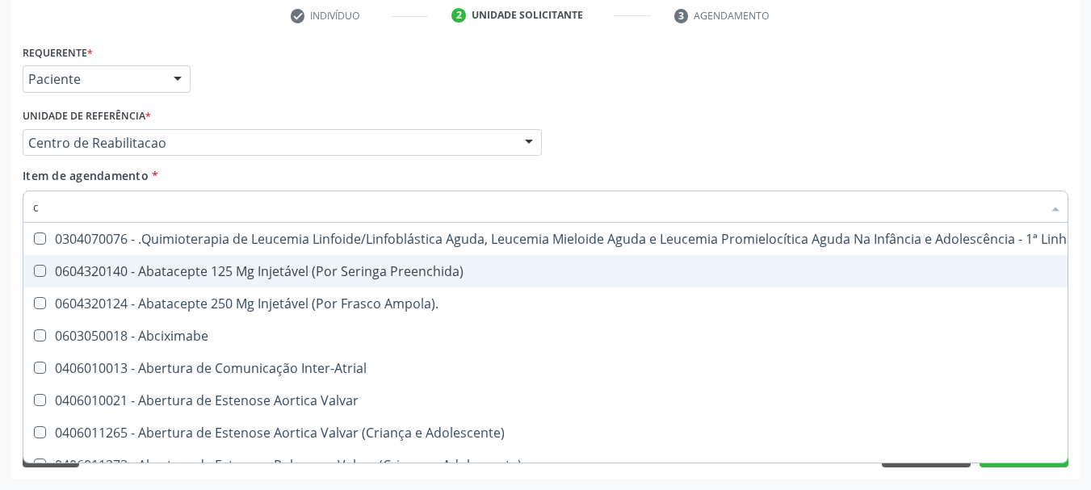
type input "co"
checkbox Coclear "true"
checkbox Tempo "true"
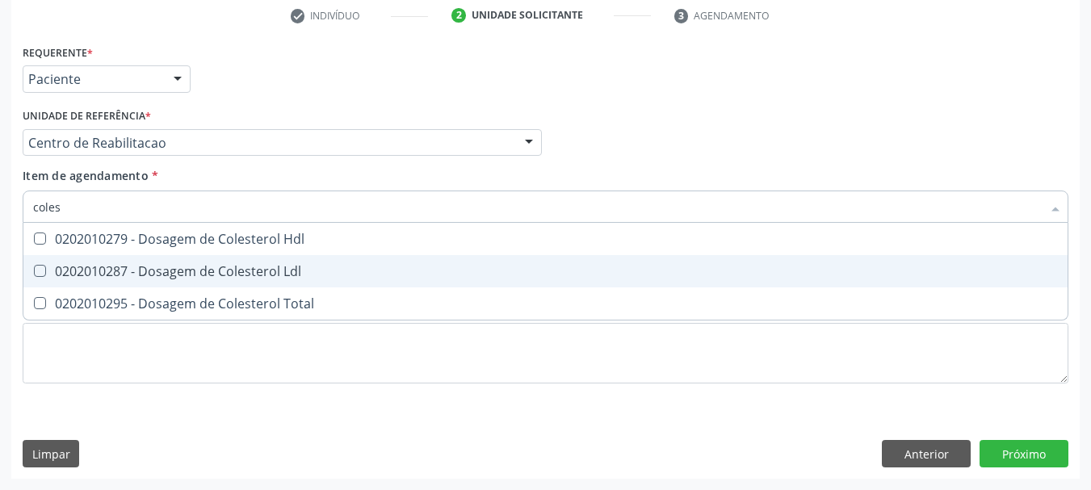
type input "colest"
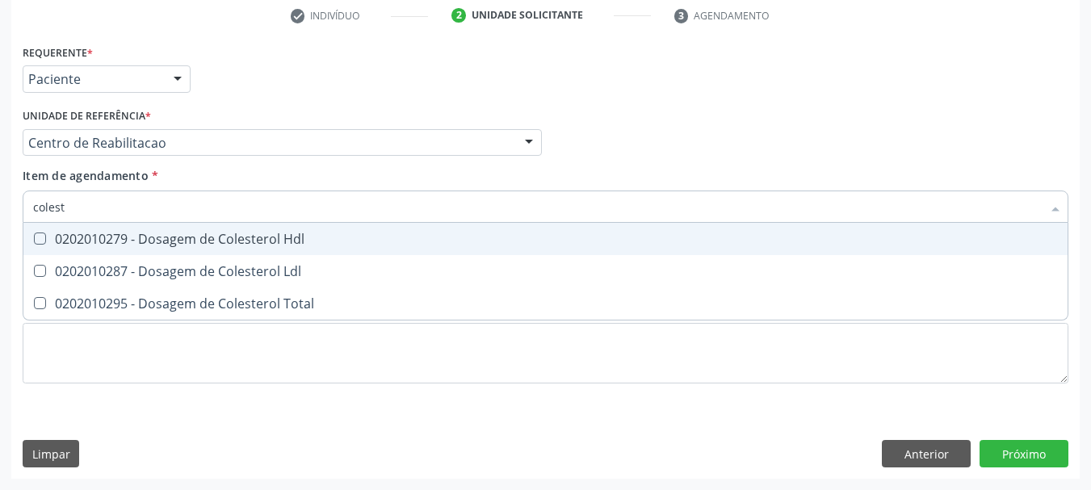
click at [112, 251] on span "0202010279 - Dosagem de Colesterol Hdl" at bounding box center [545, 239] width 1044 height 32
checkbox Hdl "true"
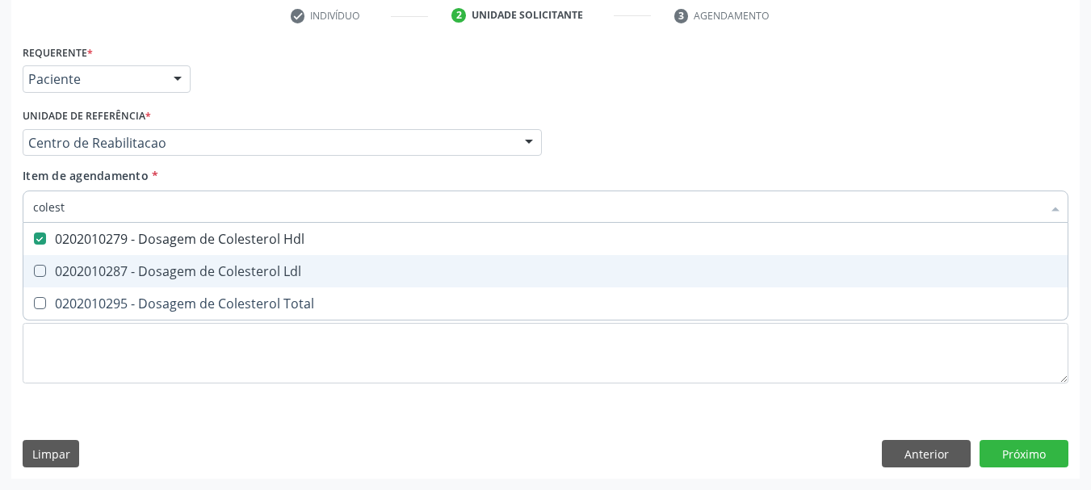
click at [104, 271] on div "0202010287 - Dosagem de Colesterol Ldl" at bounding box center [545, 271] width 1025 height 13
checkbox Ldl "true"
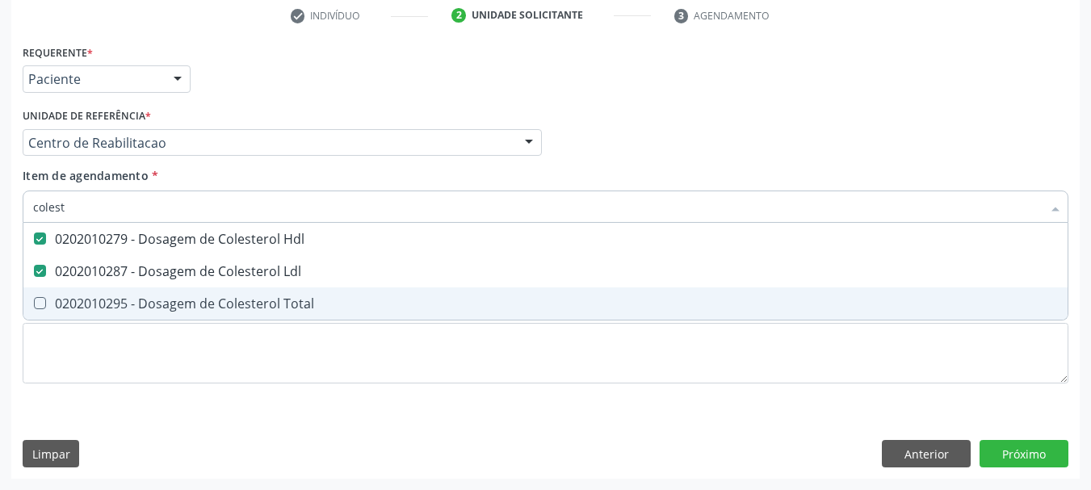
click at [91, 294] on span "0202010295 - Dosagem de Colesterol Total" at bounding box center [545, 304] width 1044 height 32
checkbox Total "true"
type input "cole"
checkbox Hdl "false"
checkbox Ldl "false"
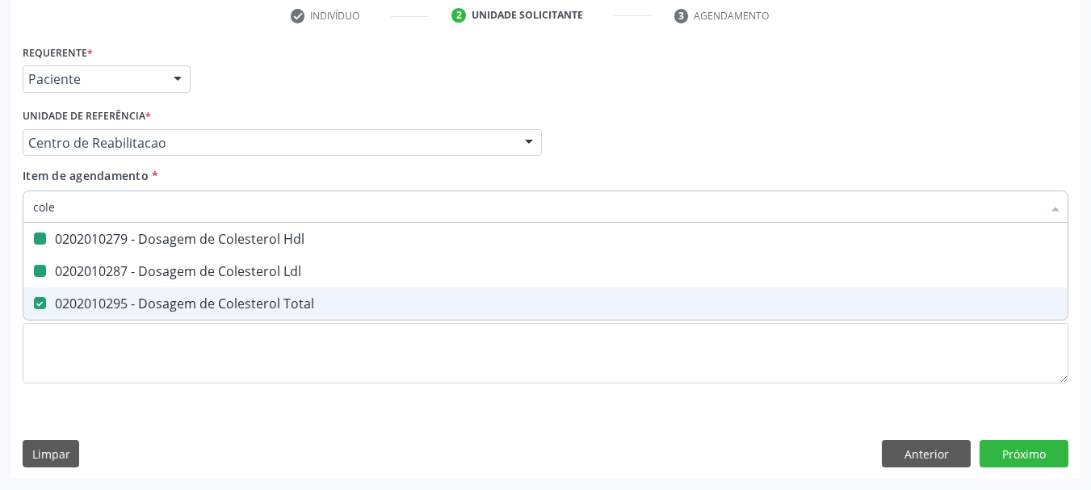
checkbox Total "false"
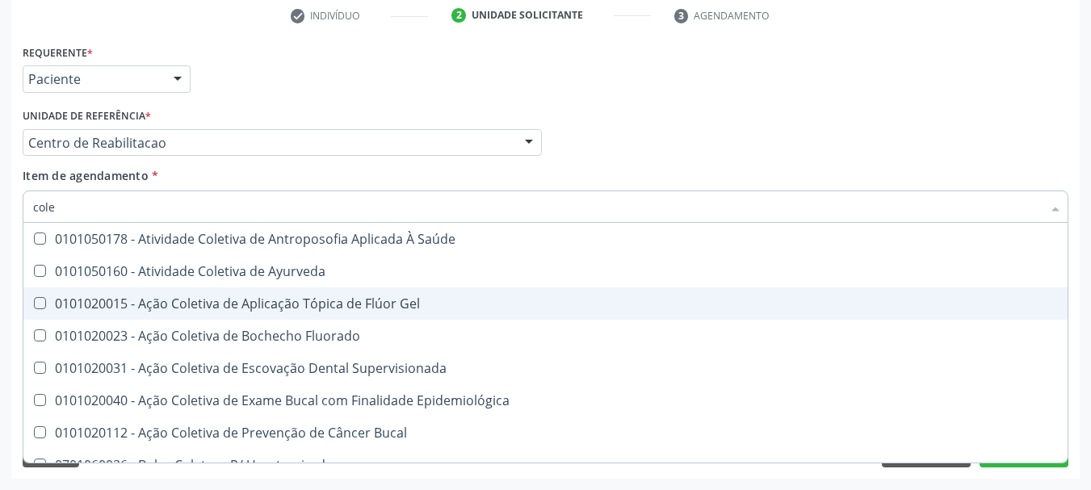
type input "col"
checkbox Hdl "false"
checkbox Ldl "false"
checkbox Total "false"
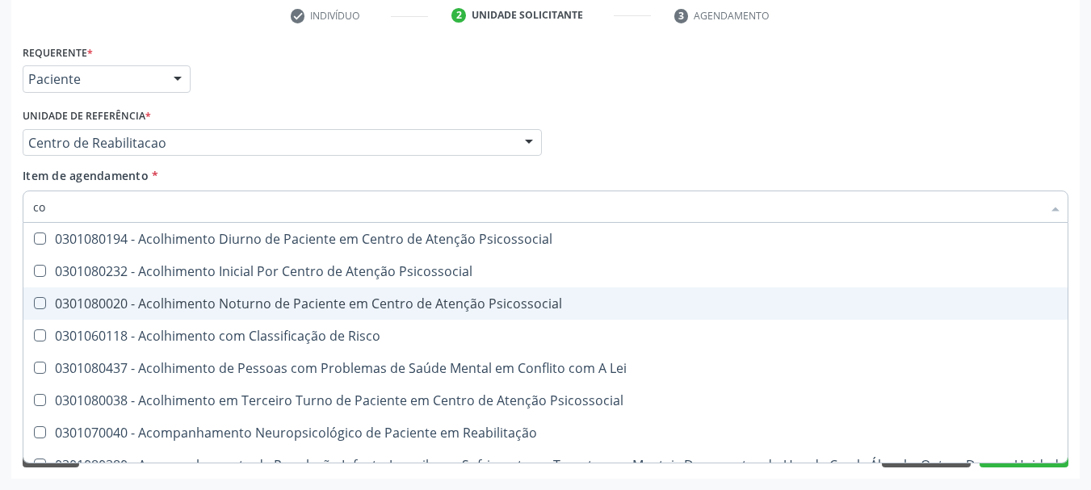
type input "c"
checkbox Hdl "false"
checkbox Ldl "false"
checkbox Total "false"
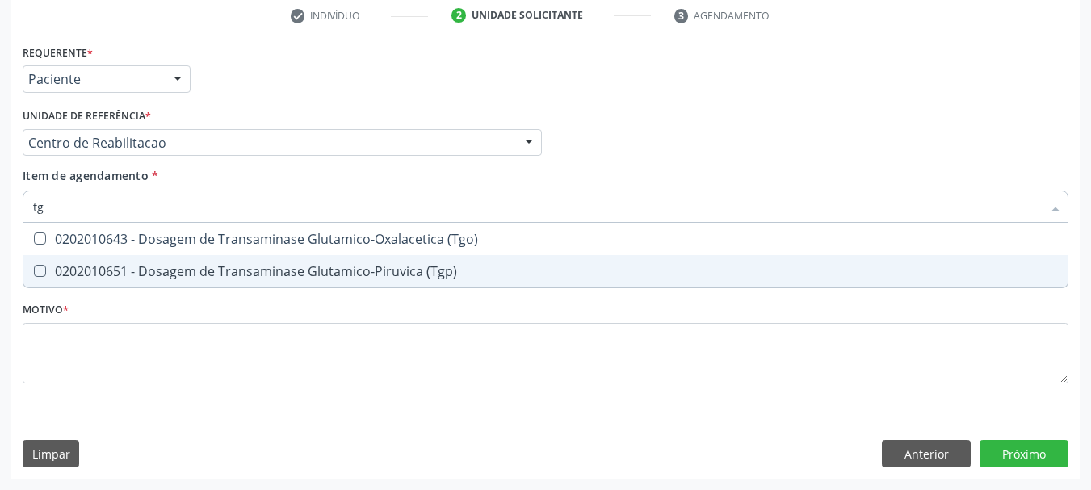
type input "tgo"
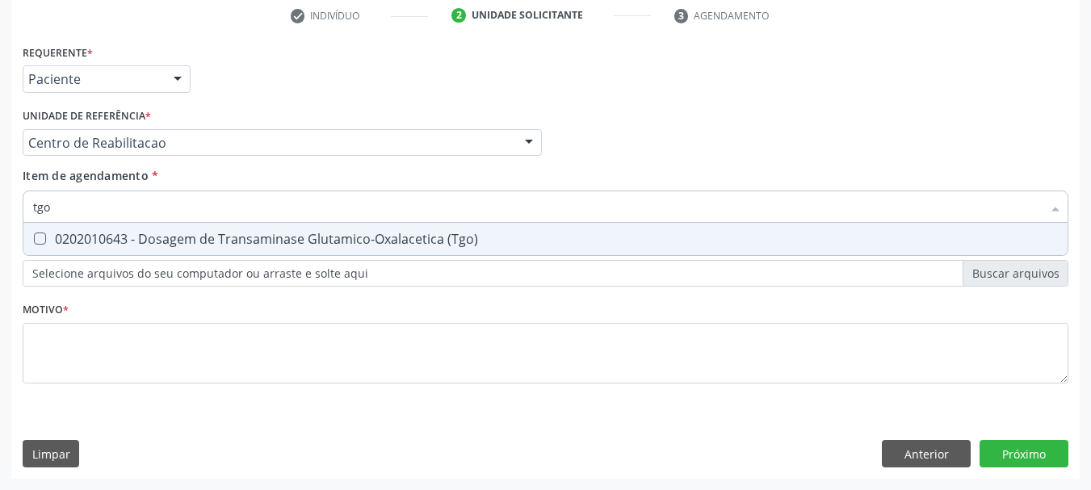
click at [79, 237] on div "0202010643 - Dosagem de Transaminase Glutamico-Oxalacetica (Tgo)" at bounding box center [545, 239] width 1025 height 13
checkbox \(Tgo\) "true"
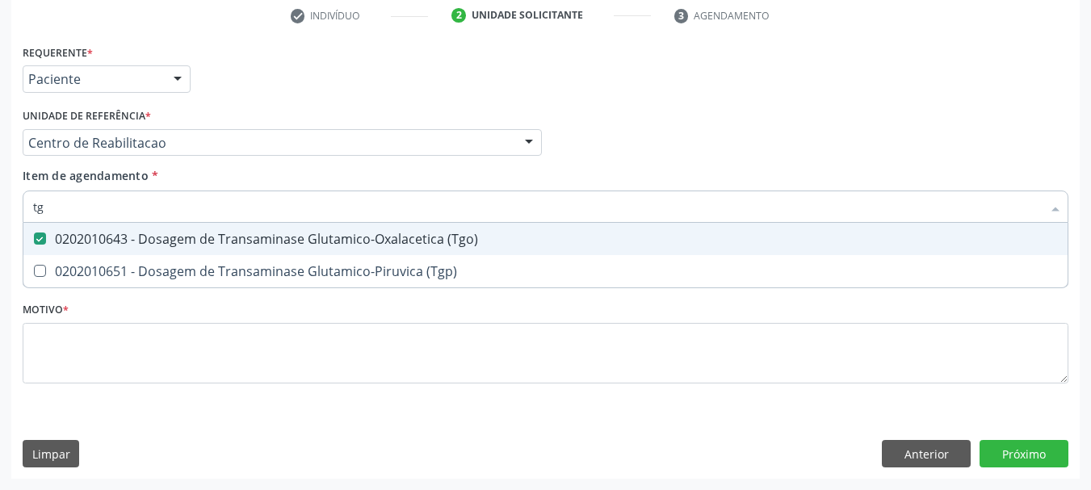
type input "tgp"
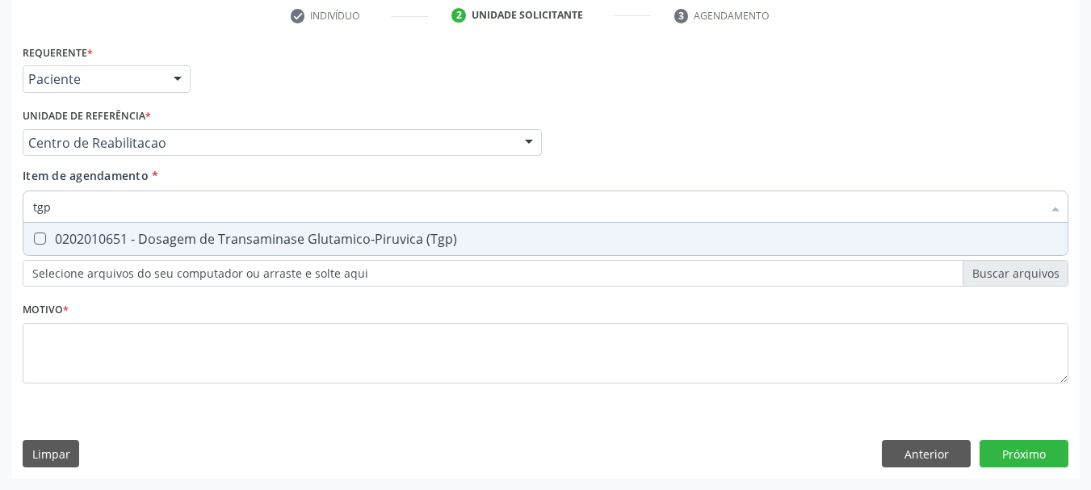
click at [79, 237] on div "0202010651 - Dosagem de Transaminase Glutamico-Piruvica (Tgp)" at bounding box center [545, 239] width 1025 height 13
checkbox \(Tgp\) "true"
type input "t"
checkbox \(Tgp\) "false"
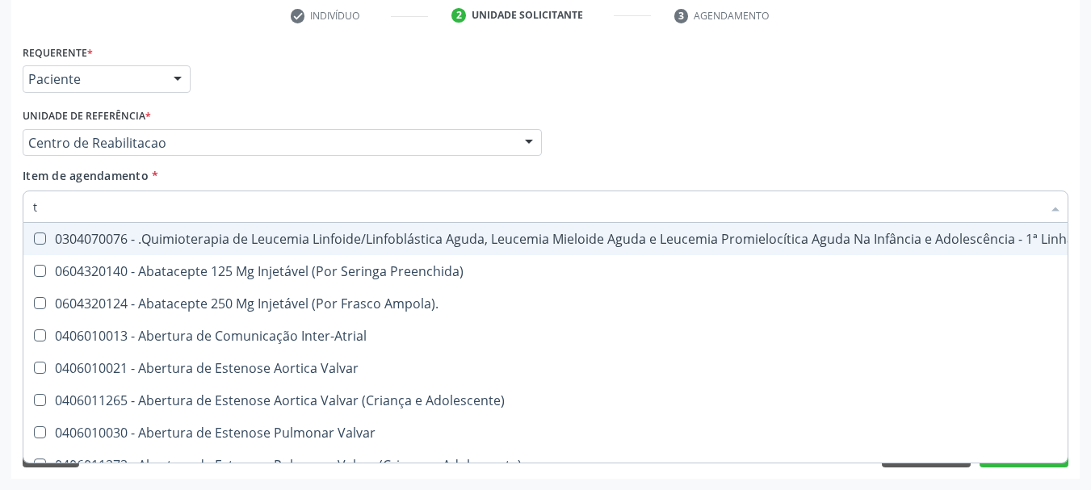
type input "tr"
checkbox Visual "true"
checkbox Primária "true"
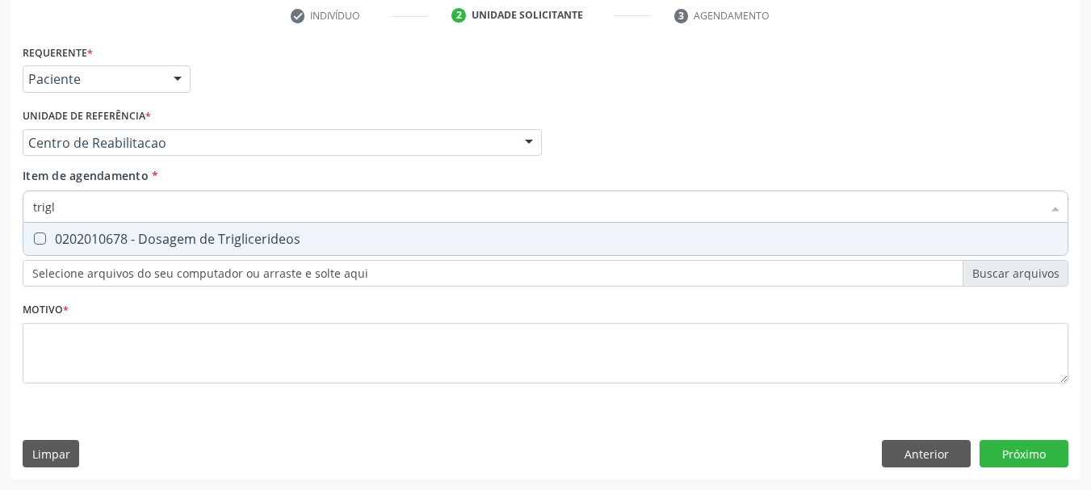
type input "trigli"
click at [79, 237] on div "0202010678 - Dosagem de Triglicerideos" at bounding box center [545, 239] width 1025 height 13
checkbox Triglicerideos "true"
type input "tri"
checkbox Triglicerideos "false"
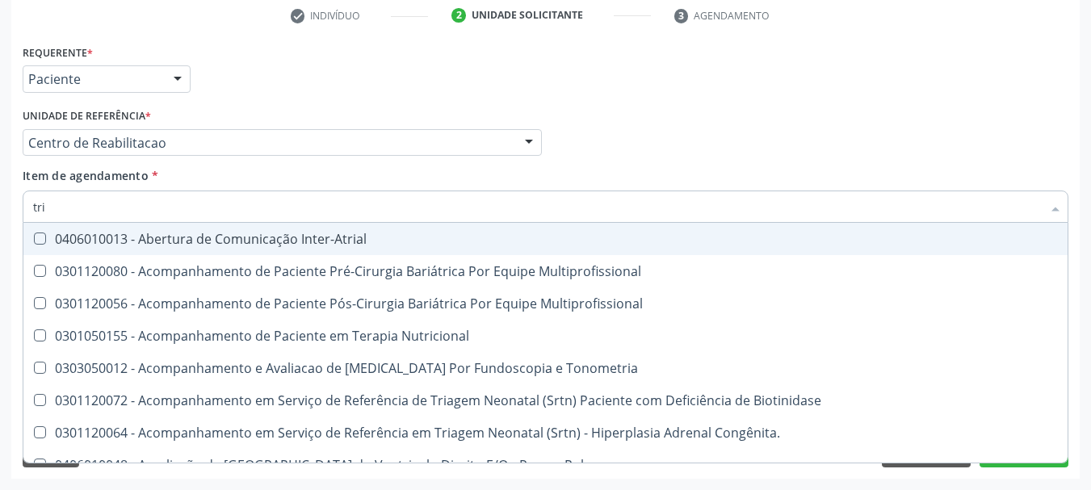
type input "tr"
checkbox Triglicerideos "false"
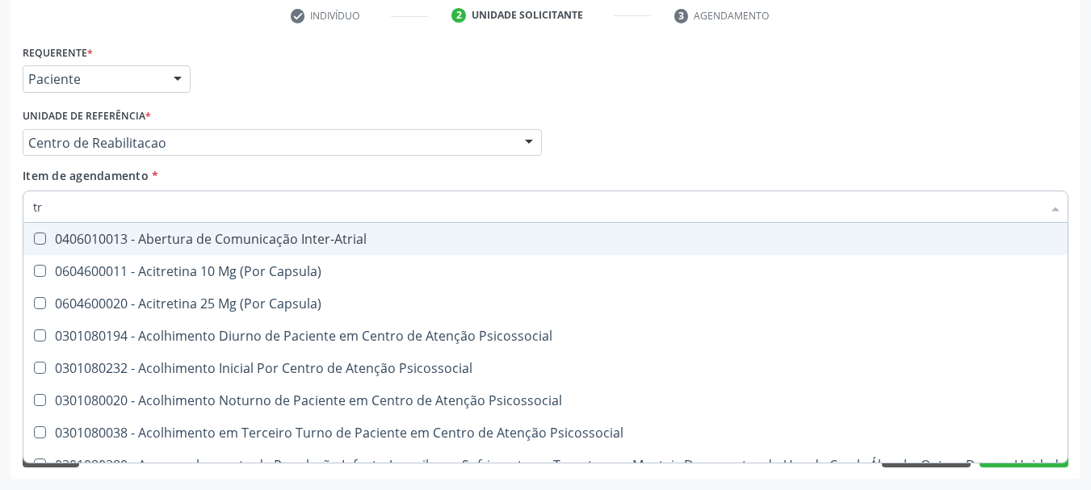
type input "t"
checkbox \(Tgo\) "false"
checkbox \(Tgp\) "false"
checkbox Triglicerideos "false"
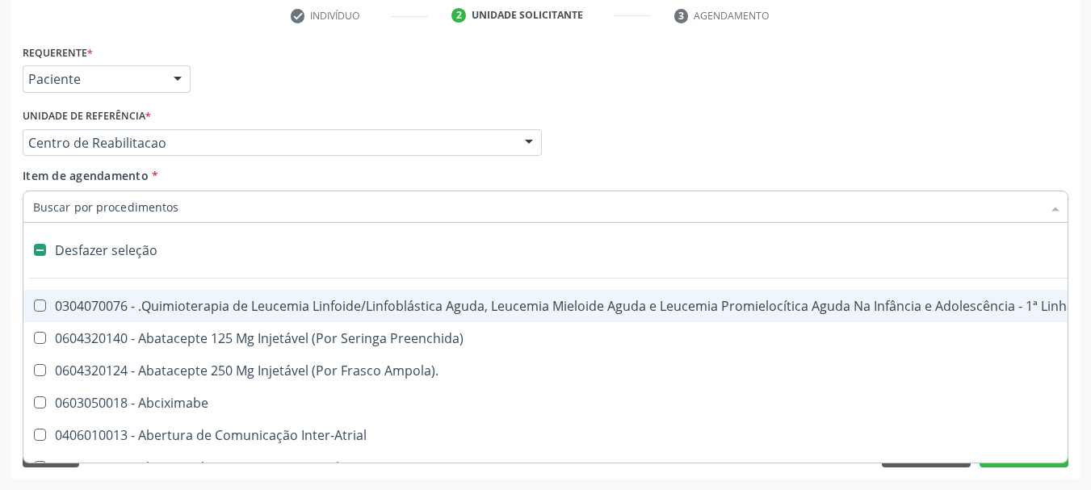
type input "g"
checkbox Aberto\) "true"
checkbox Doses\) "true"
checkbox Inalante\) "true"
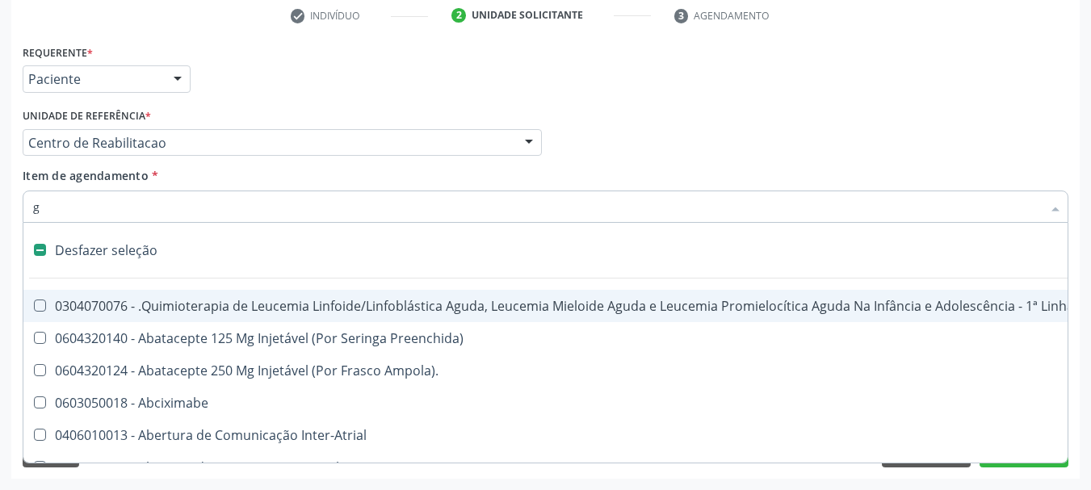
checkbox Bursectomia "true"
checkbox Linear "true"
checkbox Ativa "true"
checkbox Inteiro "true"
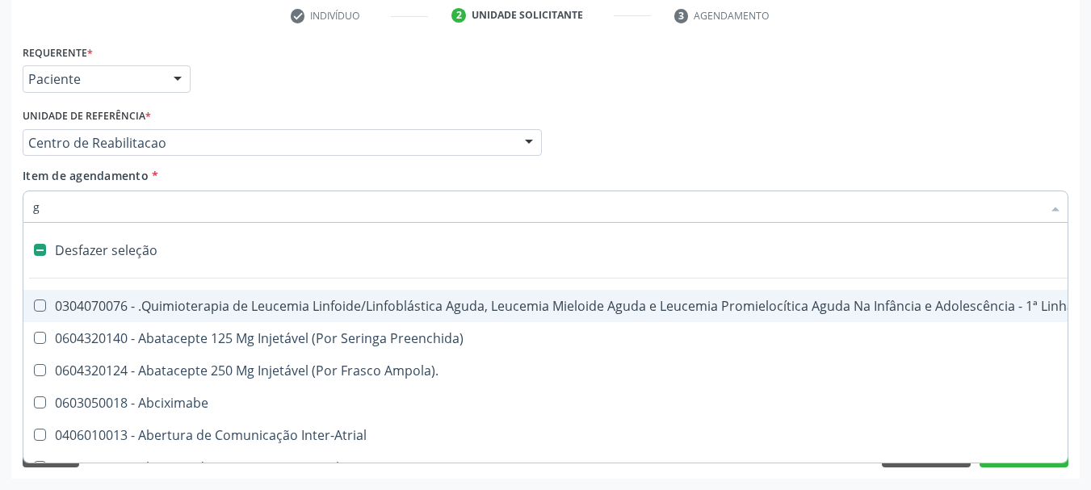
checkbox \(Ventriculografia\) "true"
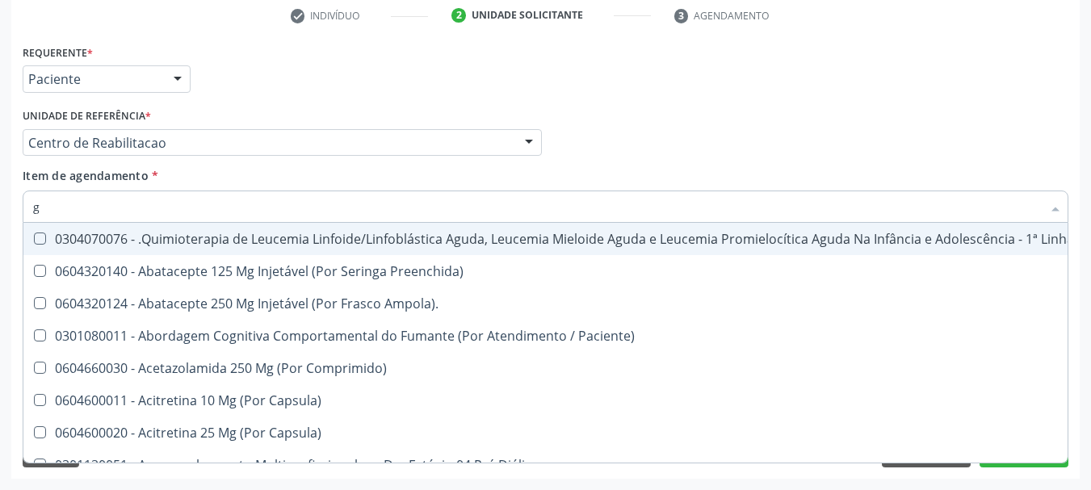
type input "gl"
checkbox Oftalmológica "true"
checkbox 5Ml\) "true"
checkbox Miotendinoso "true"
checkbox Pé "true"
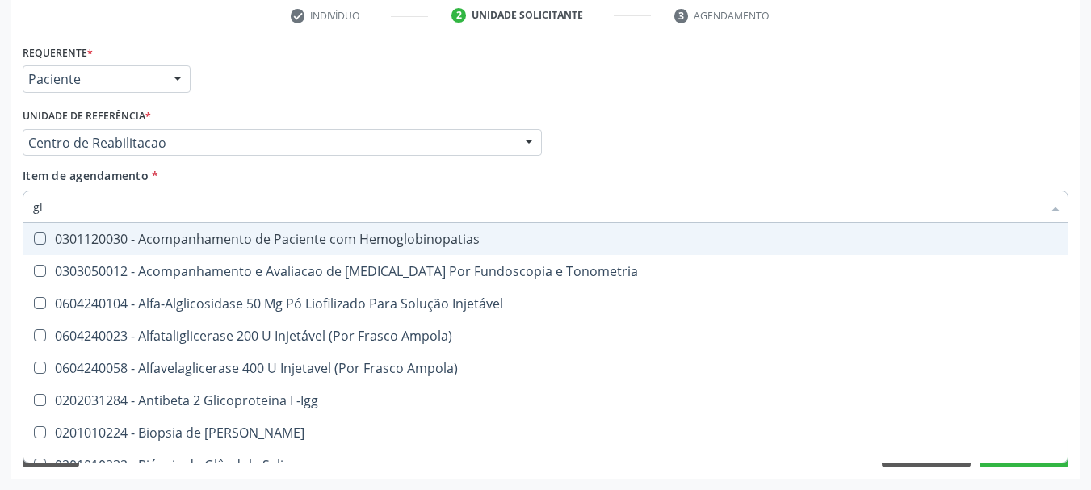
type input "gli"
checkbox \(Confirmatorio\) "true"
checkbox Glomerular "true"
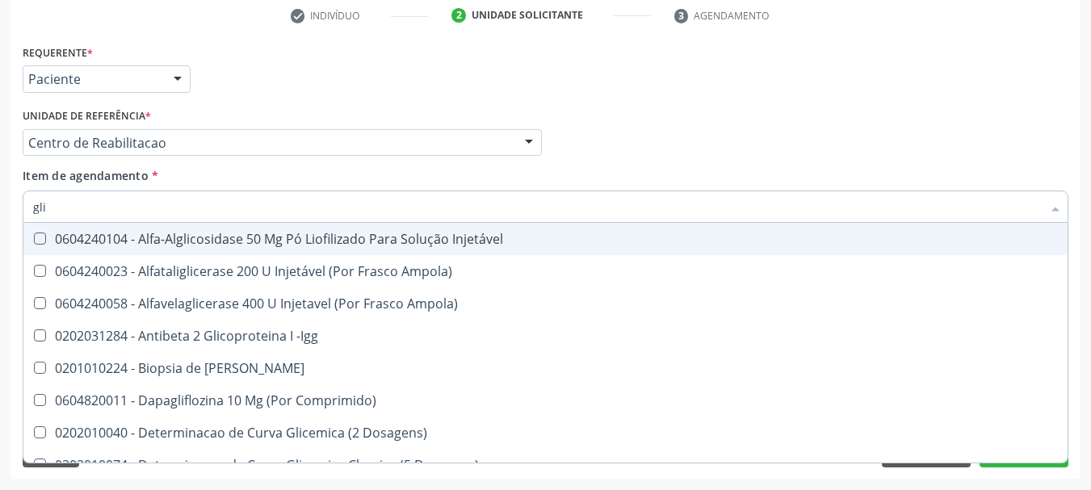
type input "glic"
checkbox Aminoglicosideos "true"
checkbox Glicose "false"
checkbox Derrames "true"
checkbox Triglicerideos "false"
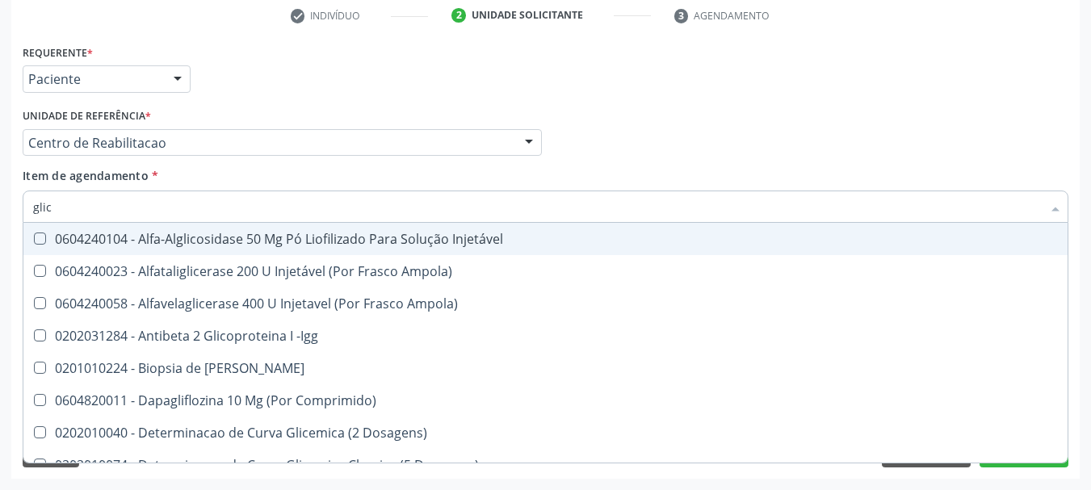
type input "glico"
checkbox Comprimido\) "true"
checkbox Aminoglicosideos "false"
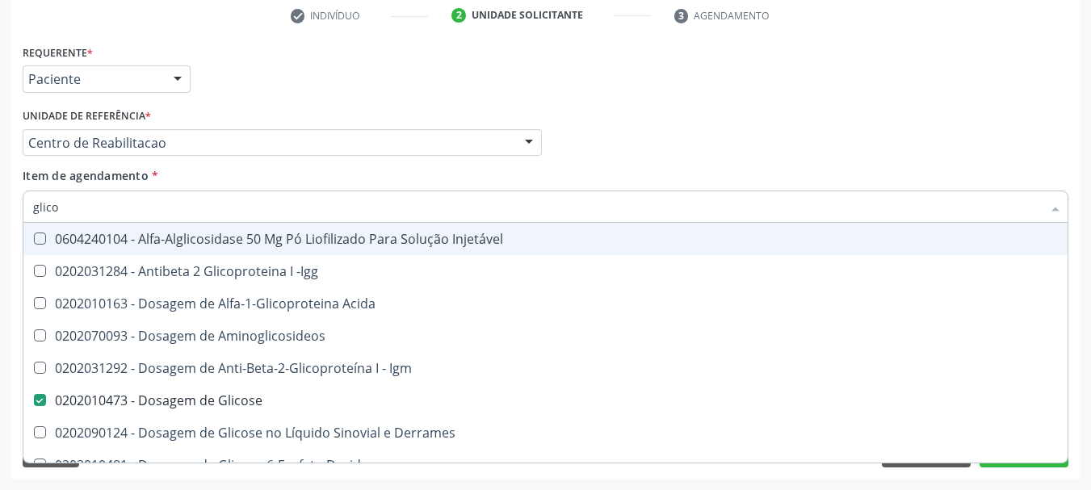
type input "glicos"
checkbox Acida "true"
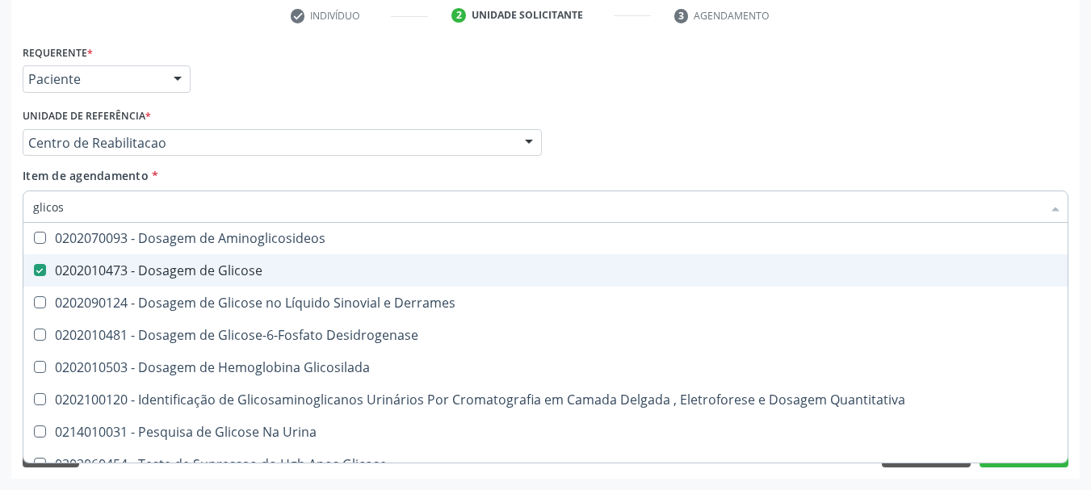
scroll to position [51, 0]
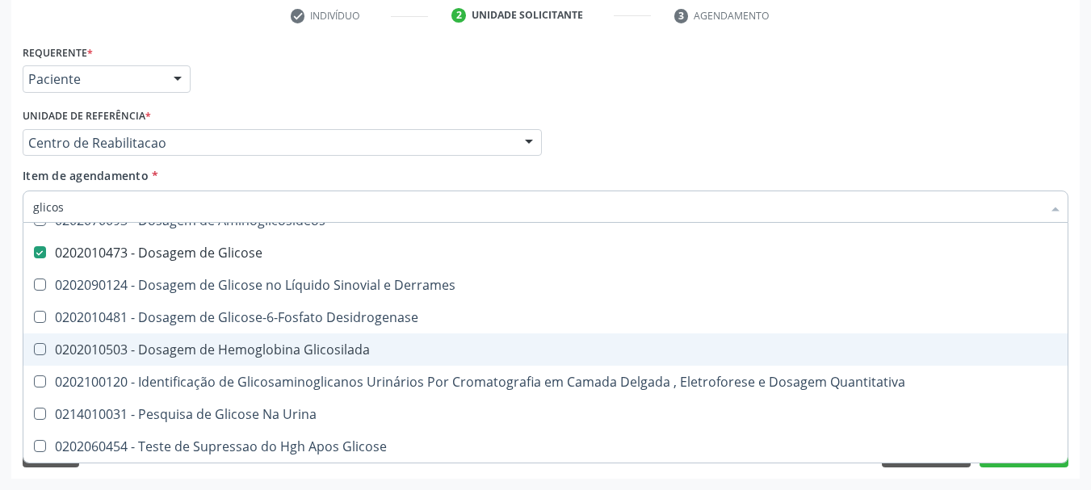
click at [158, 343] on div "0202010503 - Dosagem de Hemoglobina Glicosilada" at bounding box center [545, 349] width 1025 height 13
checkbox Glicosilada "true"
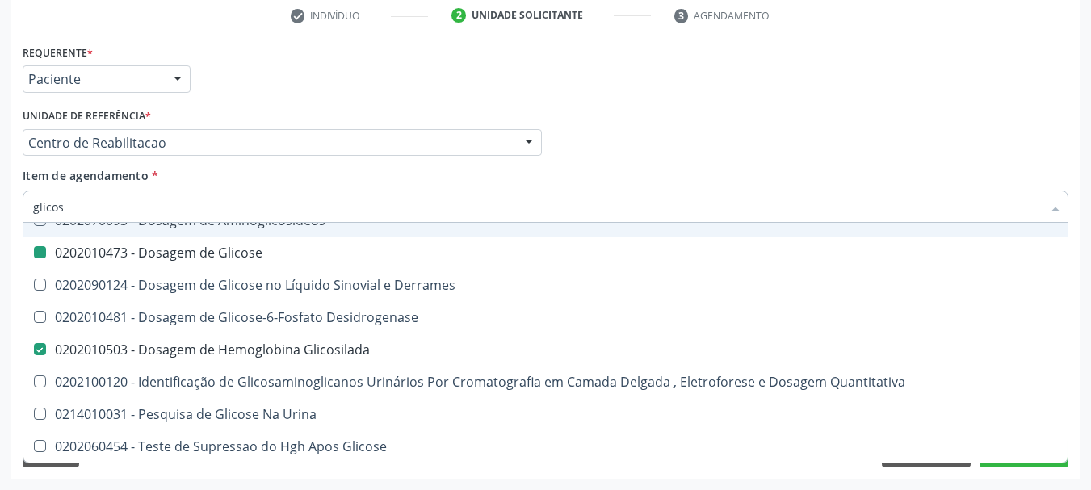
type input "glico"
checkbox Glicose "false"
checkbox Glicose "true"
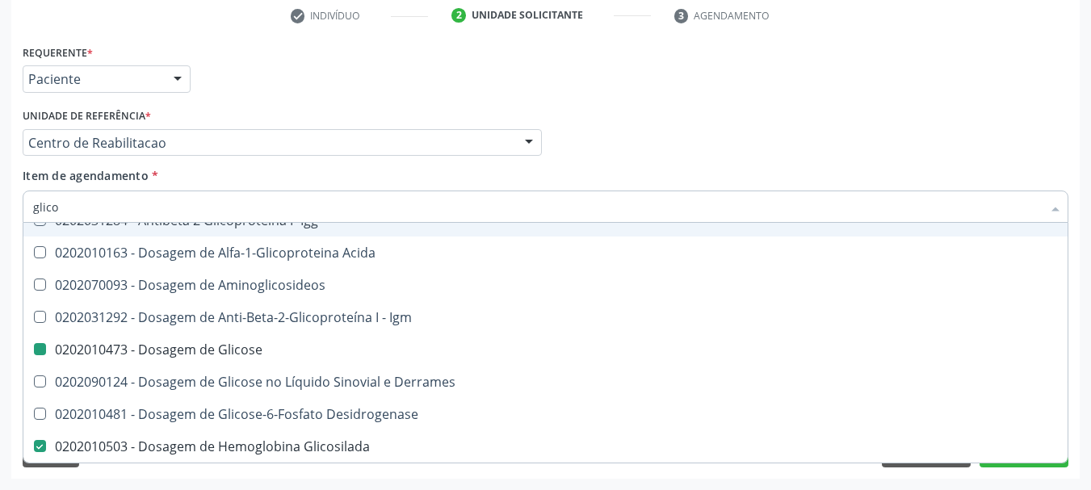
type input "glic"
checkbox Glicose "false"
checkbox Glicosilada "false"
checkbox Glicose "true"
type input "gli"
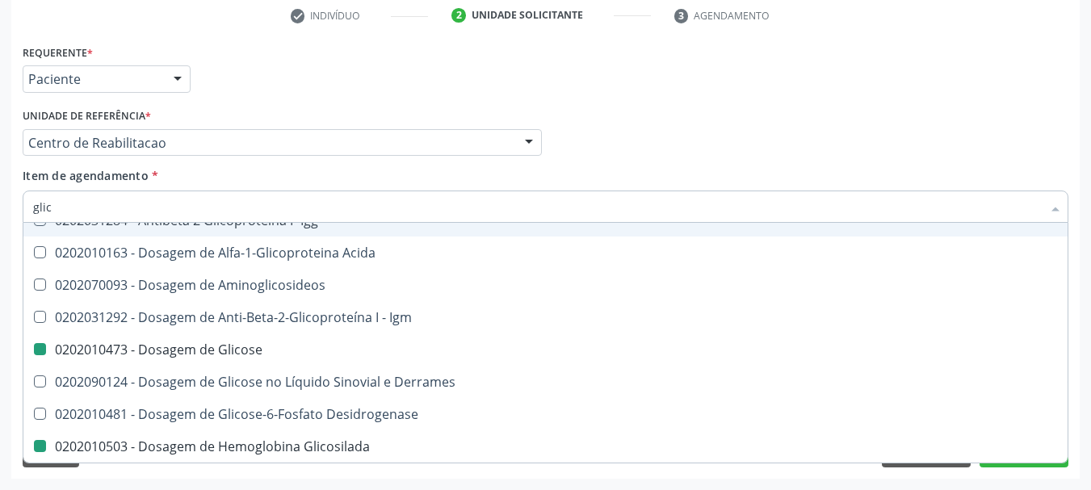
checkbox Glicose "false"
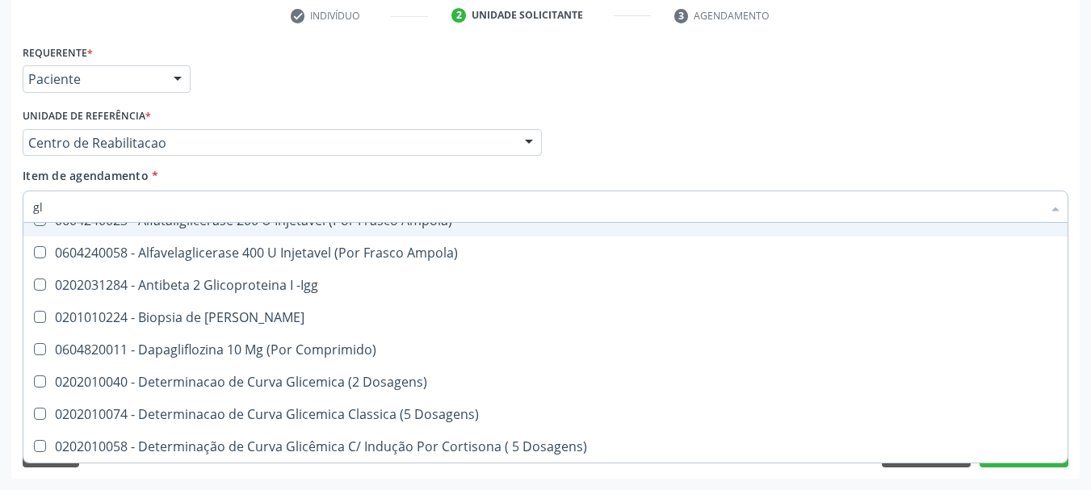
type input "g"
checkbox Glicose "false"
checkbox Glicosilada "false"
checkbox Triglicerideos "false"
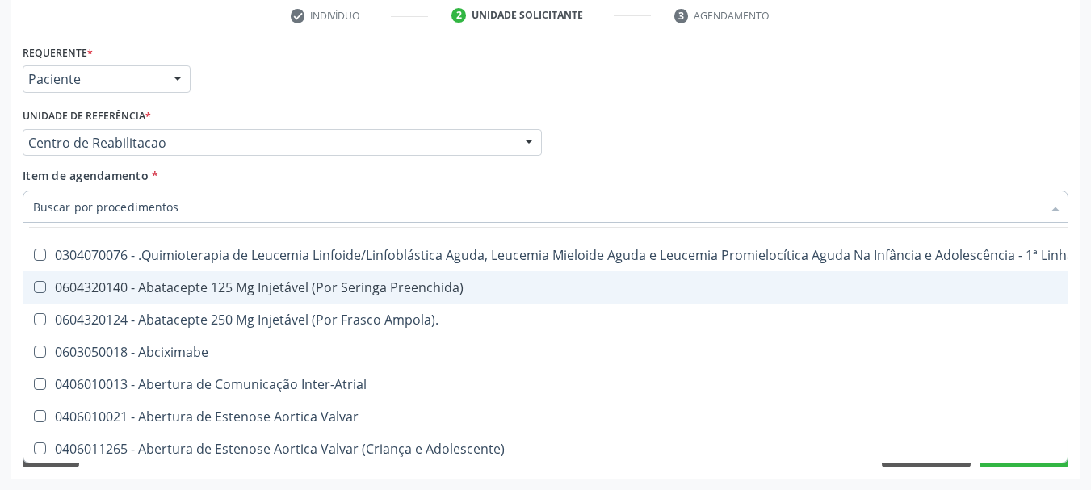
scroll to position [118, 0]
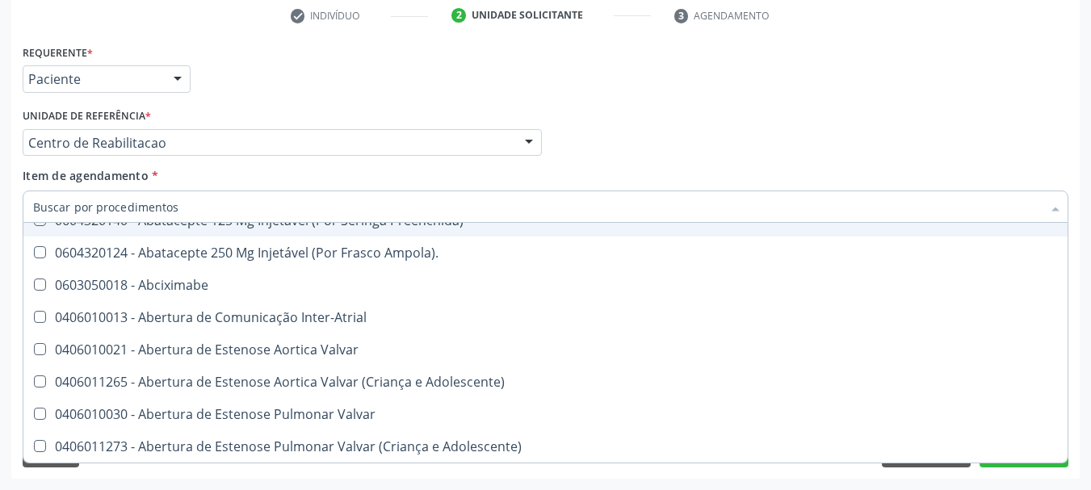
type input "h"
checkbox A "true"
checkbox Coagulação\ "true"
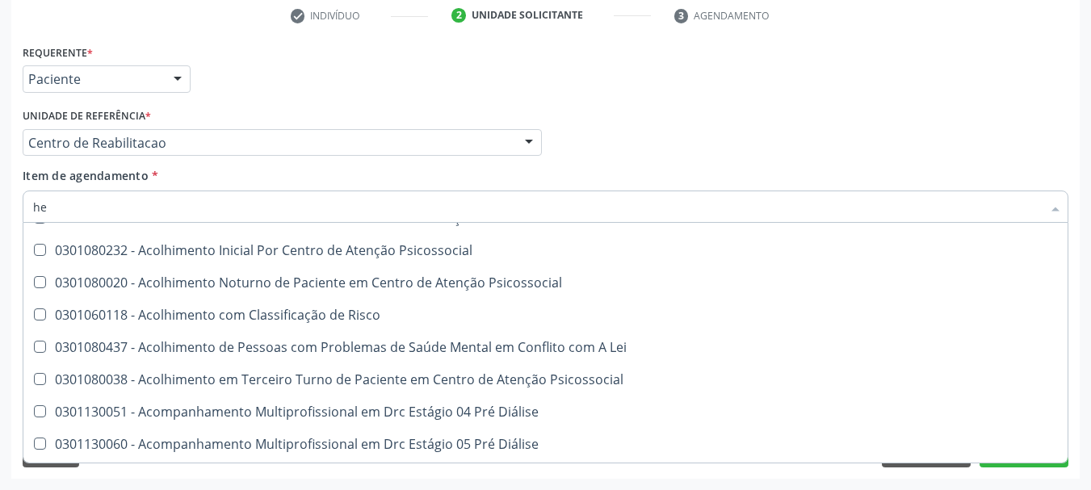
type input "hem"
checkbox Fenilcetonúria "true"
checkbox Pulmão "false"
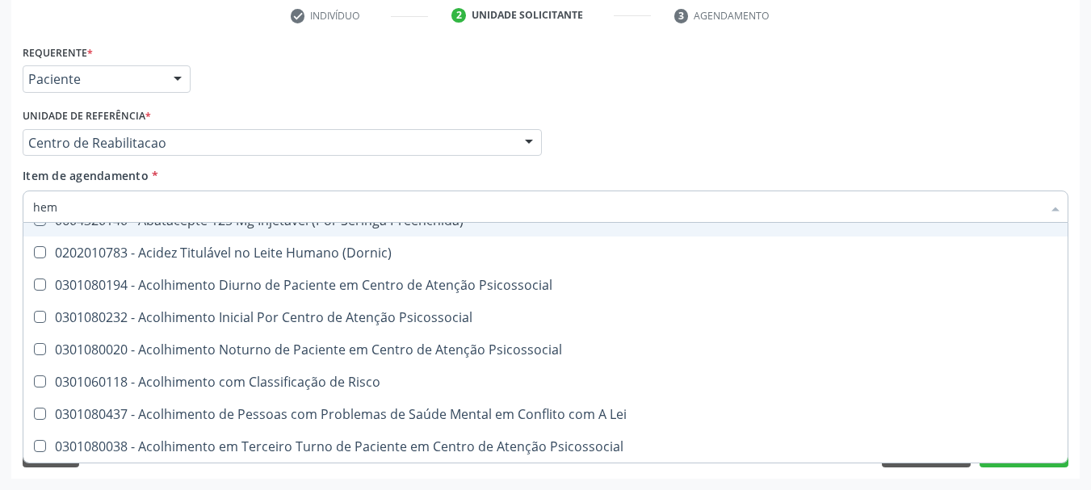
type input "hemo"
checkbox Bilateral "true"
checkbox Fenilcetonúria "false"
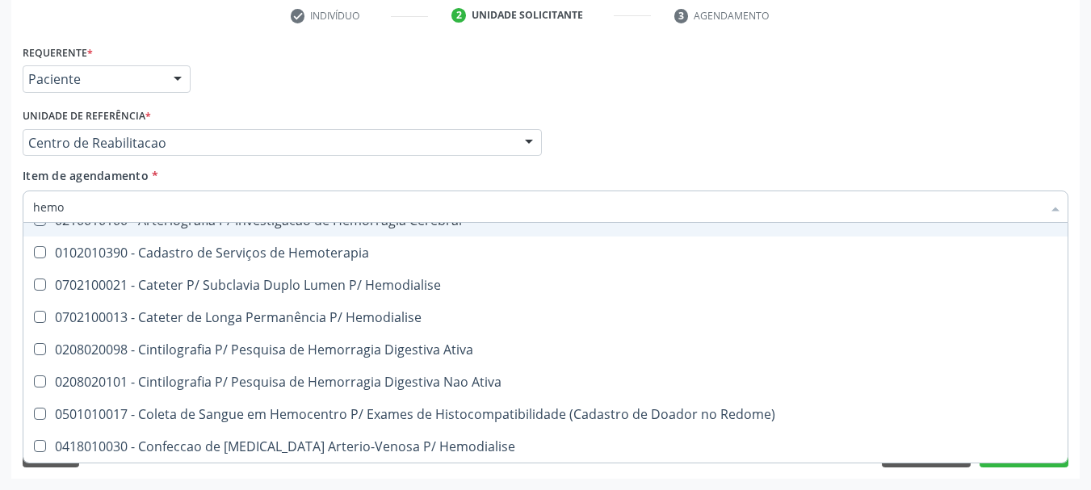
type input "hemog"
checkbox Tardio\) "true"
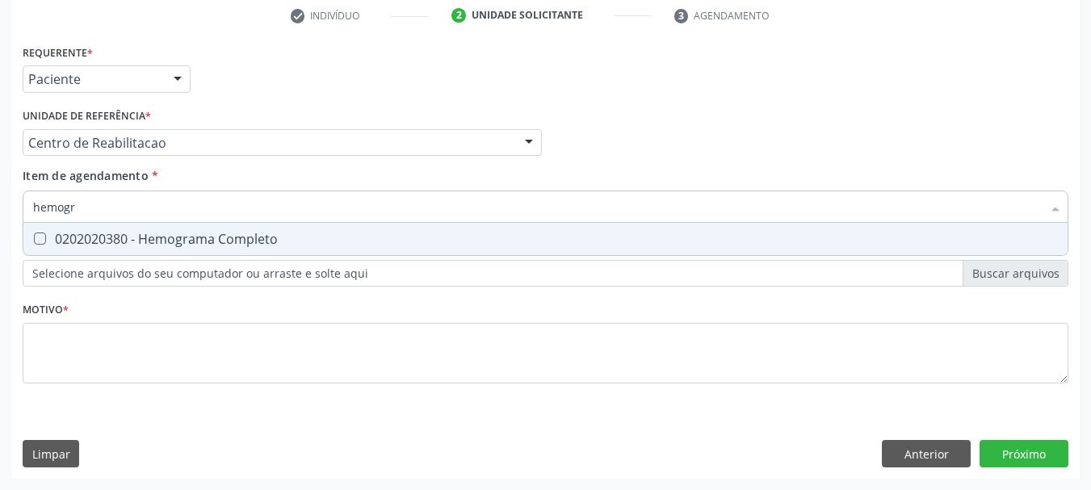
scroll to position [0, 0]
type input "hemogra"
click at [106, 249] on span "0202020380 - Hemograma Completo" at bounding box center [545, 239] width 1044 height 32
checkbox Completo "true"
type input "hemog"
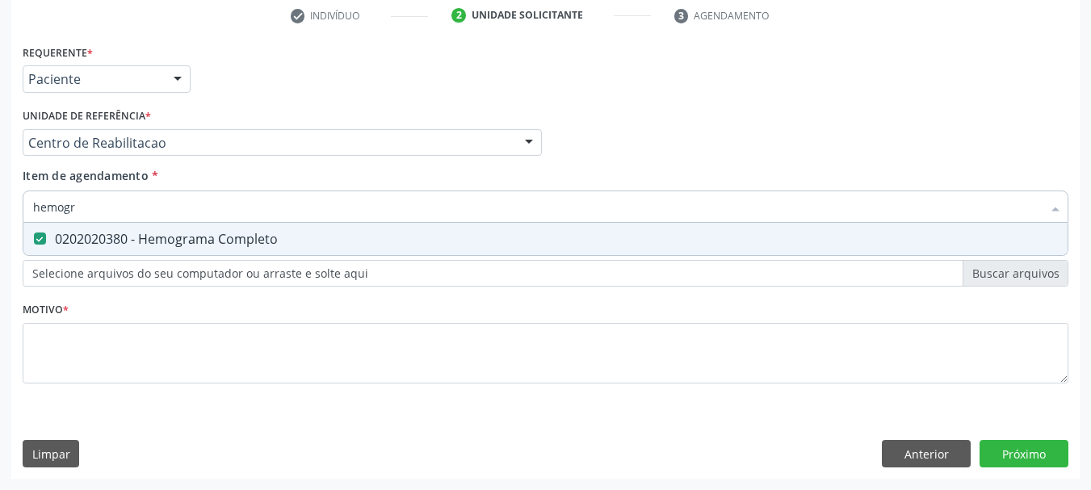
checkbox Completo "false"
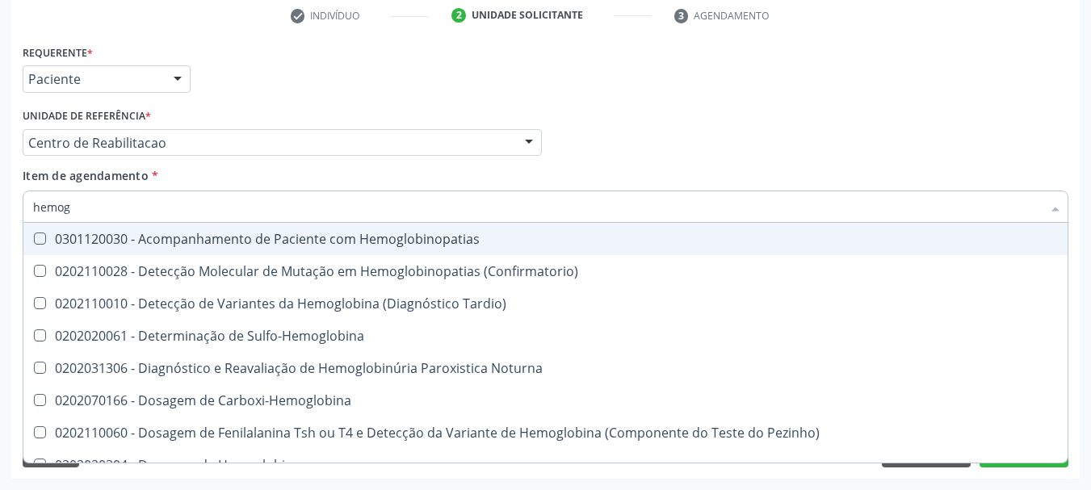
type input "hemo"
checkbox Glicosilada "false"
checkbox Completo "false"
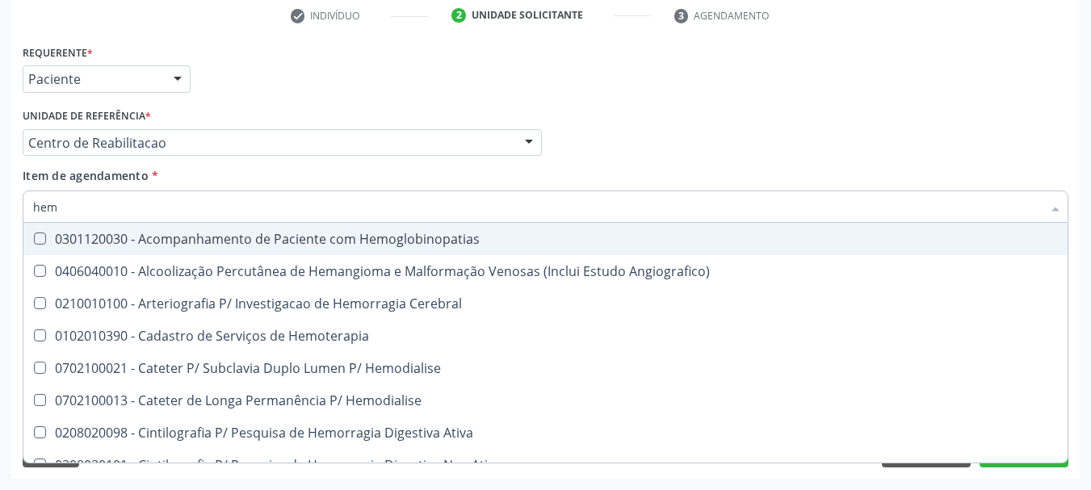
type input "he"
checkbox Glicosilada "false"
checkbox Hematocrito "true"
checkbox Completo "false"
checkbox Orgaos "true"
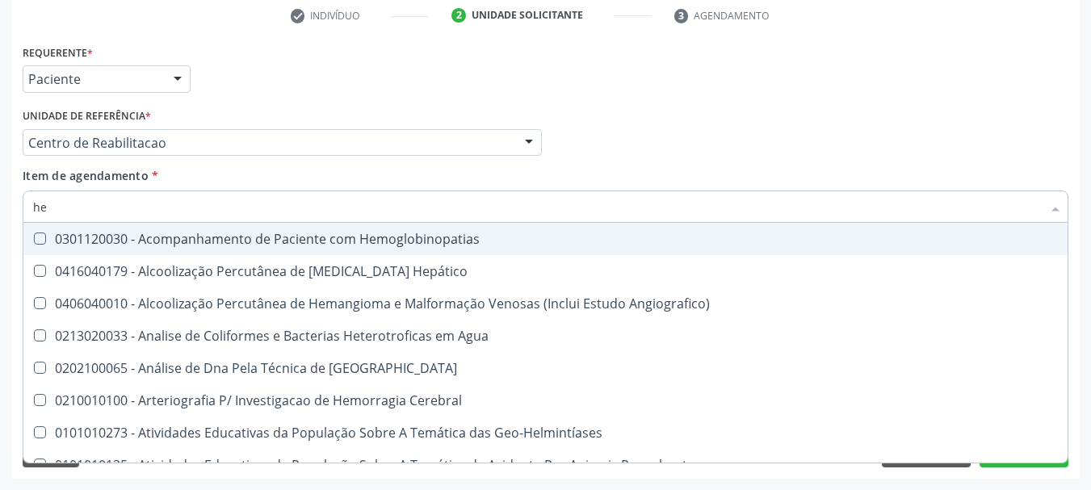
type input "h"
checkbox Glicosilada "false"
checkbox Completo "false"
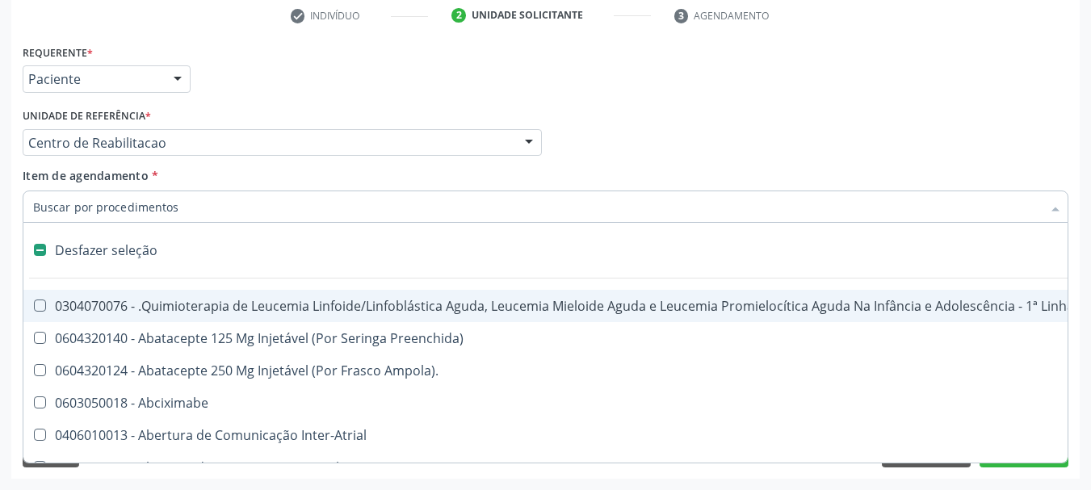
type input "u"
checkbox Cistometro "true"
checkbox Colecistectomia "true"
checkbox Doadora\) "true"
checkbox Leprae "true"
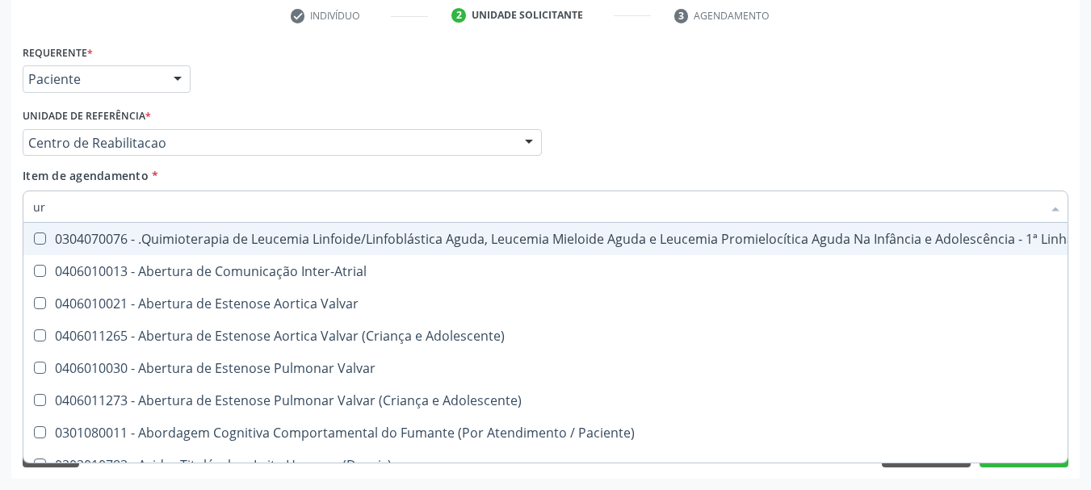
type input "uri"
checkbox Aparentado "true"
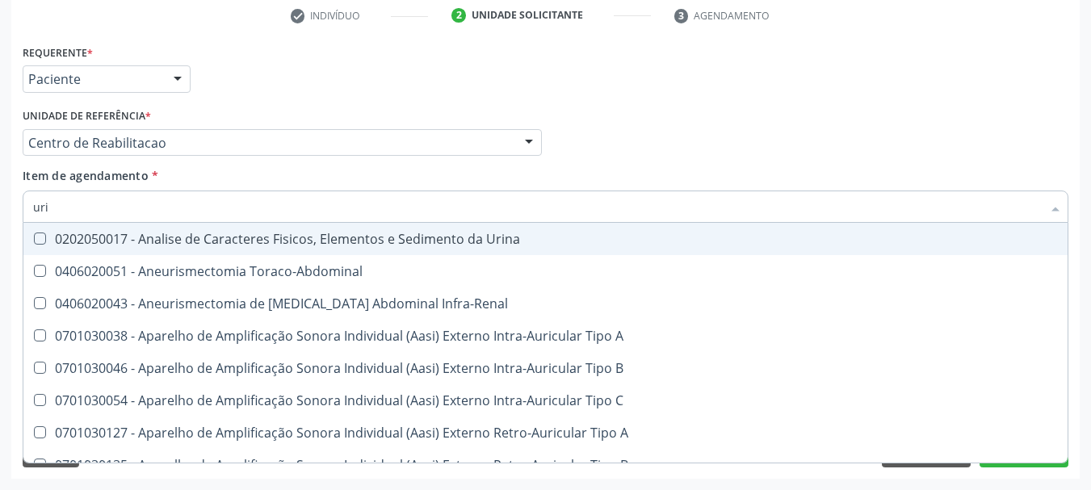
type input "urin"
checkbox Urico "false"
type input "urina"
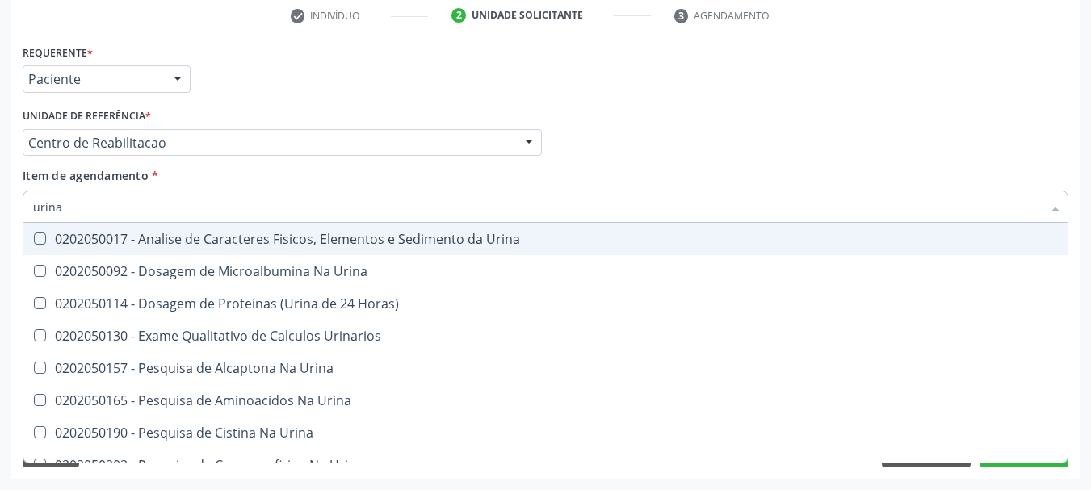
click at [106, 249] on span "0202050017 - Analise de Caracteres Fisicos, Elementos e Sedimento da Urina" at bounding box center [545, 239] width 1044 height 32
checkbox Urina "true"
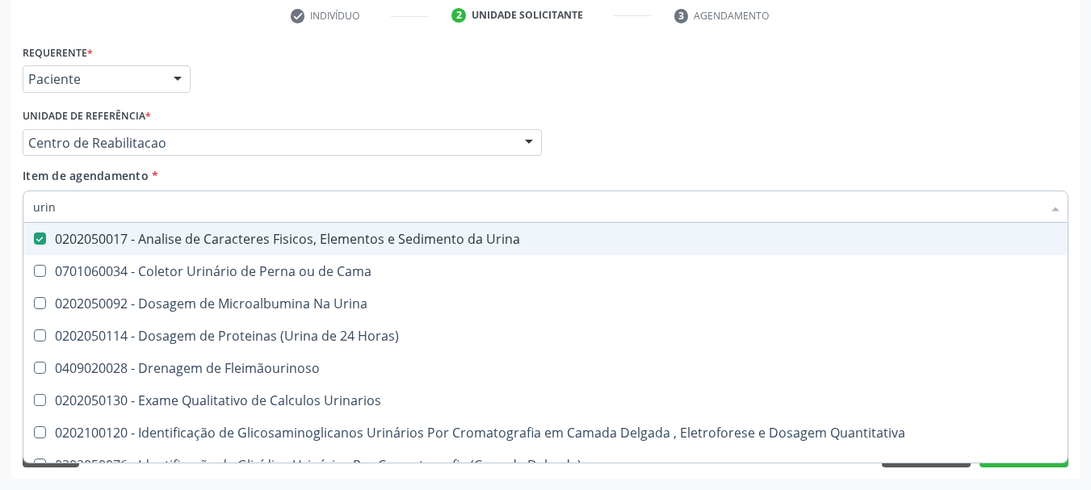
type input "uri"
checkbox Eletroforese\) "true"
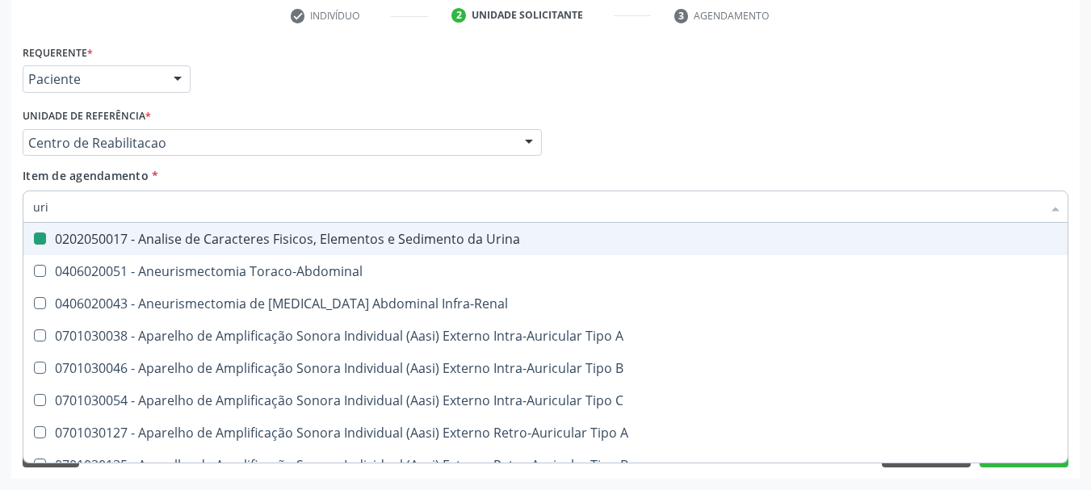
type input "ur"
checkbox Urina "false"
checkbox Cônica "true"
checkbox Urico "false"
type input "u"
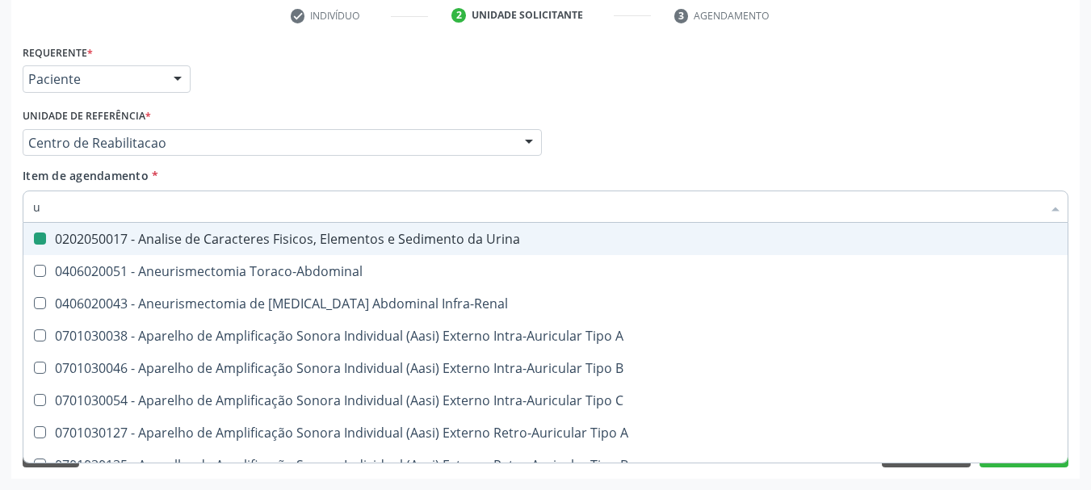
checkbox Cônica "false"
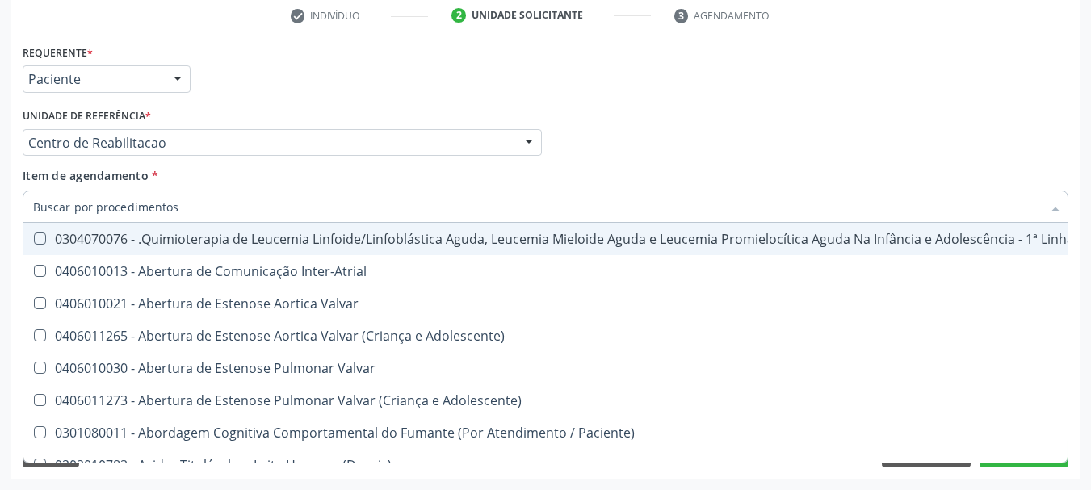
checkbox Urina "false"
checkbox Articulacoes "true"
checkbox Urico "false"
checkbox \(Tgo\) "false"
checkbox \(Tgp\) "false"
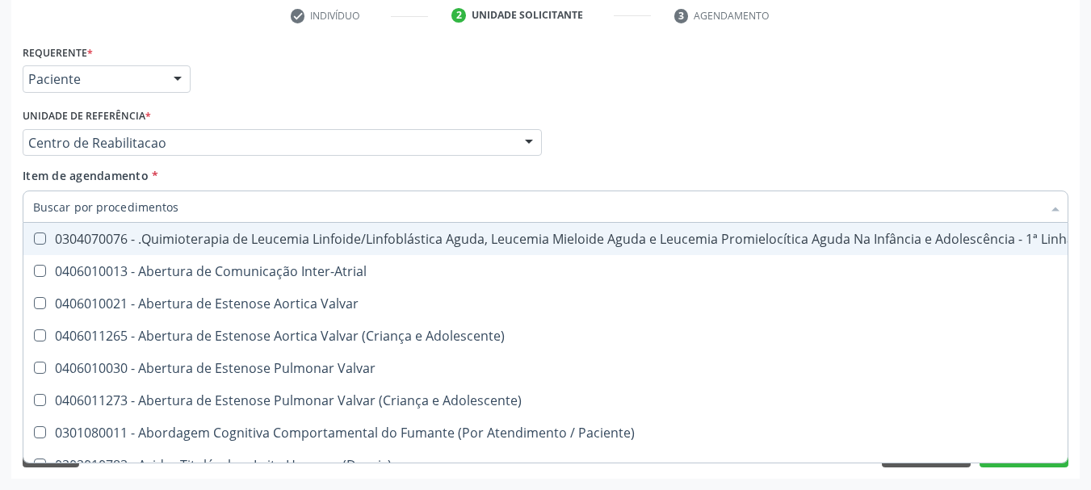
checkbox Ureia "false"
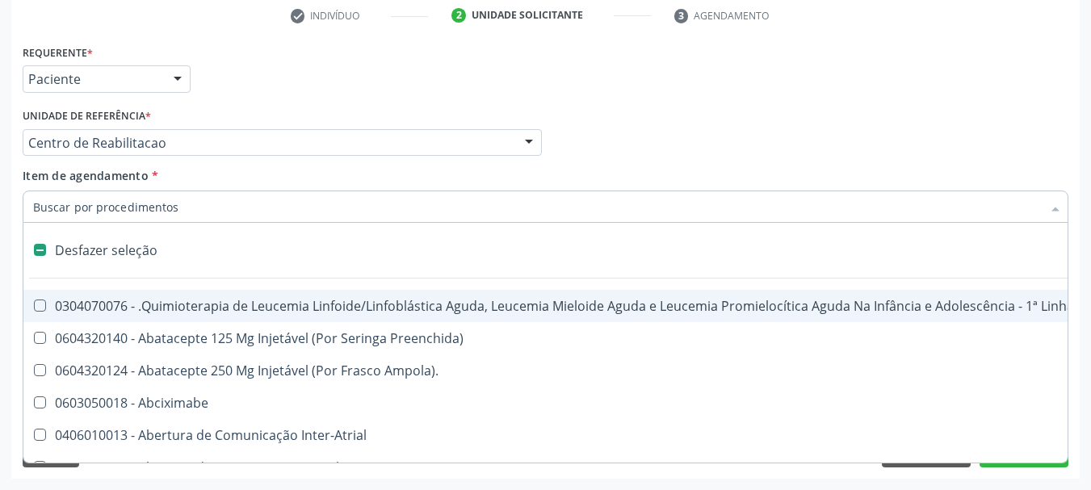
type input "t"
checkbox Reto "true"
checkbox Urina "false"
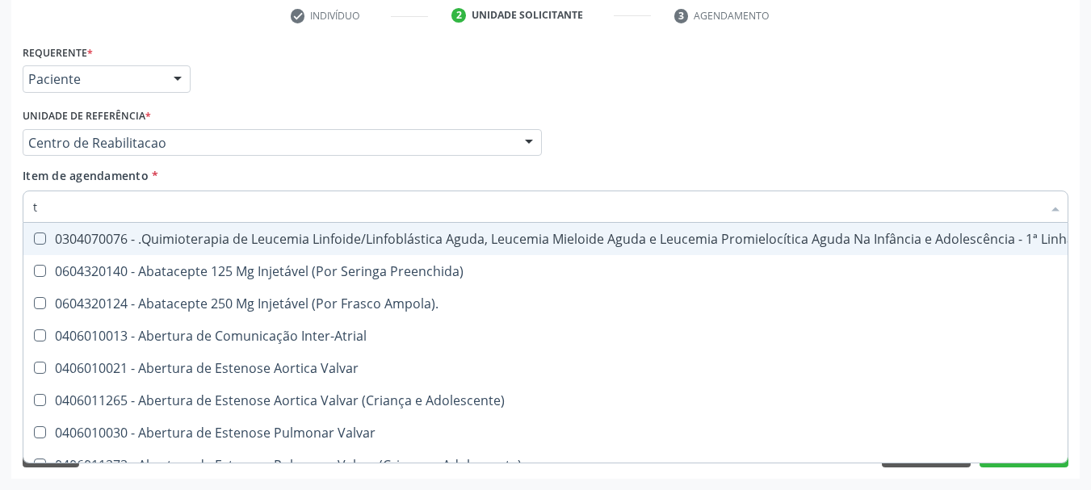
type input "t4"
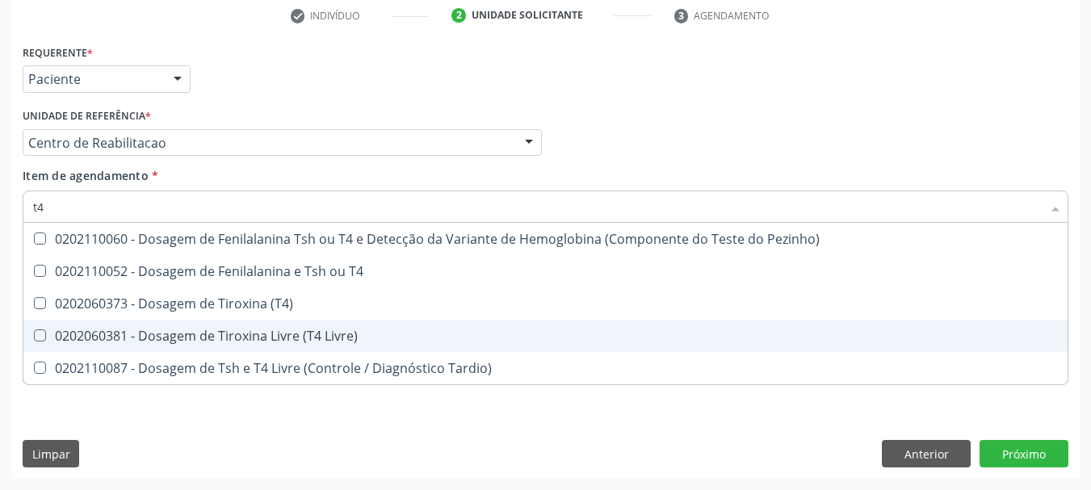
click at [267, 335] on div "0202060381 - Dosagem de Tiroxina Livre (T4 Livre)" at bounding box center [545, 335] width 1025 height 13
checkbox Livre\) "true"
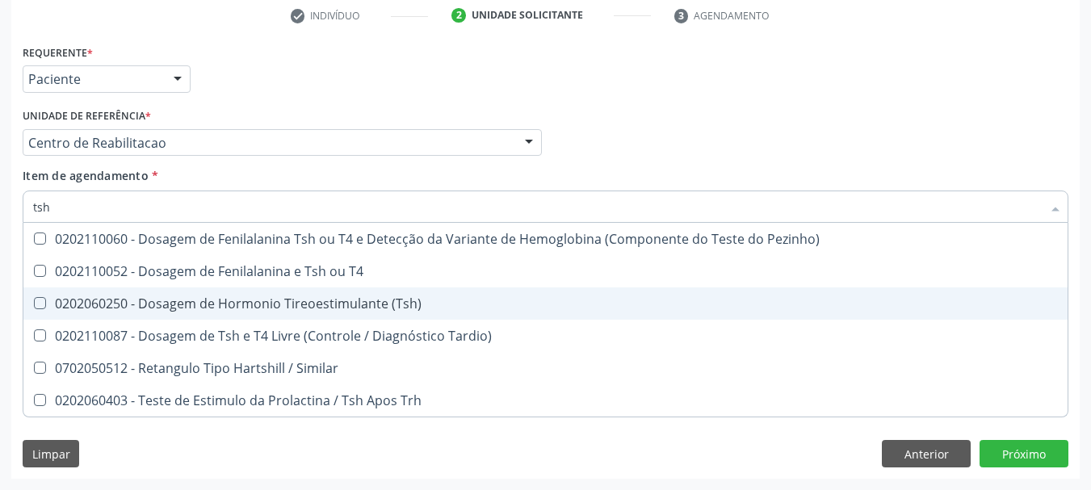
click at [266, 304] on div "0202060250 - Dosagem de Hormonio Tireoestimulante (Tsh)" at bounding box center [545, 303] width 1025 height 13
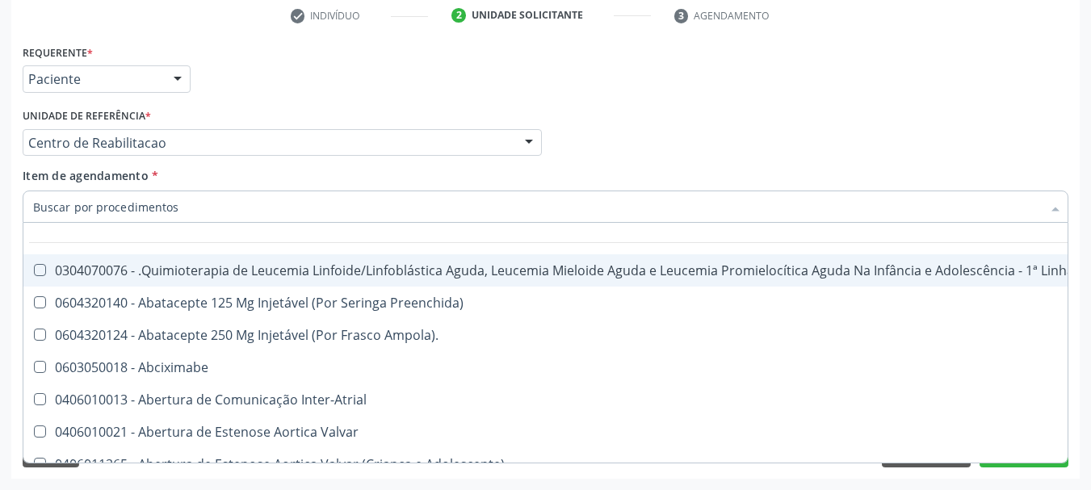
scroll to position [242, 0]
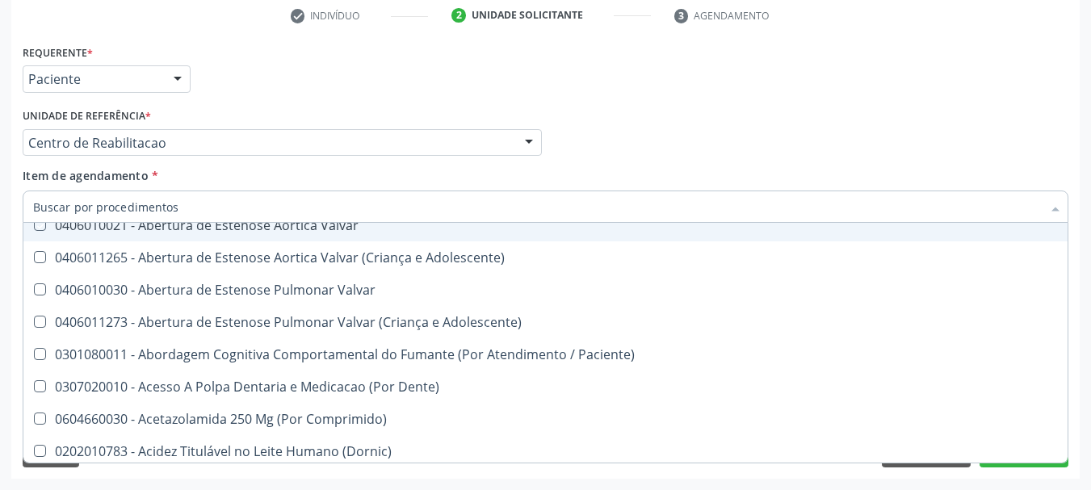
click at [741, 104] on div "Profissional Solicitante Por favor, selecione a Unidade de Atendimento primeiro…" at bounding box center [546, 135] width 1054 height 63
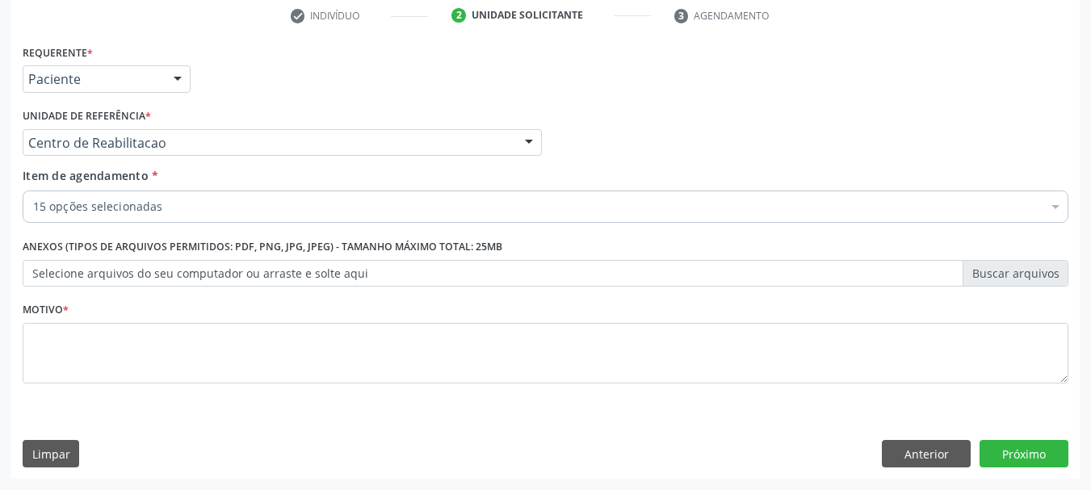
scroll to position [0, 0]
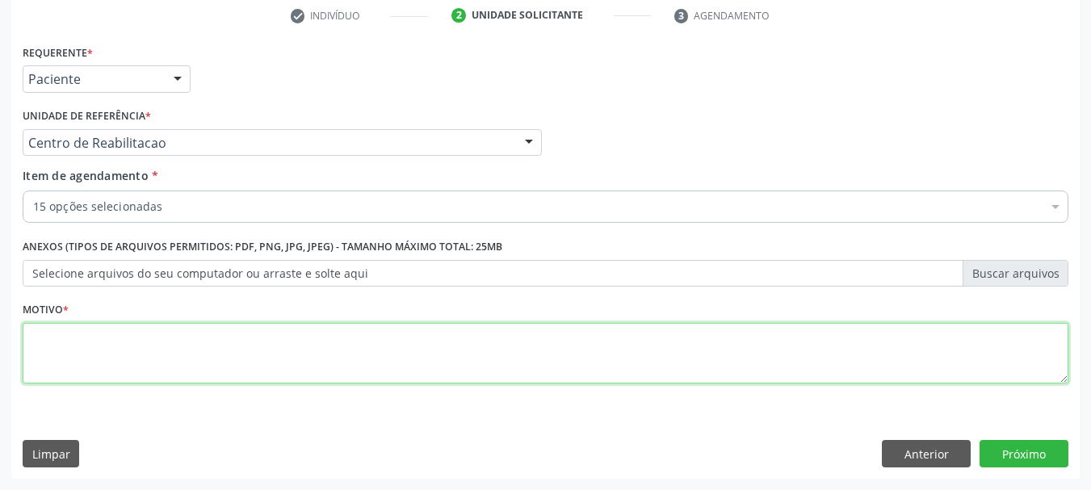
click at [111, 352] on textarea at bounding box center [546, 353] width 1046 height 61
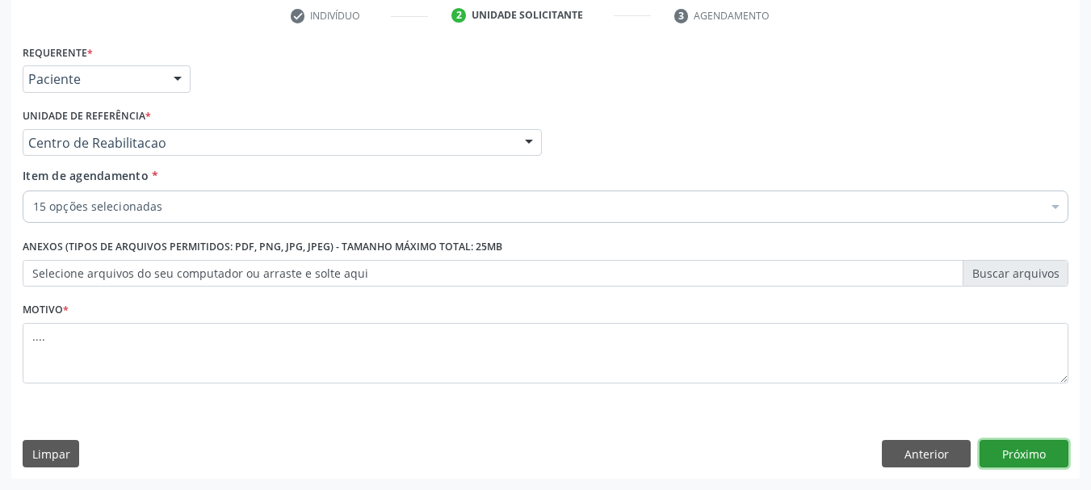
click at [1030, 459] on button "Próximo" at bounding box center [1024, 453] width 89 height 27
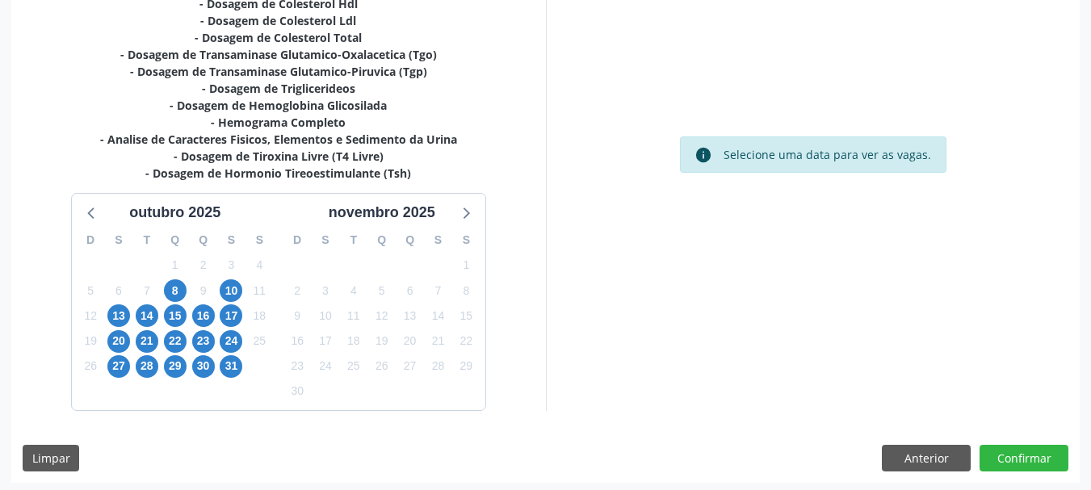
scroll to position [450, 0]
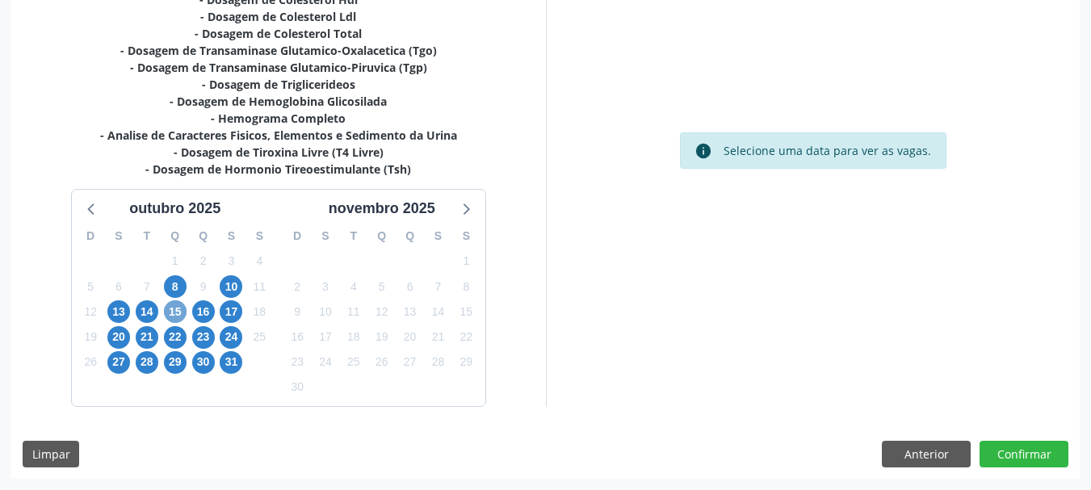
click at [176, 313] on span "15" at bounding box center [175, 311] width 23 height 23
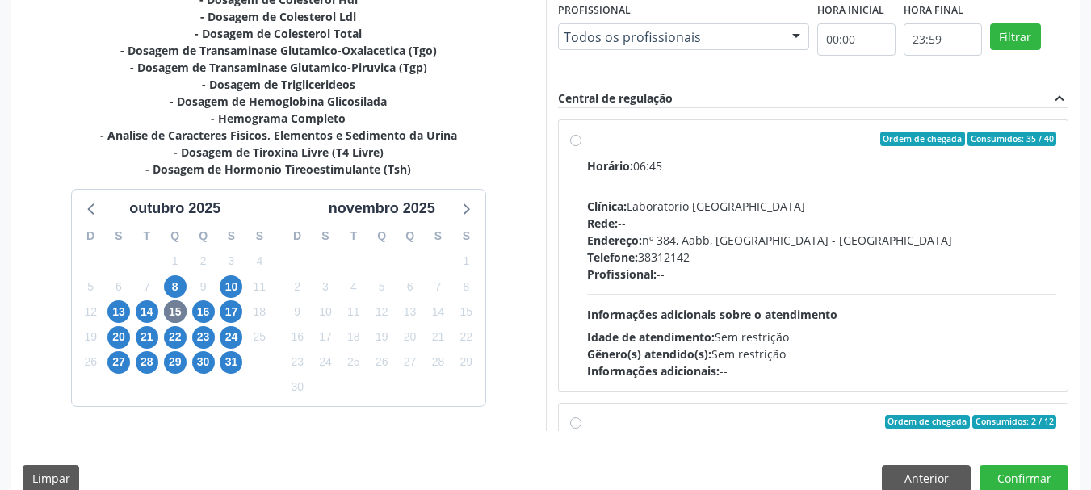
drag, startPoint x: 578, startPoint y: 141, endPoint x: 602, endPoint y: 169, distance: 36.7
click at [587, 140] on label "Ordem de chegada Consumidos: 35 / 40 Horário: 06:45 Clínica: Laboratorio Sao Fr…" at bounding box center [822, 256] width 470 height 248
click at [578, 140] on input "Ordem de chegada Consumidos: 35 / 40 Horário: 06:45 Clínica: Laboratorio Sao Fr…" at bounding box center [575, 139] width 11 height 15
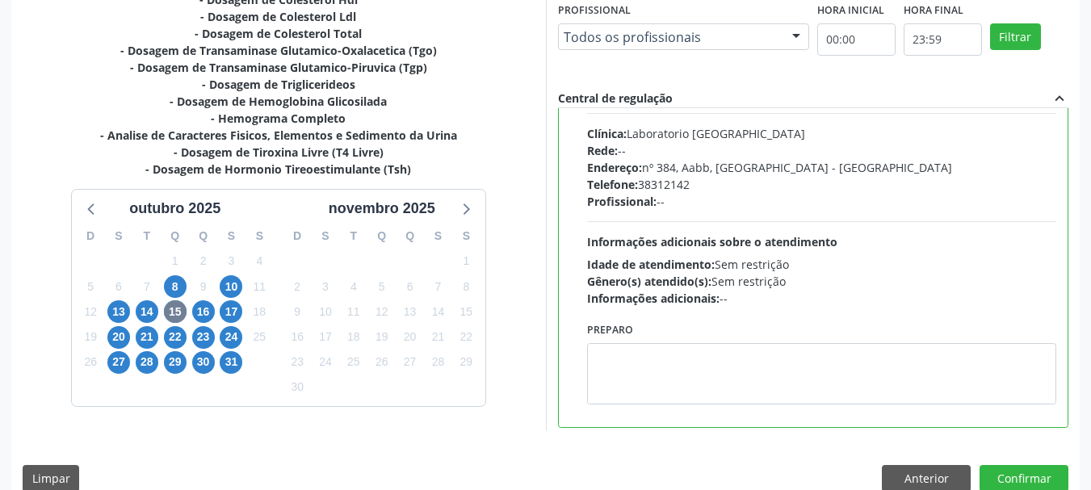
scroll to position [162, 0]
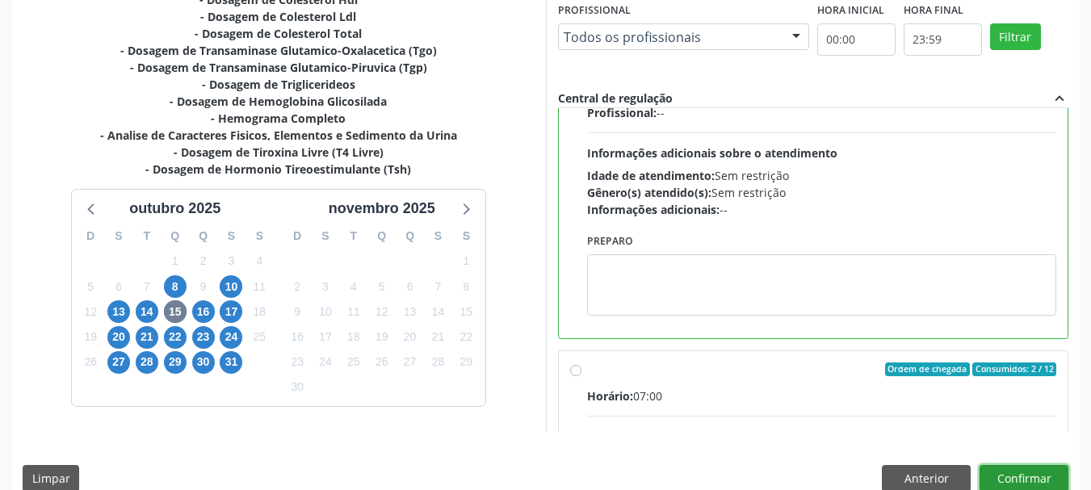
click at [1022, 482] on button "Confirmar" at bounding box center [1024, 478] width 89 height 27
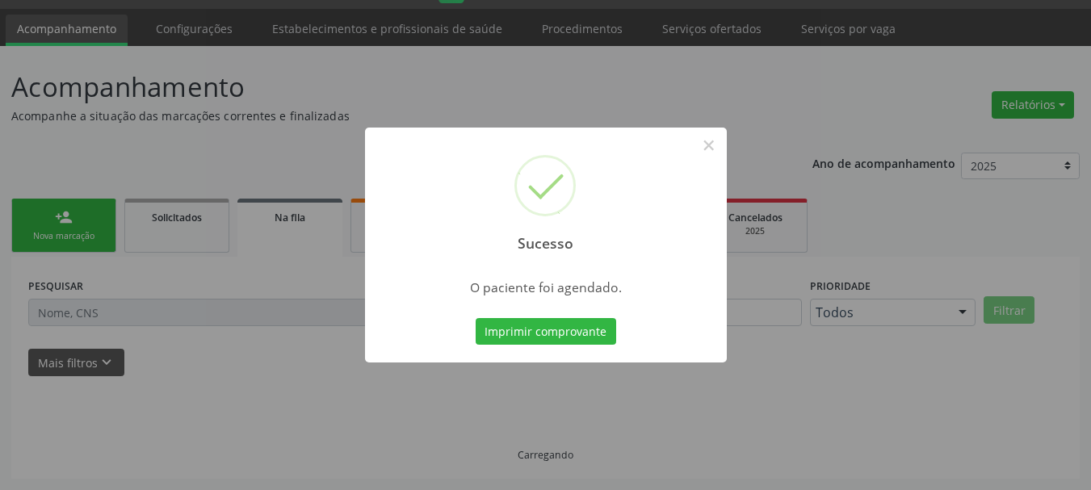
scroll to position [43, 0]
click at [552, 319] on button "Imprimir comprovante" at bounding box center [546, 331] width 141 height 27
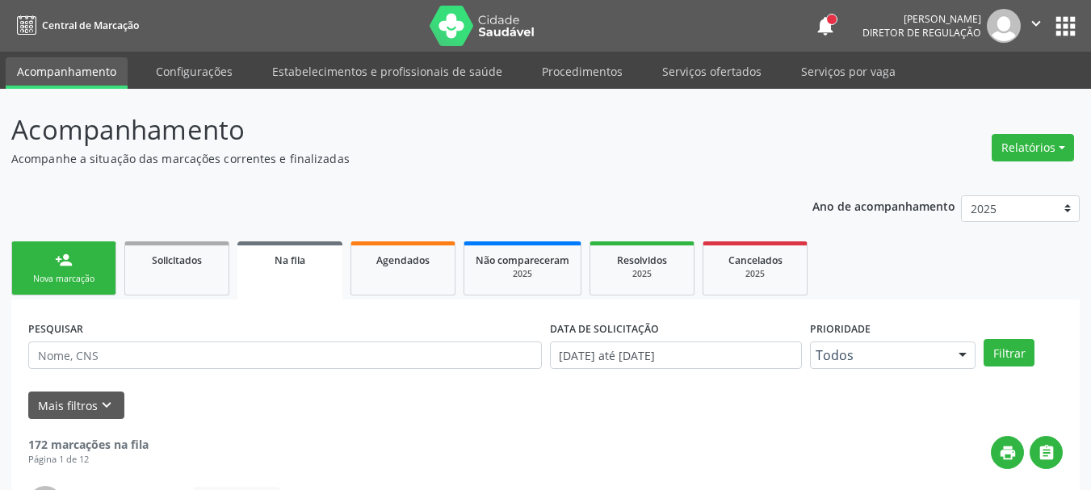
click at [1076, 28] on button "apps" at bounding box center [1065, 26] width 28 height 28
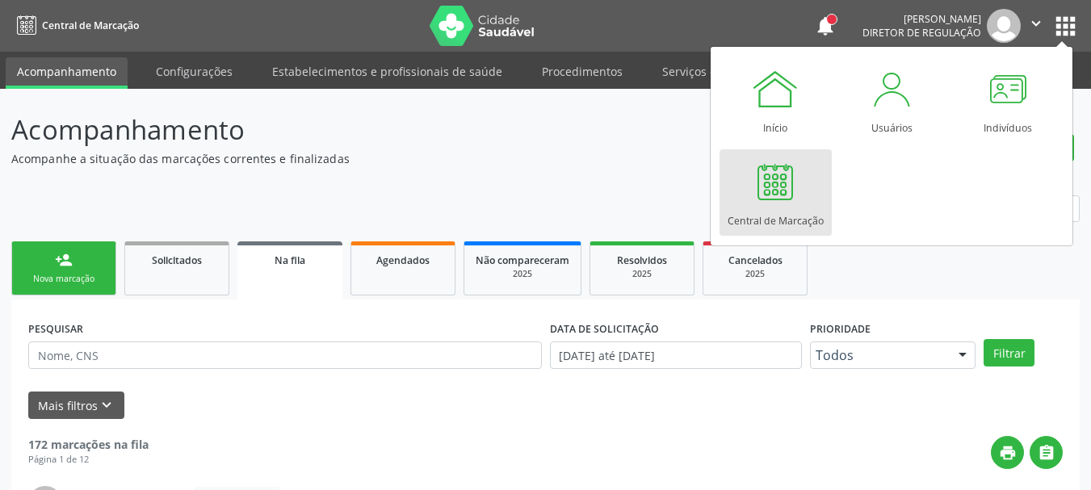
click at [792, 179] on div at bounding box center [775, 181] width 48 height 48
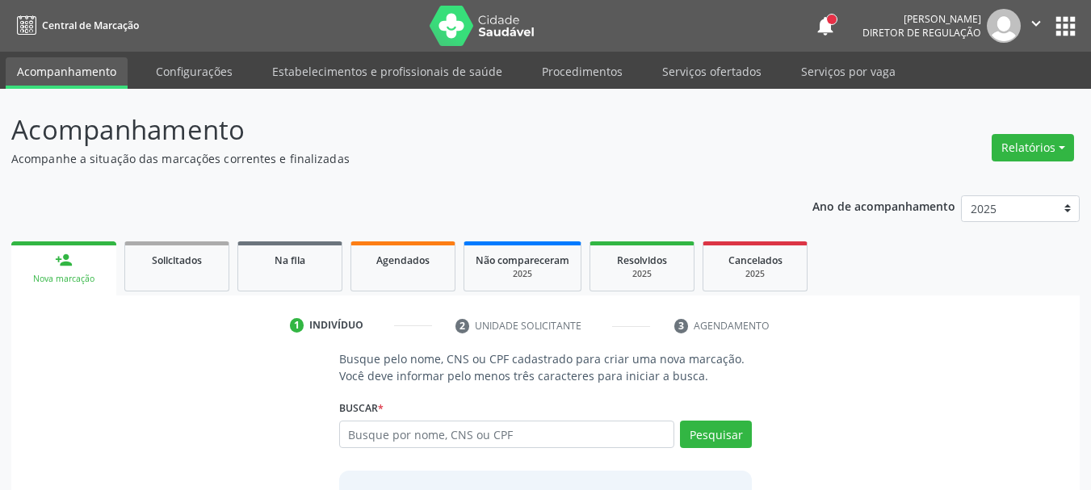
click at [494, 434] on input "text" at bounding box center [507, 434] width 336 height 27
type input "706808733221223"
click at [709, 439] on button "Pesquisar" at bounding box center [716, 434] width 72 height 27
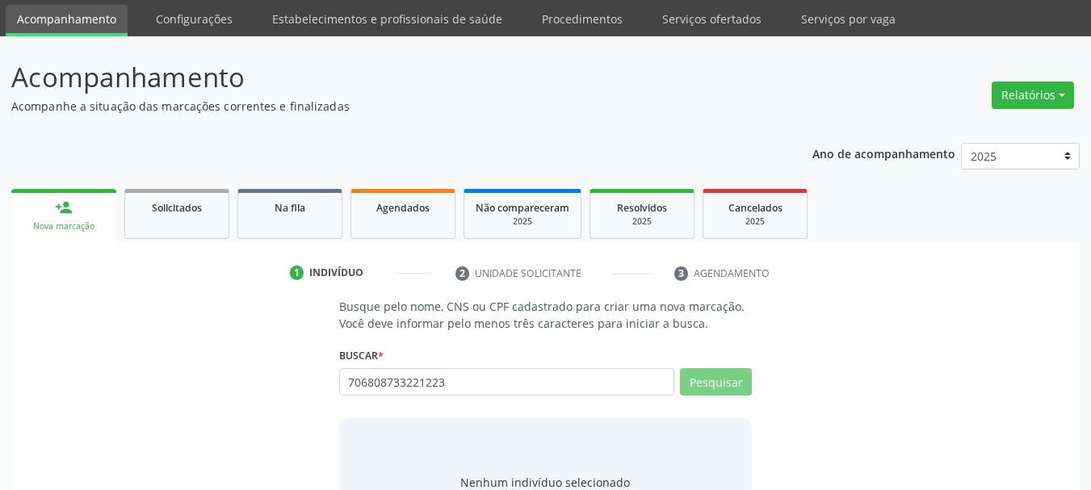
scroll to position [132, 0]
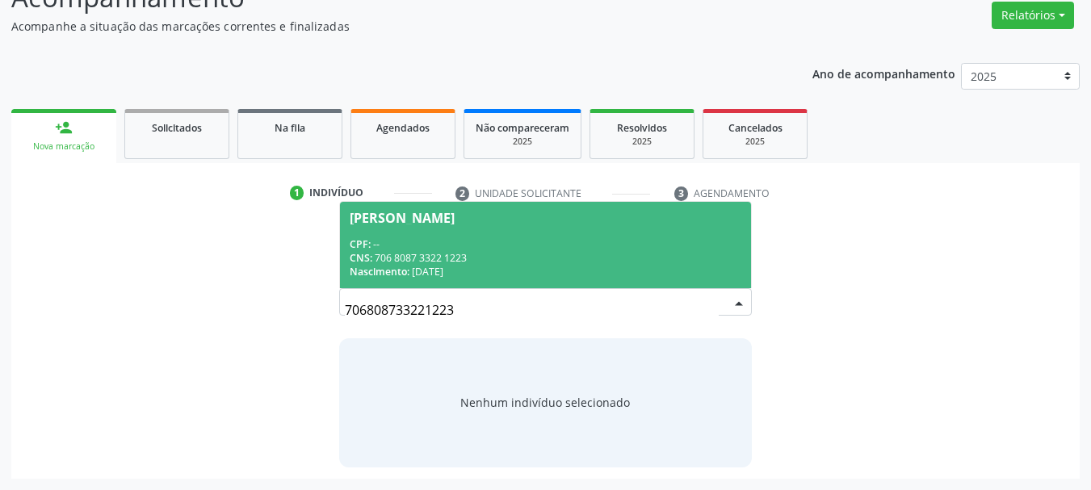
click at [469, 256] on div "CNS: 706 8087 3322 1223" at bounding box center [546, 258] width 392 height 14
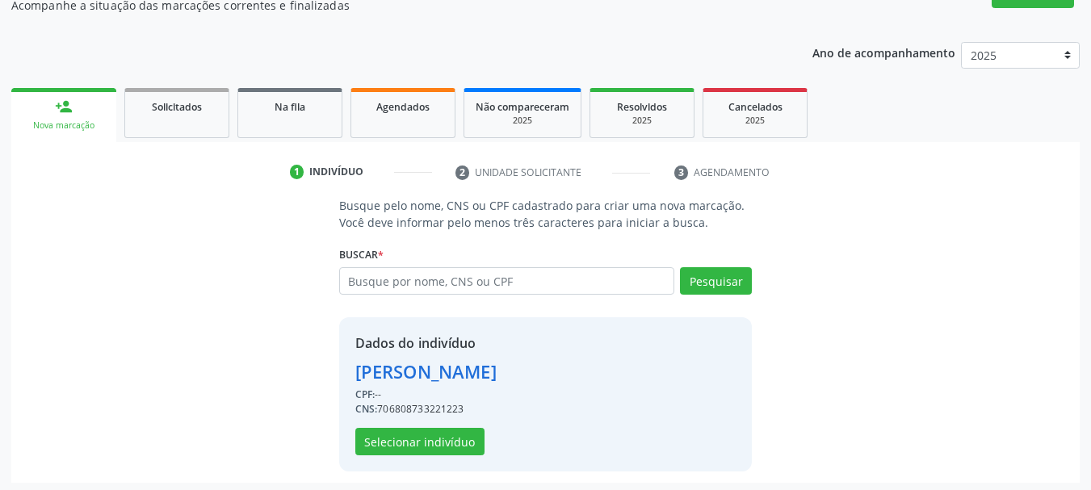
scroll to position [157, 0]
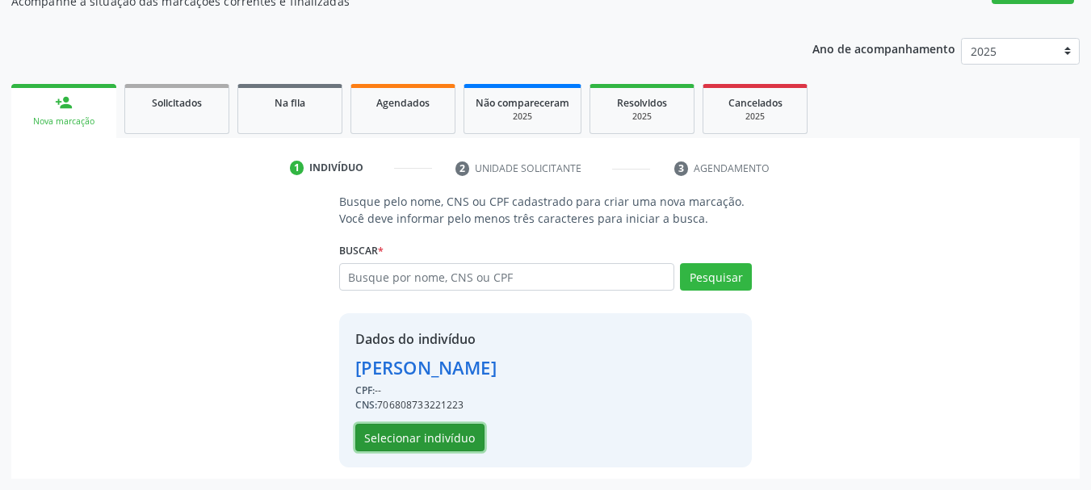
click at [428, 434] on button "Selecionar indivíduo" at bounding box center [419, 437] width 129 height 27
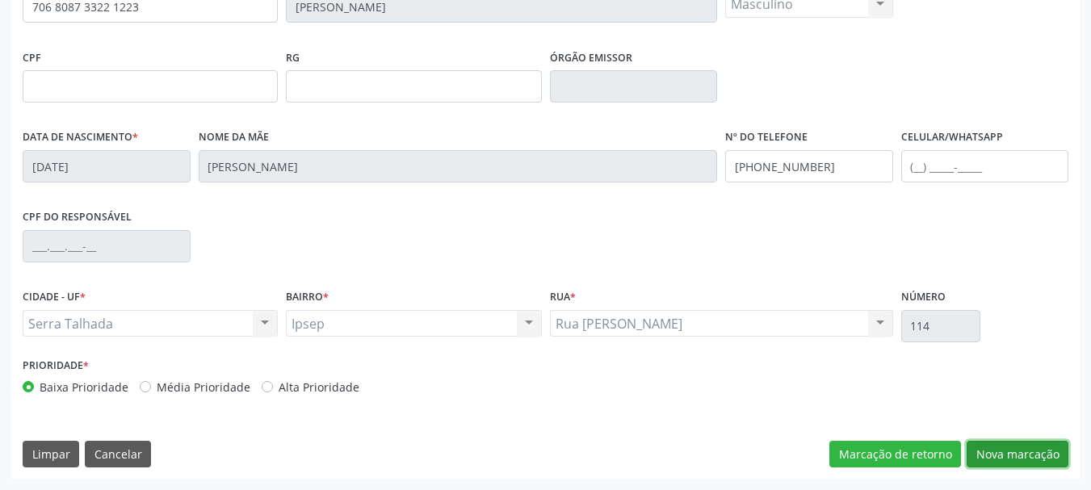
click at [1014, 450] on button "Nova marcação" at bounding box center [1018, 454] width 102 height 27
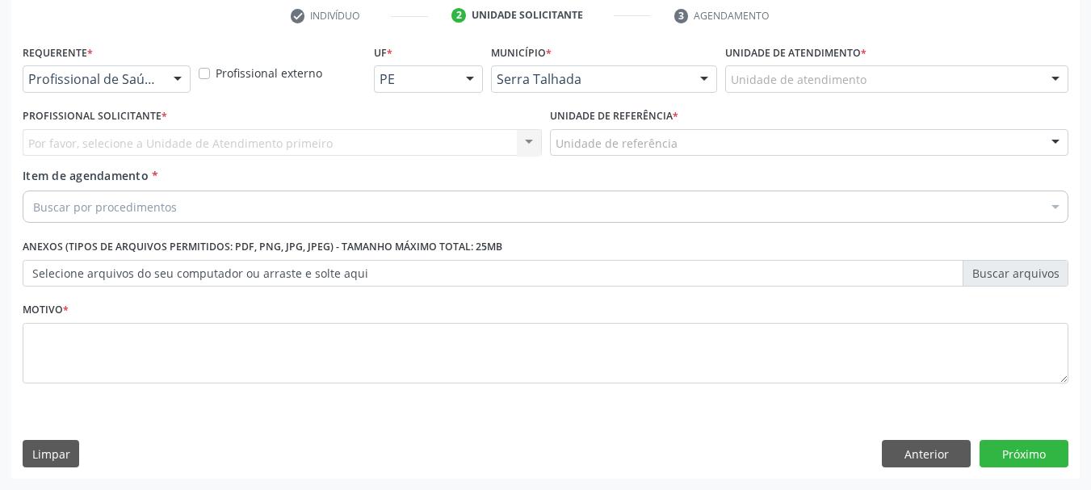
scroll to position [310, 0]
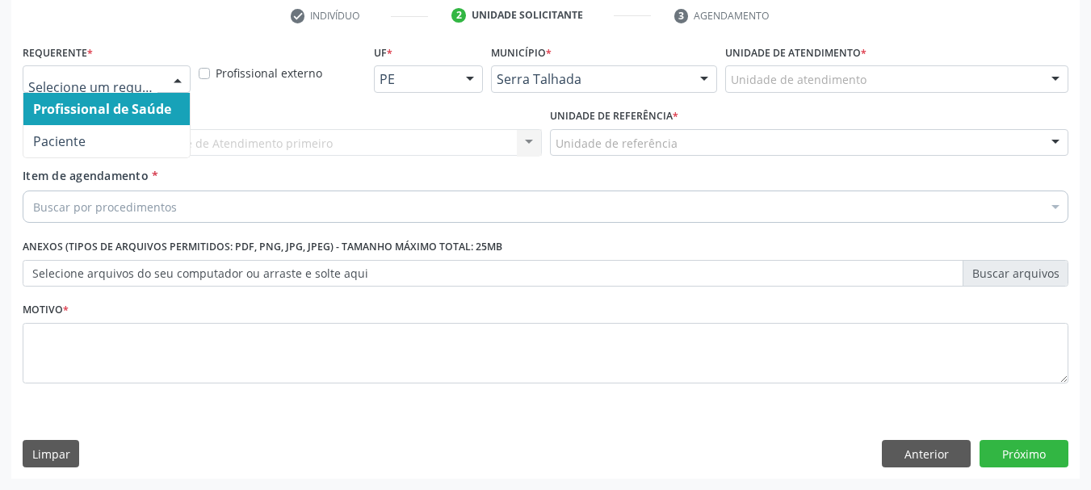
drag, startPoint x: 128, startPoint y: 79, endPoint x: 114, endPoint y: 111, distance: 35.1
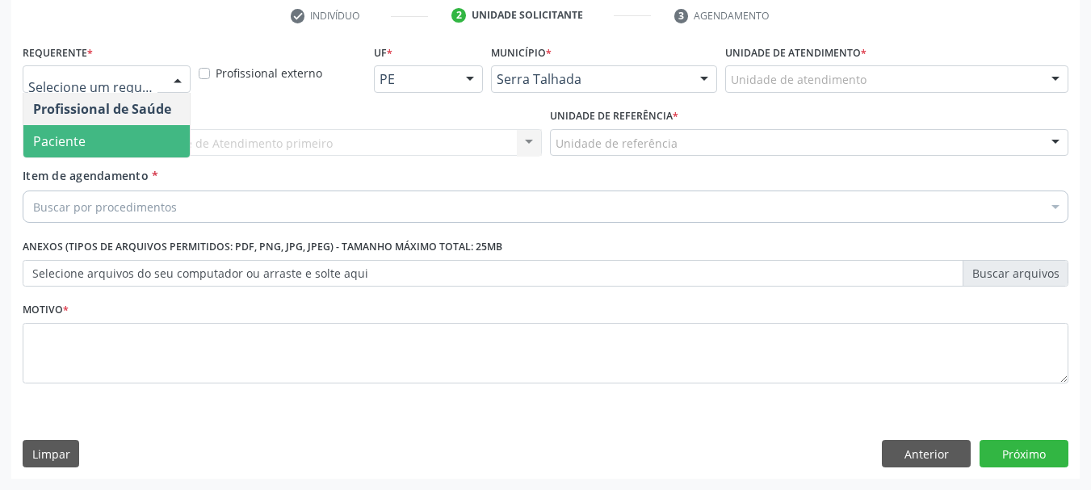
drag, startPoint x: 109, startPoint y: 136, endPoint x: 90, endPoint y: 152, distance: 25.2
click at [107, 141] on span "Paciente" at bounding box center [106, 141] width 166 height 32
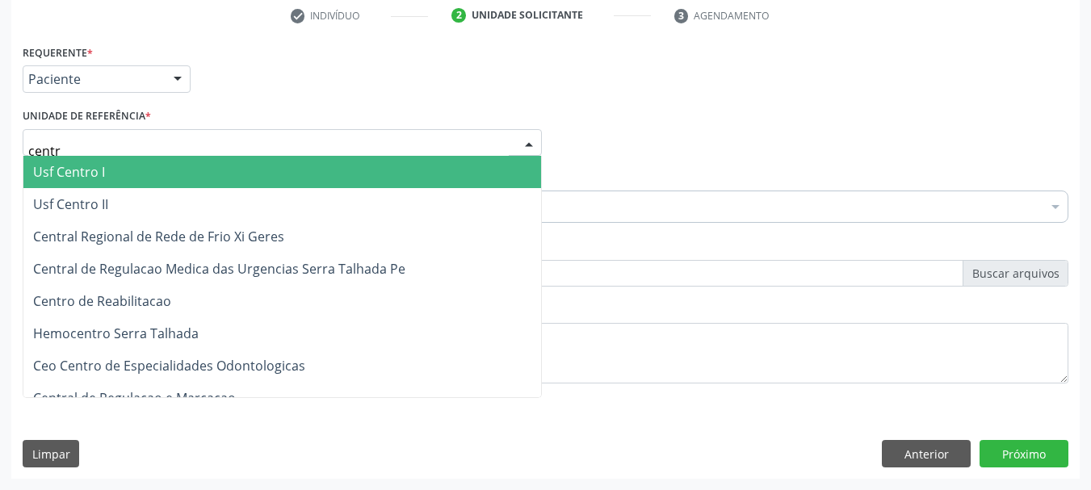
type input "centro"
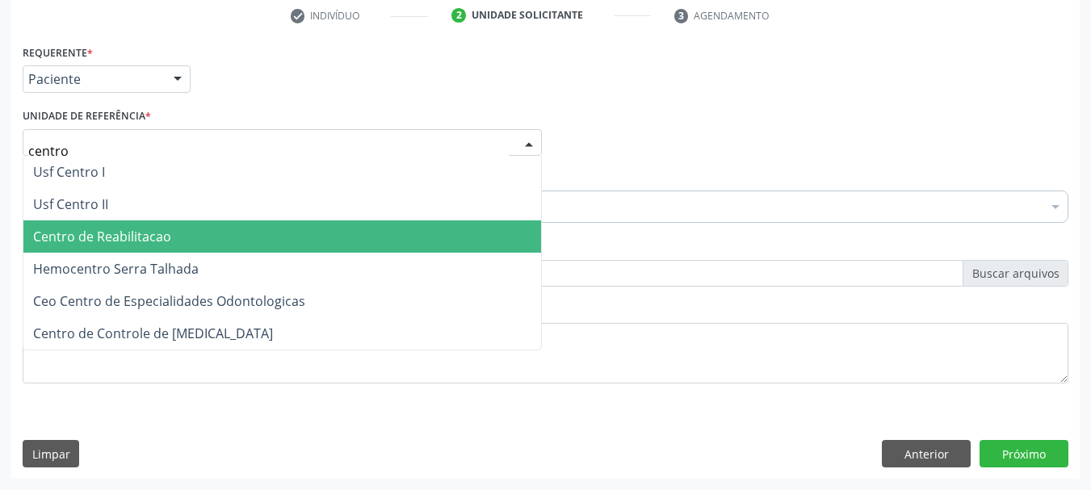
click at [115, 231] on span "Centro de Reabilitacao" at bounding box center [102, 237] width 138 height 18
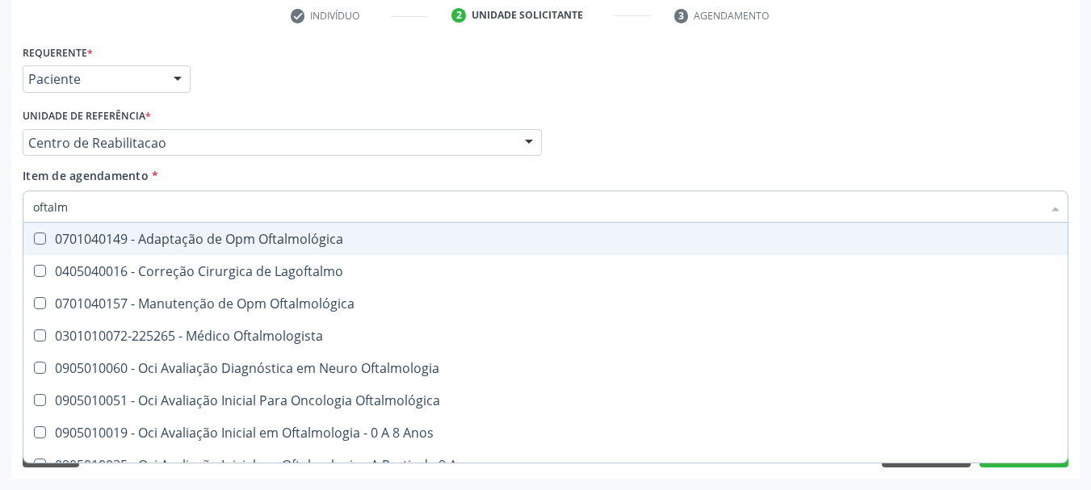
type input "oftalmo"
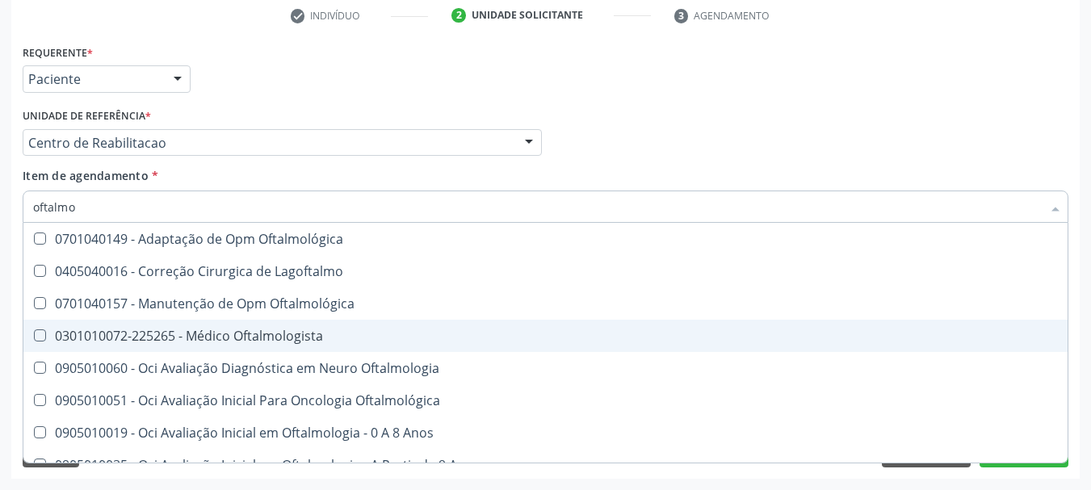
click at [203, 329] on div "0301010072-225265 - Médico Oftalmologista" at bounding box center [545, 335] width 1025 height 13
checkbox Oftalmologista "true"
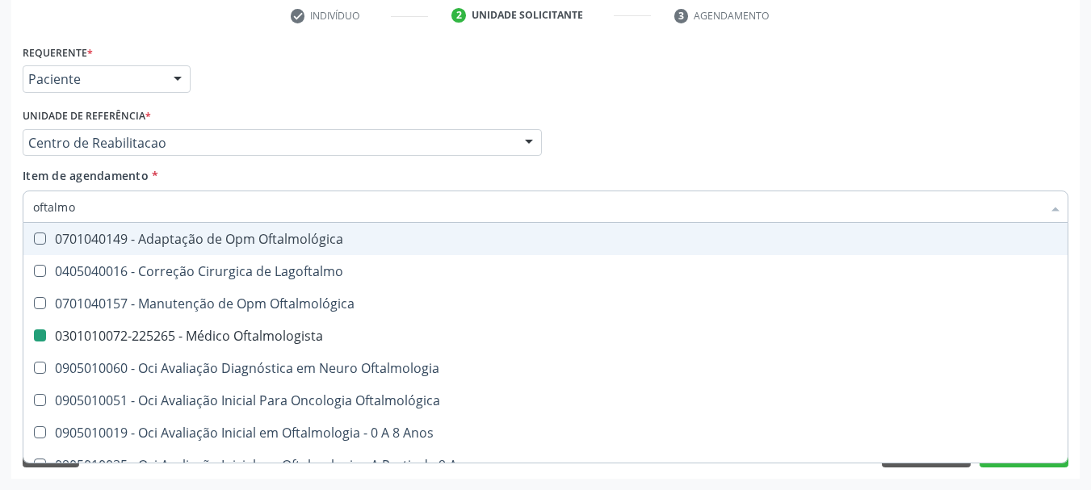
click at [683, 136] on div "Profissional Solicitante Por favor, selecione a Unidade de Atendimento primeiro…" at bounding box center [546, 135] width 1054 height 63
checkbox Lagoftalmo "true"
checkbox Oftalmologista "false"
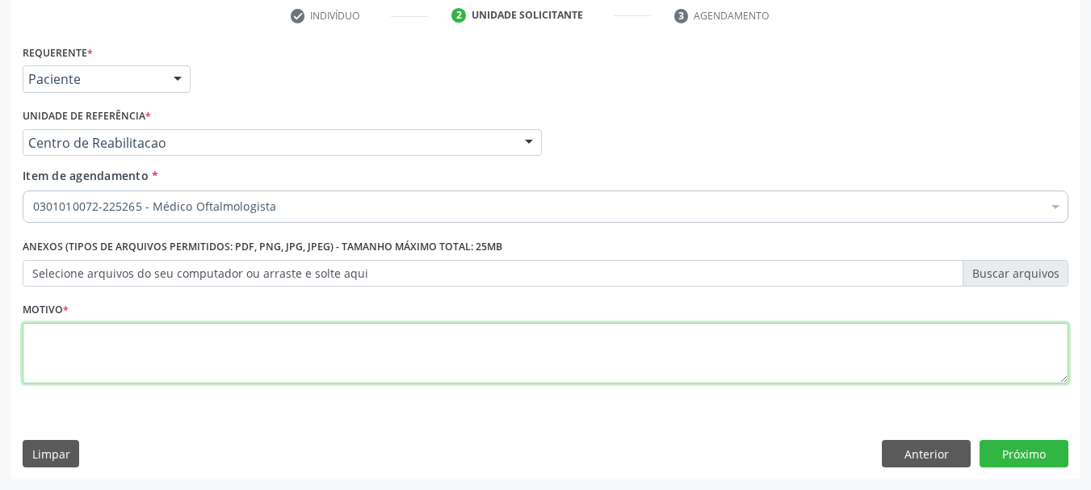
click at [217, 335] on textarea at bounding box center [546, 353] width 1046 height 61
type textarea "..."
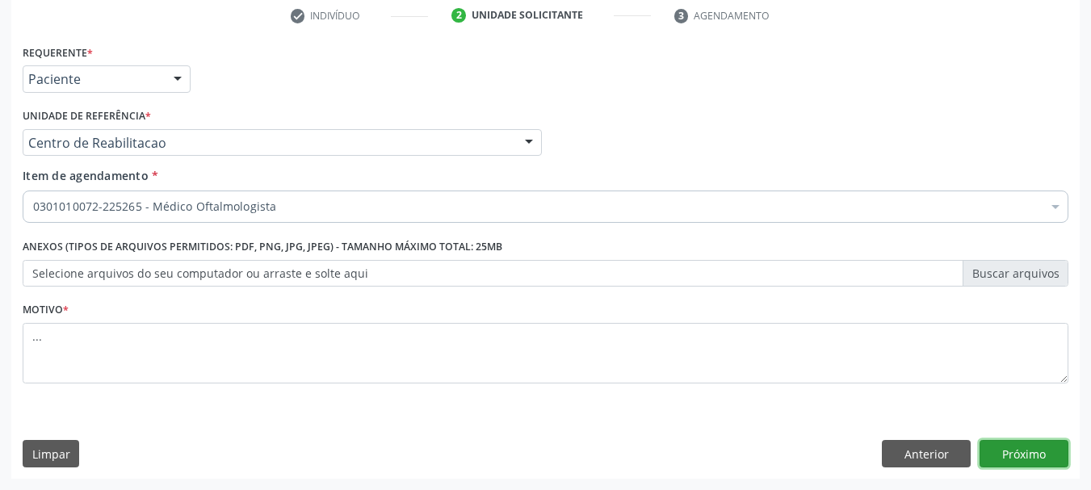
click at [1005, 452] on button "Próximo" at bounding box center [1024, 453] width 89 height 27
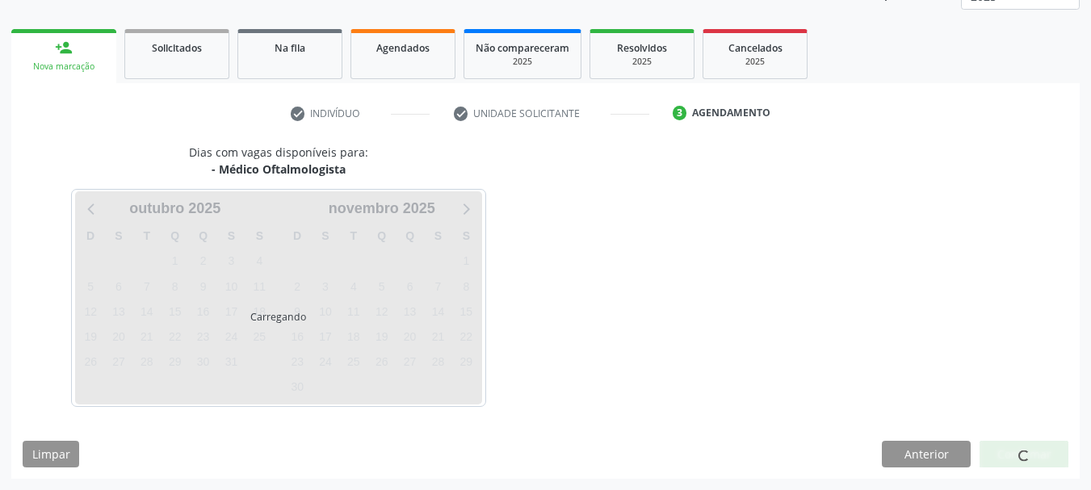
scroll to position [212, 0]
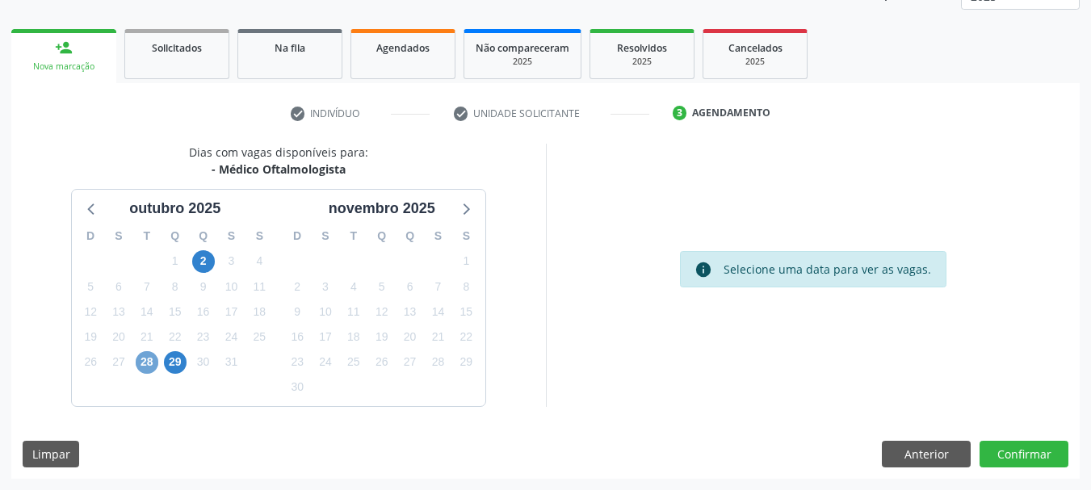
drag, startPoint x: 145, startPoint y: 361, endPoint x: 323, endPoint y: 323, distance: 181.7
click at [145, 360] on span "28" at bounding box center [147, 362] width 23 height 23
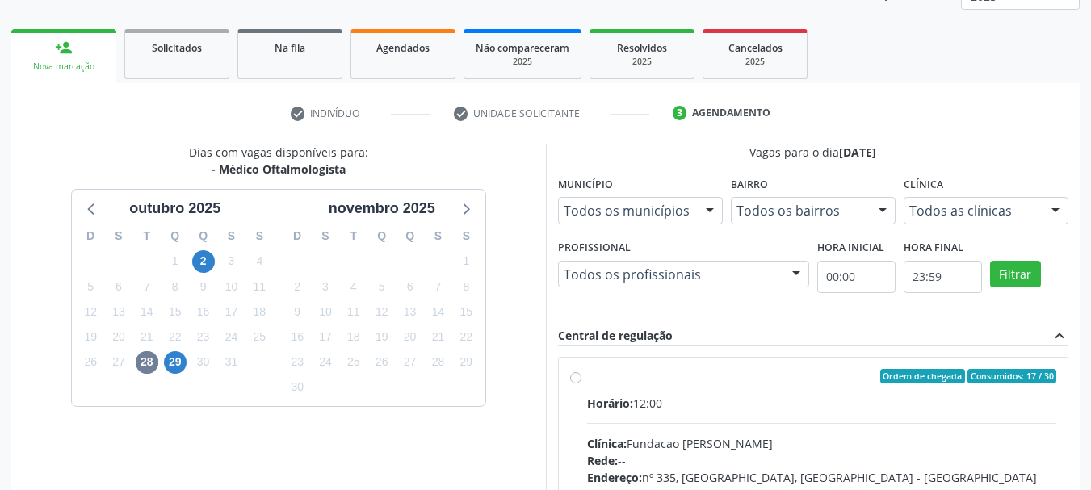
drag, startPoint x: 575, startPoint y: 376, endPoint x: 585, endPoint y: 369, distance: 11.6
click at [587, 376] on label "Ordem de chegada Consumidos: 17 / 30 Horário: 12:00 Clínica: Fundacao Altino Ve…" at bounding box center [822, 493] width 470 height 248
click at [576, 376] on input "Ordem de chegada Consumidos: 17 / 30 Horário: 12:00 Clínica: Fundacao Altino Ve…" at bounding box center [575, 376] width 11 height 15
radio input "true"
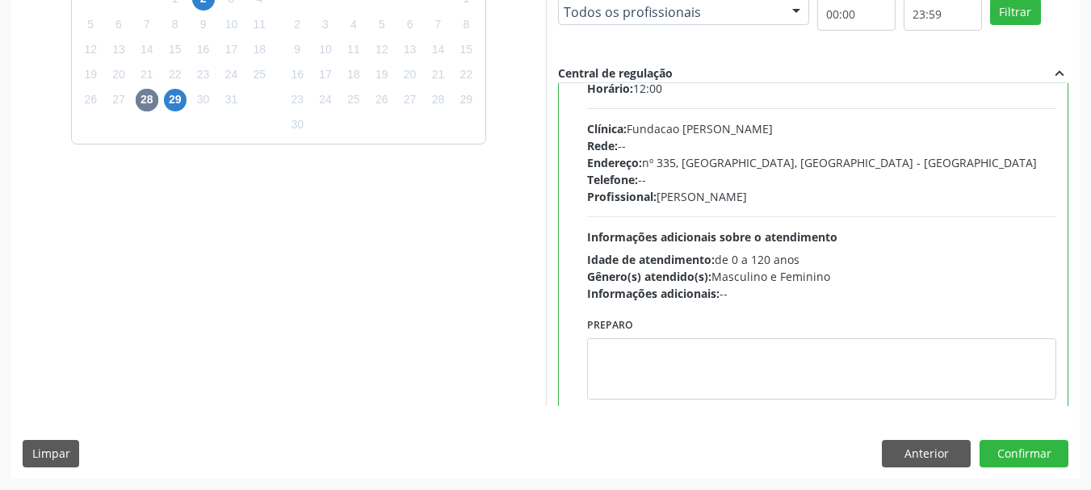
scroll to position [80, 0]
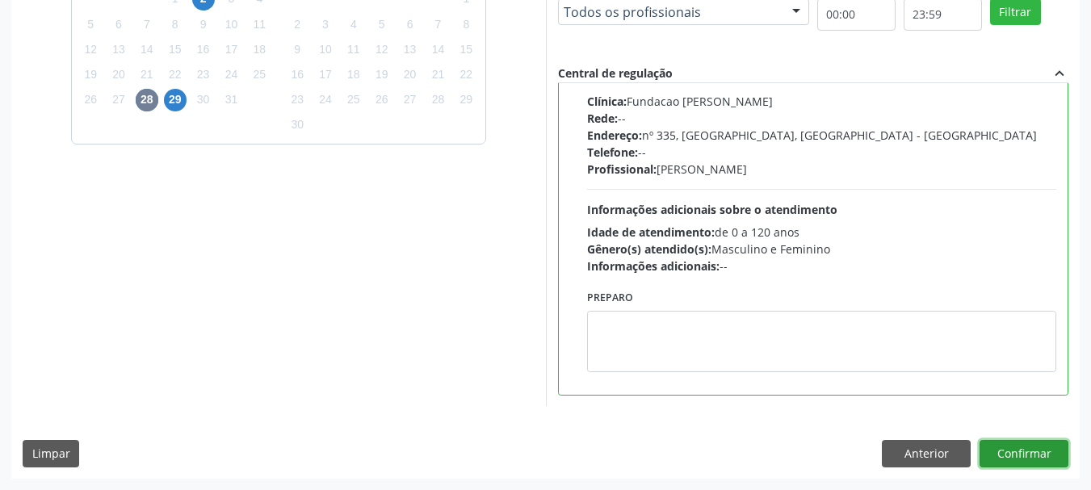
click at [1021, 443] on button "Confirmar" at bounding box center [1024, 453] width 89 height 27
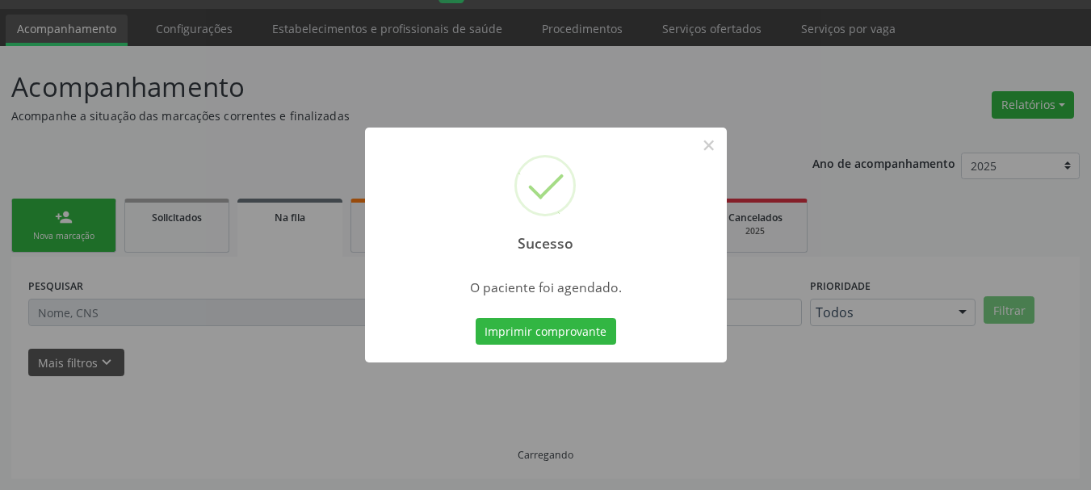
scroll to position [43, 0]
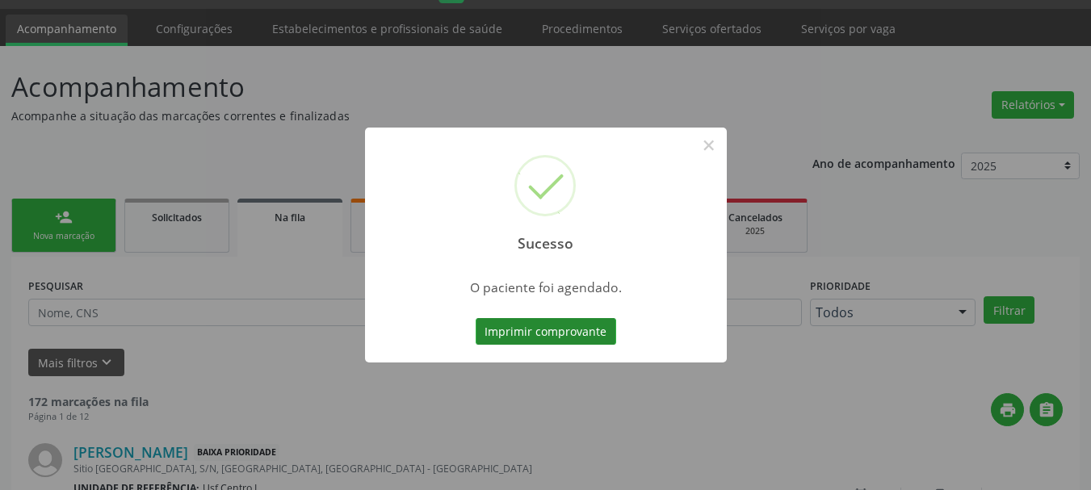
click at [581, 335] on button "Imprimir comprovante" at bounding box center [546, 331] width 141 height 27
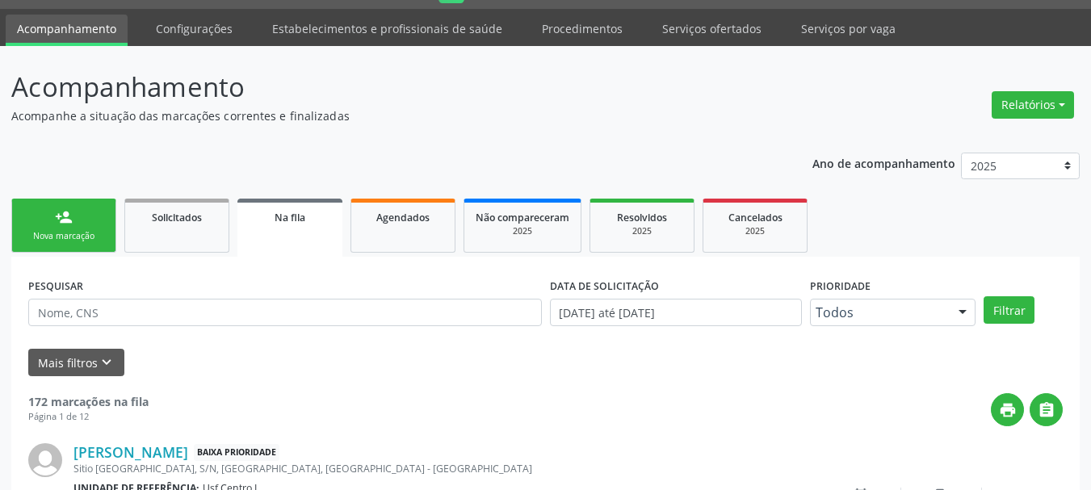
scroll to position [0, 0]
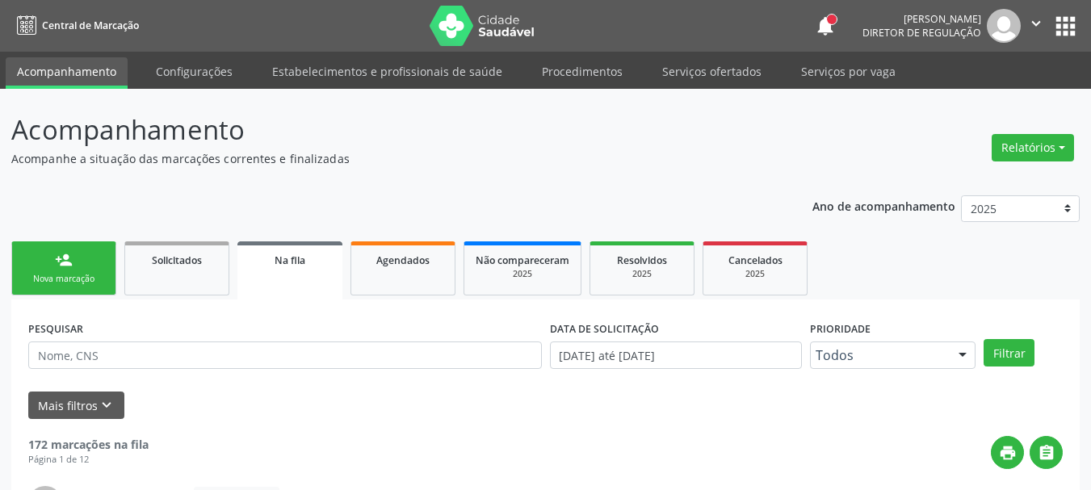
click at [1069, 19] on button "apps" at bounding box center [1065, 26] width 28 height 28
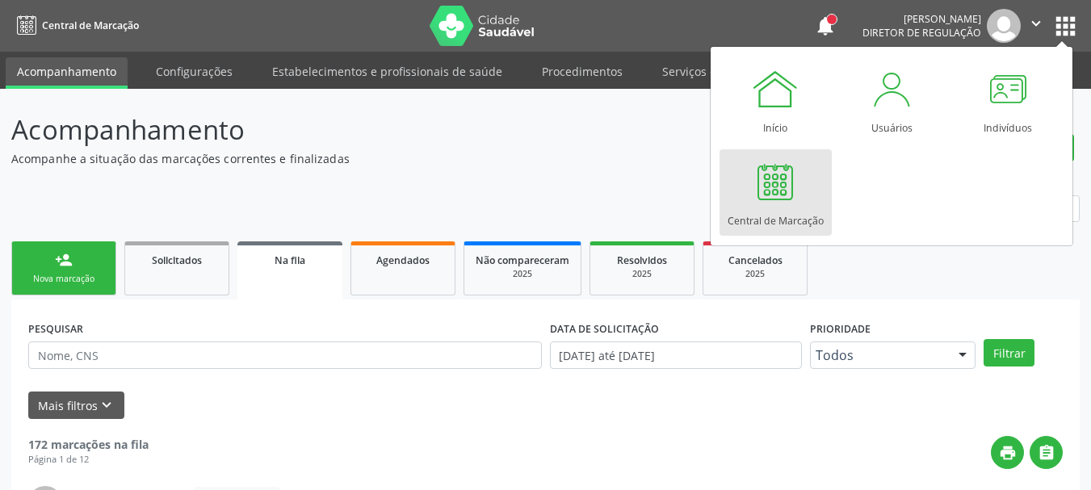
click at [767, 172] on div at bounding box center [775, 181] width 48 height 48
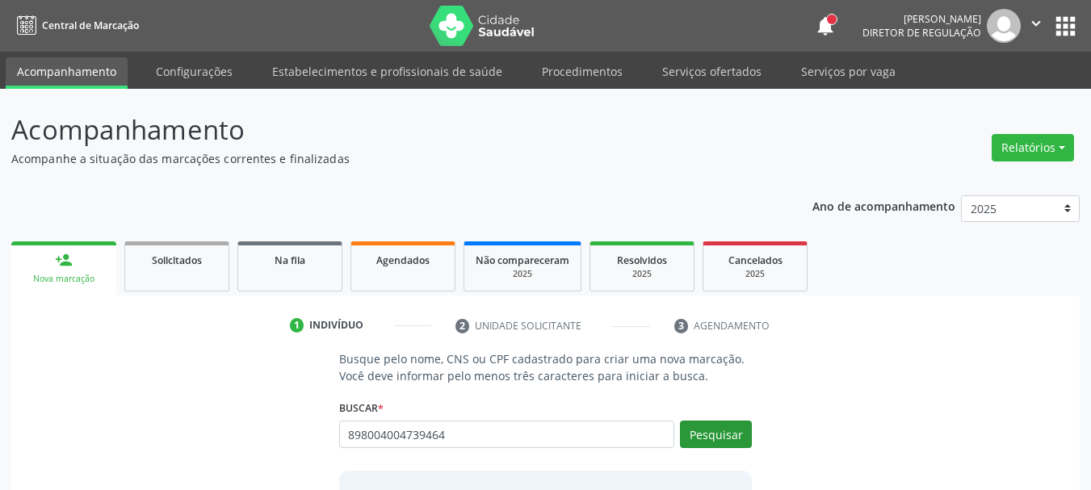
type input "898004004739464"
click at [732, 439] on button "Pesquisar" at bounding box center [716, 434] width 72 height 27
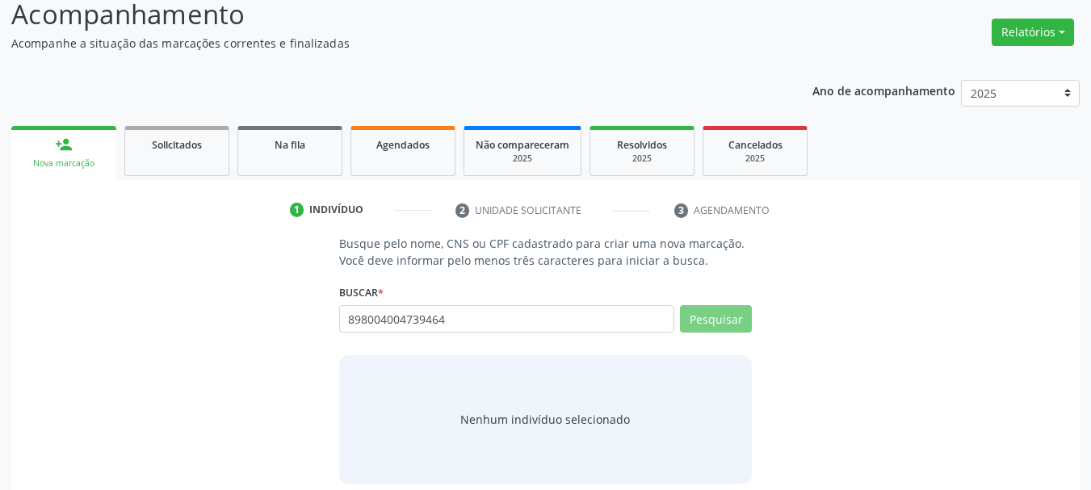
scroll to position [132, 0]
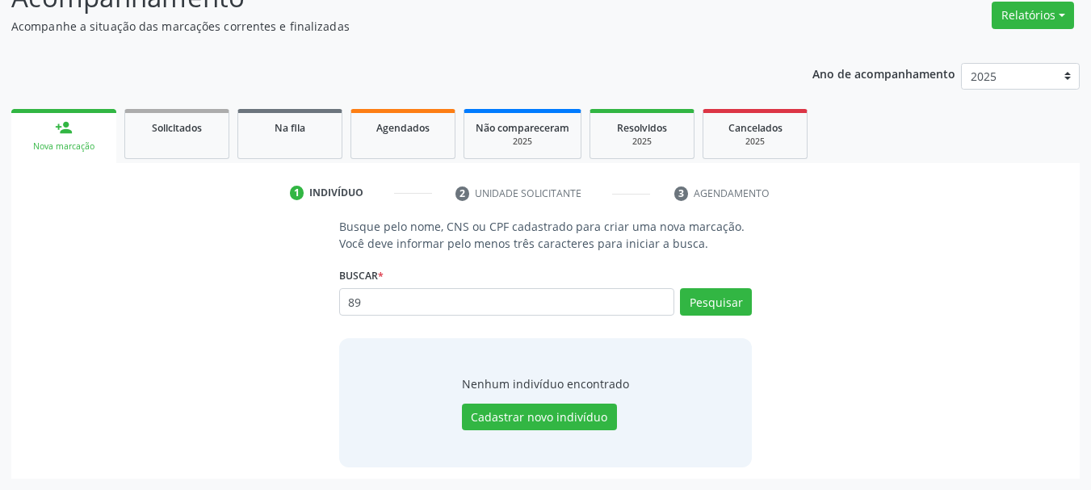
type input "8"
type input "898004004739464"
click at [740, 309] on button "Pesquisar" at bounding box center [716, 301] width 72 height 27
click at [510, 428] on button "Cadastrar novo indivíduo" at bounding box center [539, 417] width 155 height 27
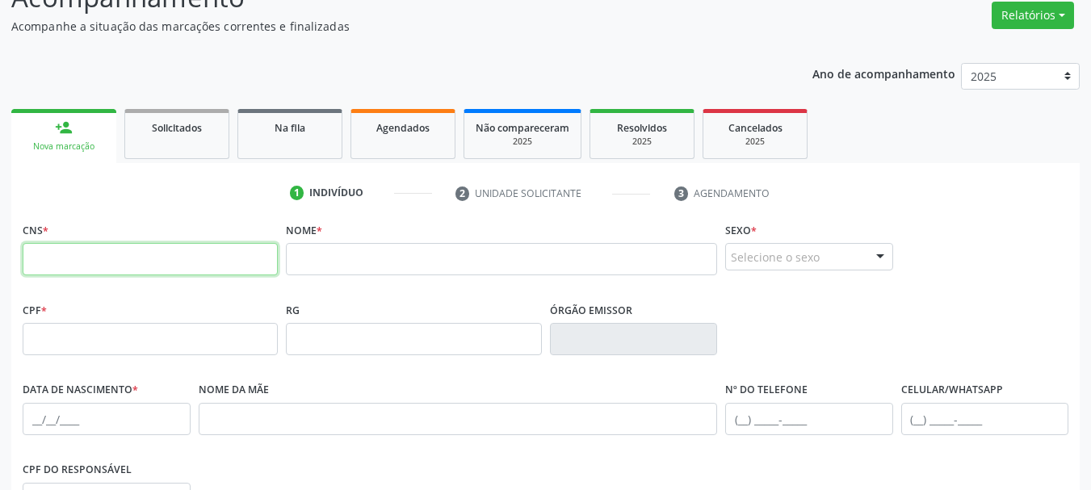
click at [111, 256] on input "text" at bounding box center [150, 259] width 255 height 32
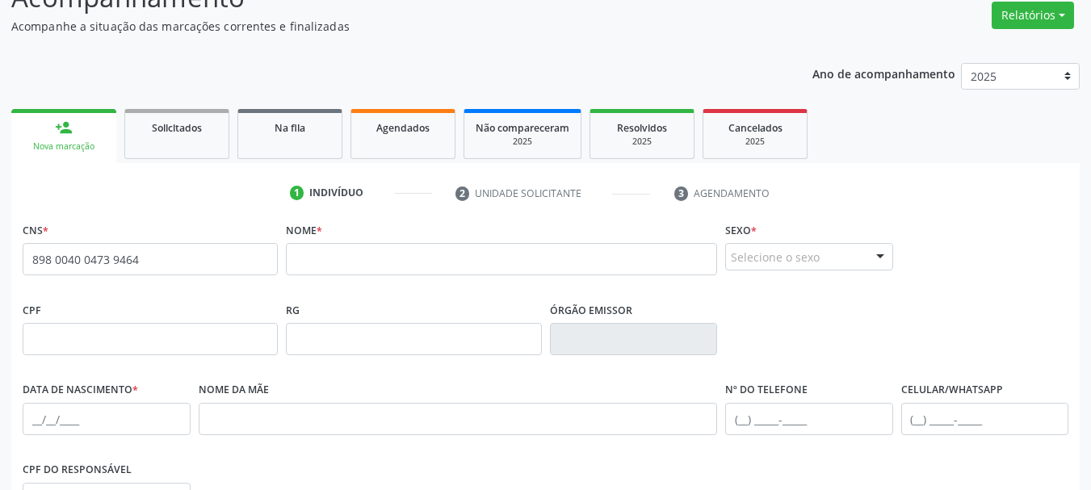
type input "898 0040 0473 9464"
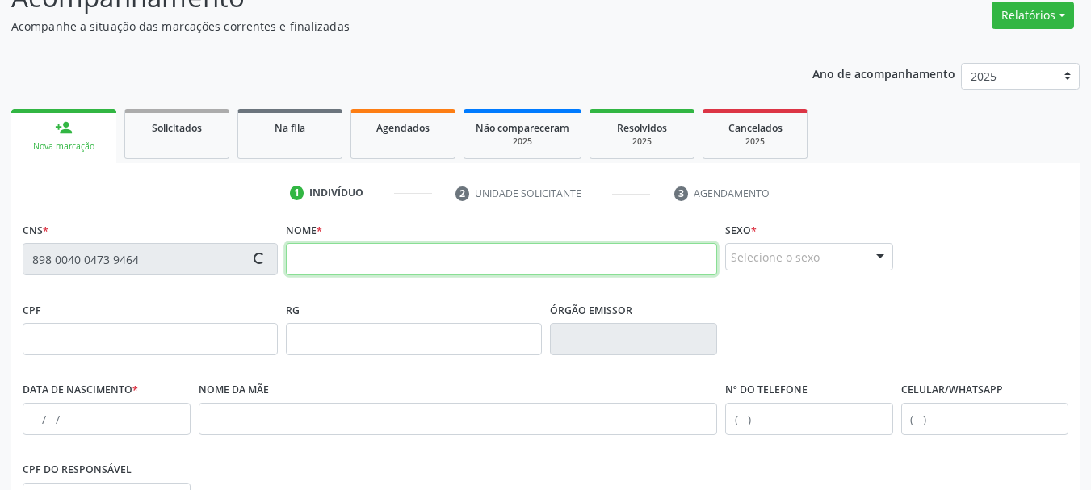
click at [417, 254] on input "text" at bounding box center [501, 259] width 431 height 32
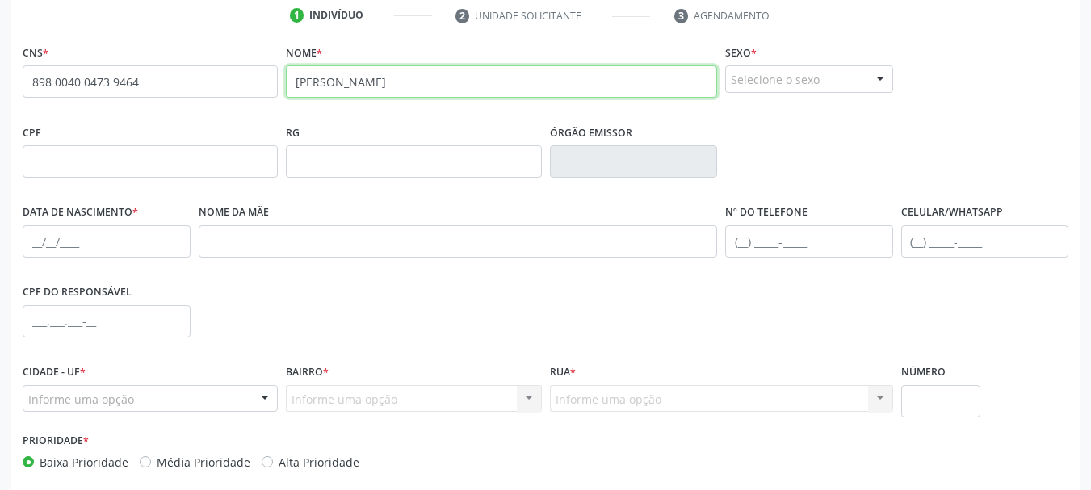
scroll to position [375, 0]
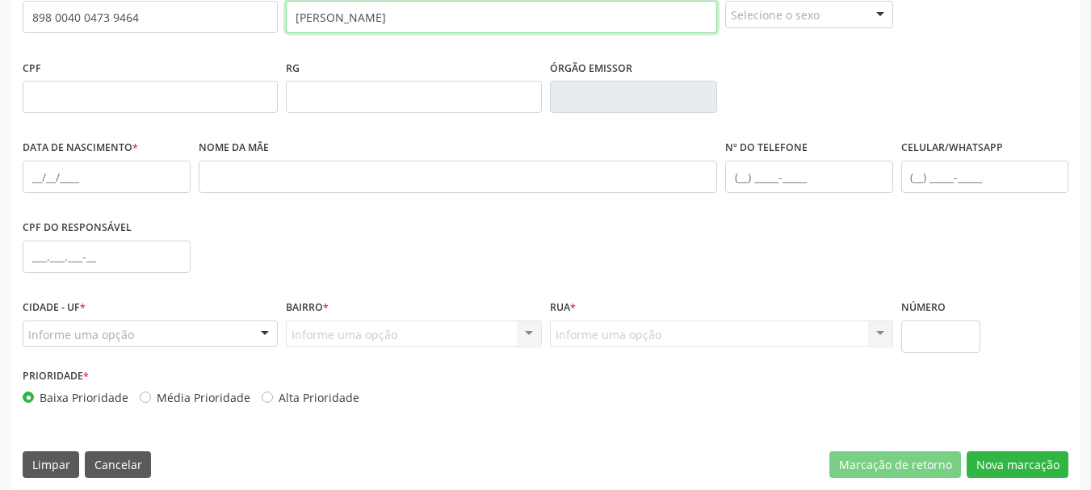
type input "[PERSON_NAME]"
click at [805, 20] on div "Selecione o sexo" at bounding box center [809, 14] width 168 height 27
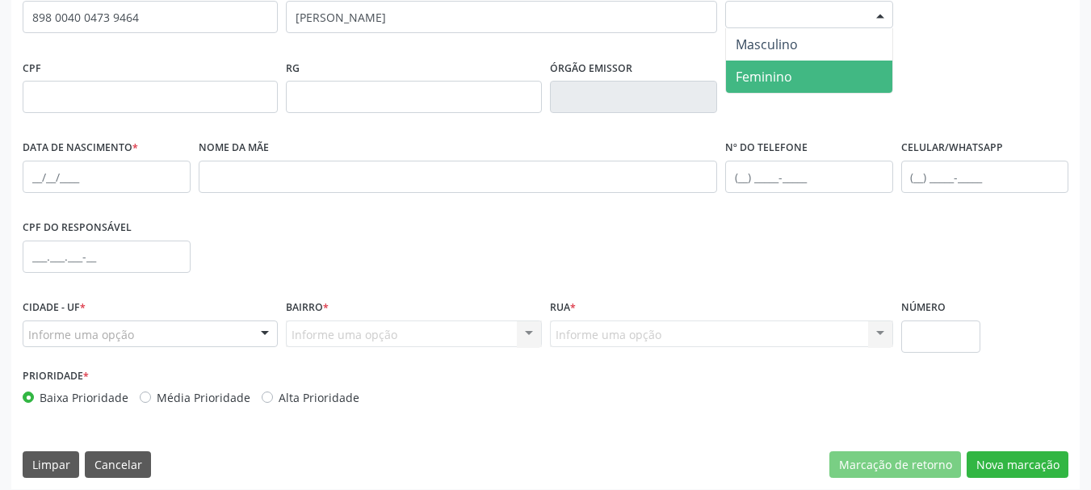
click at [808, 69] on span "Feminino" at bounding box center [809, 77] width 166 height 32
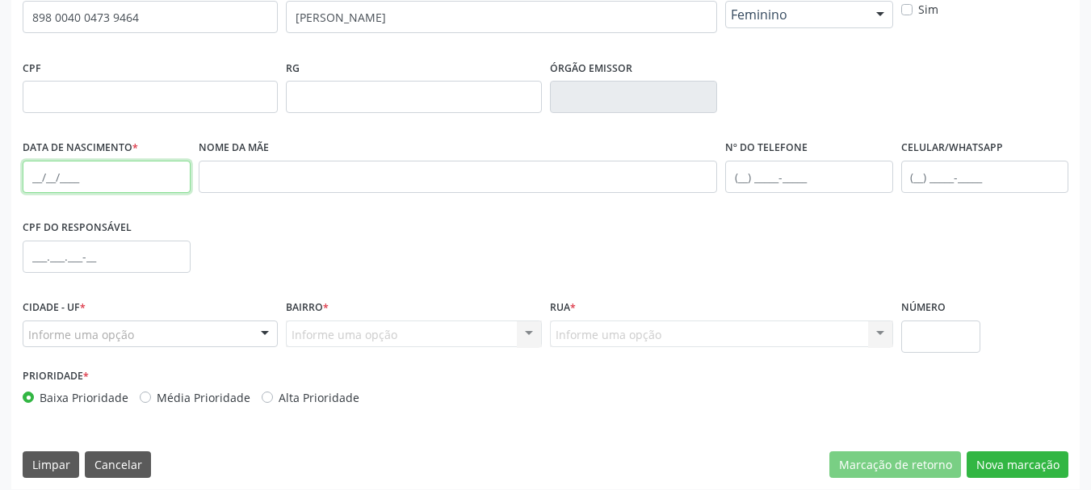
click at [36, 176] on input "text" at bounding box center [107, 177] width 168 height 32
type input "16[DATE]"
click at [295, 195] on div "Nome da mãe" at bounding box center [458, 176] width 527 height 80
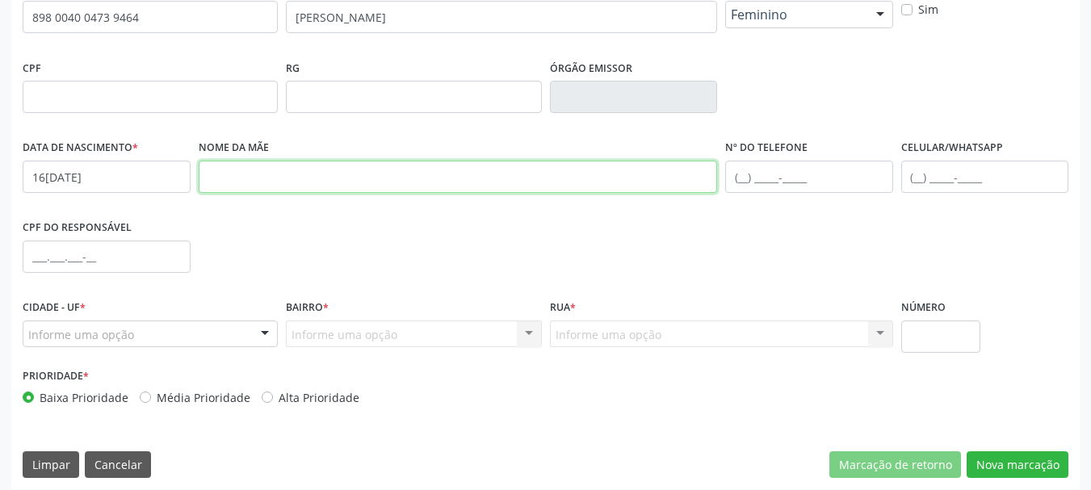
click at [306, 173] on input "text" at bounding box center [458, 177] width 519 height 32
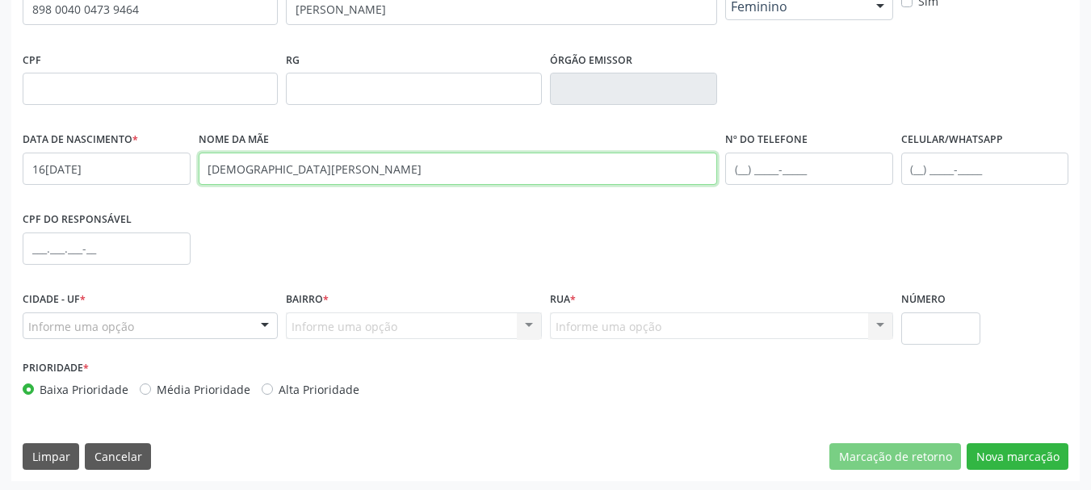
scroll to position [385, 0]
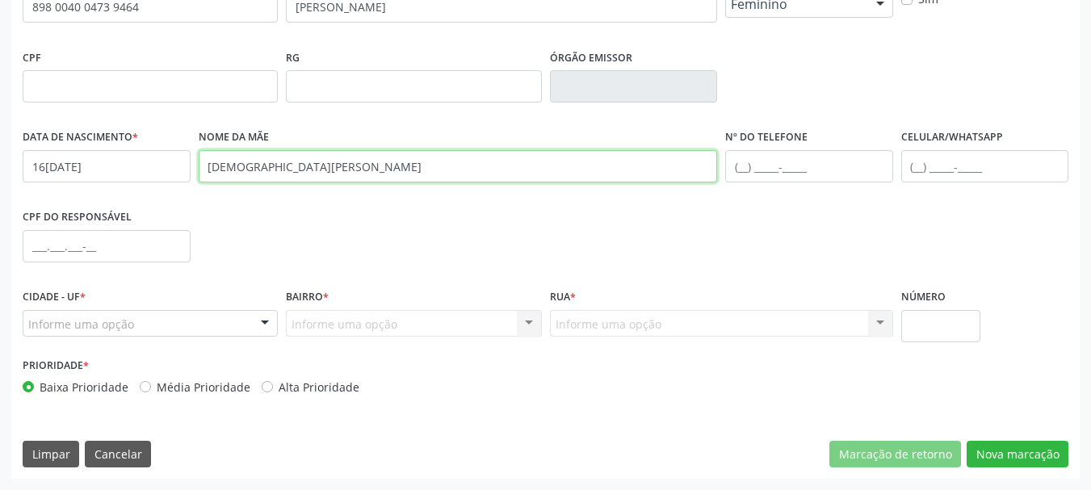
type input "[DEMOGRAPHIC_DATA][PERSON_NAME]"
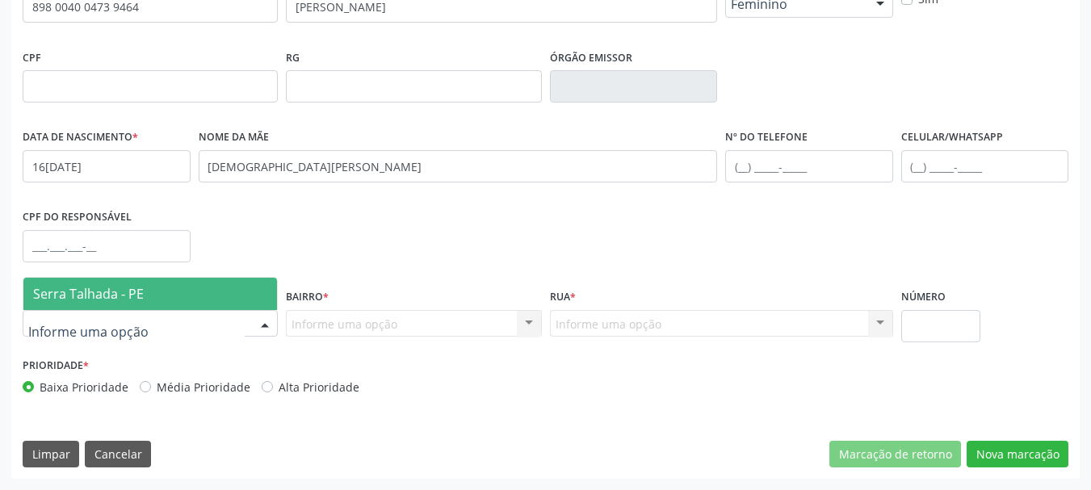
click at [123, 296] on span "Serra Talhada - PE" at bounding box center [88, 294] width 111 height 18
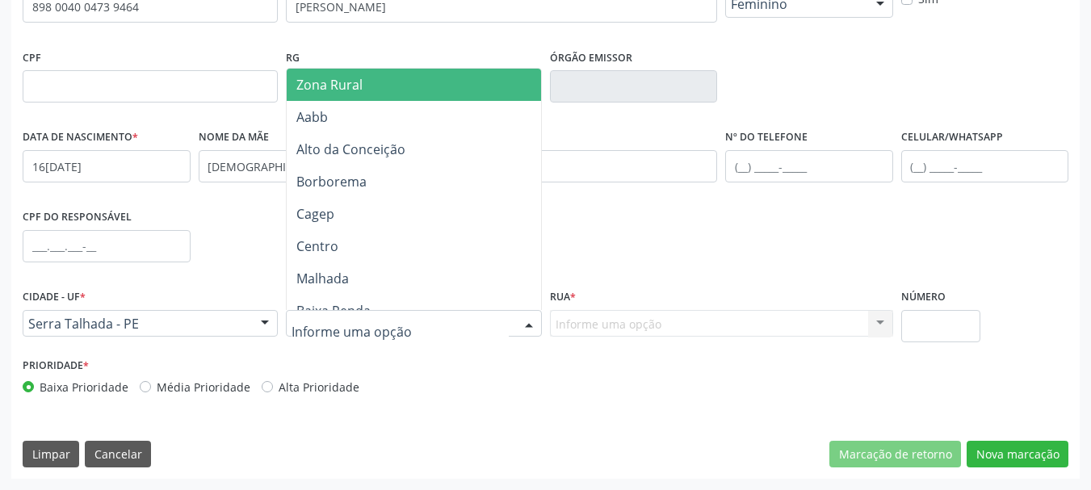
click at [370, 84] on span "Zona Rural" at bounding box center [416, 85] width 259 height 32
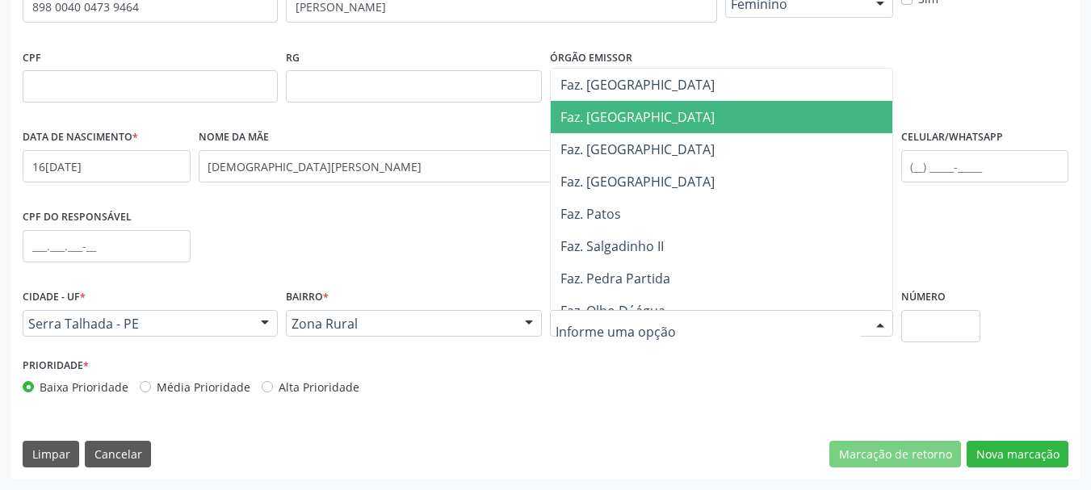
click at [631, 118] on span "Faz. [GEOGRAPHIC_DATA]" at bounding box center [726, 117] width 350 height 32
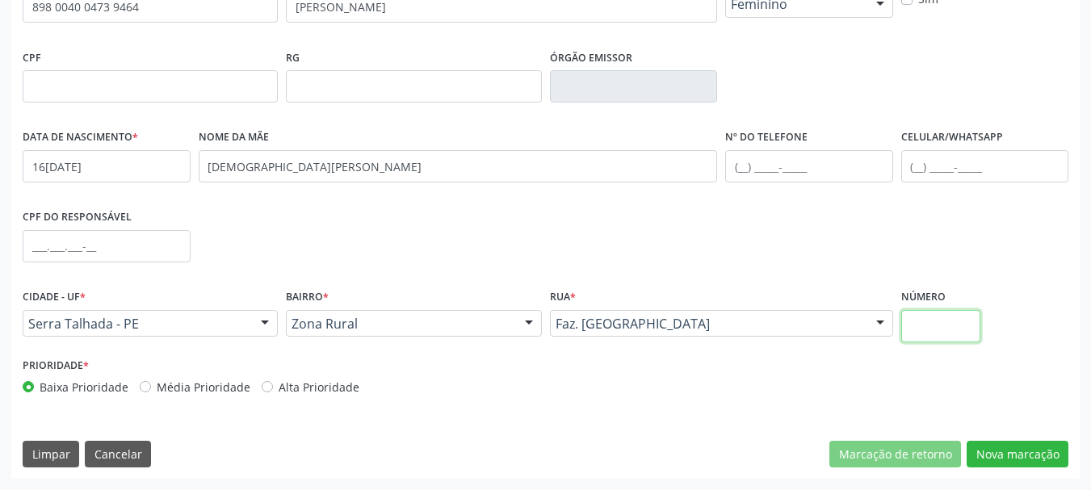
click at [904, 320] on input "text" at bounding box center [941, 326] width 80 height 32
type input "00"
click at [1045, 453] on button "Nova marcação" at bounding box center [1018, 454] width 102 height 27
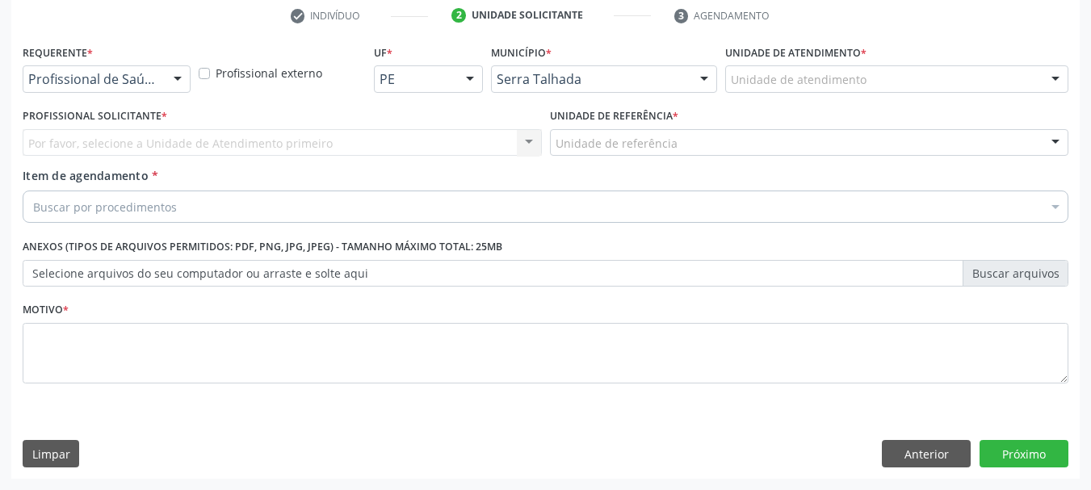
scroll to position [310, 0]
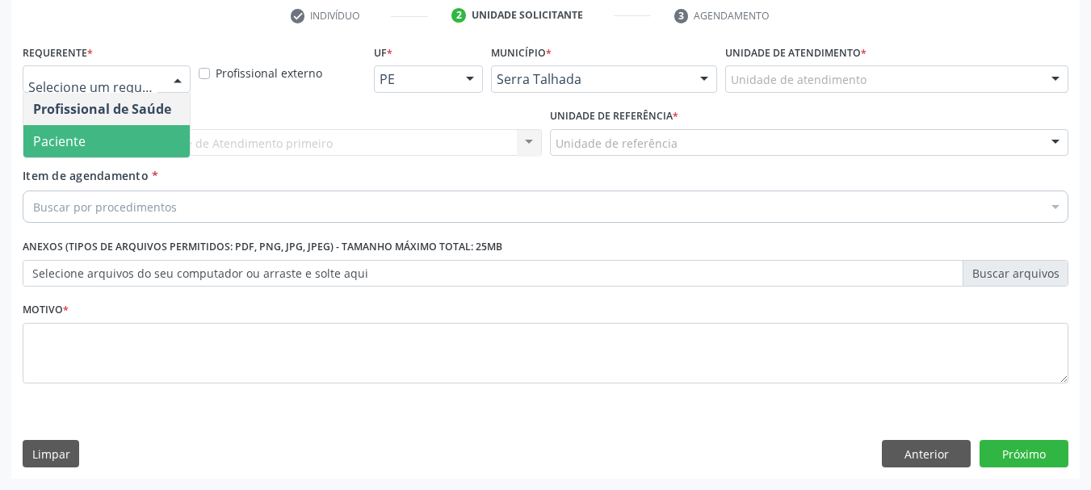
click at [122, 132] on span "Paciente" at bounding box center [106, 141] width 166 height 32
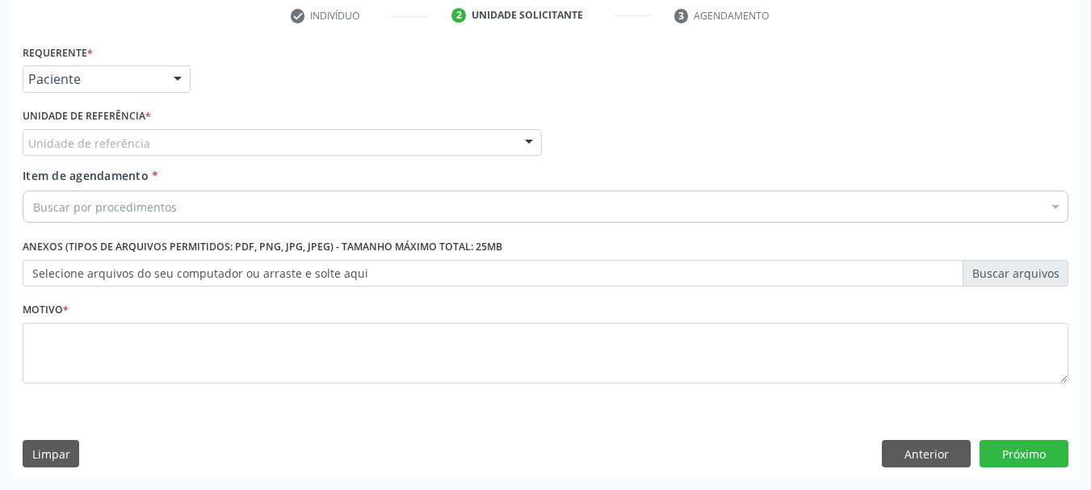
click at [115, 129] on div "Unidade de referência" at bounding box center [282, 142] width 519 height 27
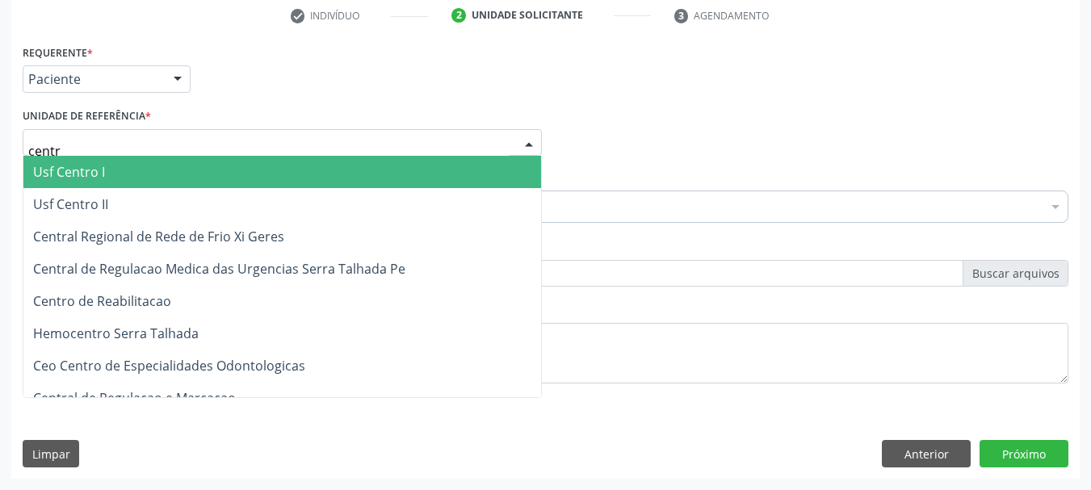
type input "centro"
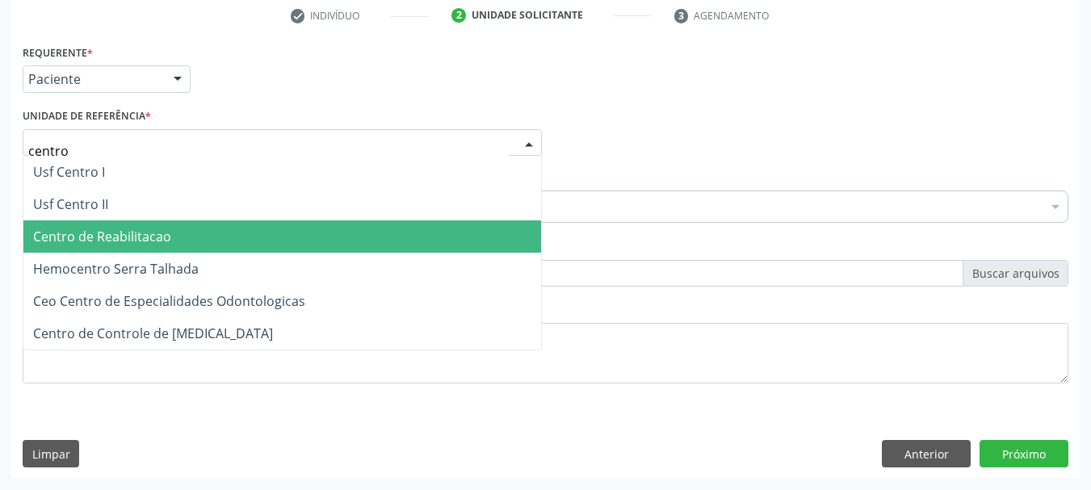
click at [112, 241] on span "Centro de Reabilitacao" at bounding box center [102, 237] width 138 height 18
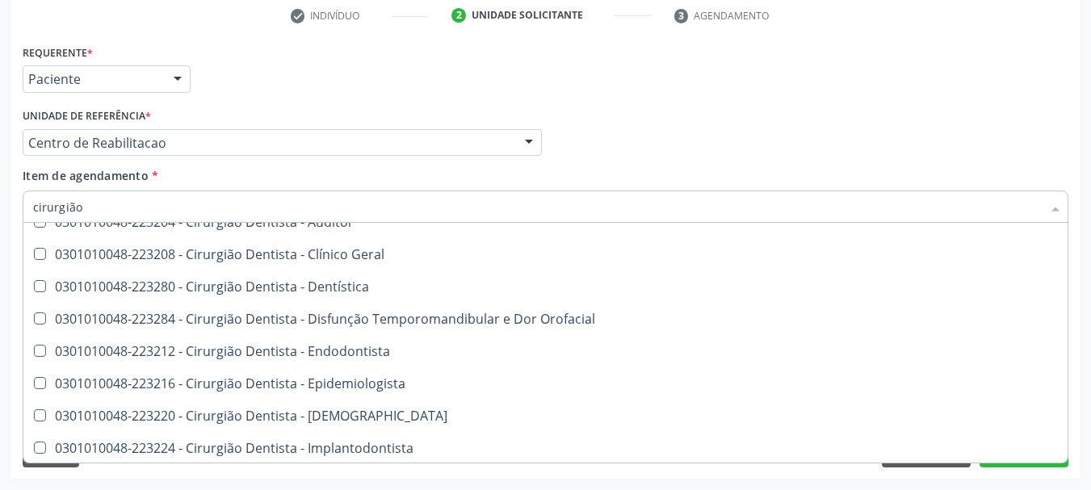
scroll to position [0, 0]
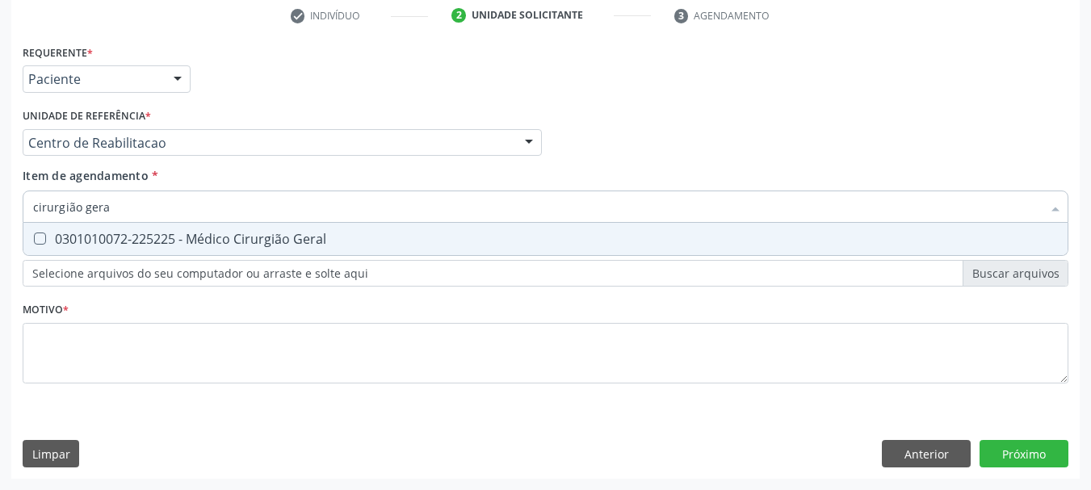
type input "cirurgião geral"
click at [227, 229] on span "0301010072-225225 - Médico Cirurgião Geral" at bounding box center [545, 239] width 1044 height 32
checkbox Geral "true"
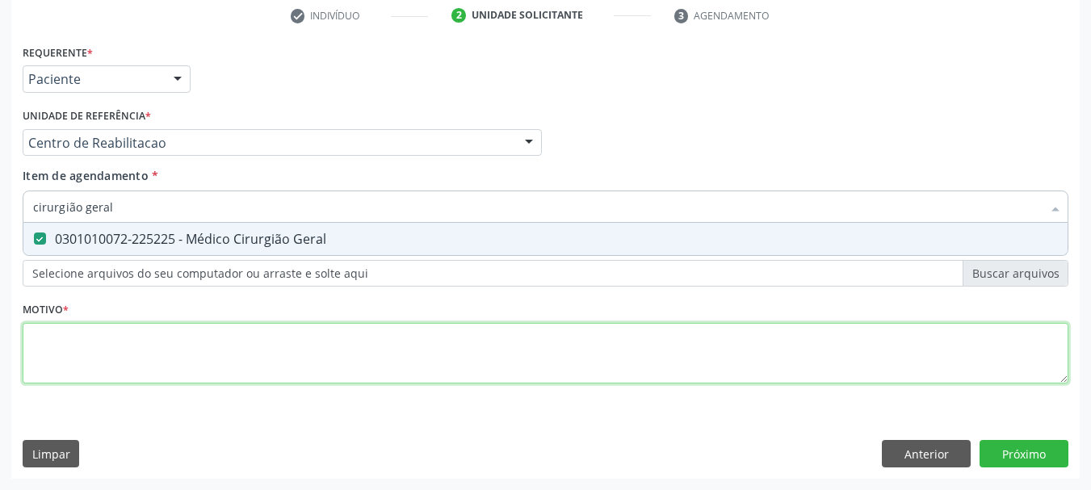
click at [133, 329] on div "Requerente * Paciente Profissional de Saúde Paciente Nenhum resultado encontrad…" at bounding box center [546, 223] width 1046 height 366
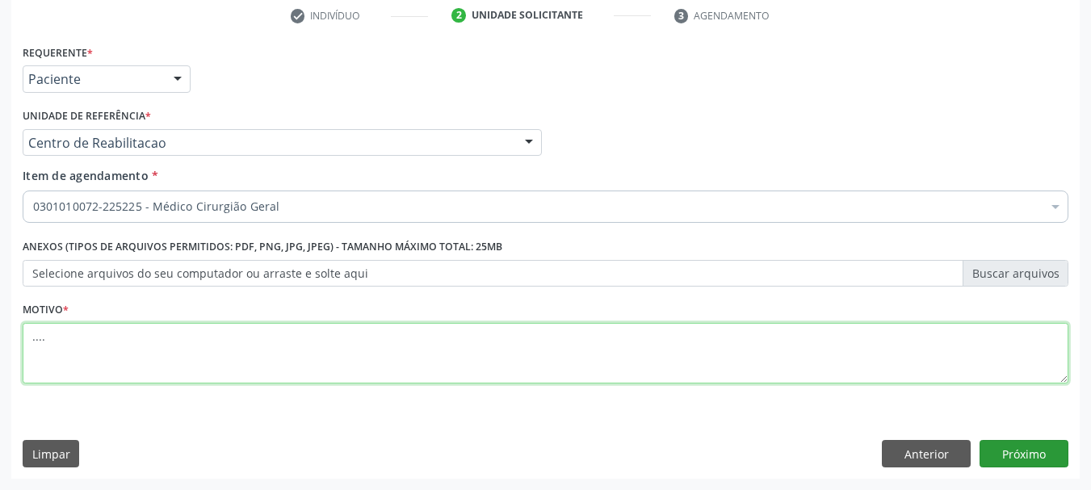
type textarea "...."
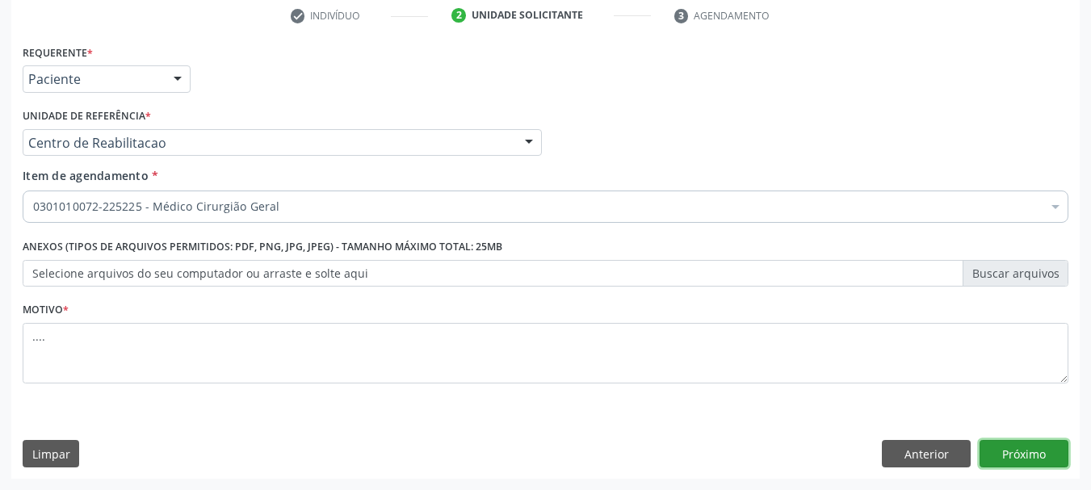
click at [1059, 456] on button "Próximo" at bounding box center [1024, 453] width 89 height 27
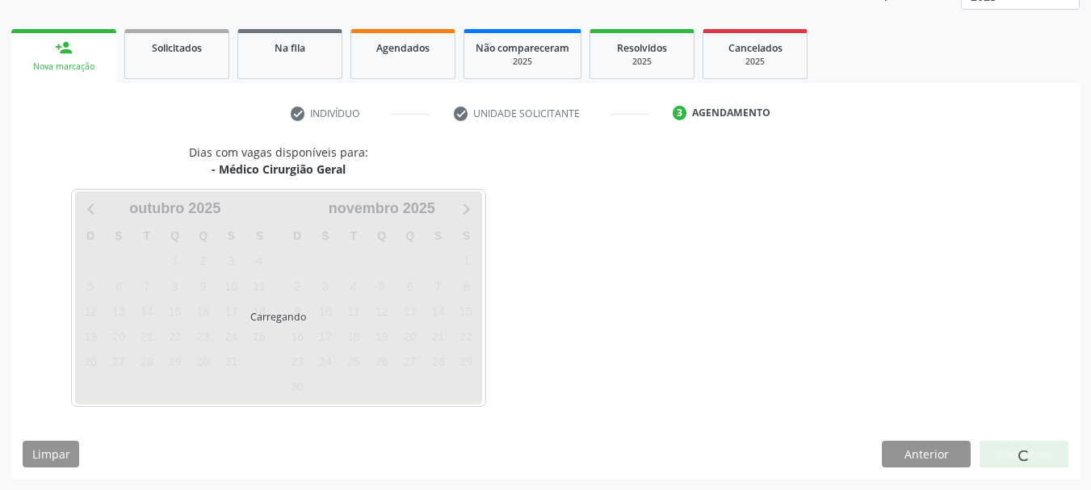
scroll to position [212, 0]
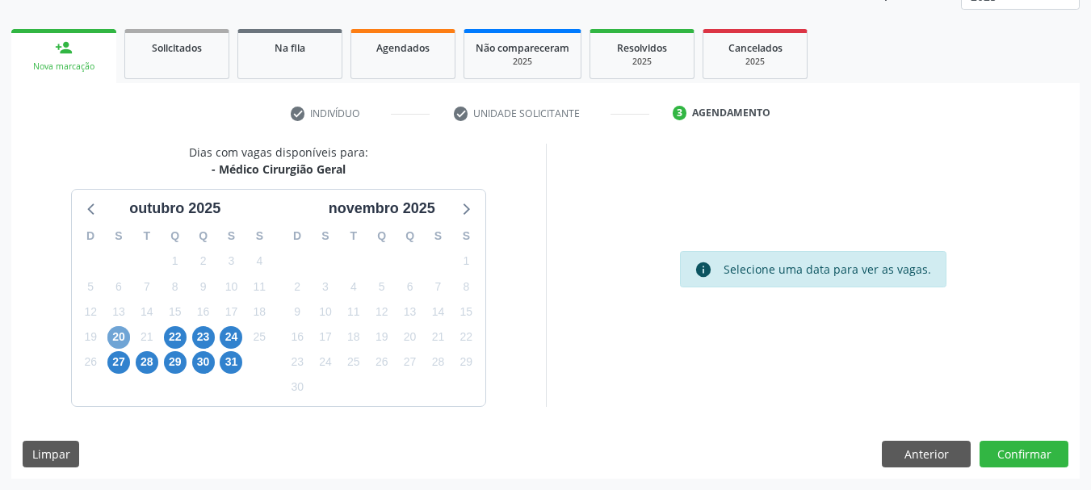
click at [120, 337] on span "20" at bounding box center [118, 337] width 23 height 23
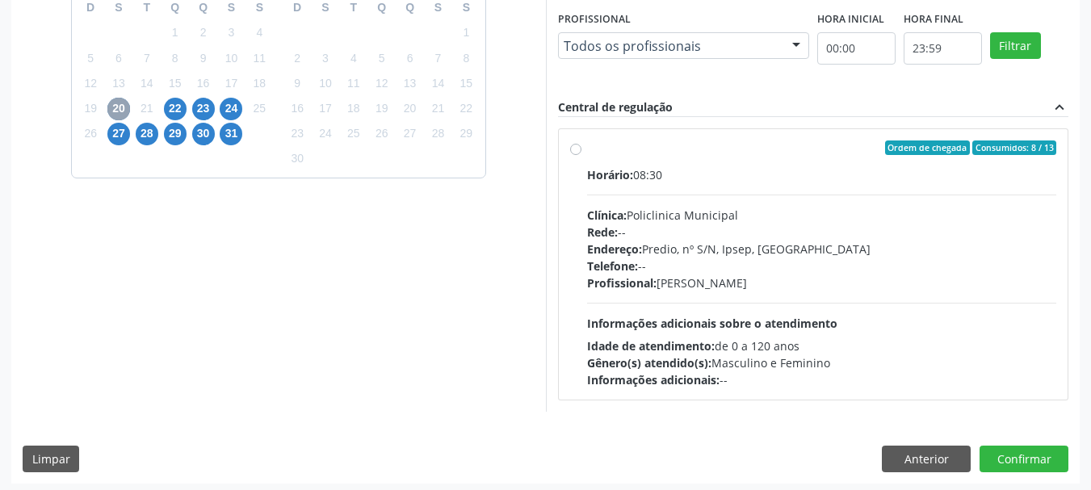
scroll to position [446, 0]
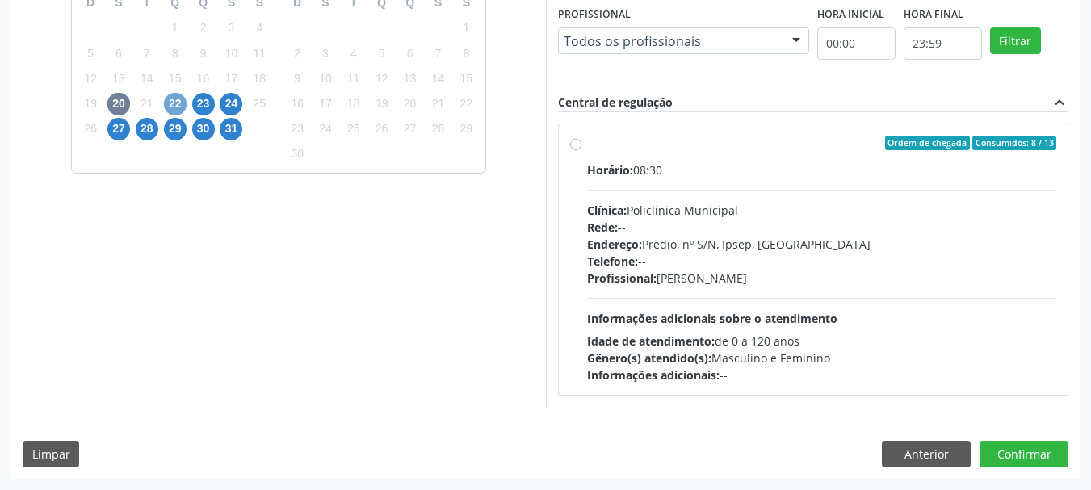
click at [172, 101] on span "22" at bounding box center [175, 104] width 23 height 23
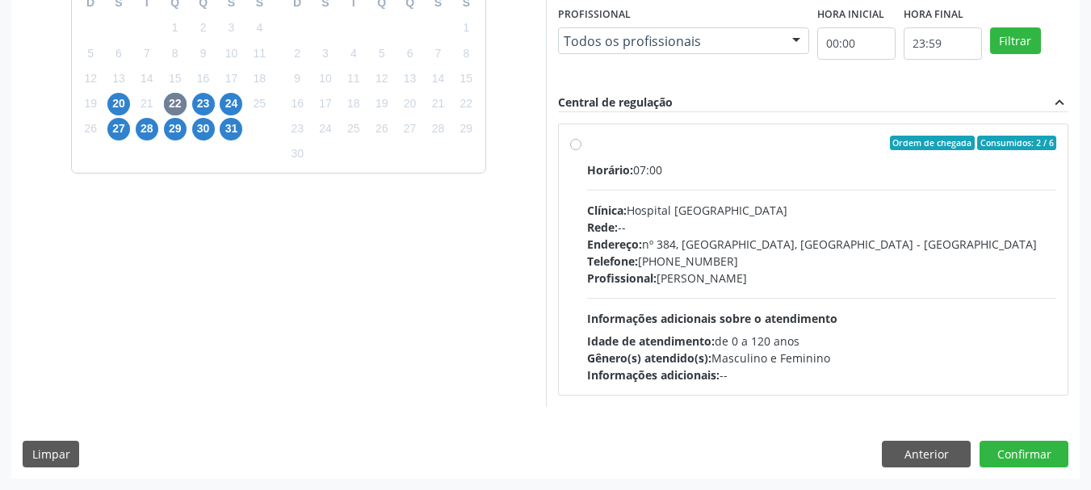
click at [579, 151] on div "Ordem de chegada Consumidos: 2 / 6 Horário: 07:00 Clínica: Hospital [GEOGRAPHIC…" at bounding box center [813, 260] width 487 height 248
radio input "true"
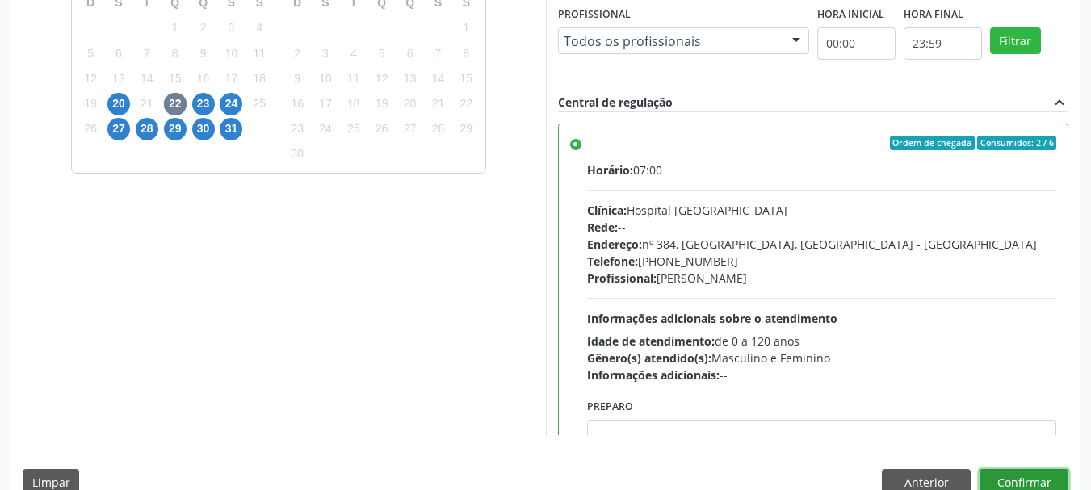
drag, startPoint x: 1039, startPoint y: 477, endPoint x: 985, endPoint y: 462, distance: 56.2
click at [1039, 477] on button "Confirmar" at bounding box center [1024, 482] width 89 height 27
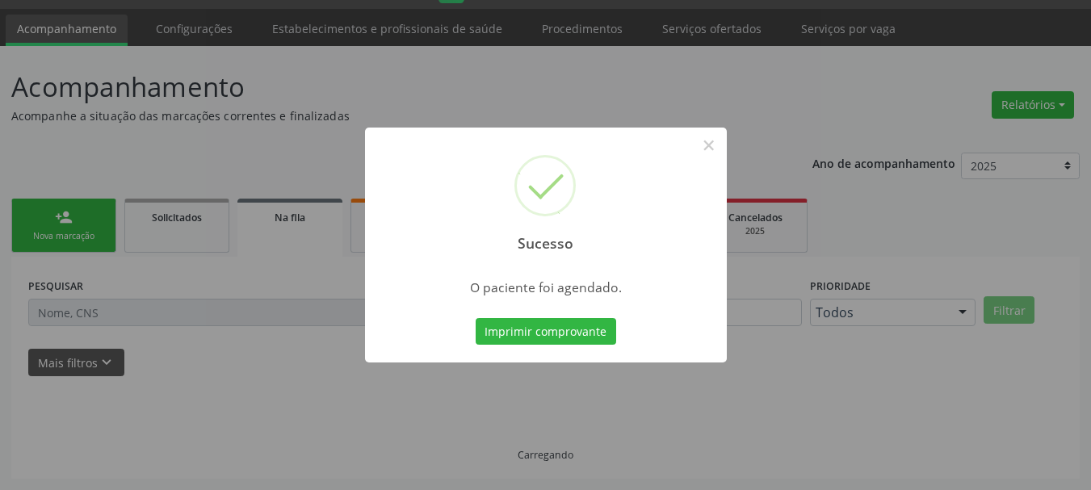
scroll to position [43, 0]
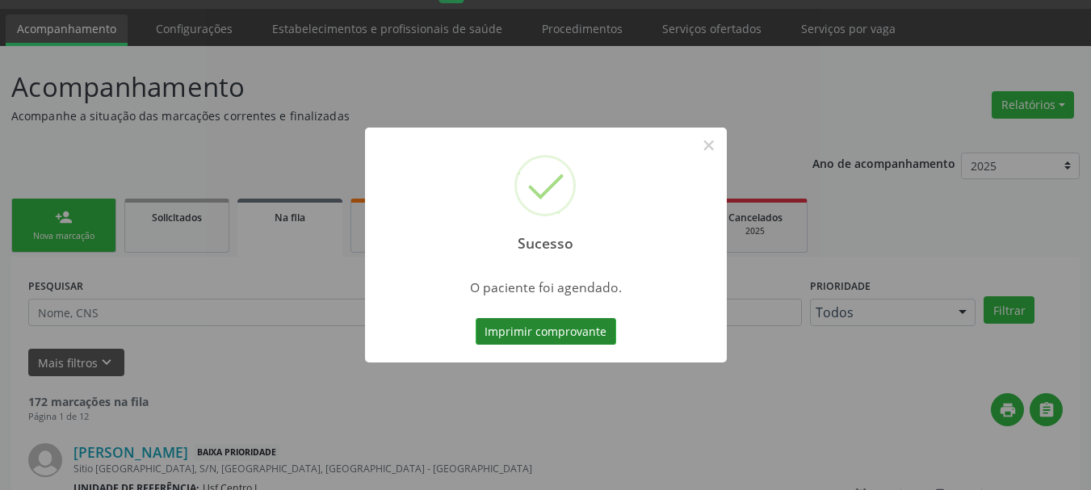
click at [535, 329] on button "Imprimir comprovante" at bounding box center [546, 331] width 141 height 27
